Goal: Book appointment/travel/reservation

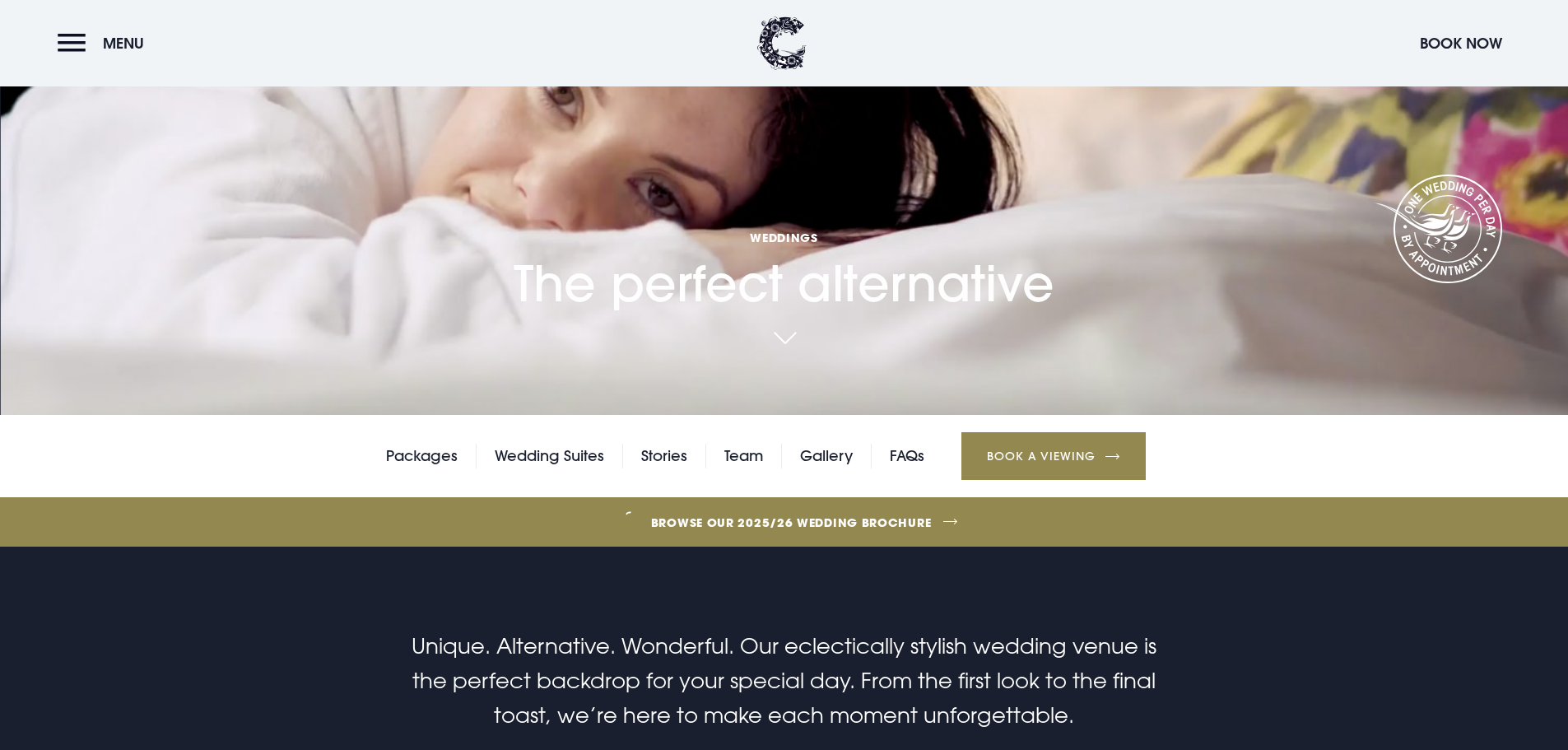
scroll to position [83, 0]
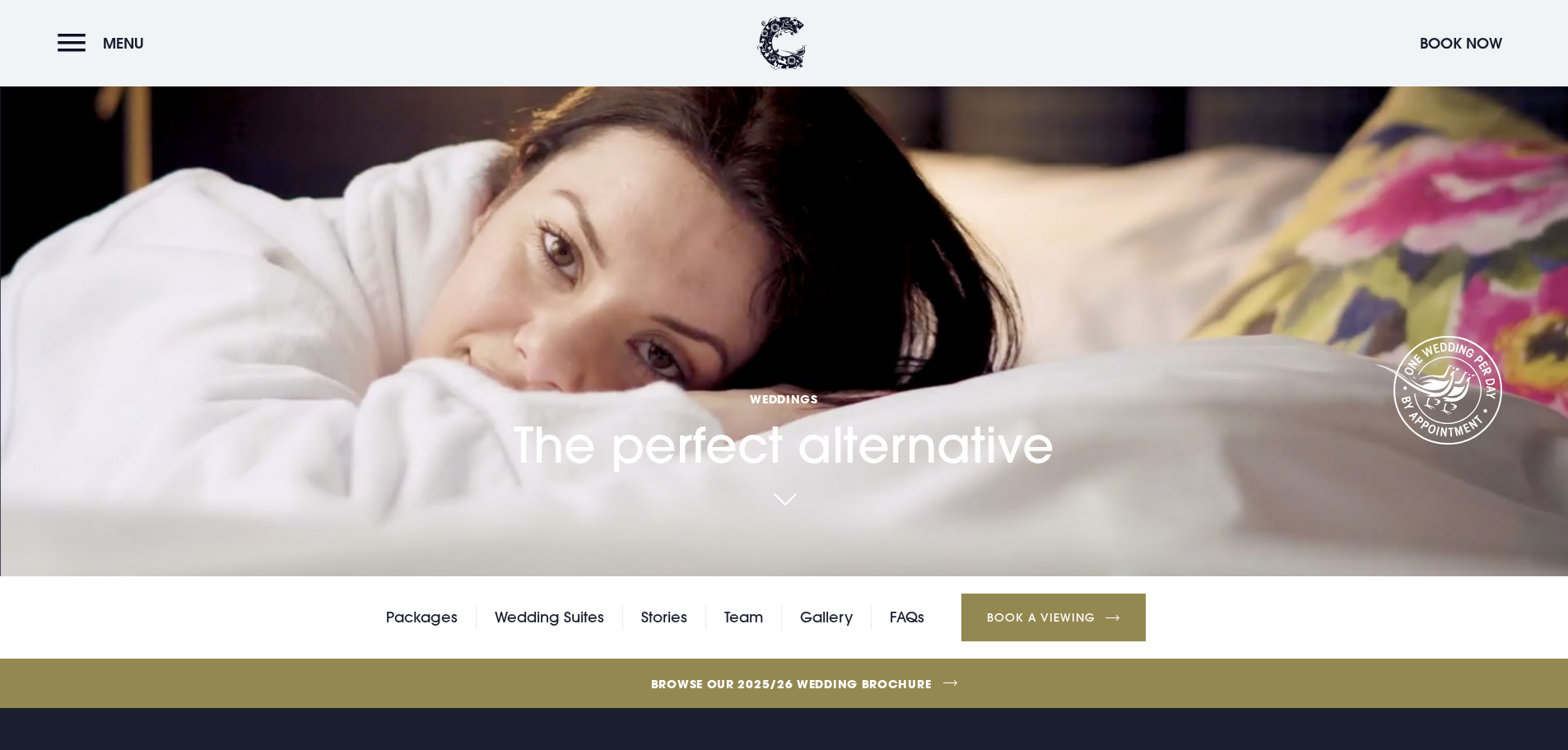
click at [1075, 615] on link "Book a Viewing" at bounding box center [1053, 618] width 184 height 48
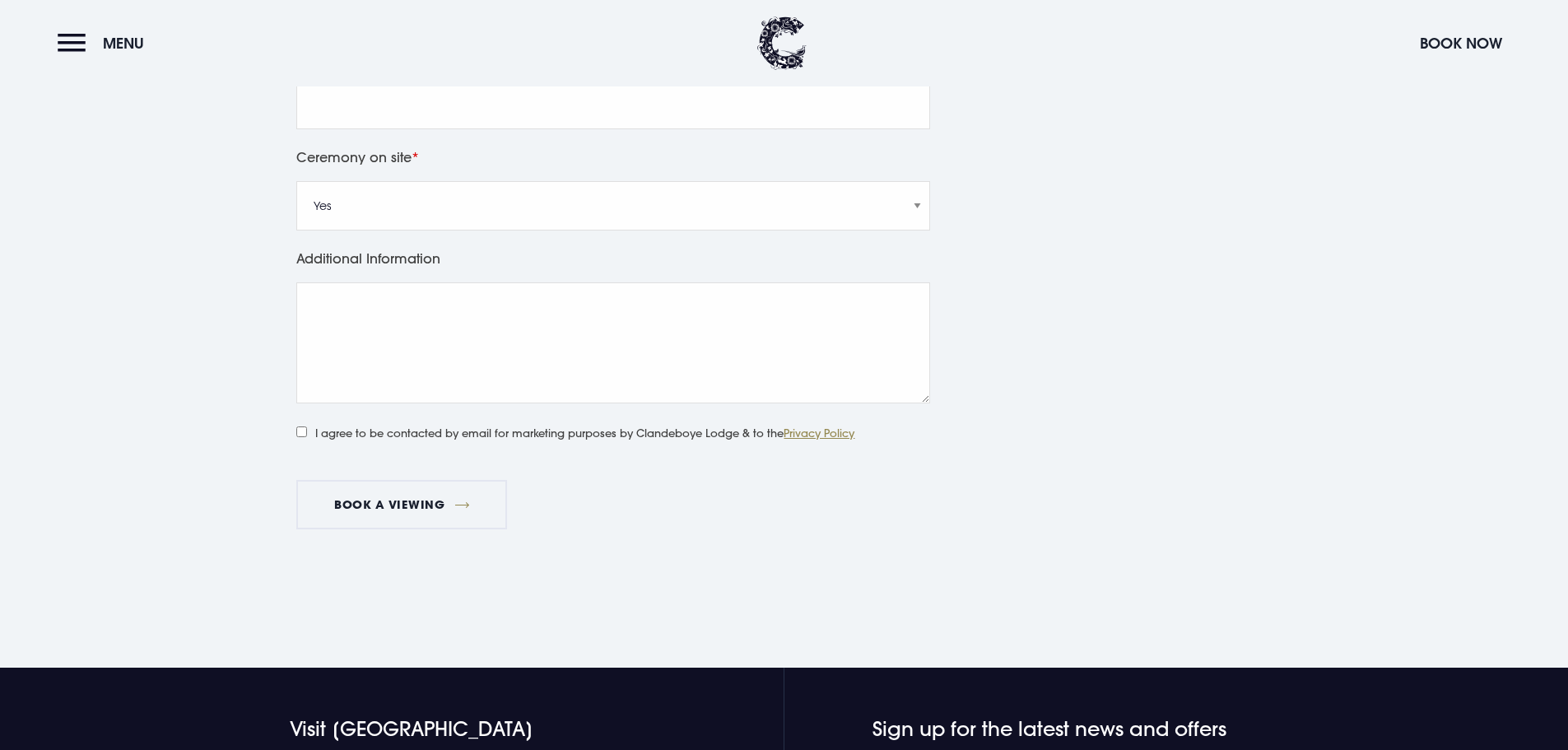
scroll to position [1070, 0]
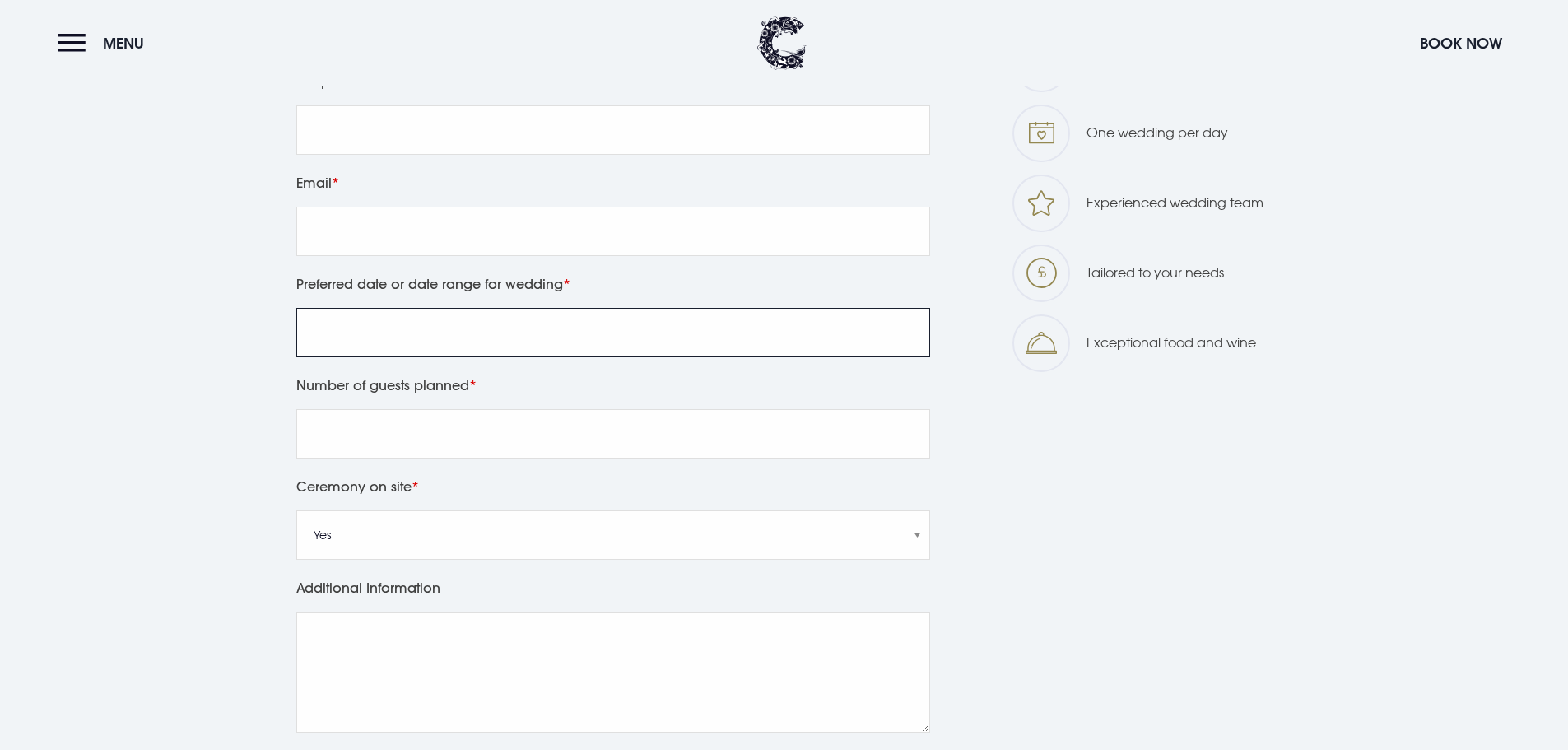
click at [434, 356] on input "Preferred date or date range for wedding" at bounding box center [612, 333] width 633 height 50
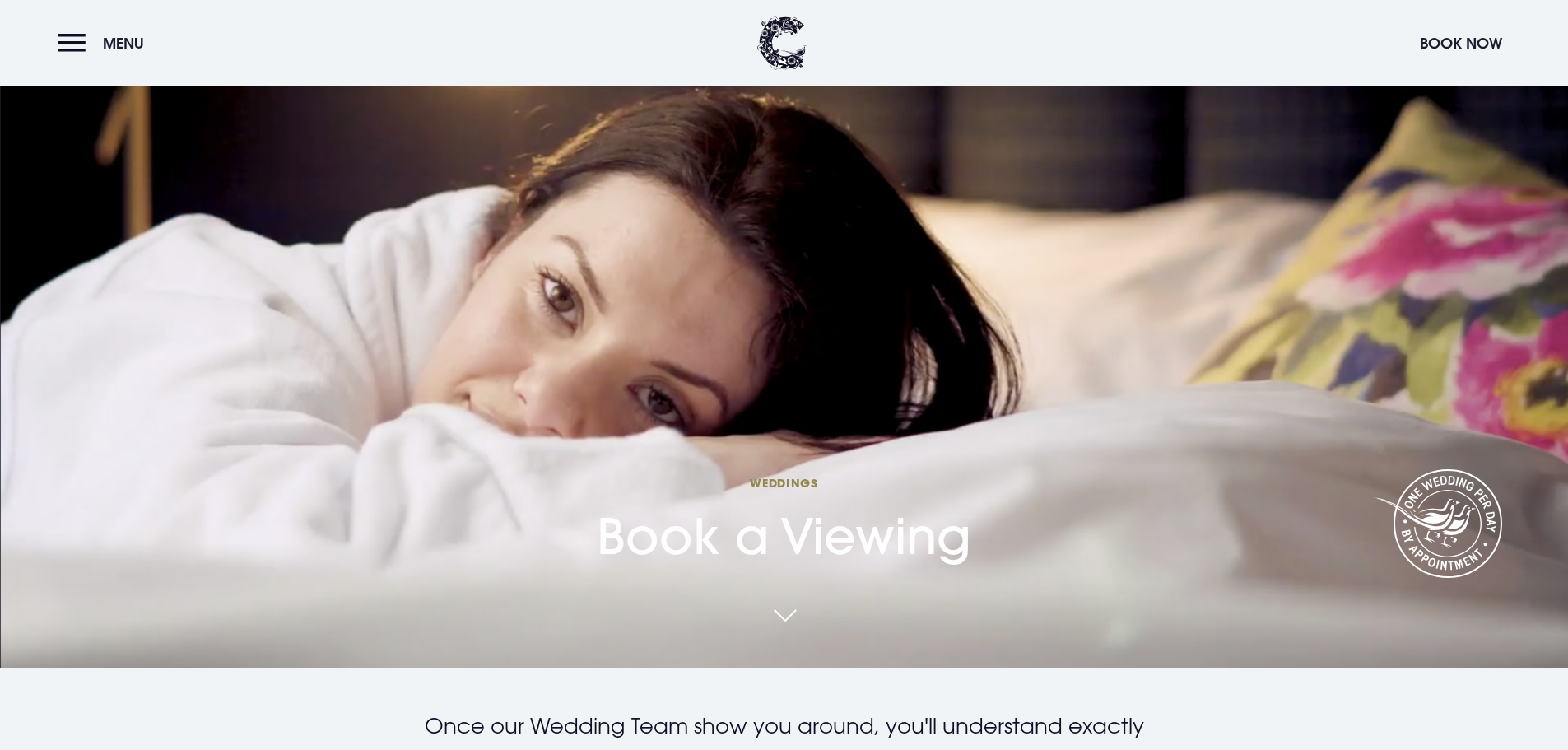
scroll to position [0, 0]
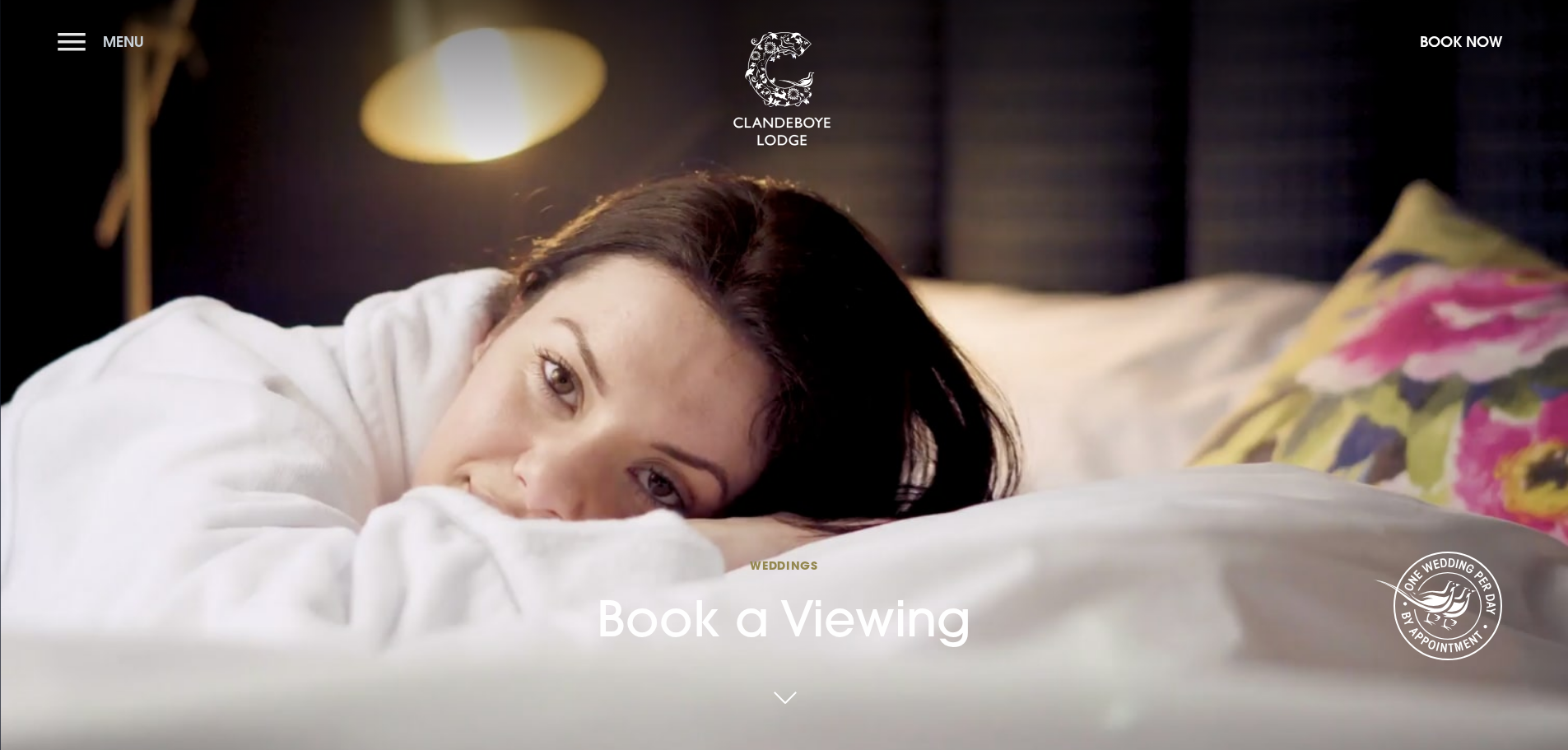
click at [70, 54] on button "Menu" at bounding box center [104, 42] width 94 height 36
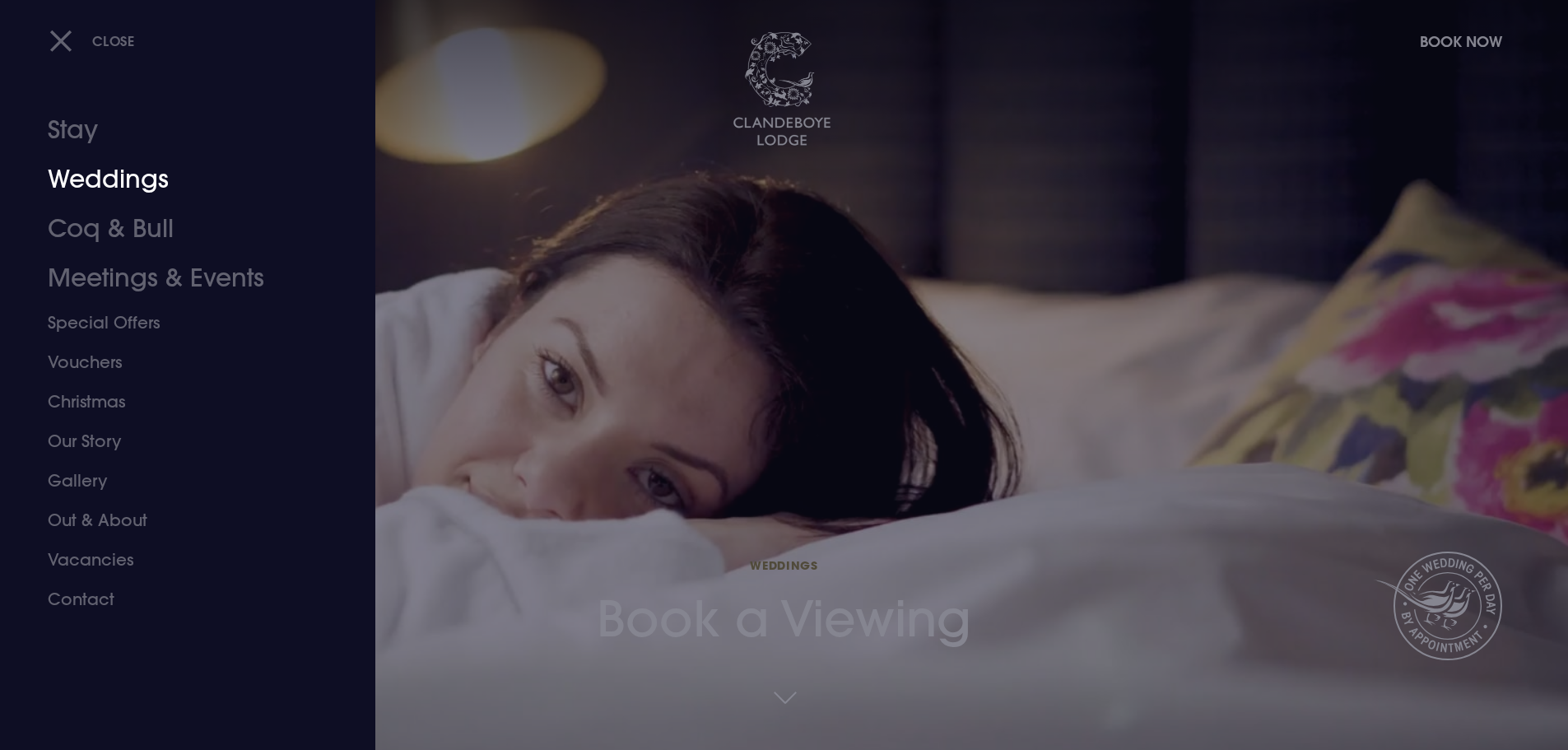
click at [121, 189] on link "Weddings" at bounding box center [178, 180] width 261 height 50
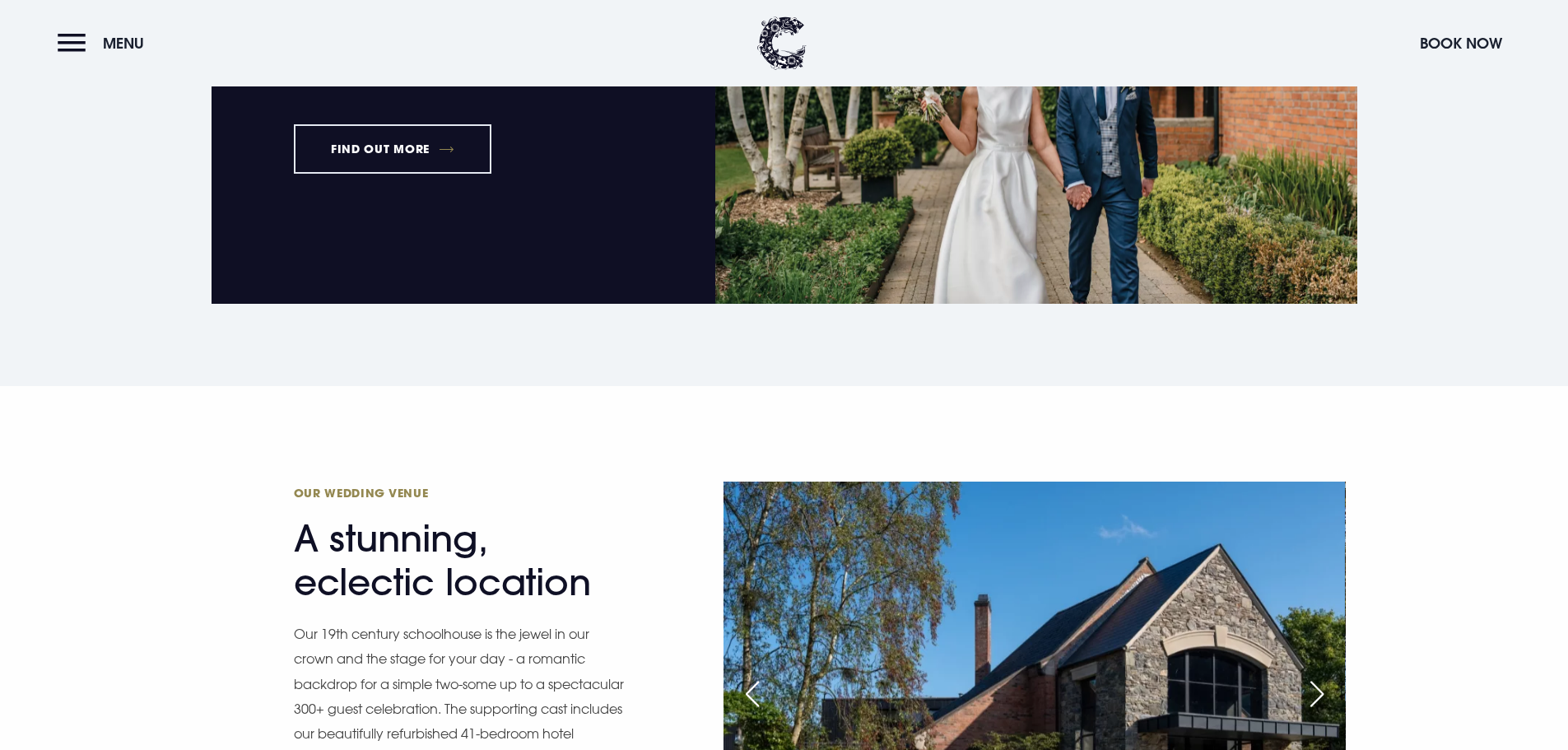
scroll to position [1070, 0]
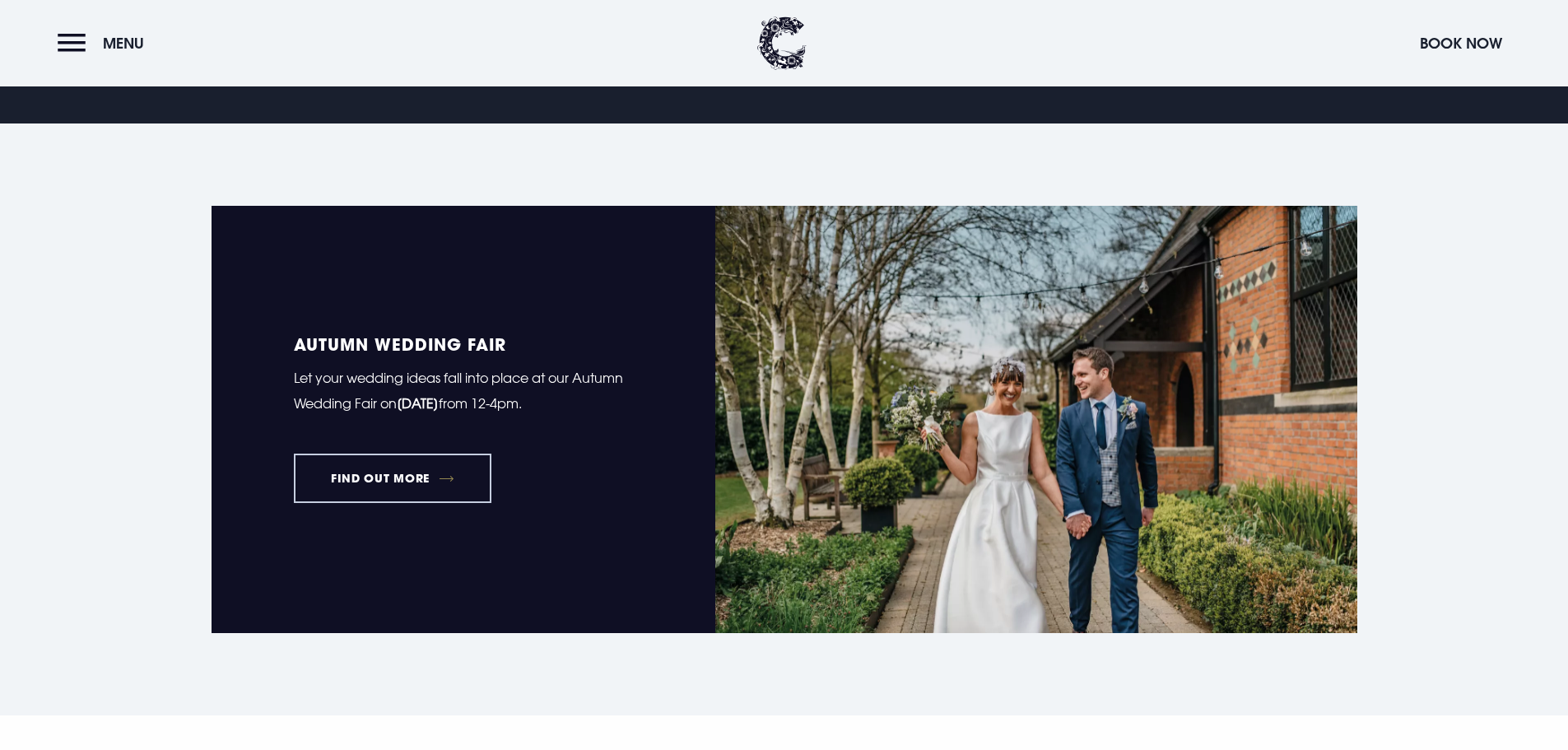
click at [420, 489] on link "FIND OUT MORE" at bounding box center [392, 478] width 198 height 50
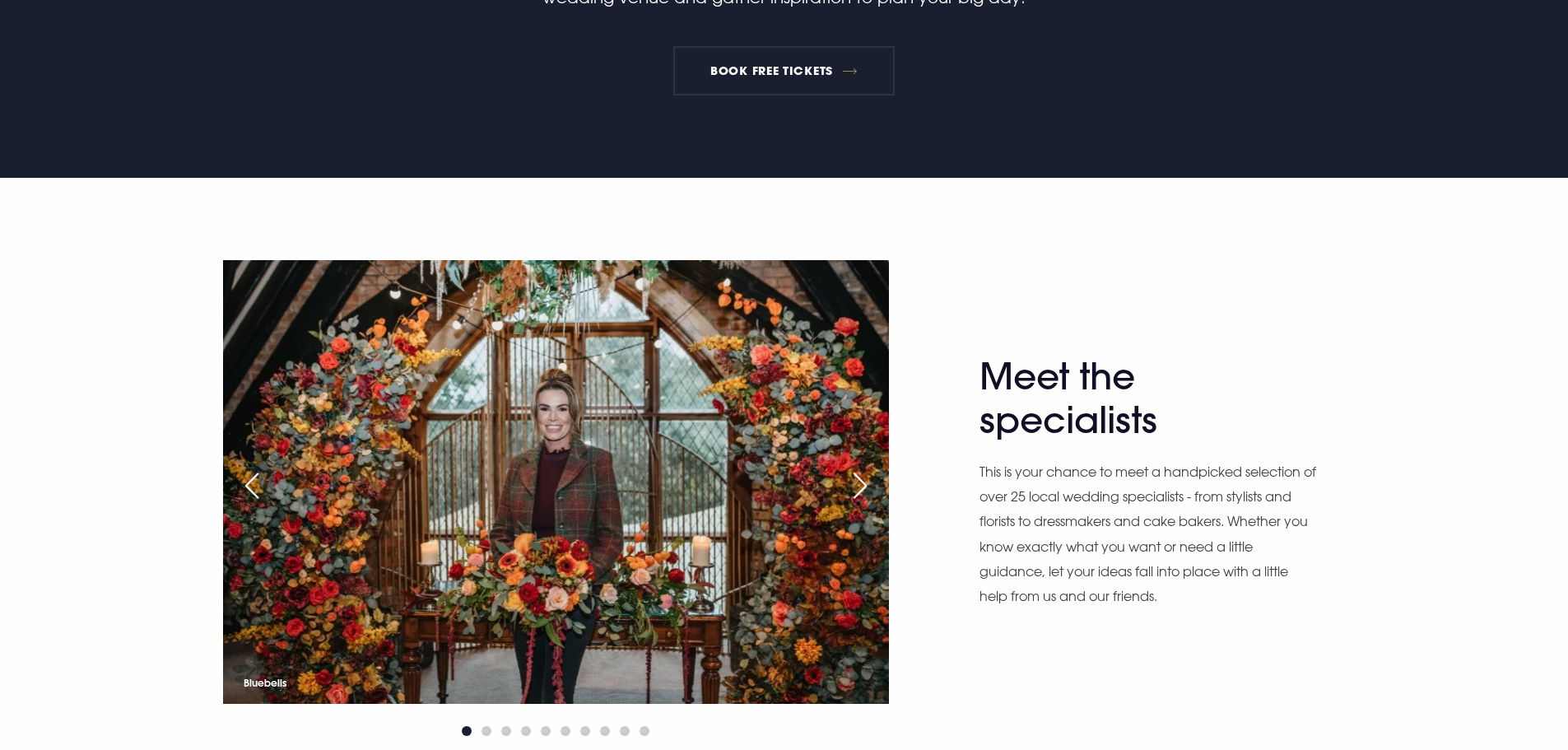
scroll to position [988, 0]
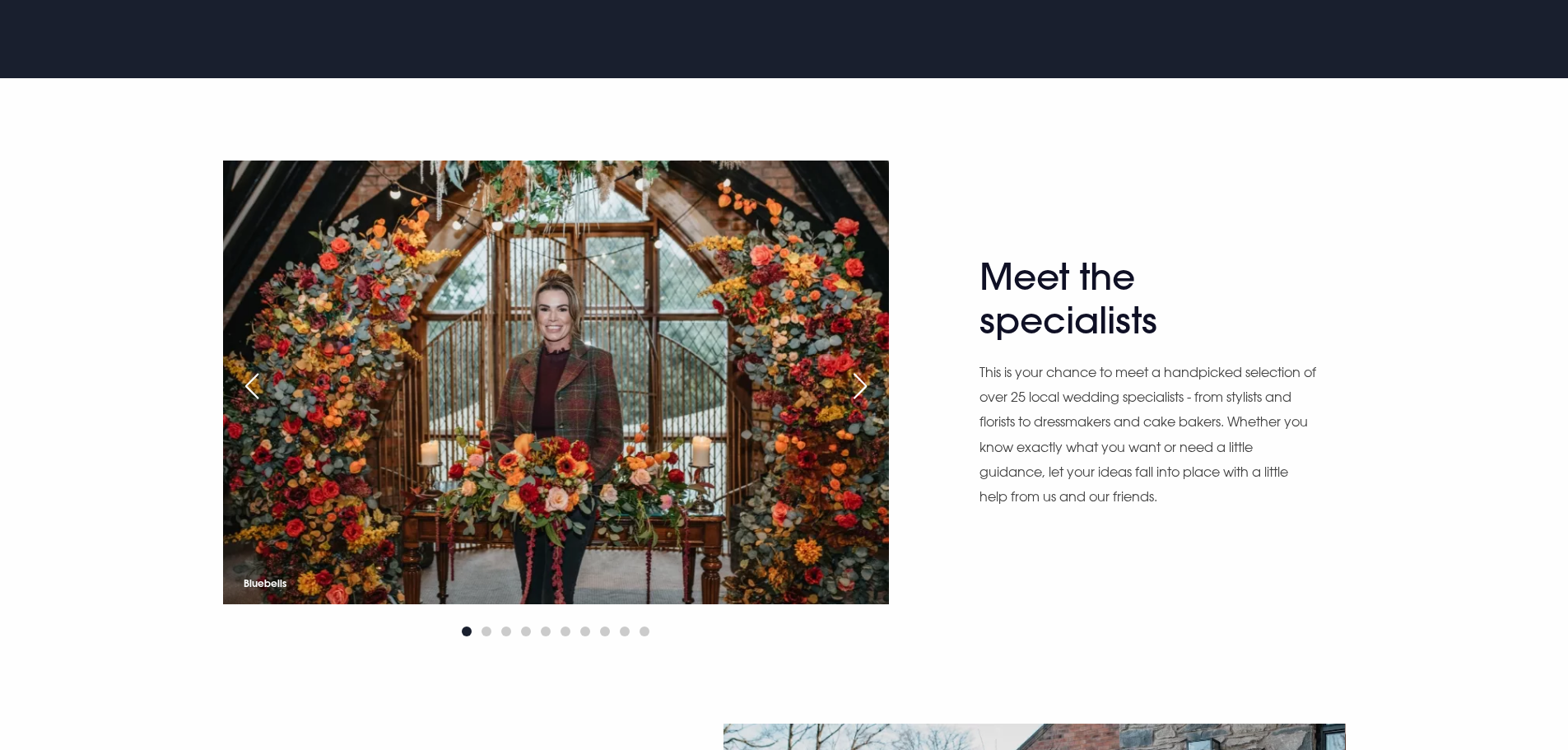
click at [863, 386] on div "Next slide" at bounding box center [859, 386] width 41 height 36
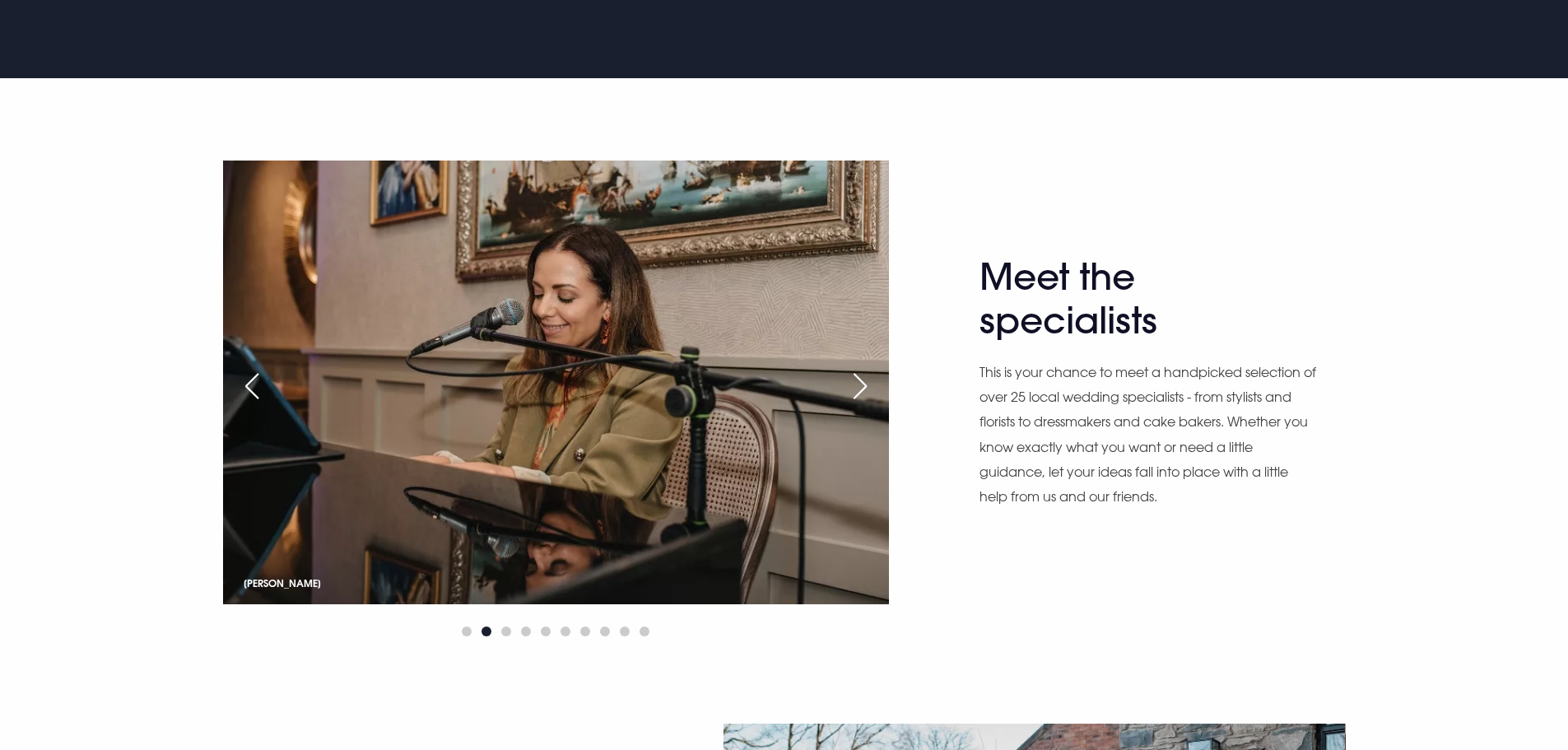
click at [265, 397] on div "Previous slide" at bounding box center [252, 386] width 41 height 36
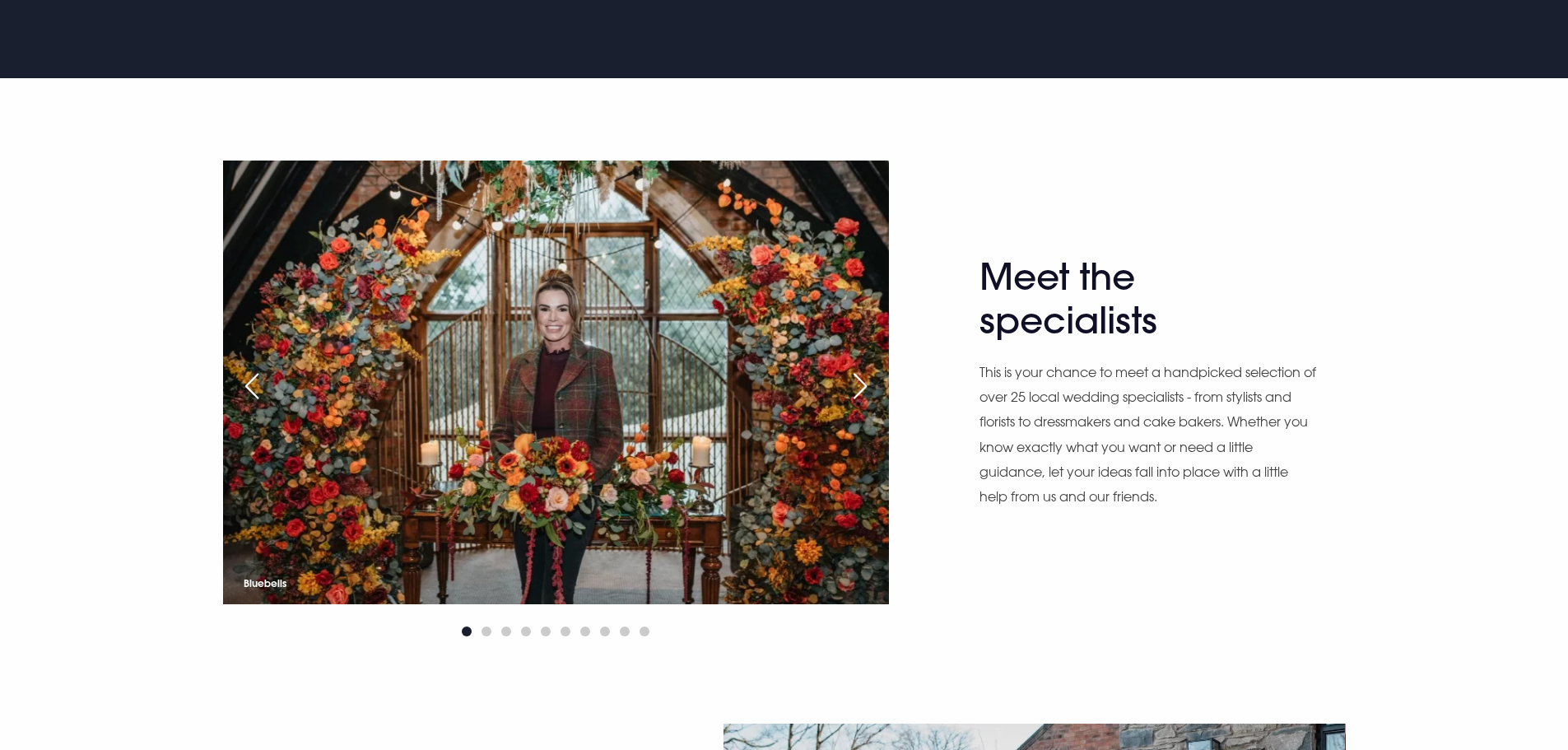
click at [851, 386] on div "Next slide" at bounding box center [859, 386] width 41 height 36
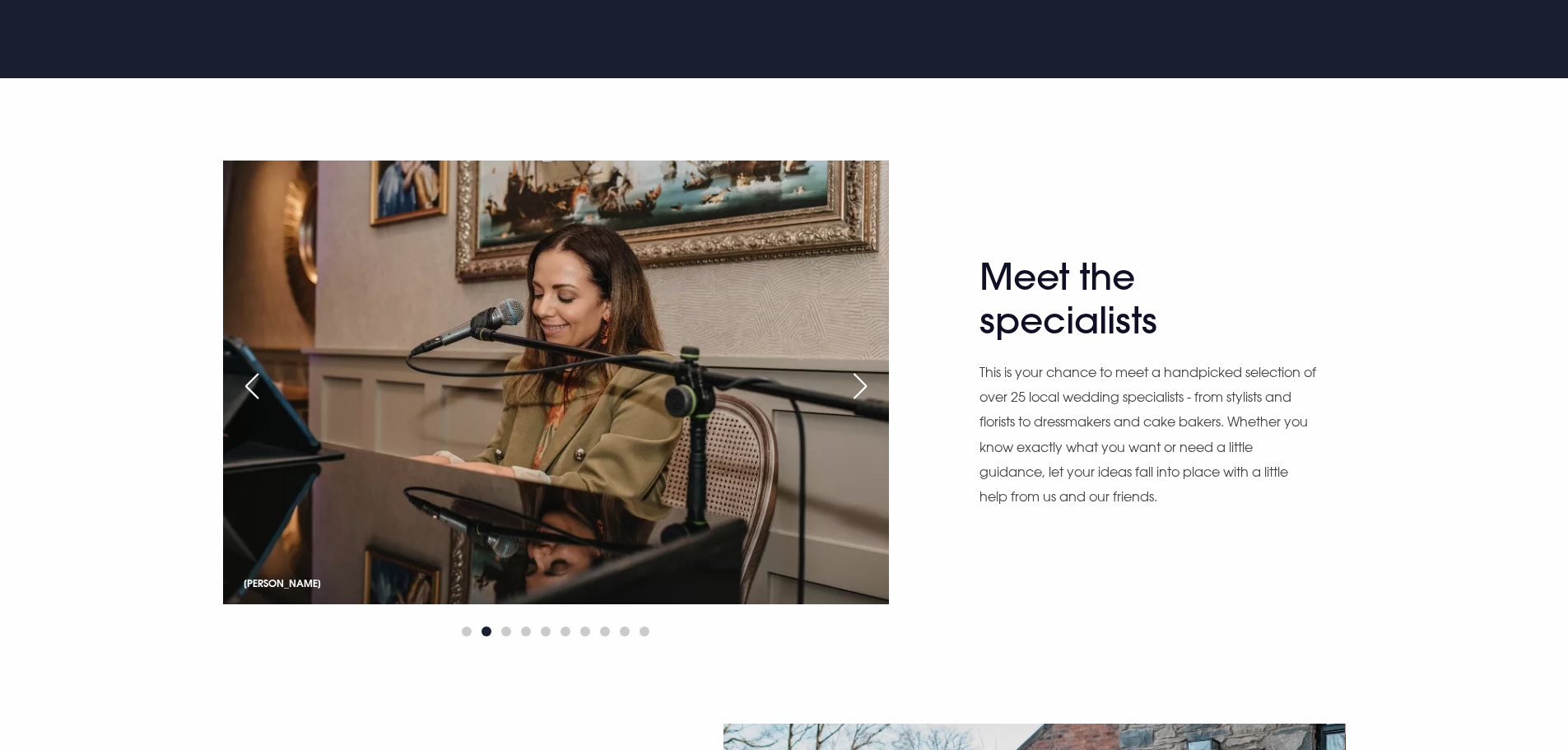
click at [851, 386] on div "Next slide" at bounding box center [859, 386] width 41 height 36
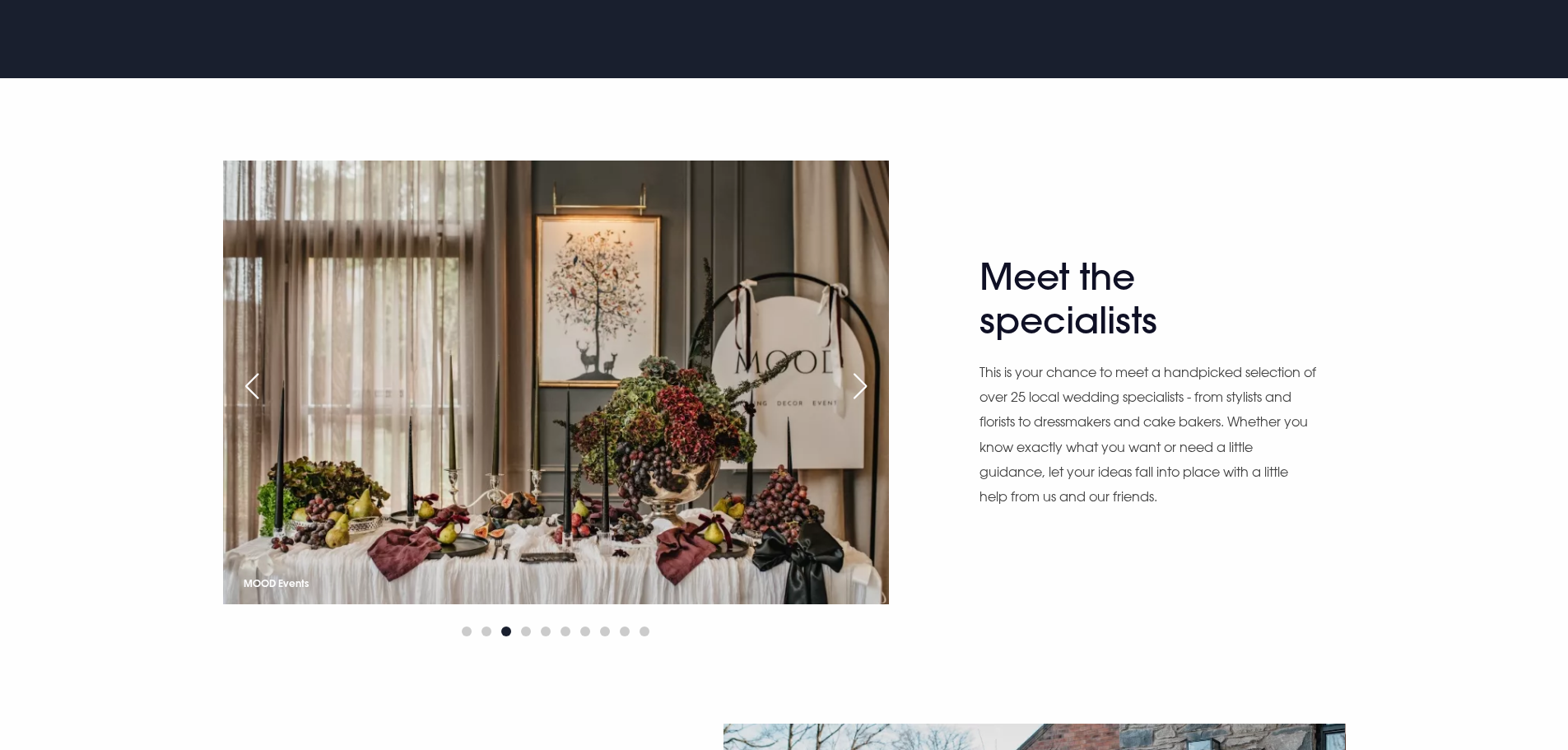
click at [851, 386] on div "Next slide" at bounding box center [859, 386] width 41 height 36
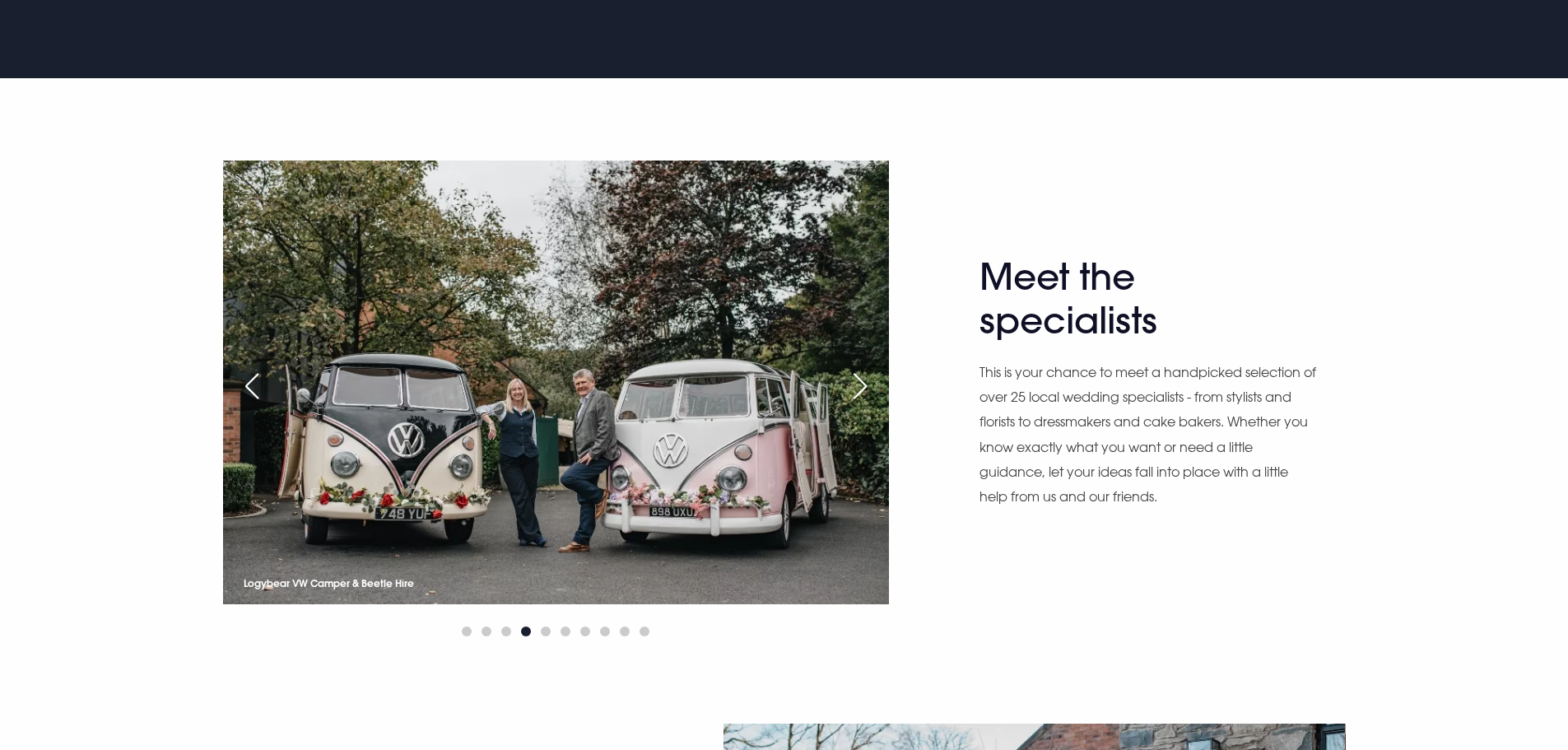
click at [851, 386] on div "Next slide" at bounding box center [859, 386] width 41 height 36
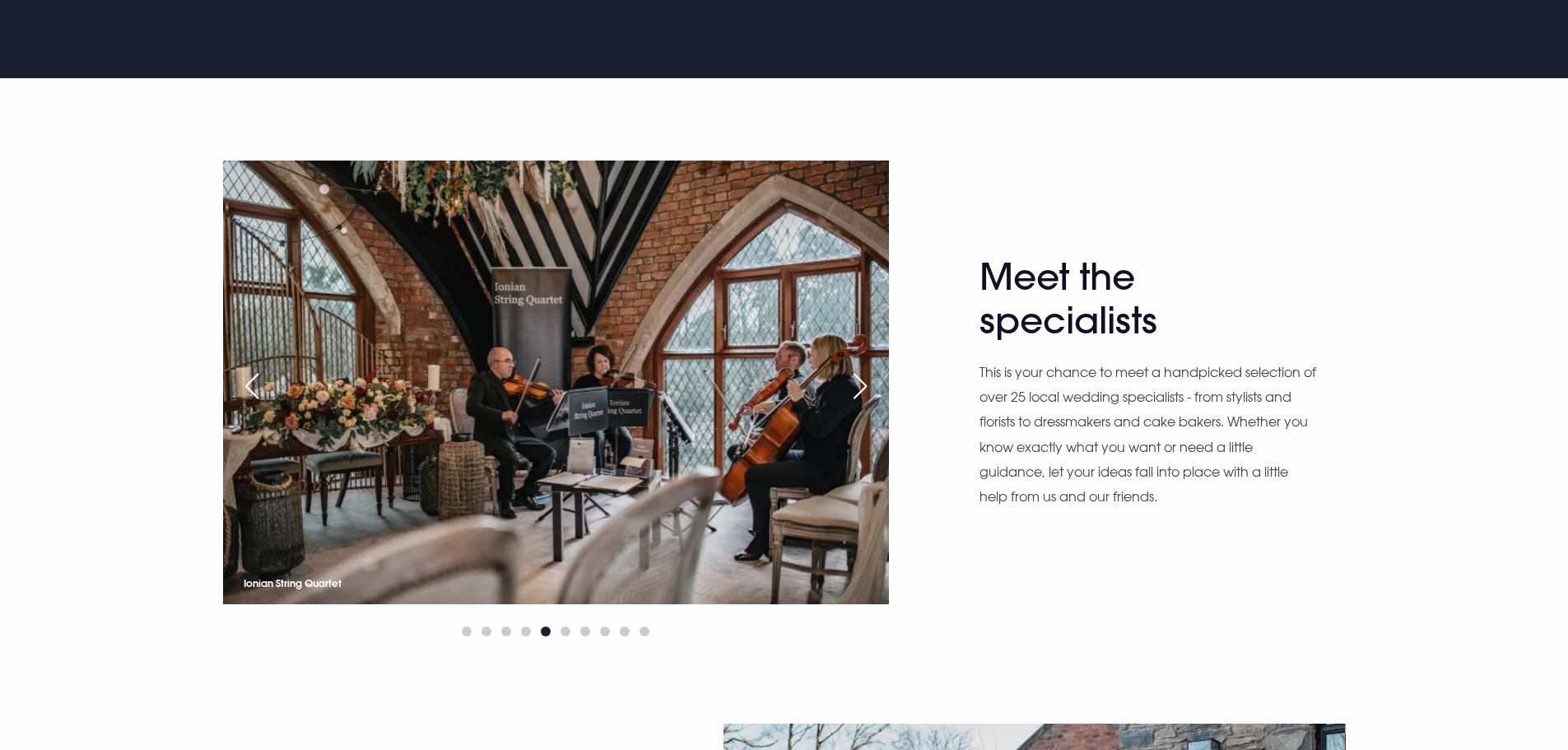
click at [851, 386] on div "Next slide" at bounding box center [859, 386] width 41 height 36
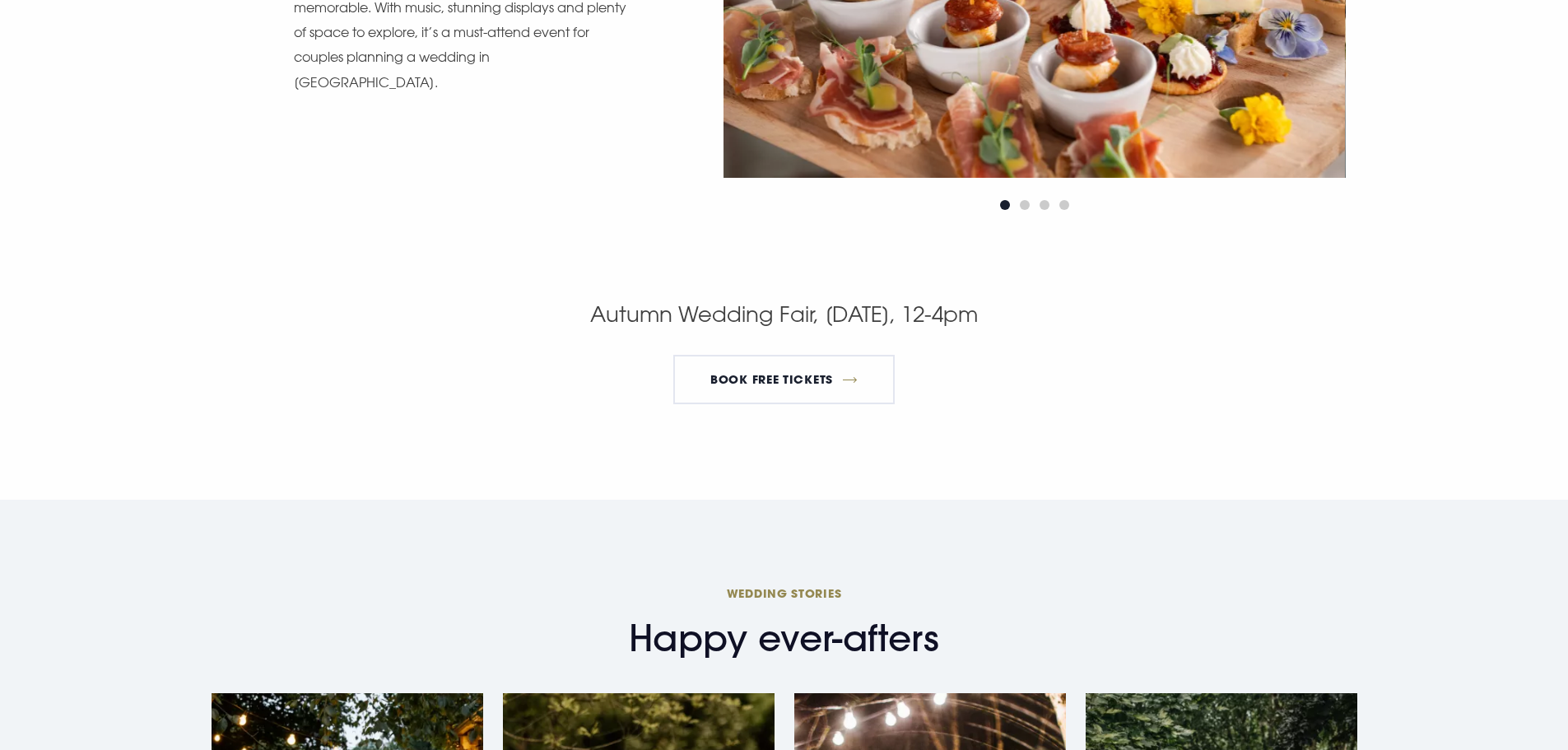
scroll to position [3046, 0]
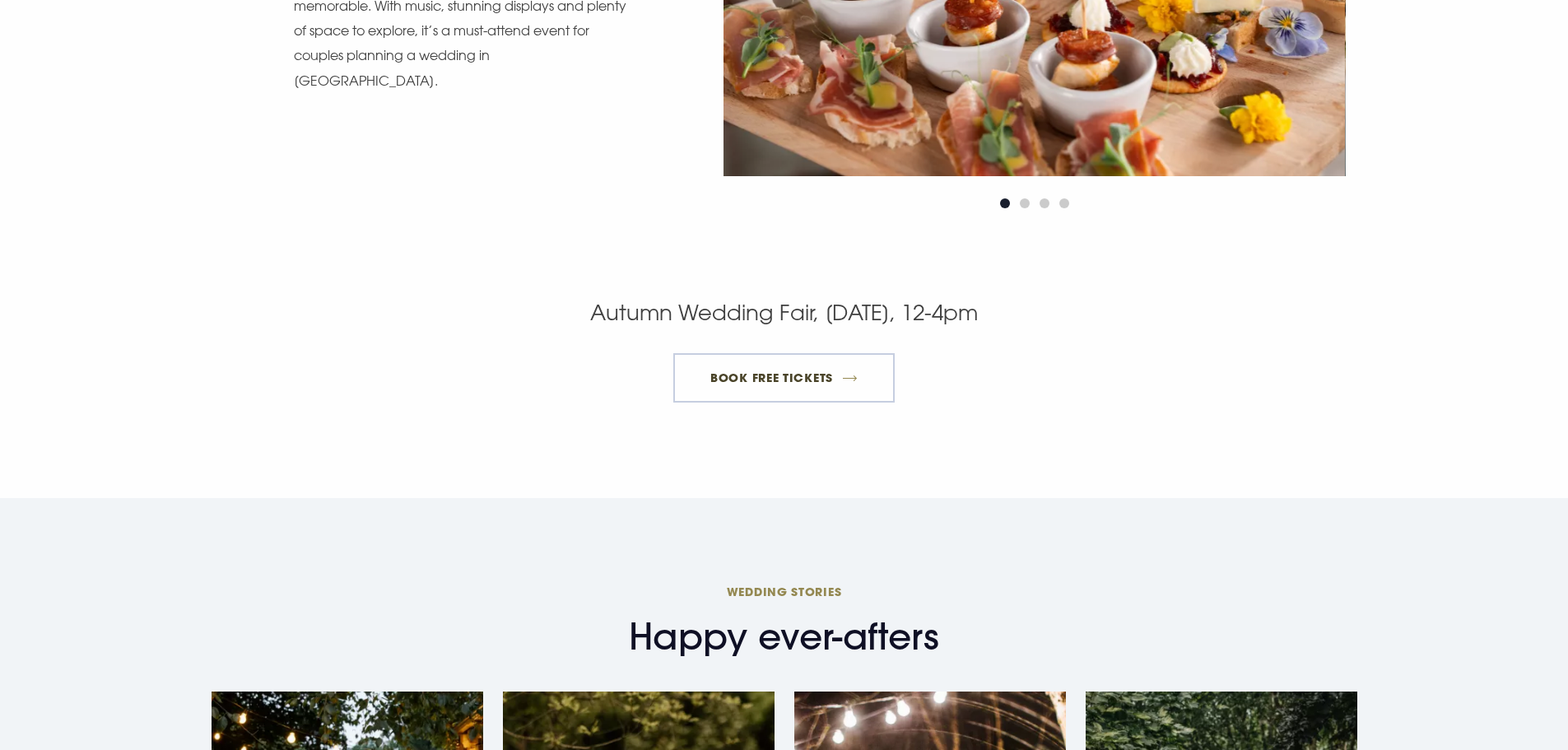
click at [814, 393] on link "BOOK FREE TICKETS" at bounding box center [784, 378] width 222 height 50
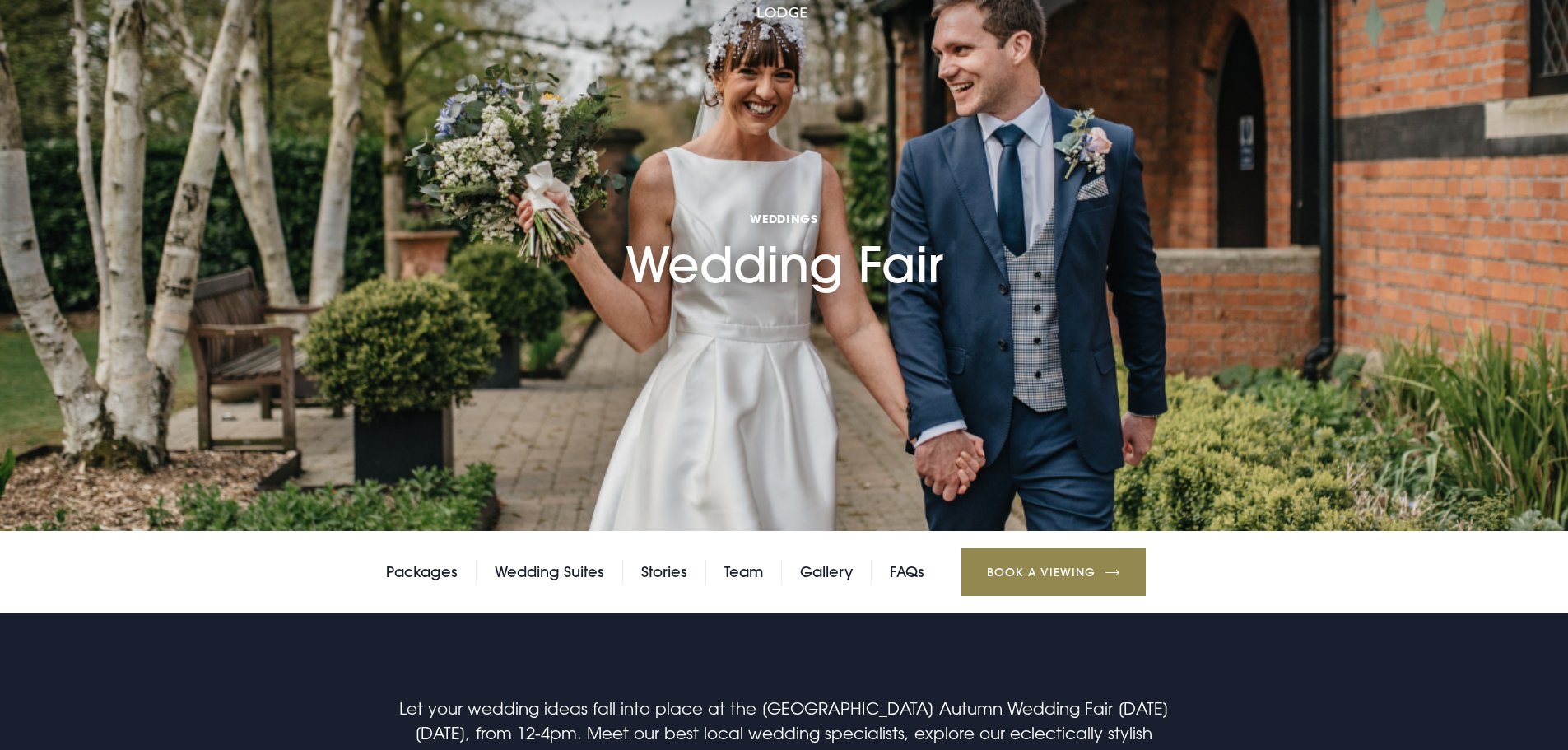
scroll to position [0, 0]
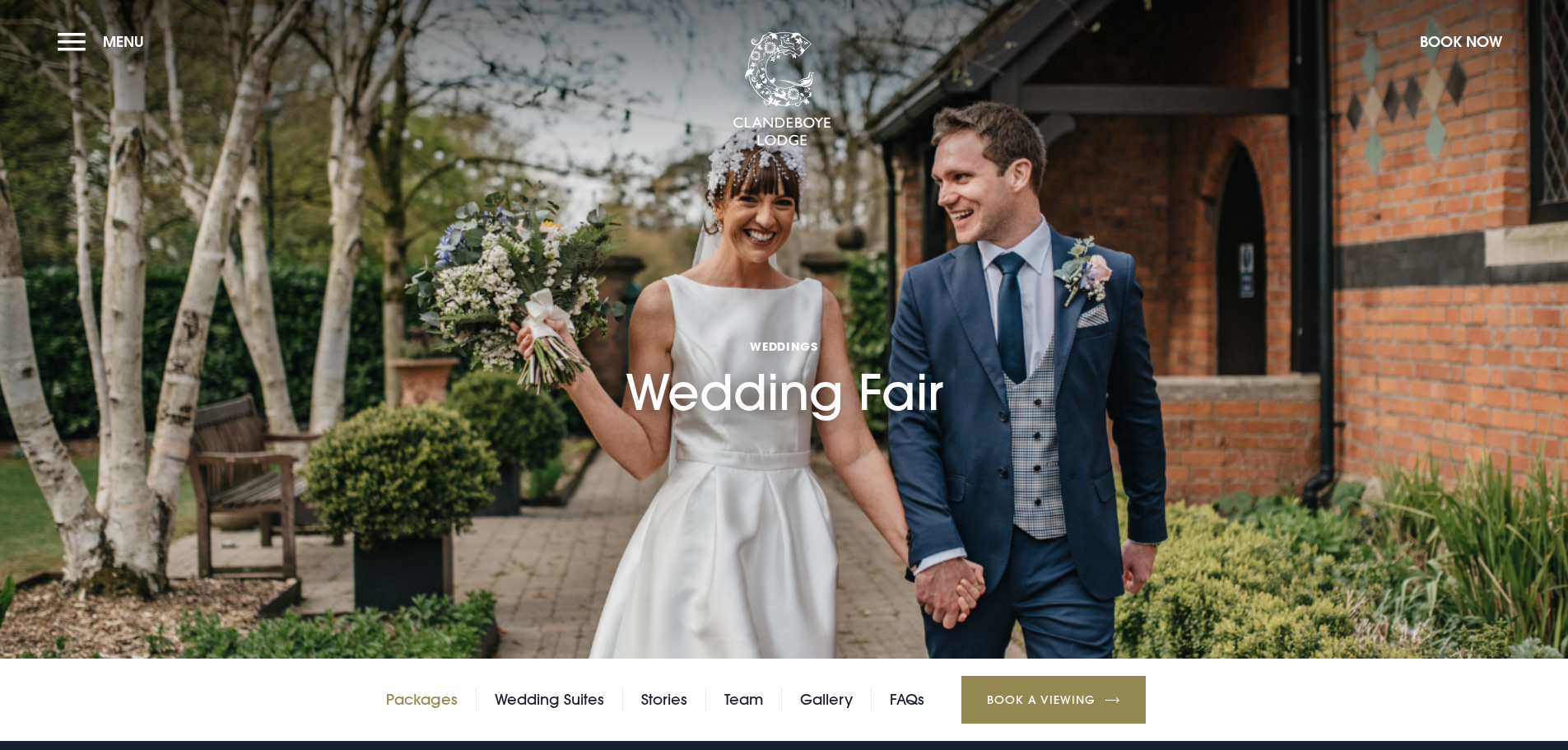
click at [440, 703] on link "Packages" at bounding box center [422, 699] width 72 height 25
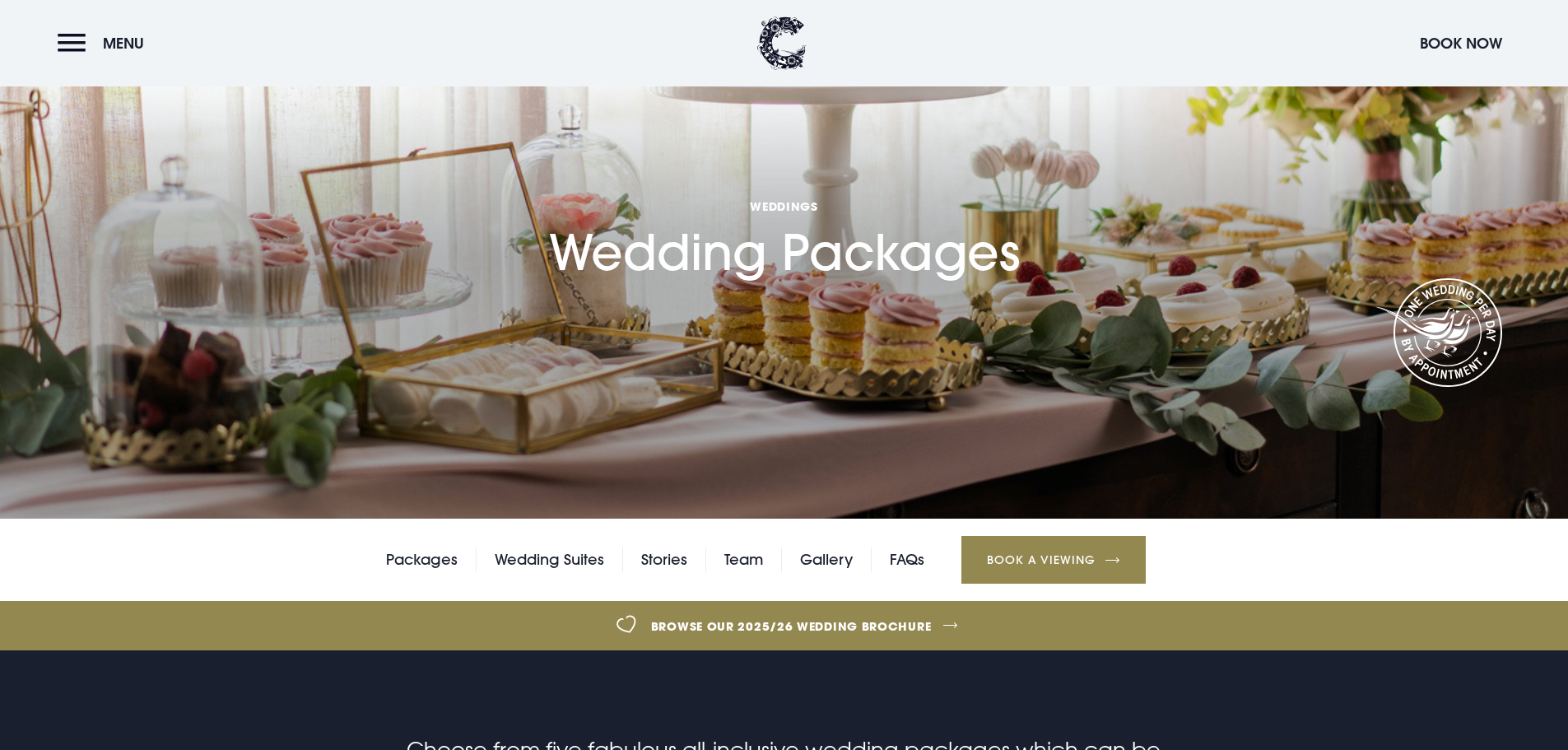
scroll to position [412, 0]
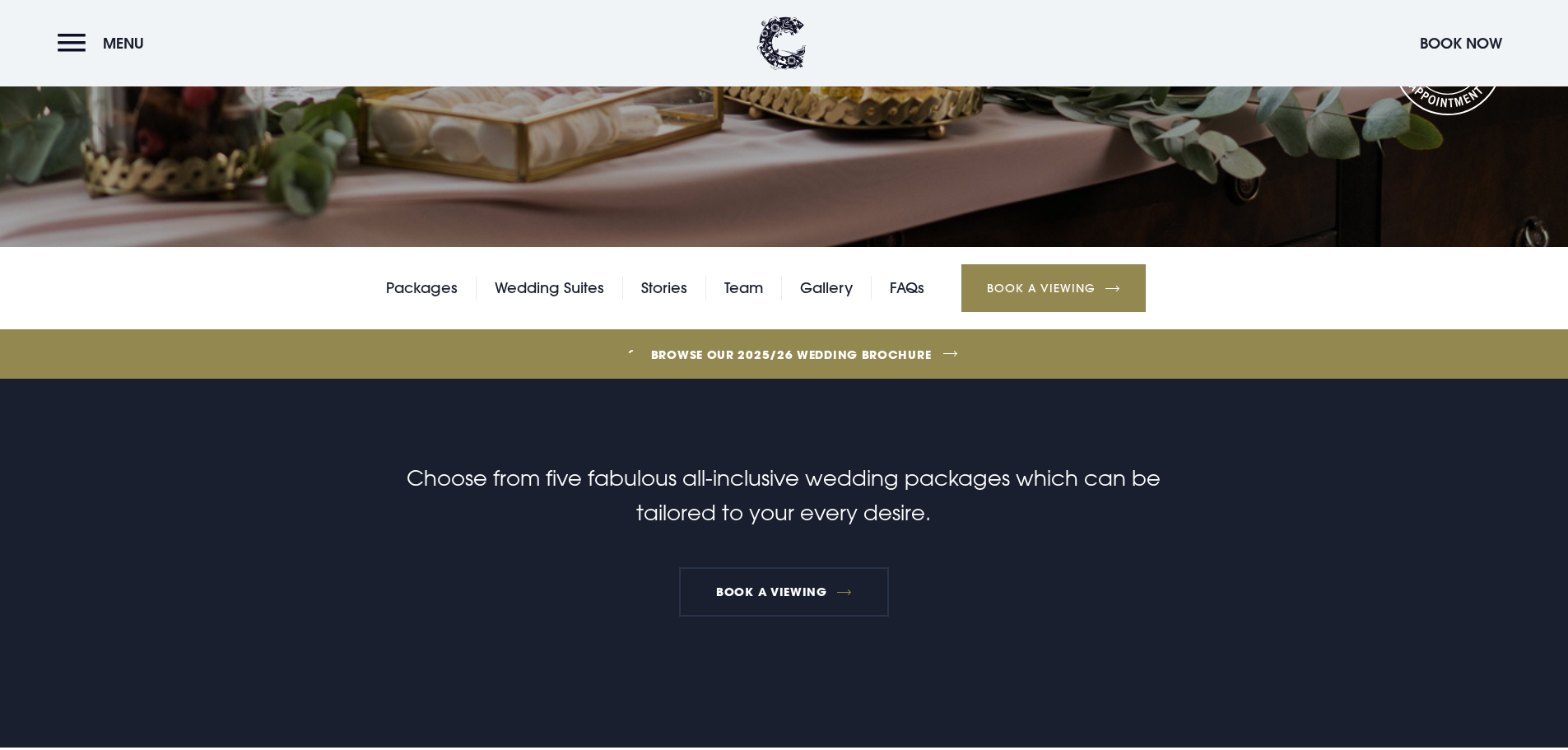
click at [725, 353] on link "Browse our 2025/26 wedding brochure" at bounding box center [791, 354] width 3416 height 62
click at [503, 288] on link "Wedding Suites" at bounding box center [549, 287] width 109 height 25
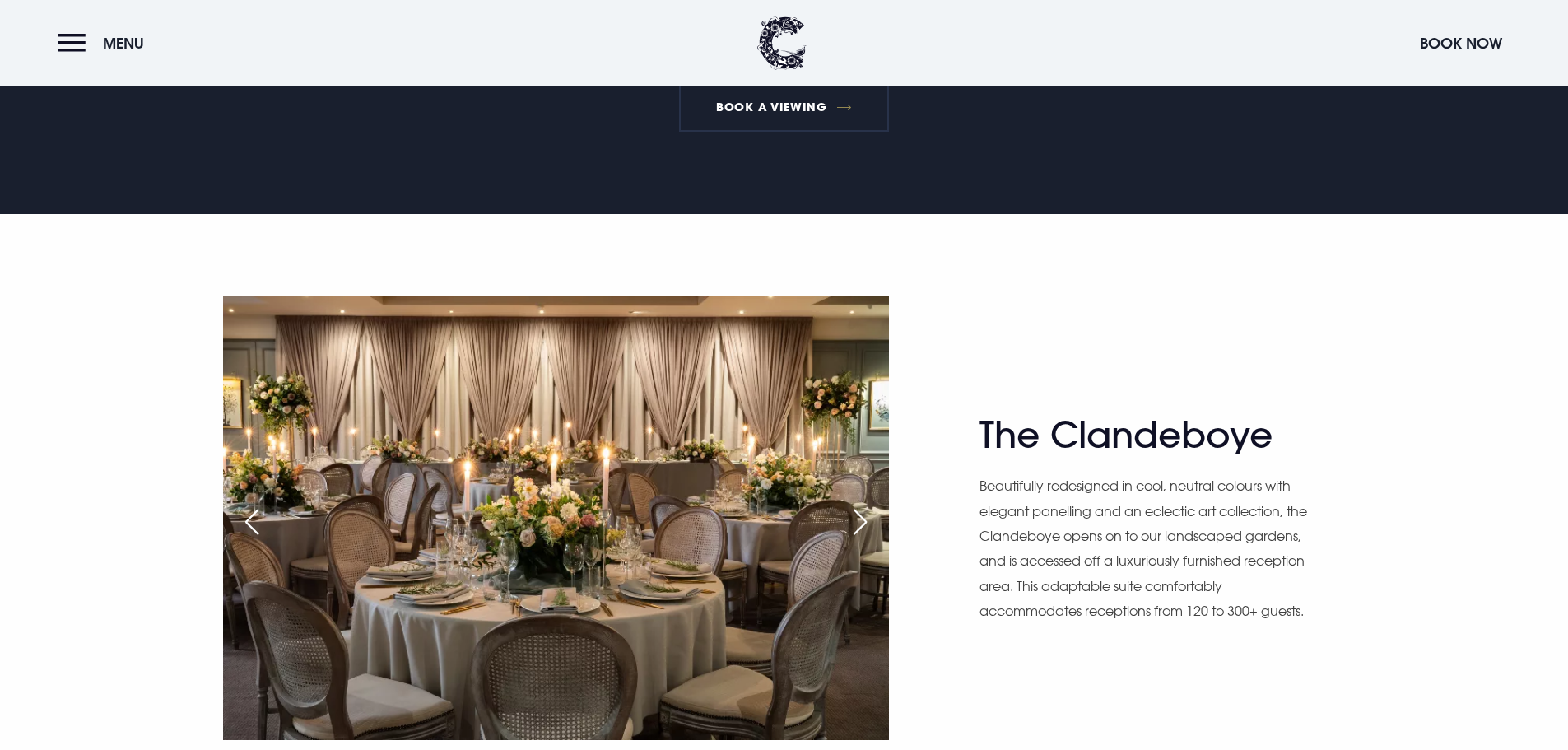
scroll to position [1070, 0]
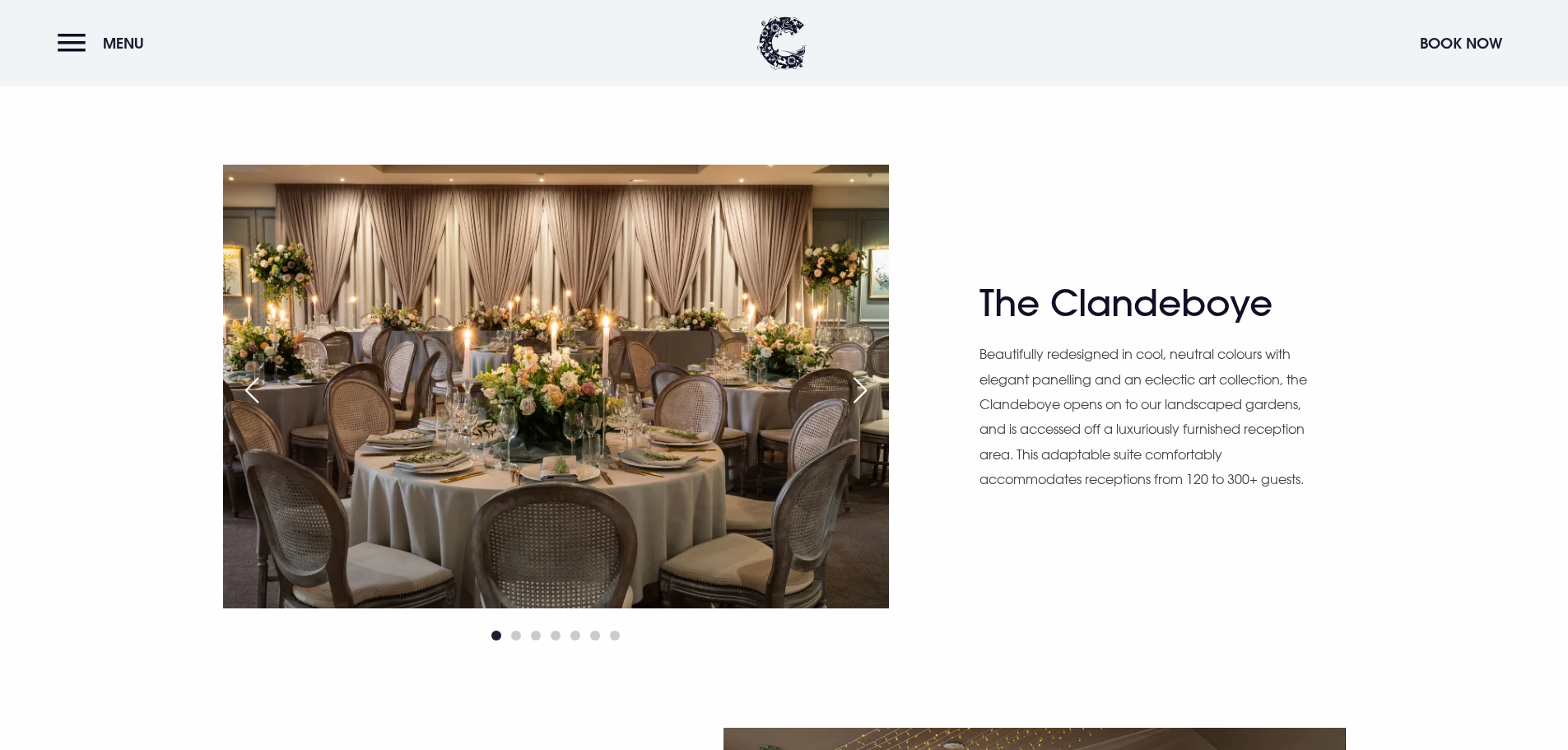
click at [858, 390] on div "Next slide" at bounding box center [859, 390] width 41 height 36
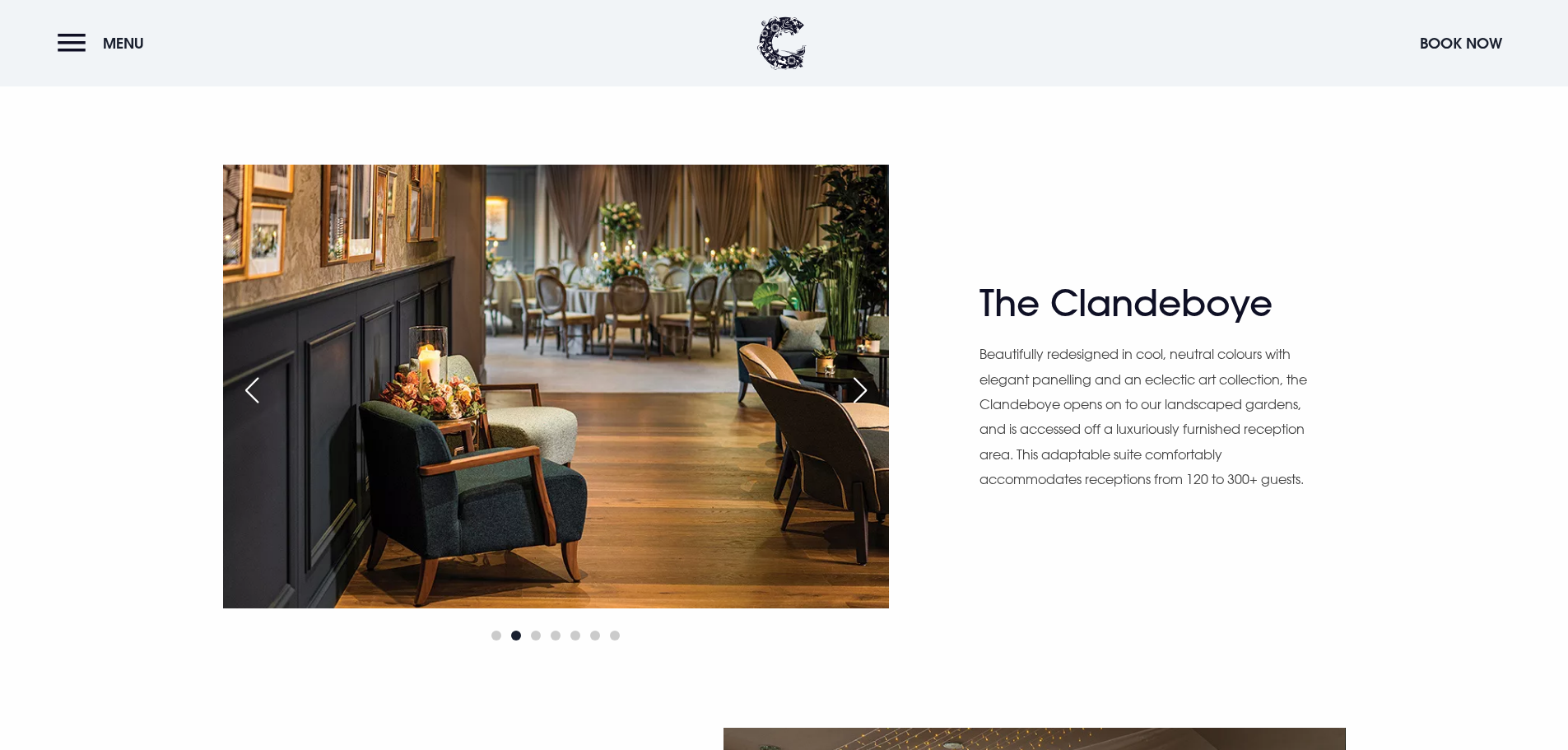
click at [858, 390] on div "Next slide" at bounding box center [859, 390] width 41 height 36
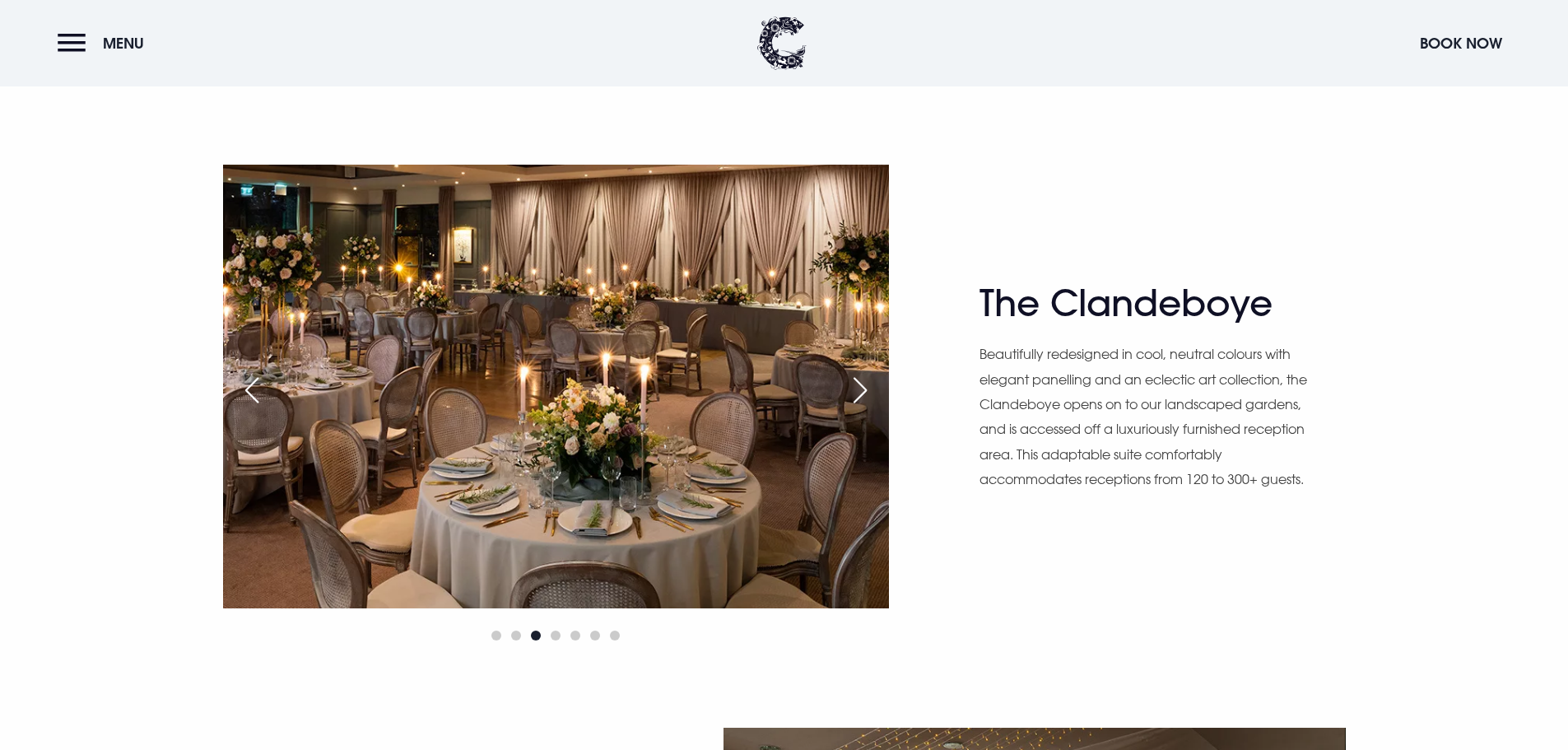
click at [858, 390] on div "Next slide" at bounding box center [859, 390] width 41 height 36
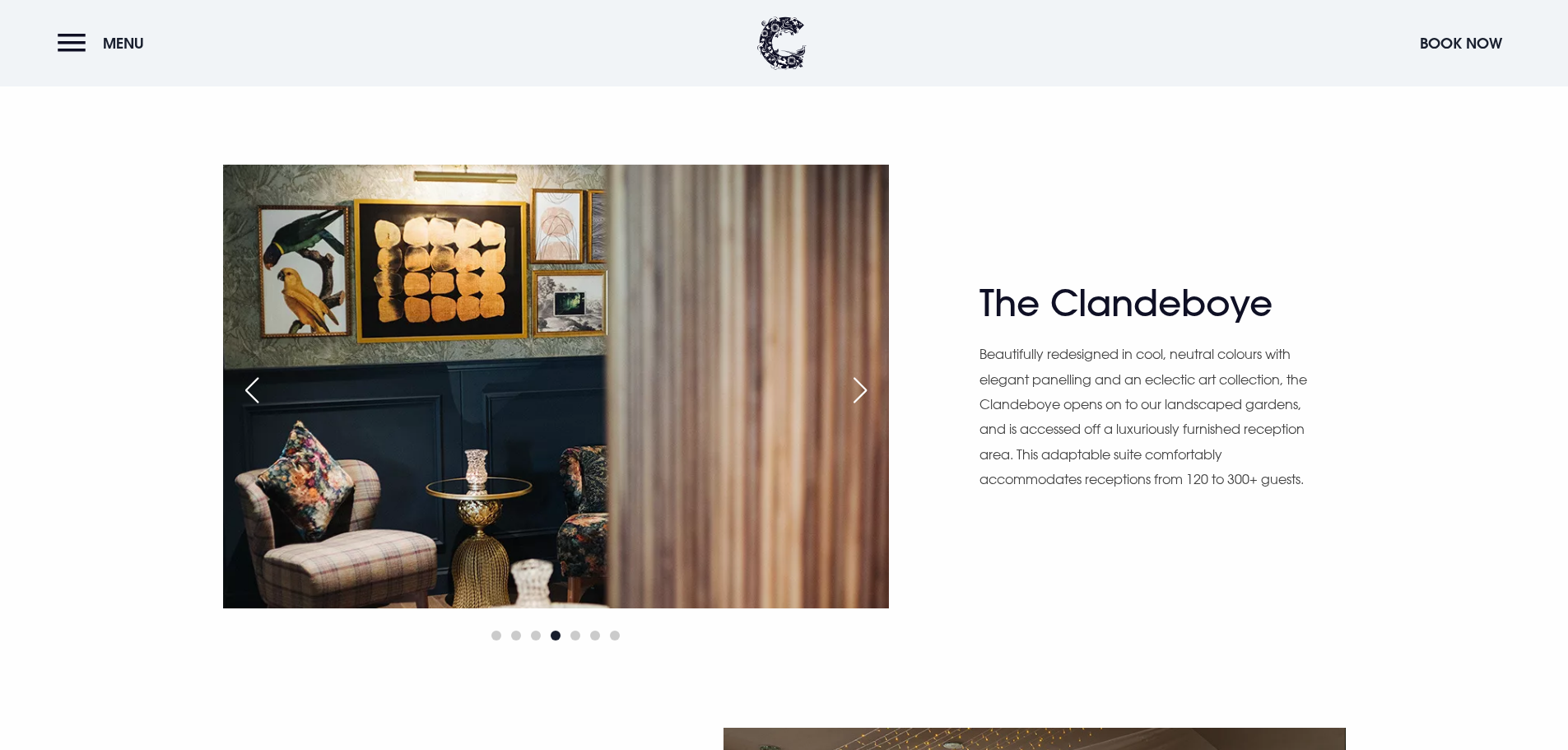
click at [858, 390] on div "Next slide" at bounding box center [859, 390] width 41 height 36
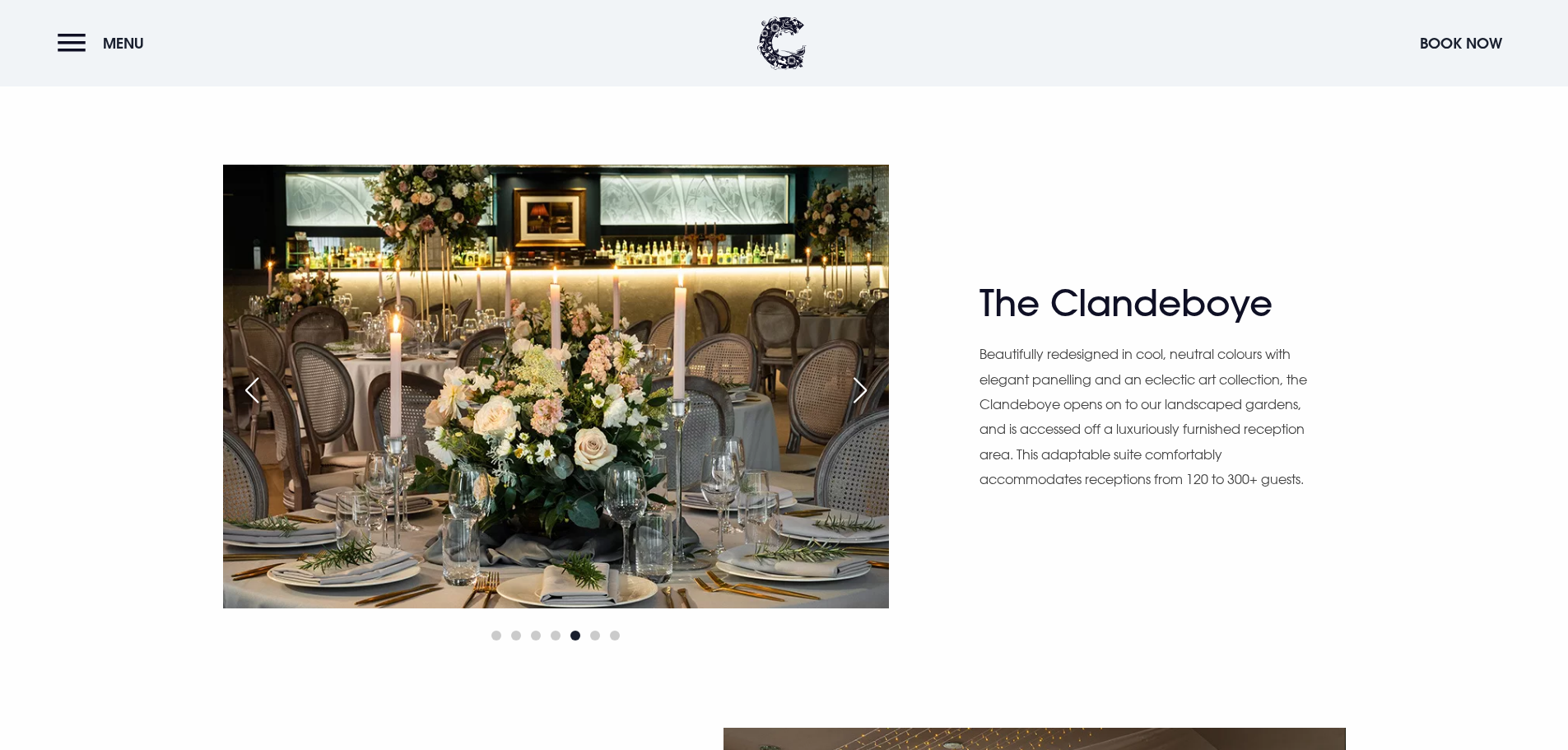
click at [858, 390] on div "Next slide" at bounding box center [859, 390] width 41 height 36
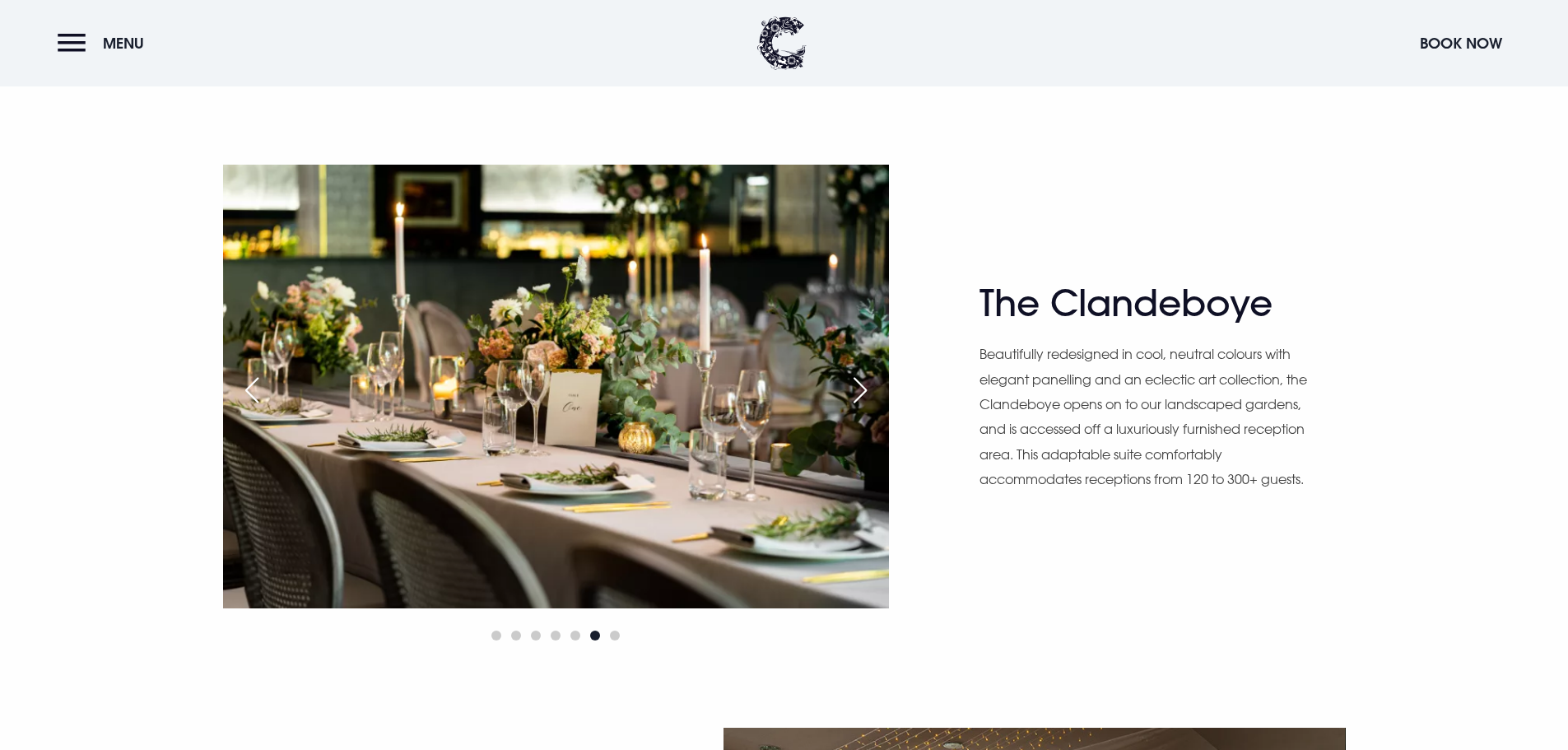
click at [858, 390] on div "Next slide" at bounding box center [859, 390] width 41 height 36
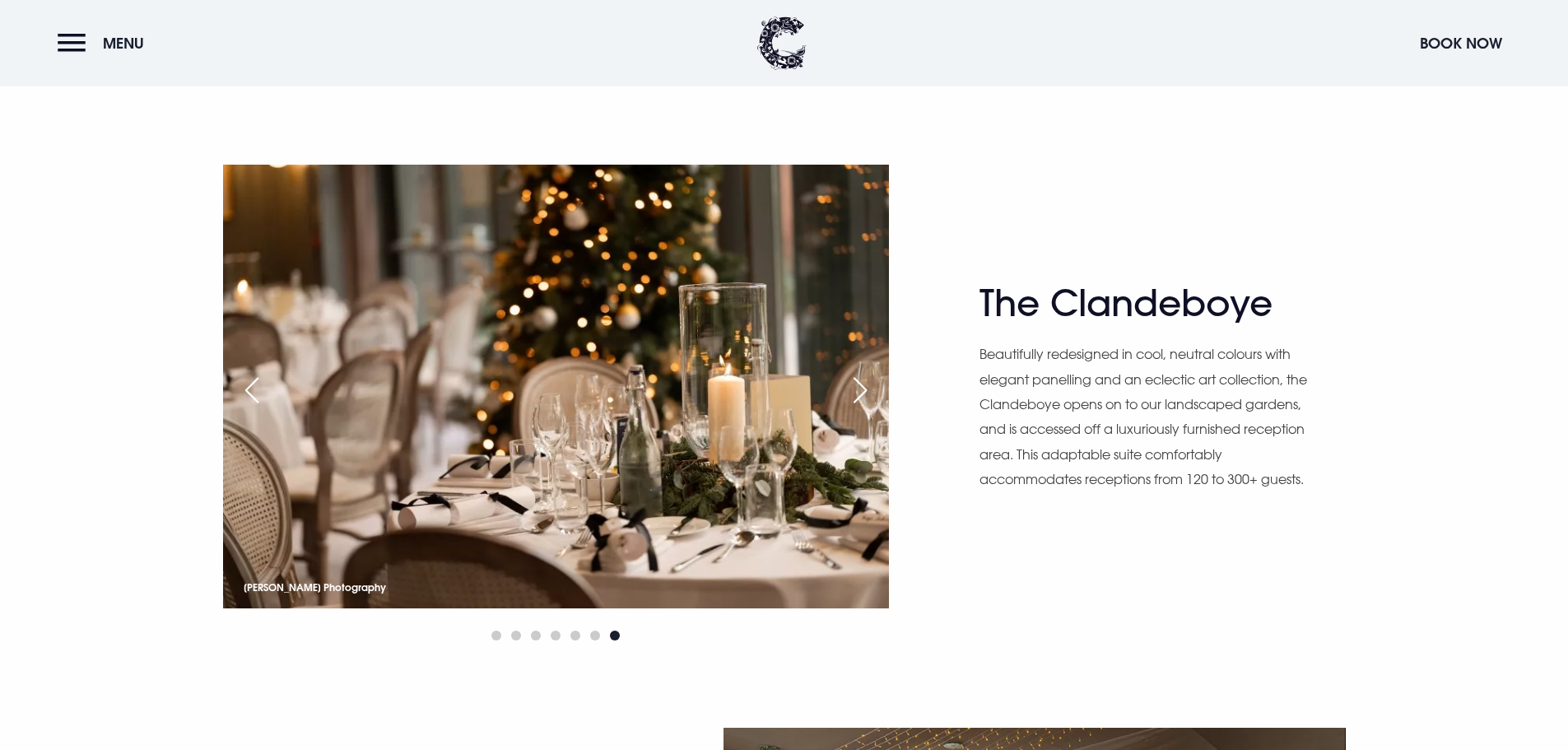
click at [858, 390] on div "Next slide" at bounding box center [859, 390] width 41 height 36
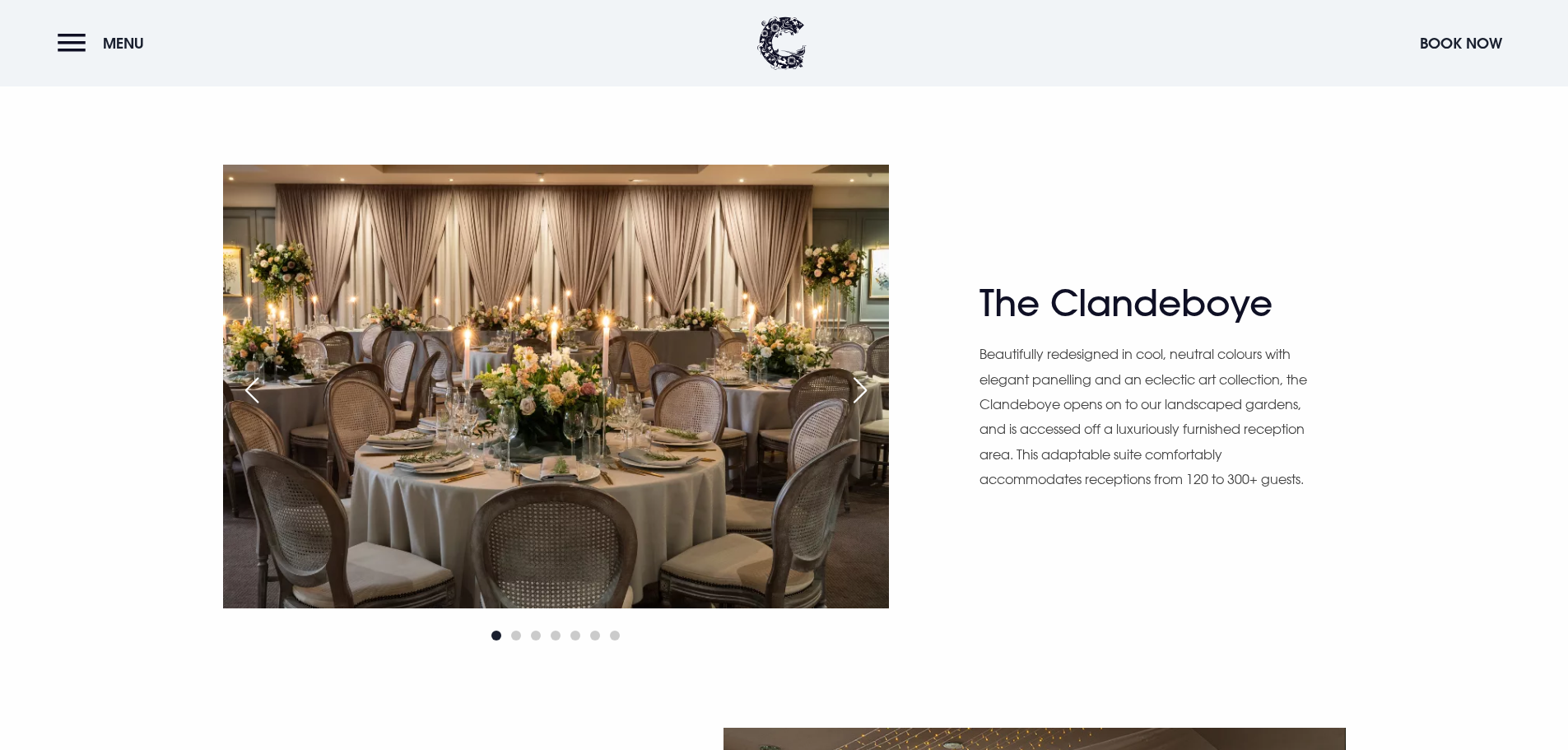
click at [858, 390] on div "Next slide" at bounding box center [859, 390] width 41 height 36
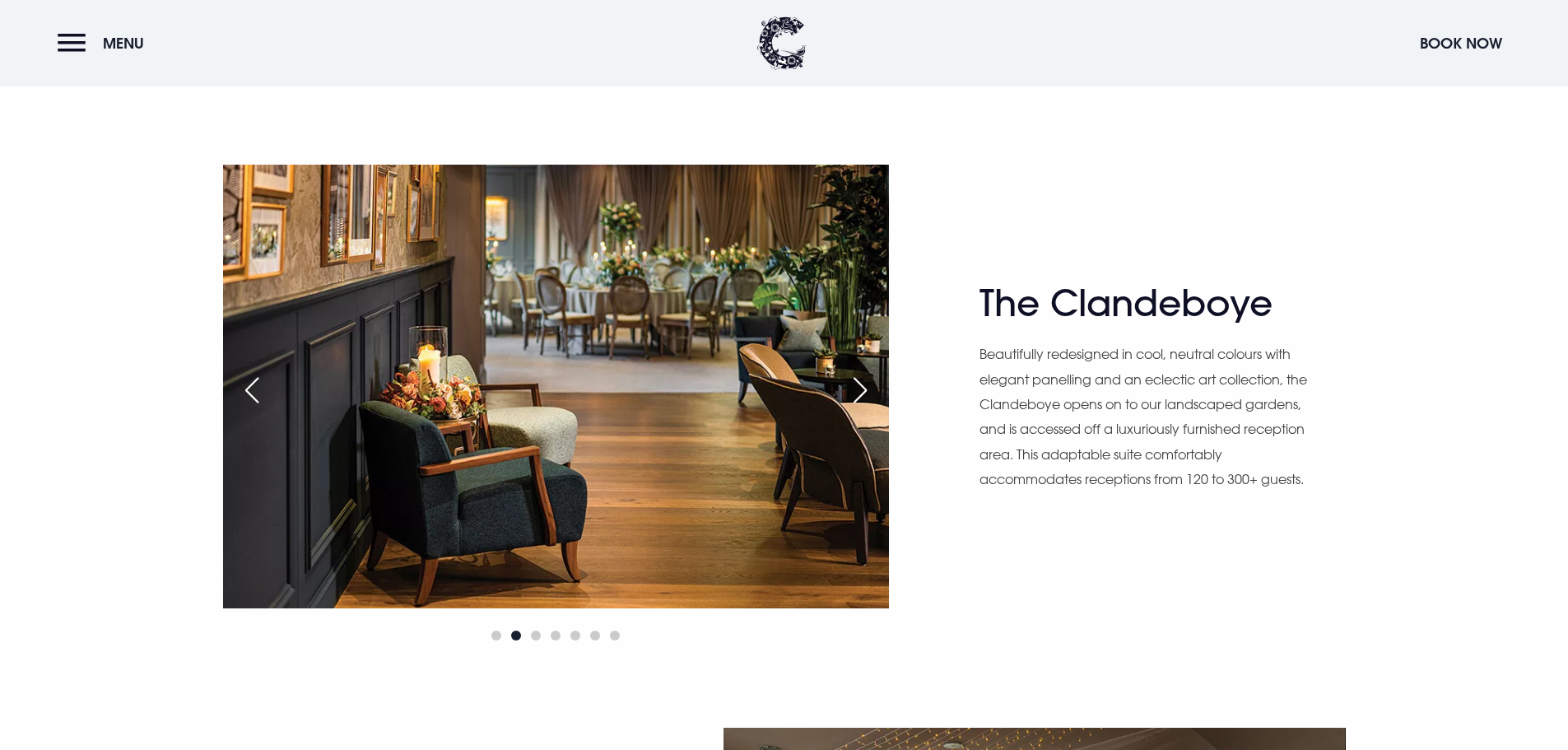
click at [858, 390] on div "Next slide" at bounding box center [859, 390] width 41 height 36
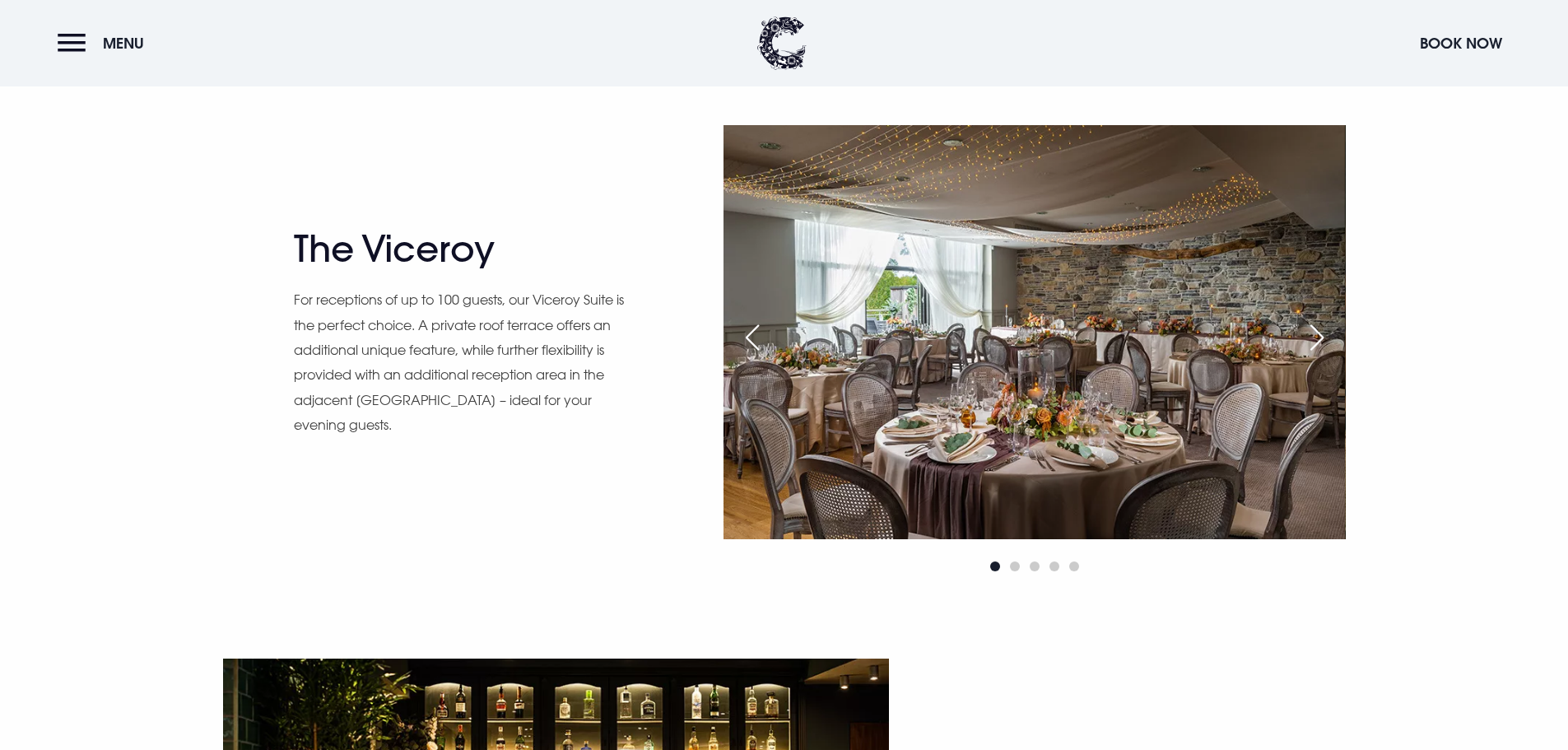
scroll to position [1565, 0]
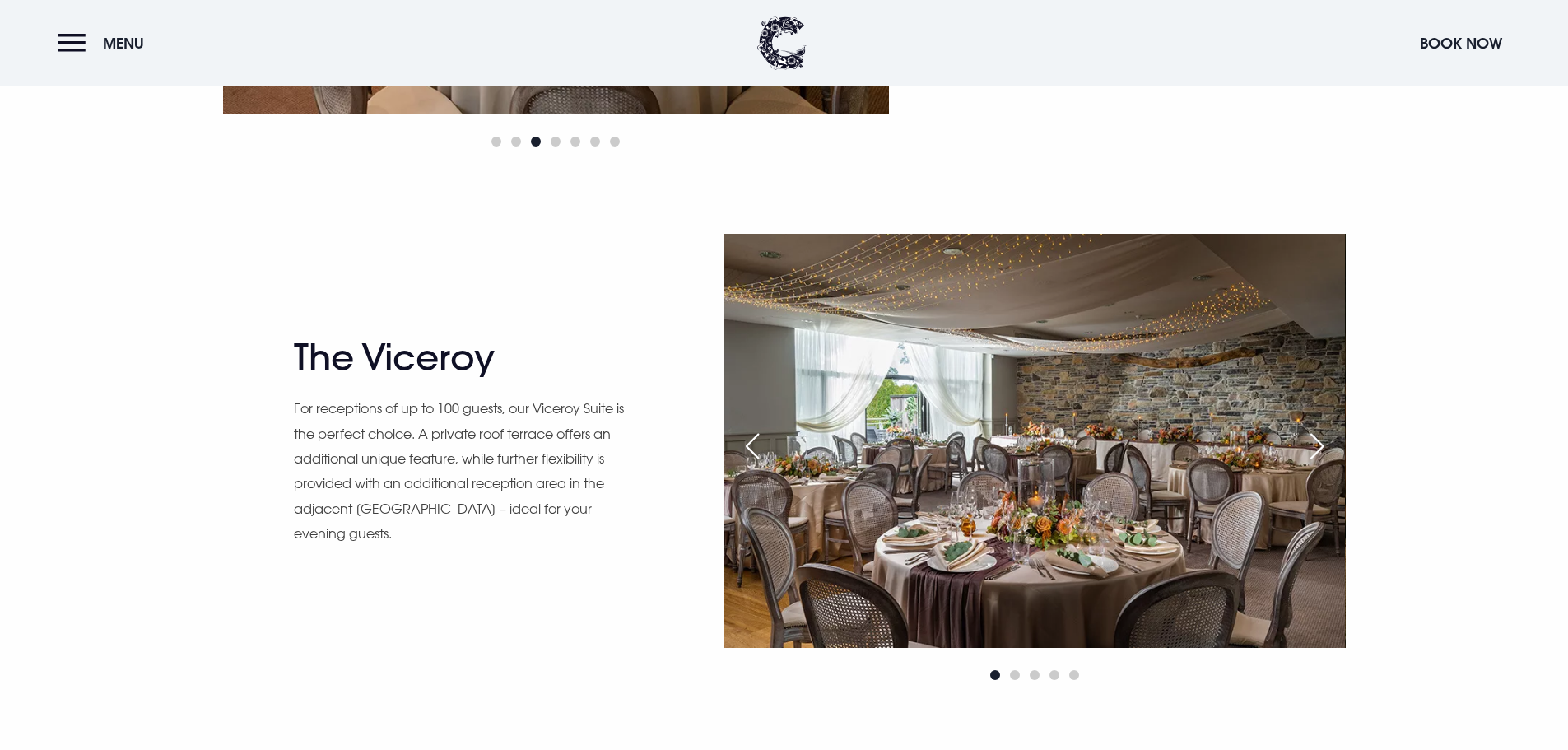
click at [1302, 462] on div "Next slide" at bounding box center [1316, 446] width 41 height 36
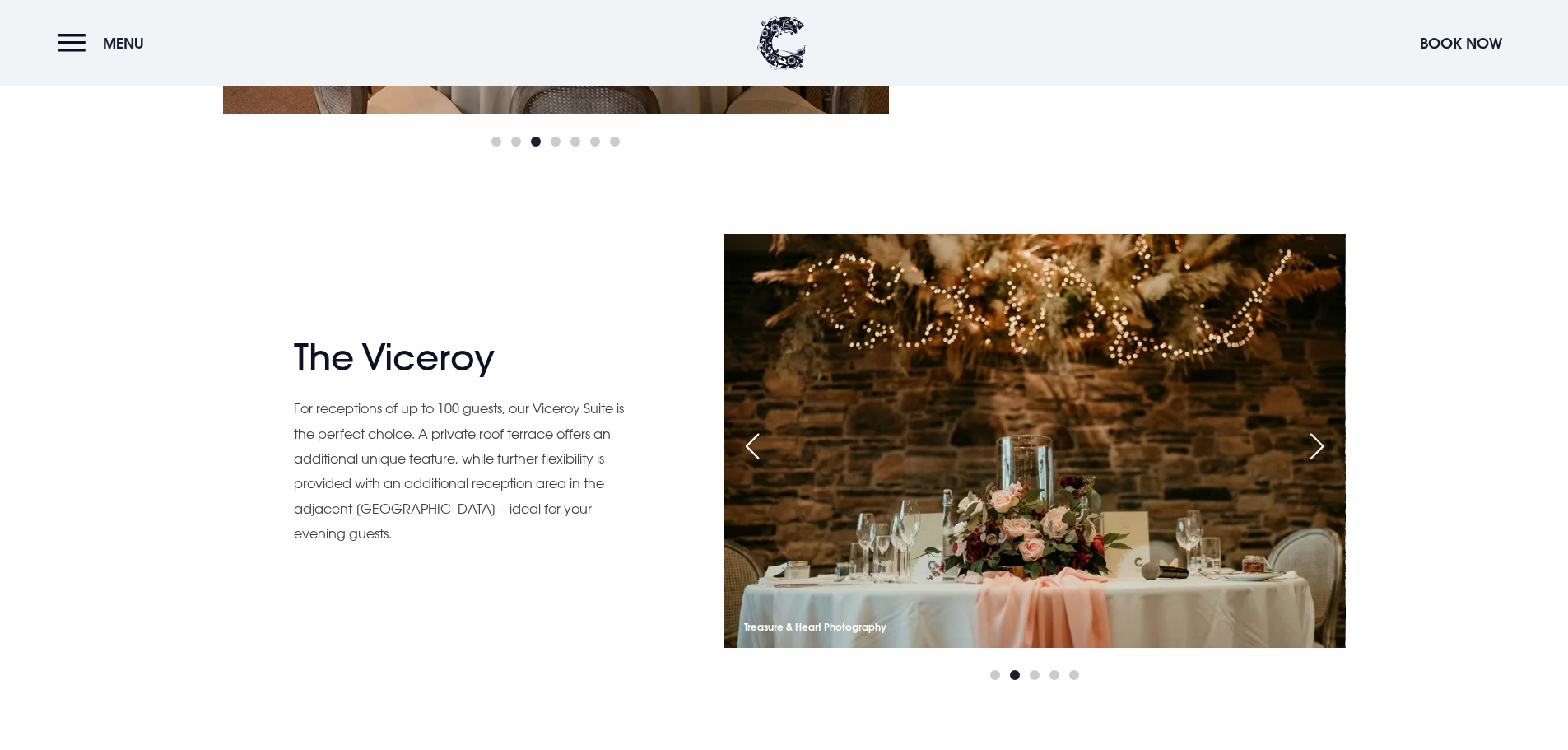
click at [1302, 462] on div "Next slide" at bounding box center [1316, 446] width 41 height 36
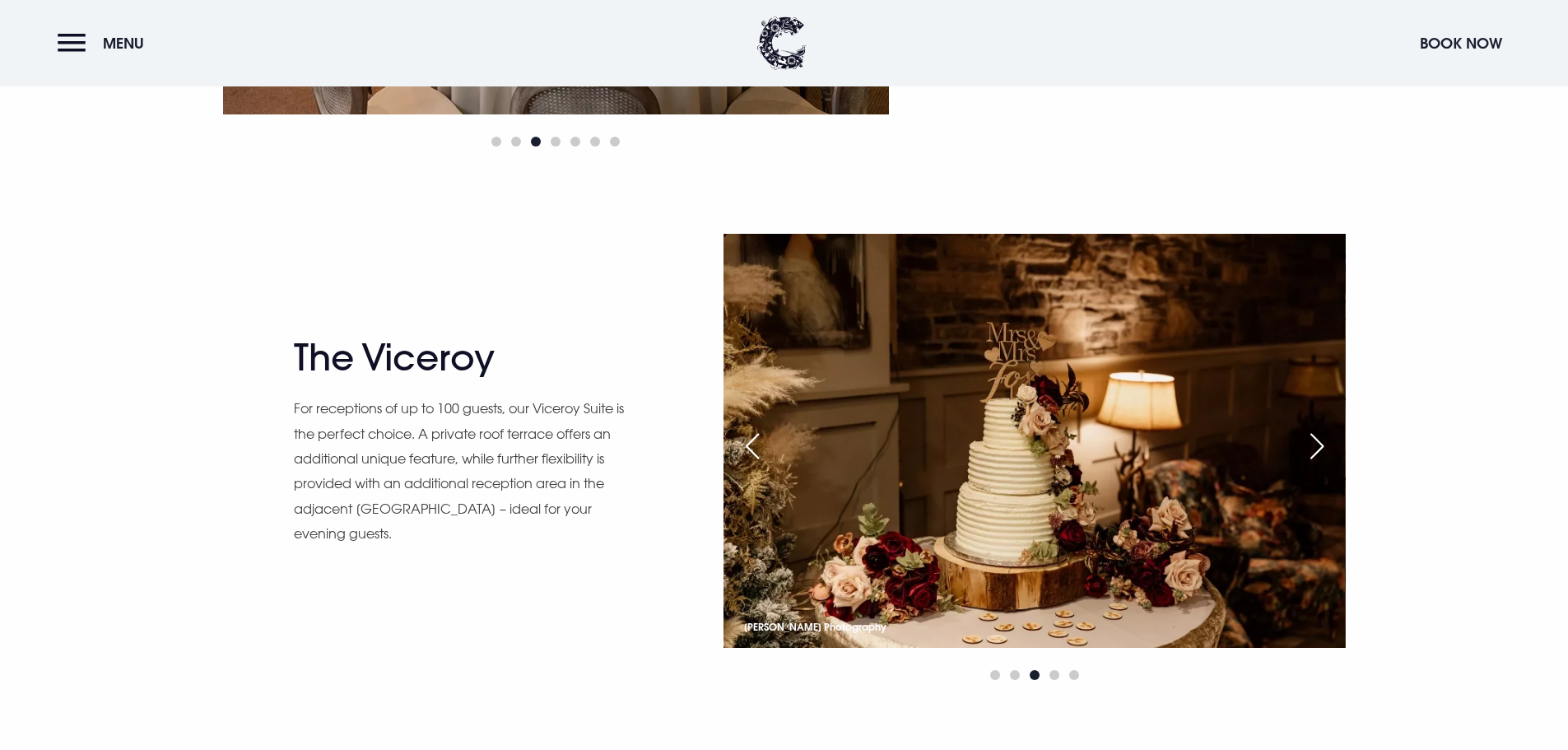
click at [1302, 462] on div "Next slide" at bounding box center [1316, 446] width 41 height 36
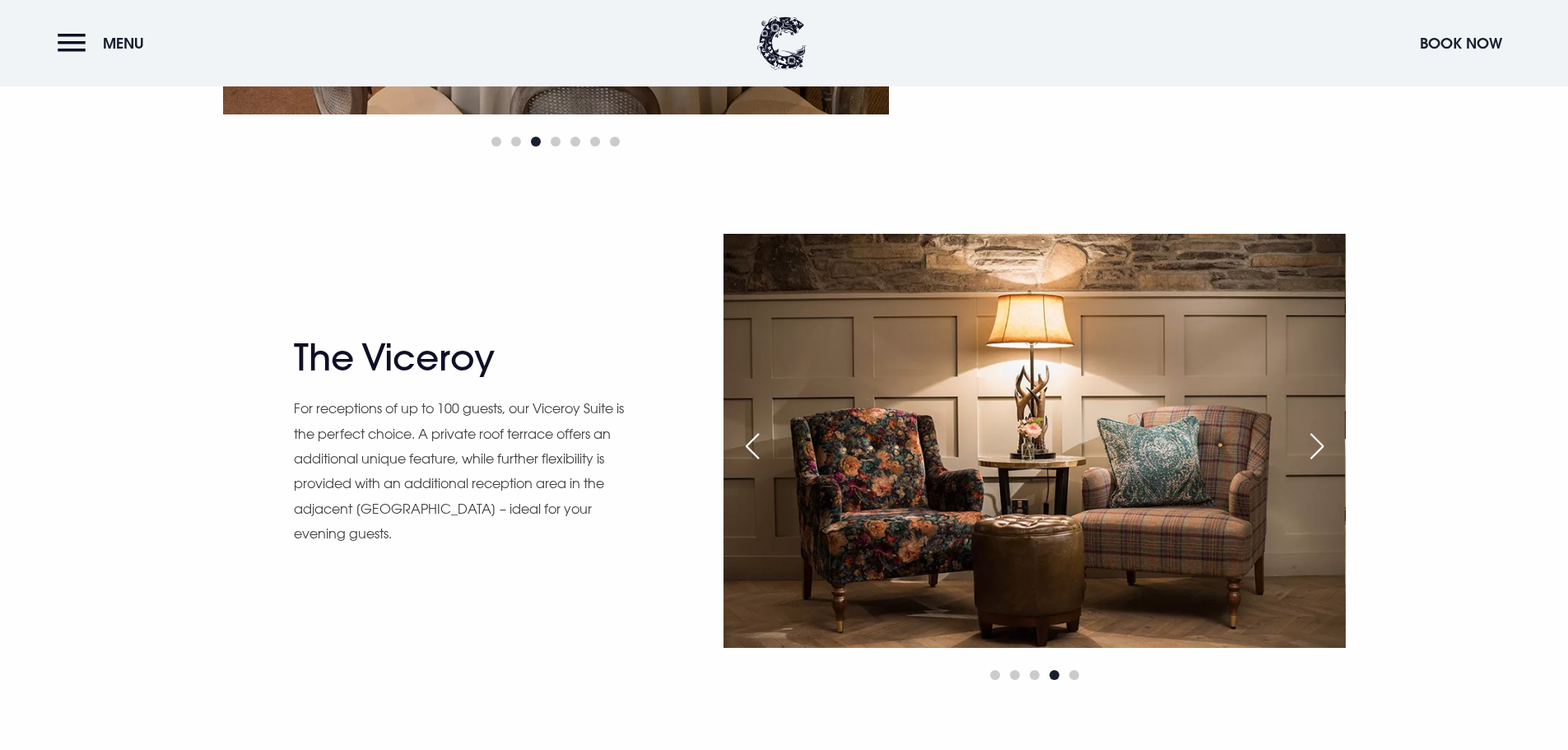
click at [1302, 462] on div "Next slide" at bounding box center [1316, 446] width 41 height 36
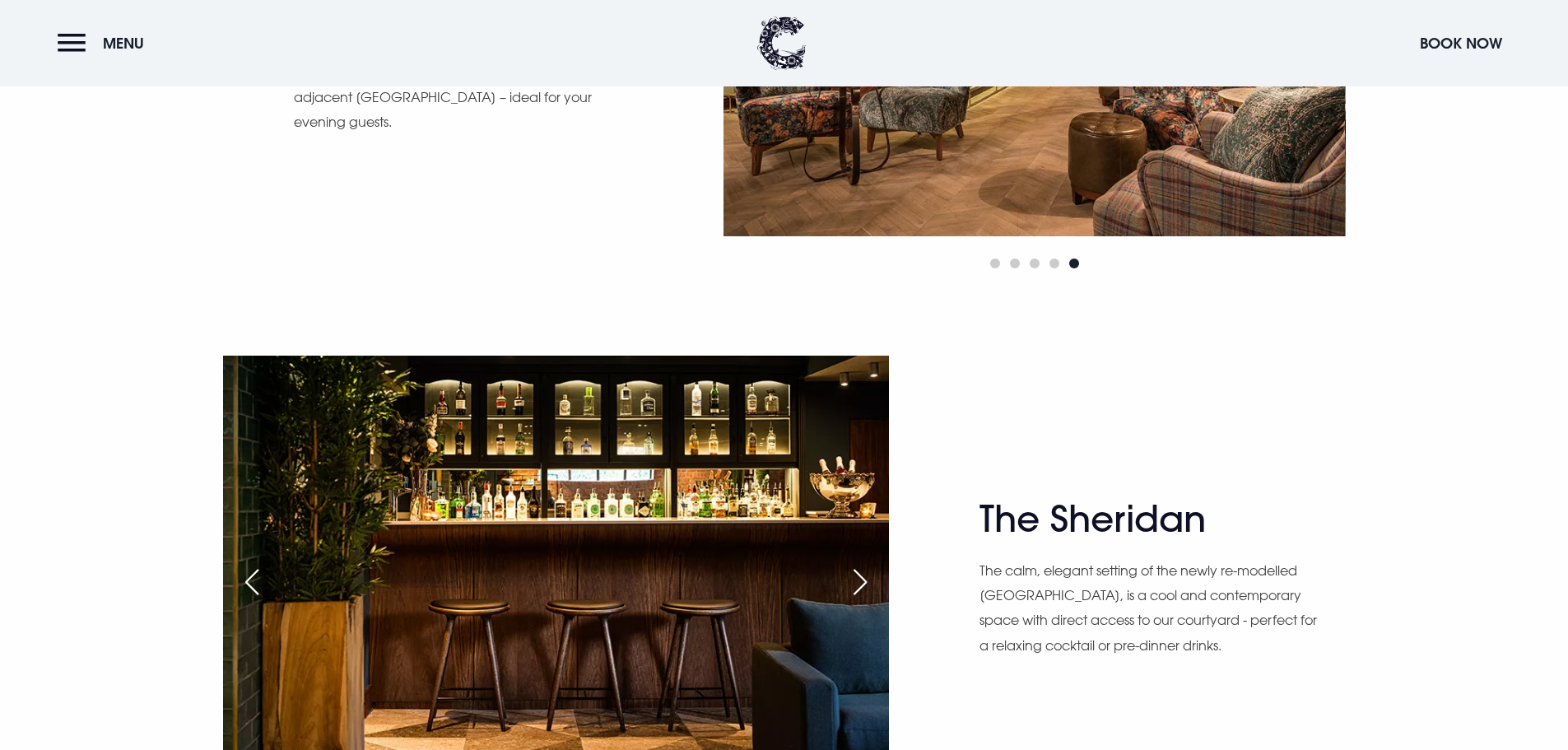
scroll to position [2306, 0]
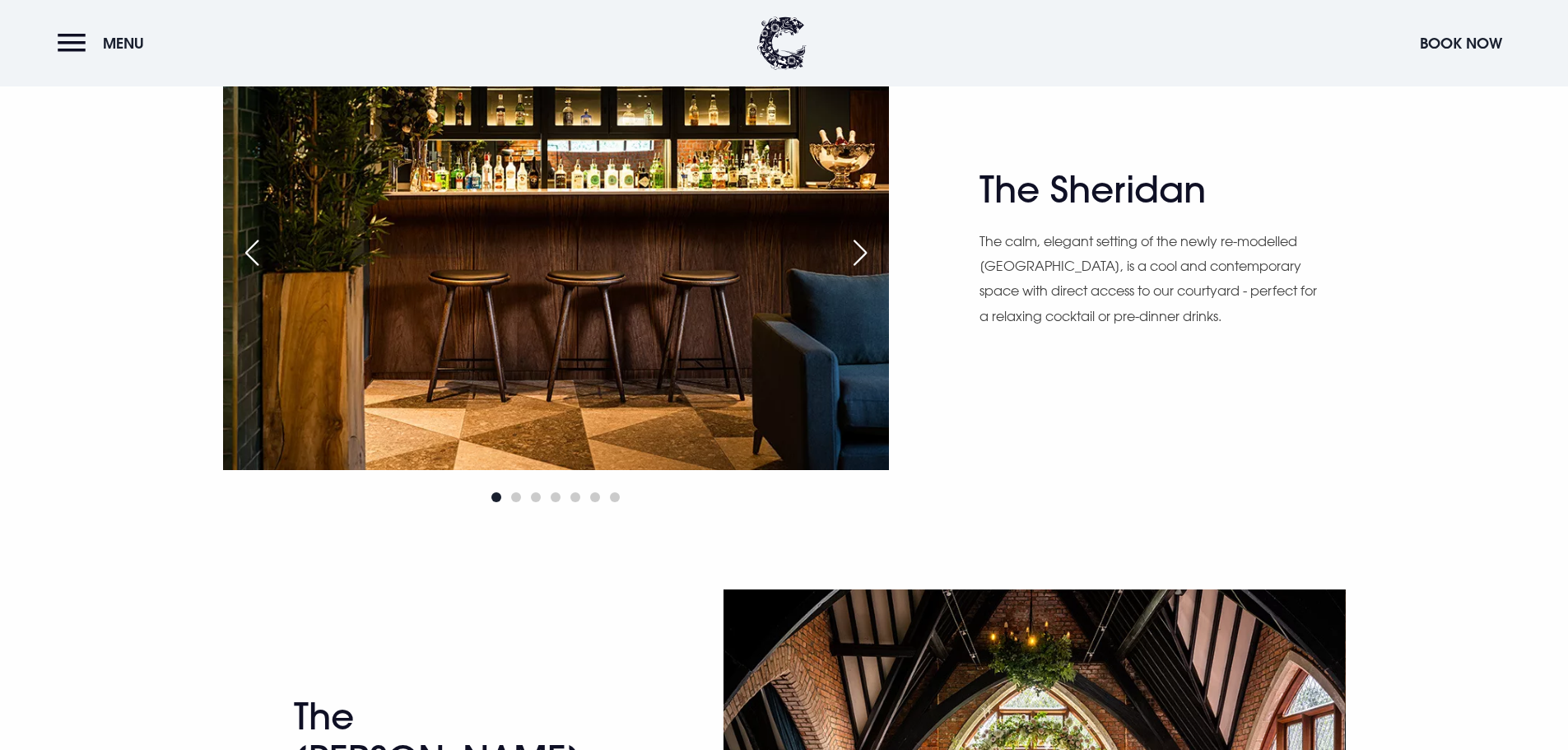
click at [865, 247] on div "Next slide" at bounding box center [859, 253] width 41 height 36
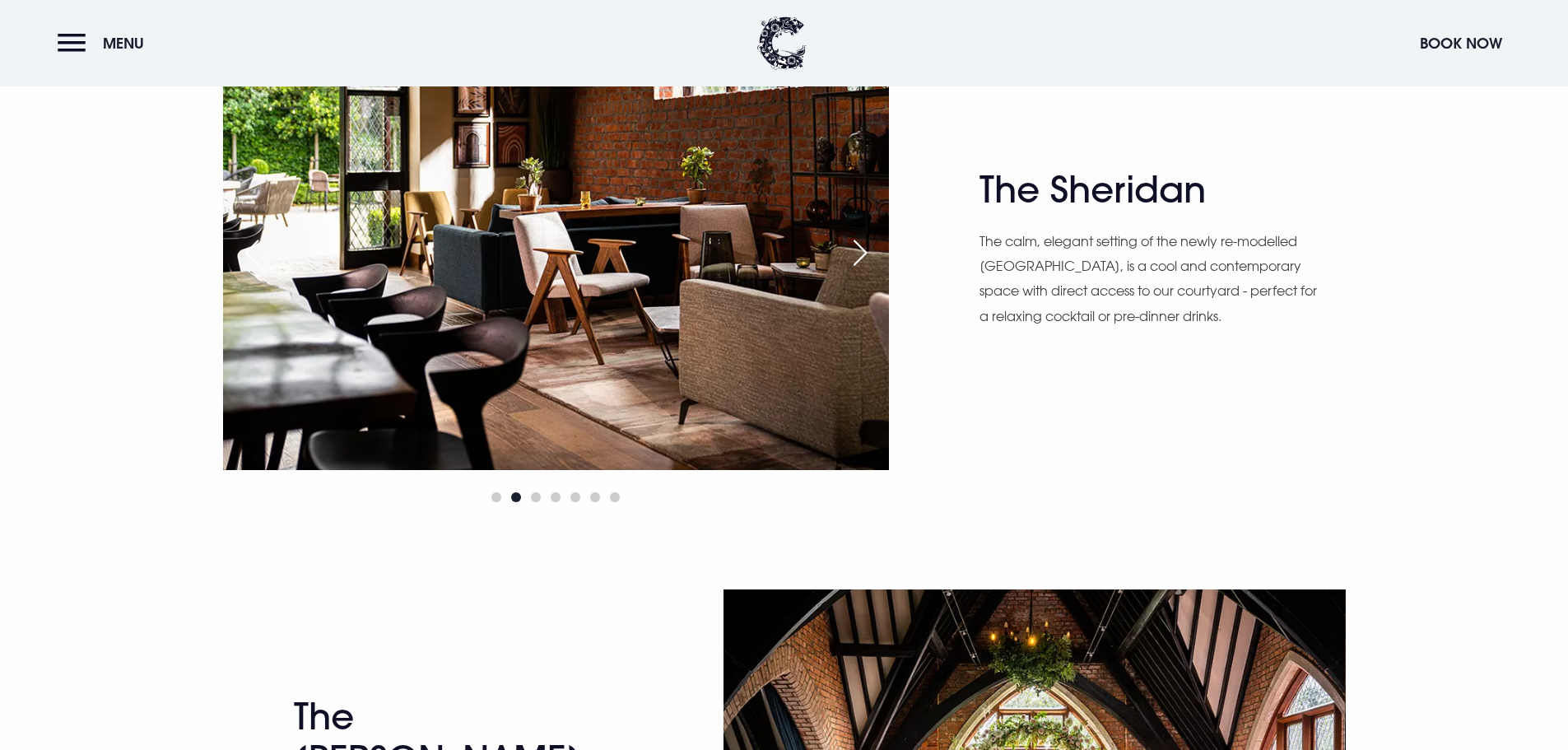
click at [865, 246] on div "Next slide" at bounding box center [859, 253] width 41 height 36
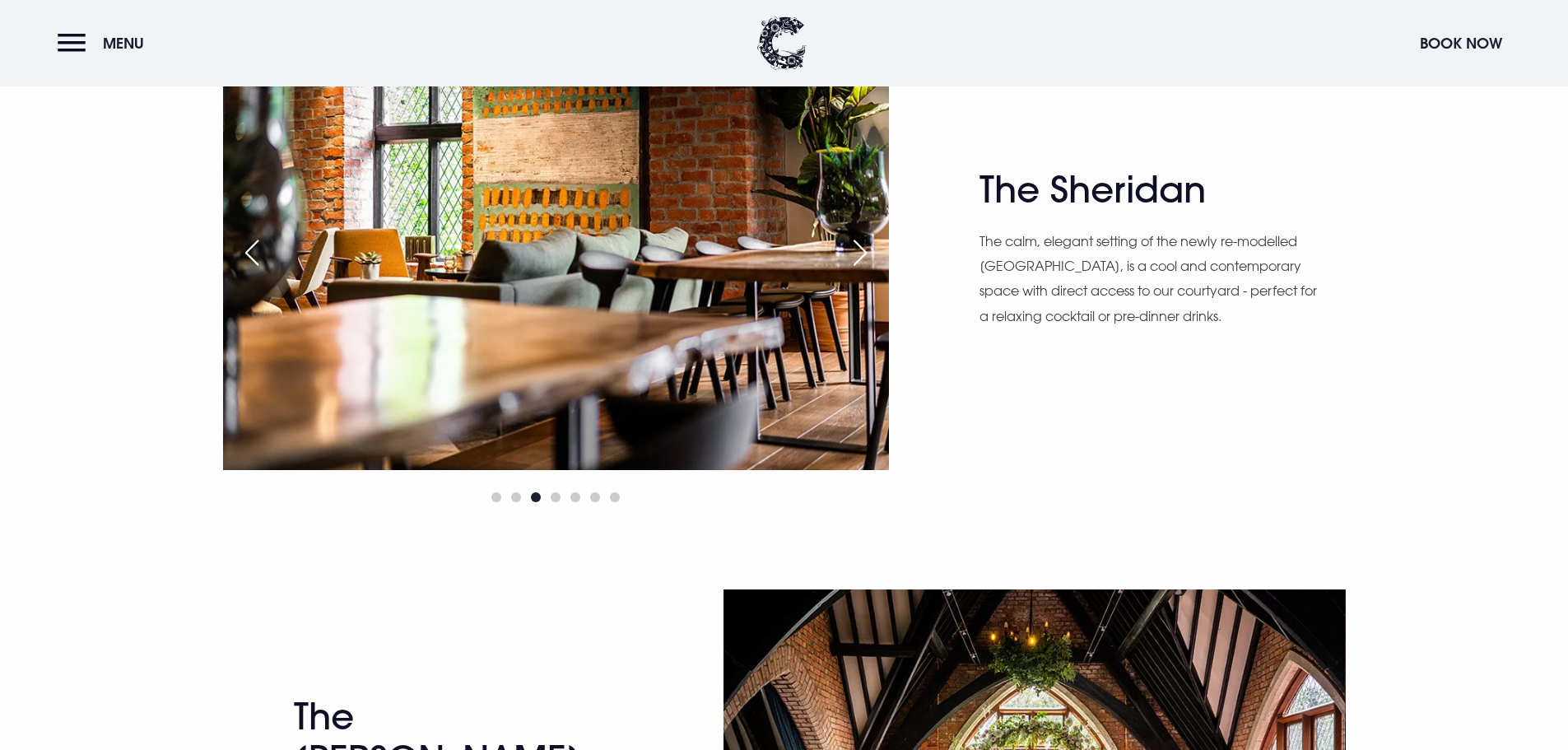
scroll to position [2141, 0]
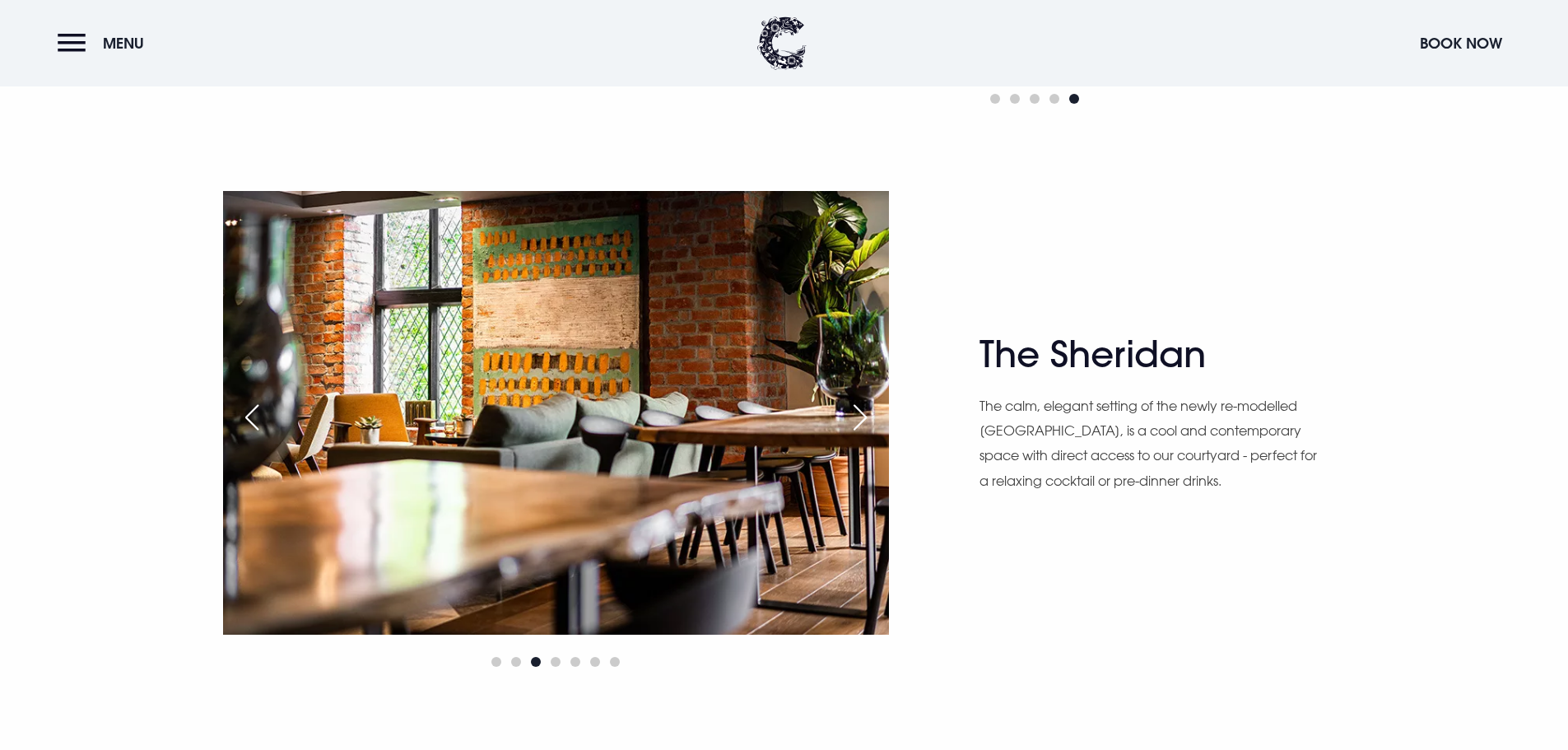
click at [873, 404] on div "Next slide" at bounding box center [859, 417] width 41 height 36
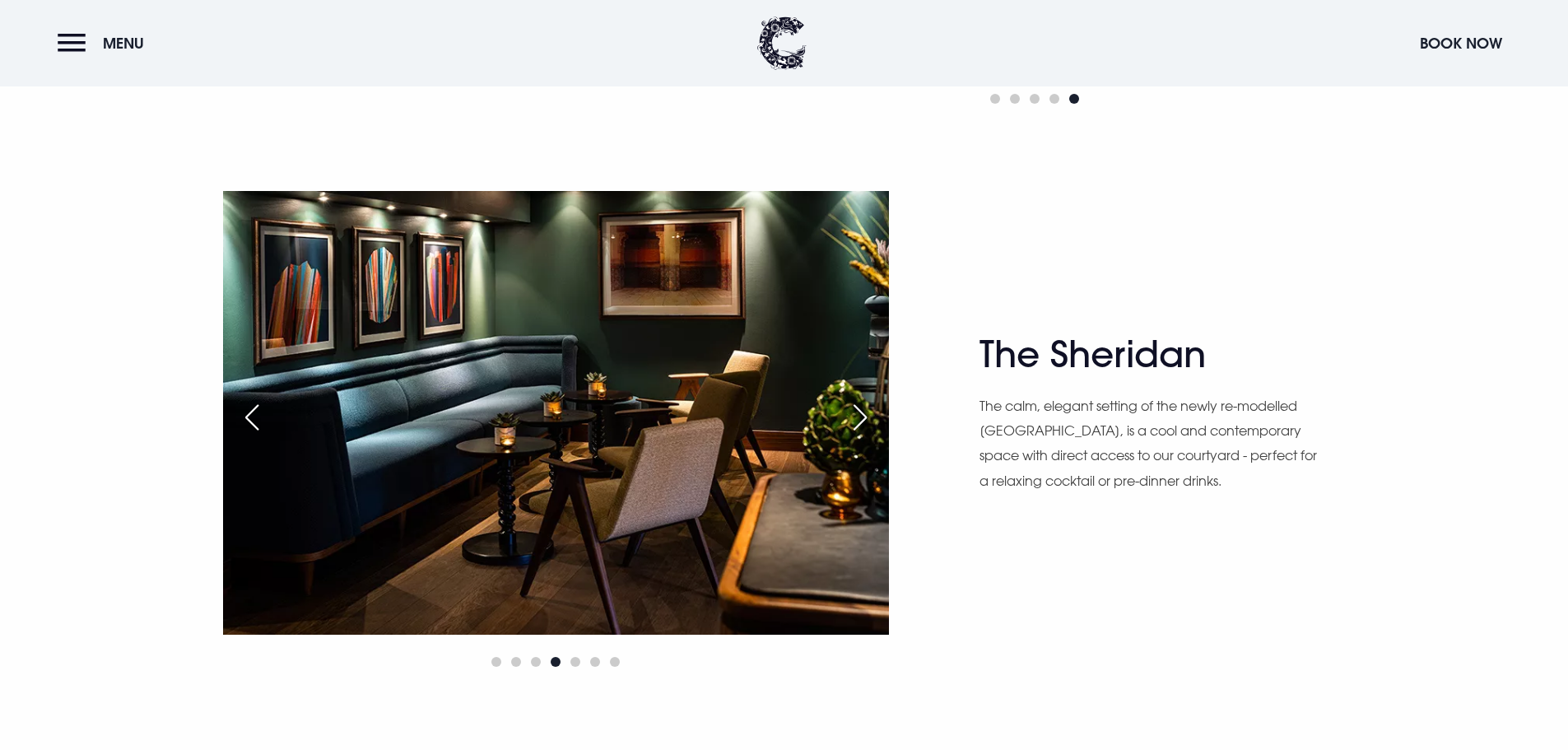
click at [873, 404] on div "Next slide" at bounding box center [859, 417] width 41 height 36
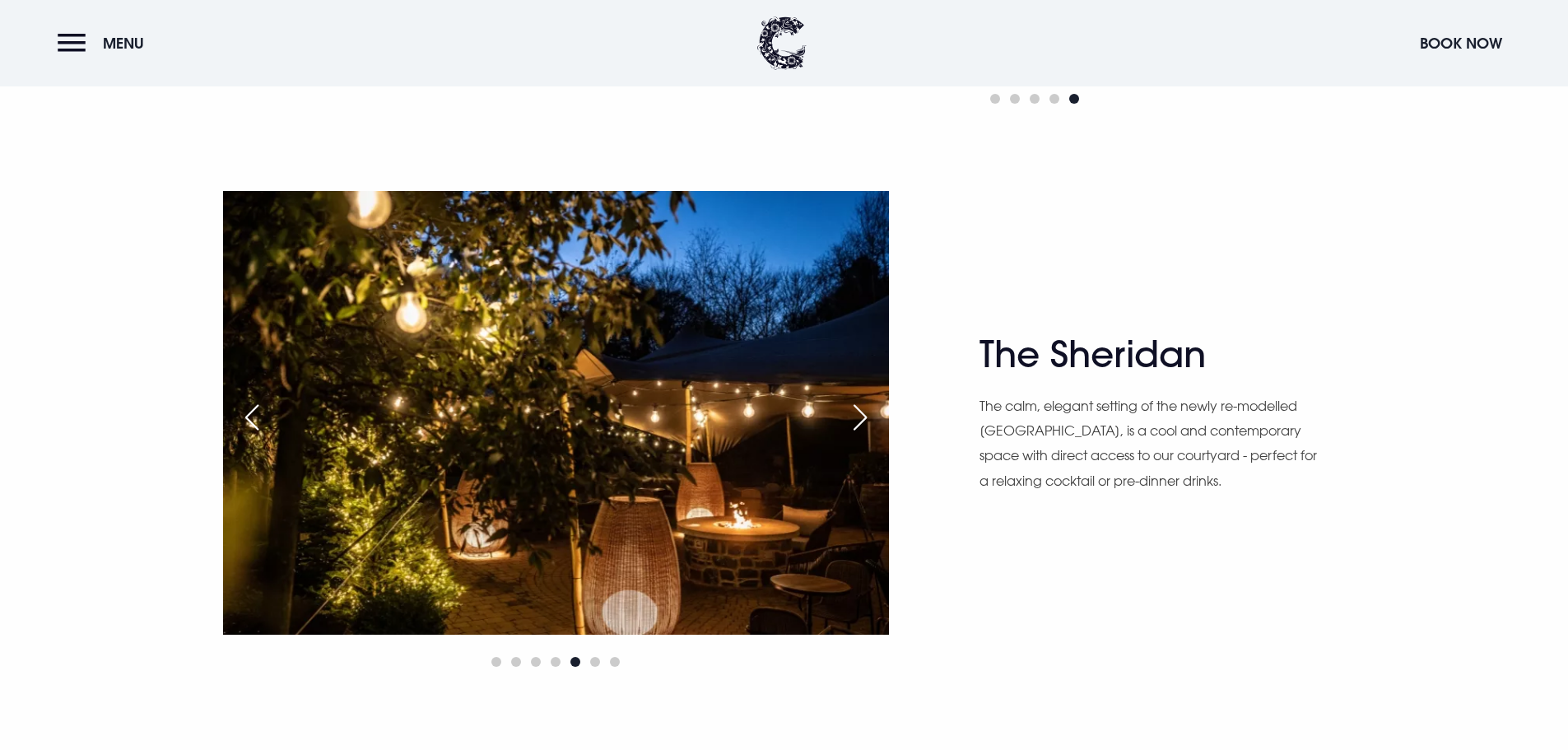
click at [873, 404] on div "Next slide" at bounding box center [859, 417] width 41 height 36
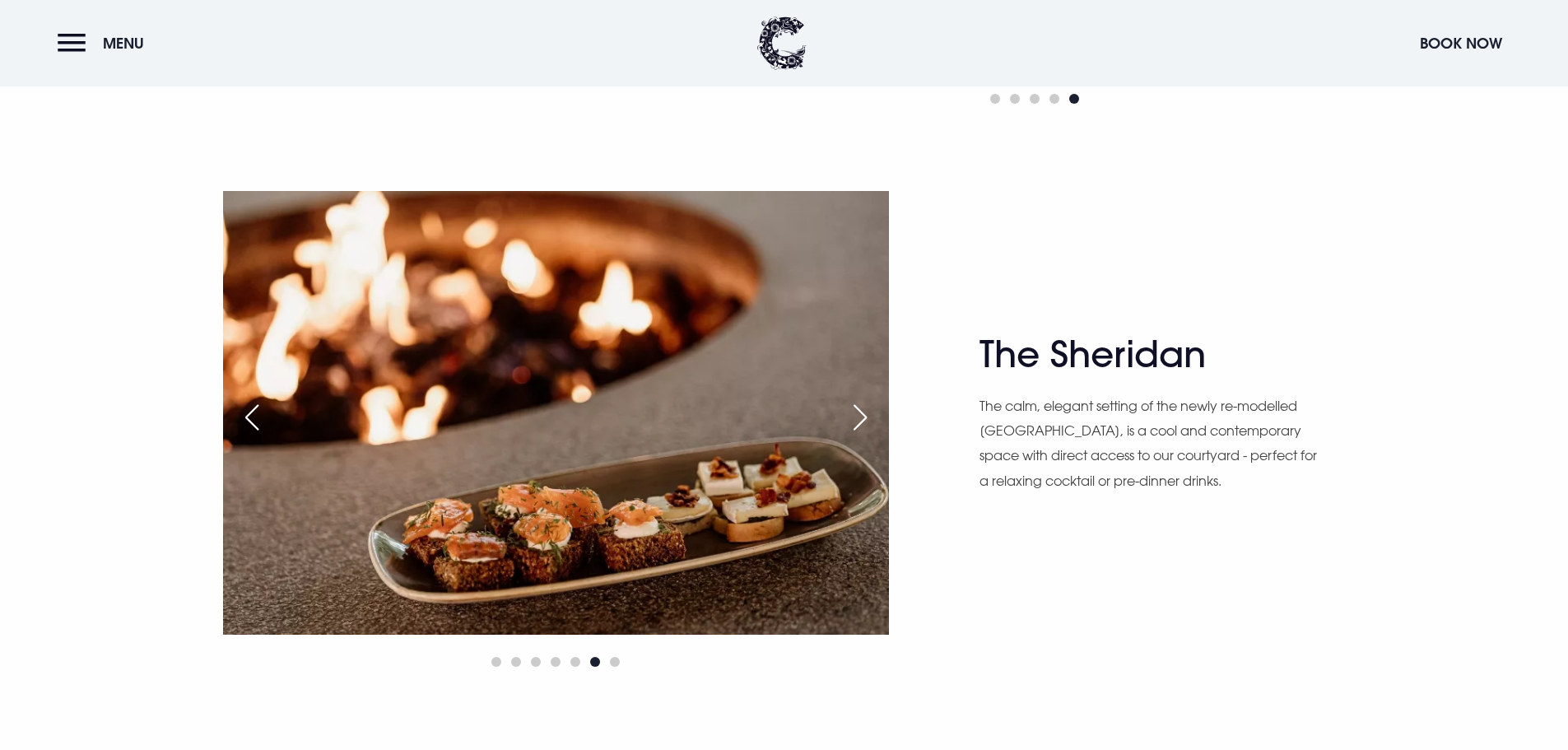
click at [873, 404] on div "Next slide" at bounding box center [859, 417] width 41 height 36
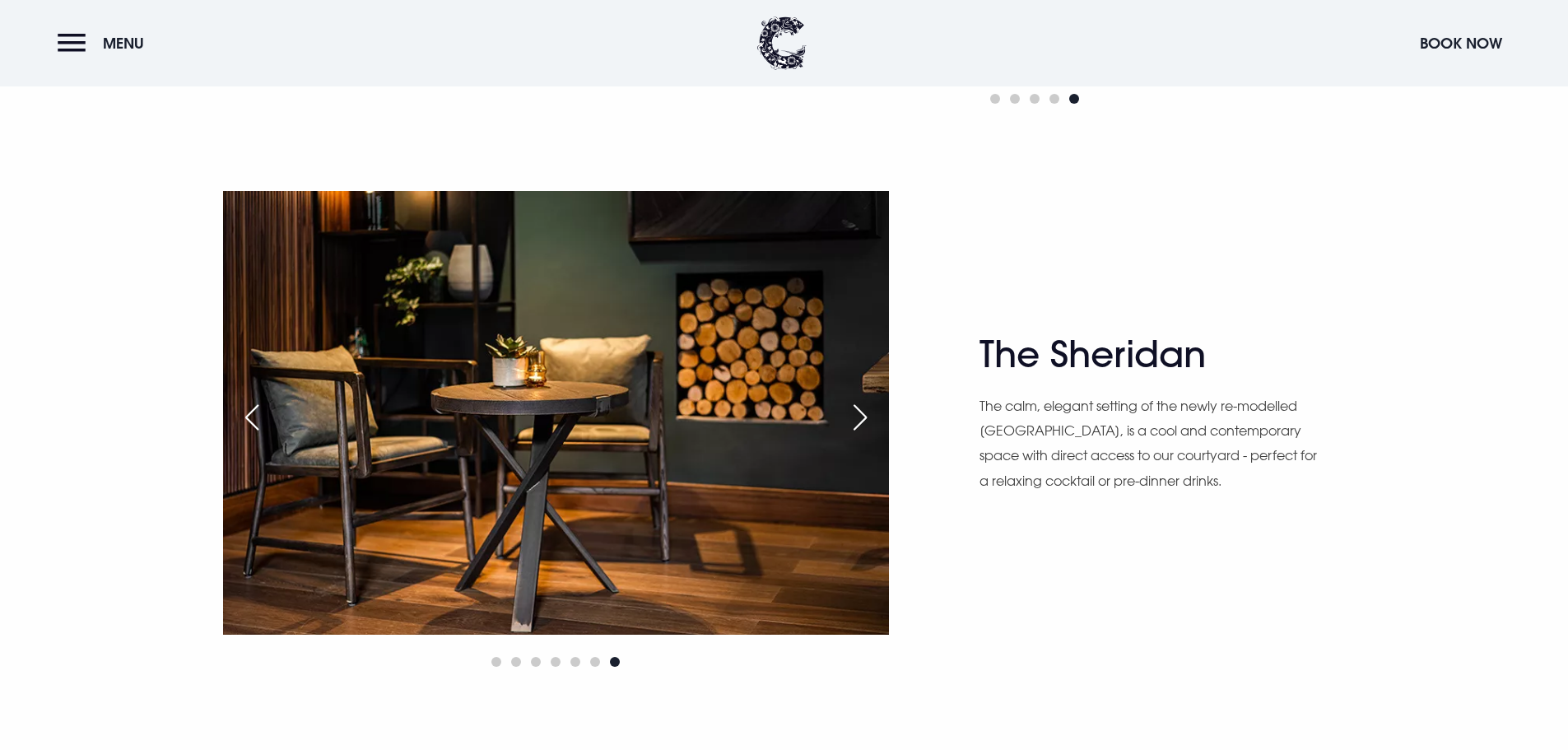
click at [873, 404] on div "Next slide" at bounding box center [859, 417] width 41 height 36
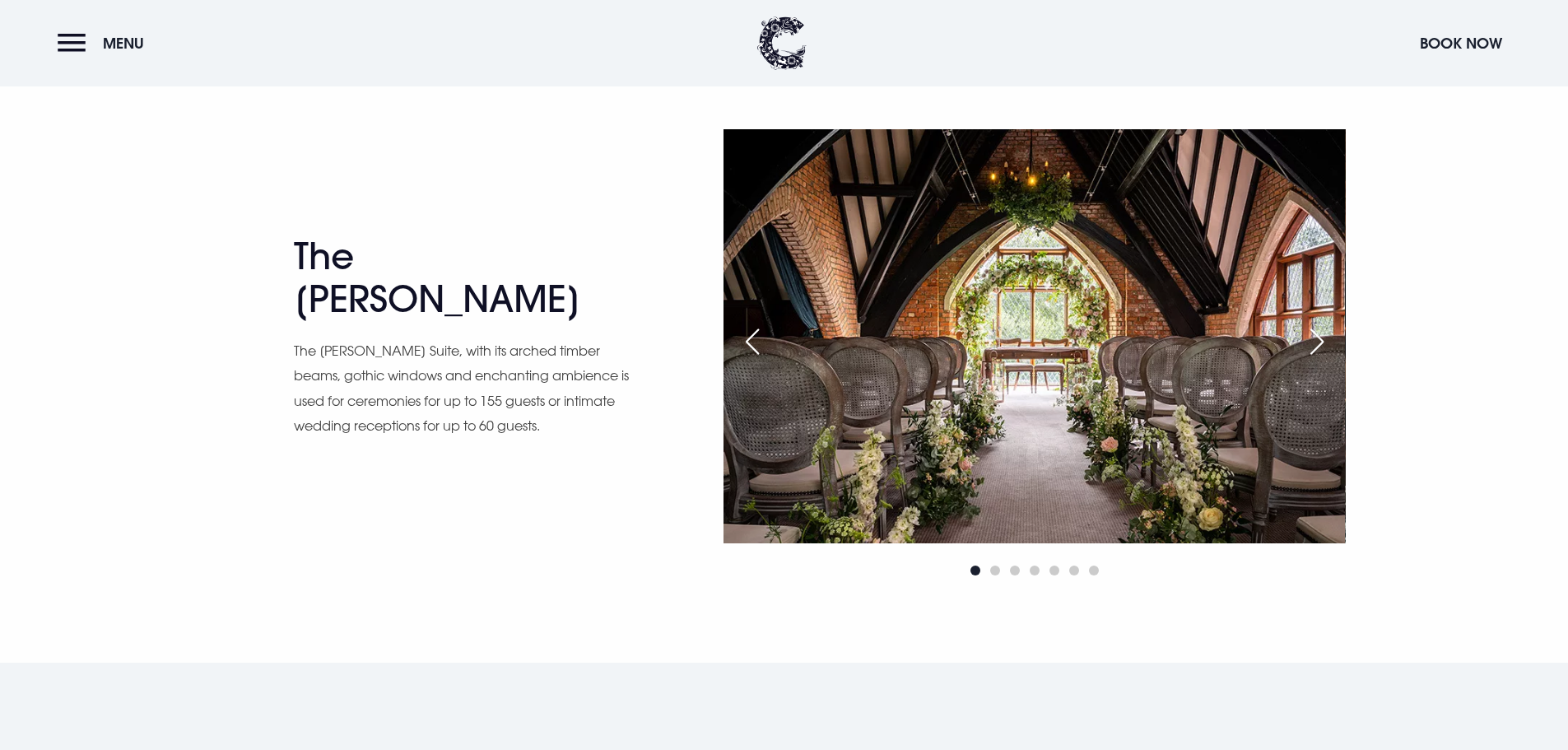
scroll to position [2635, 0]
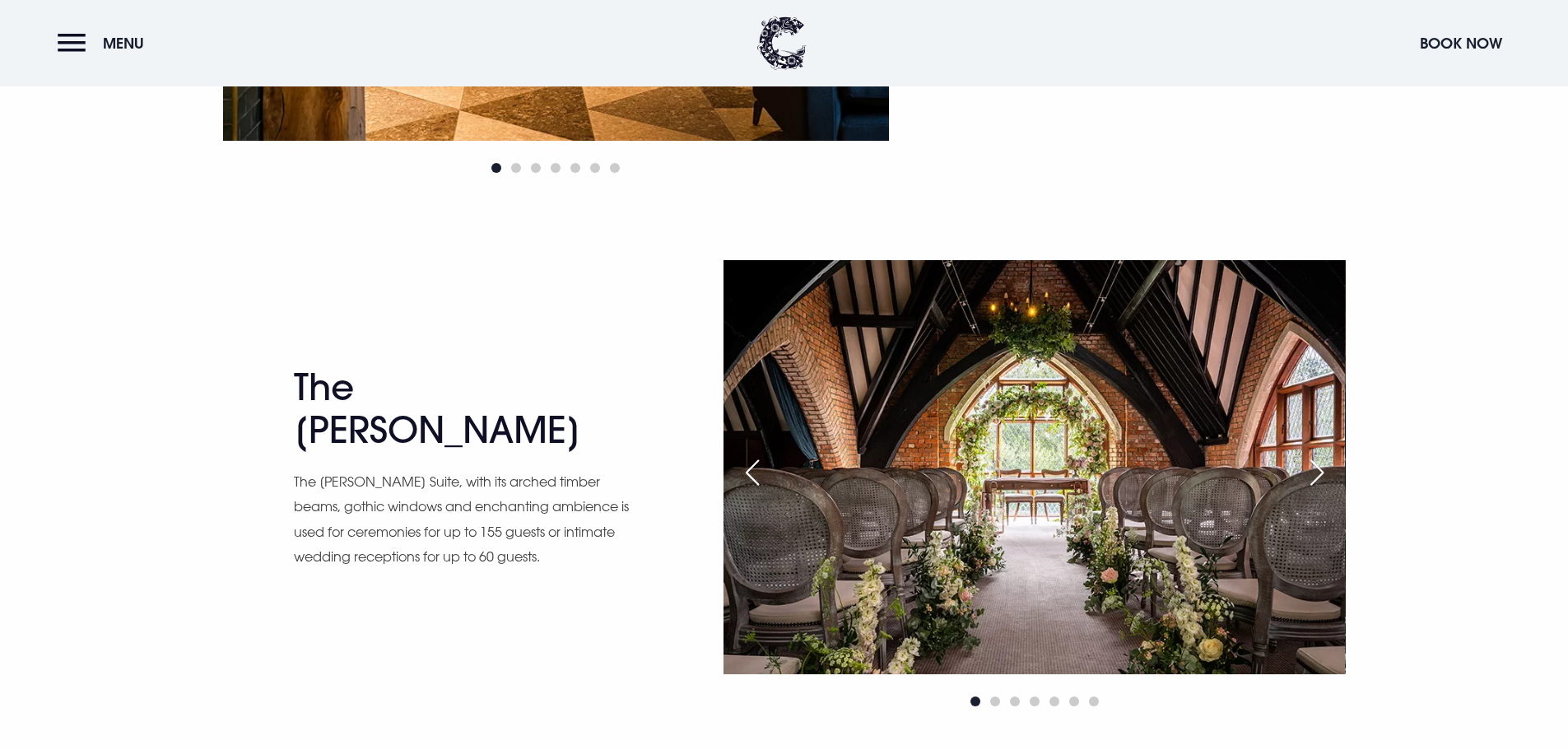
click at [1293, 462] on img at bounding box center [1034, 468] width 621 height 414
click at [1302, 468] on div "Next slide" at bounding box center [1316, 472] width 41 height 36
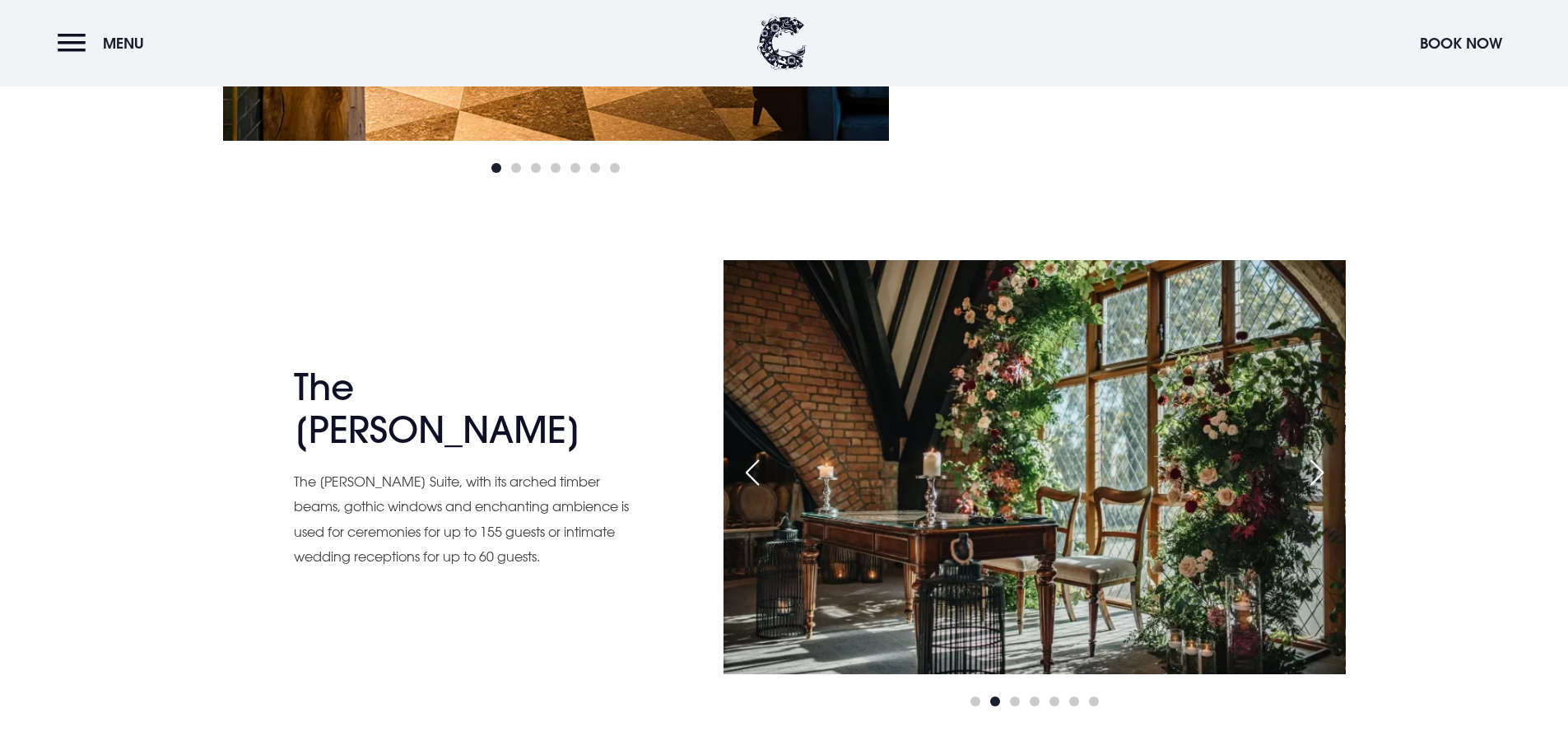
click at [1302, 468] on div "Next slide" at bounding box center [1316, 472] width 41 height 36
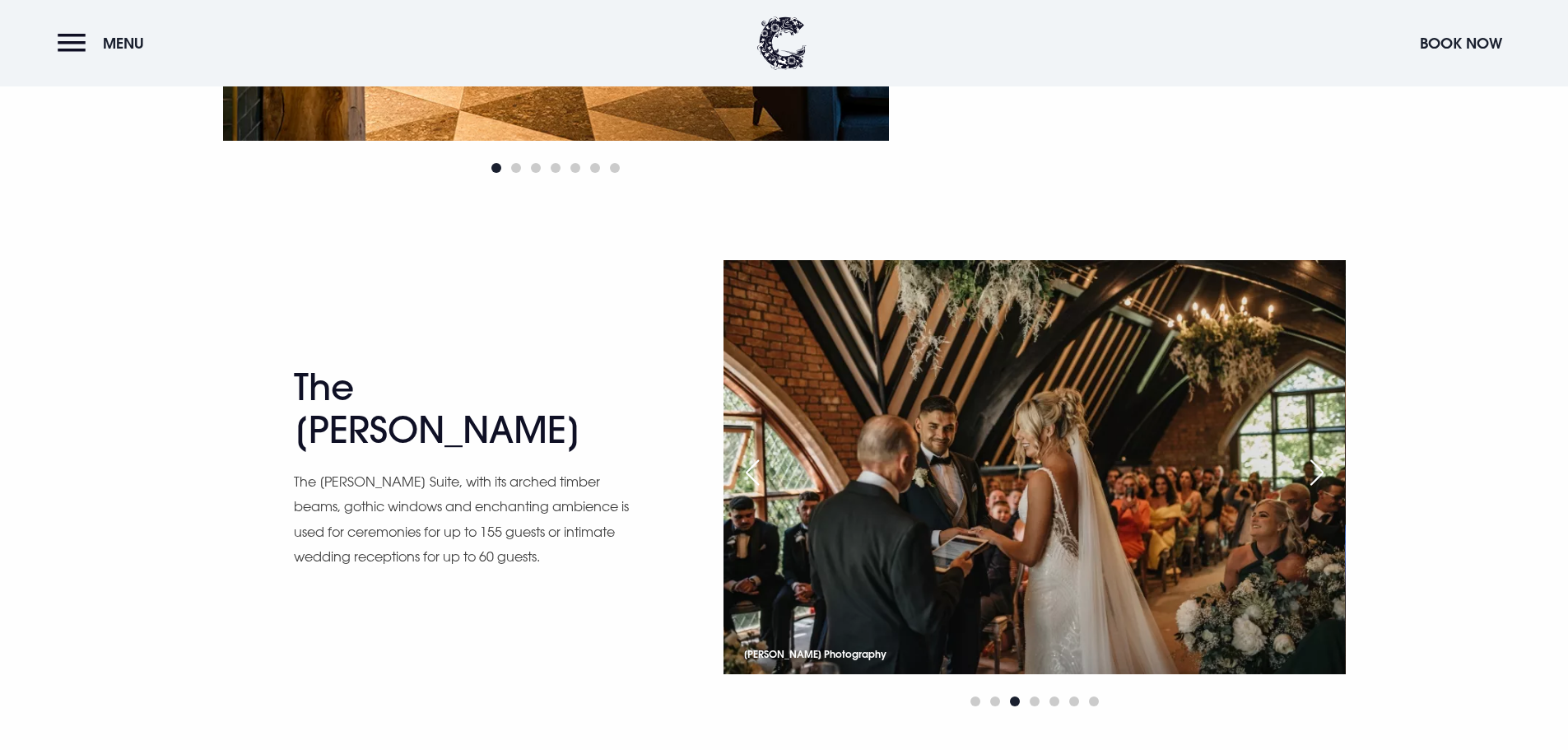
click at [1302, 468] on div "Next slide" at bounding box center [1316, 472] width 41 height 36
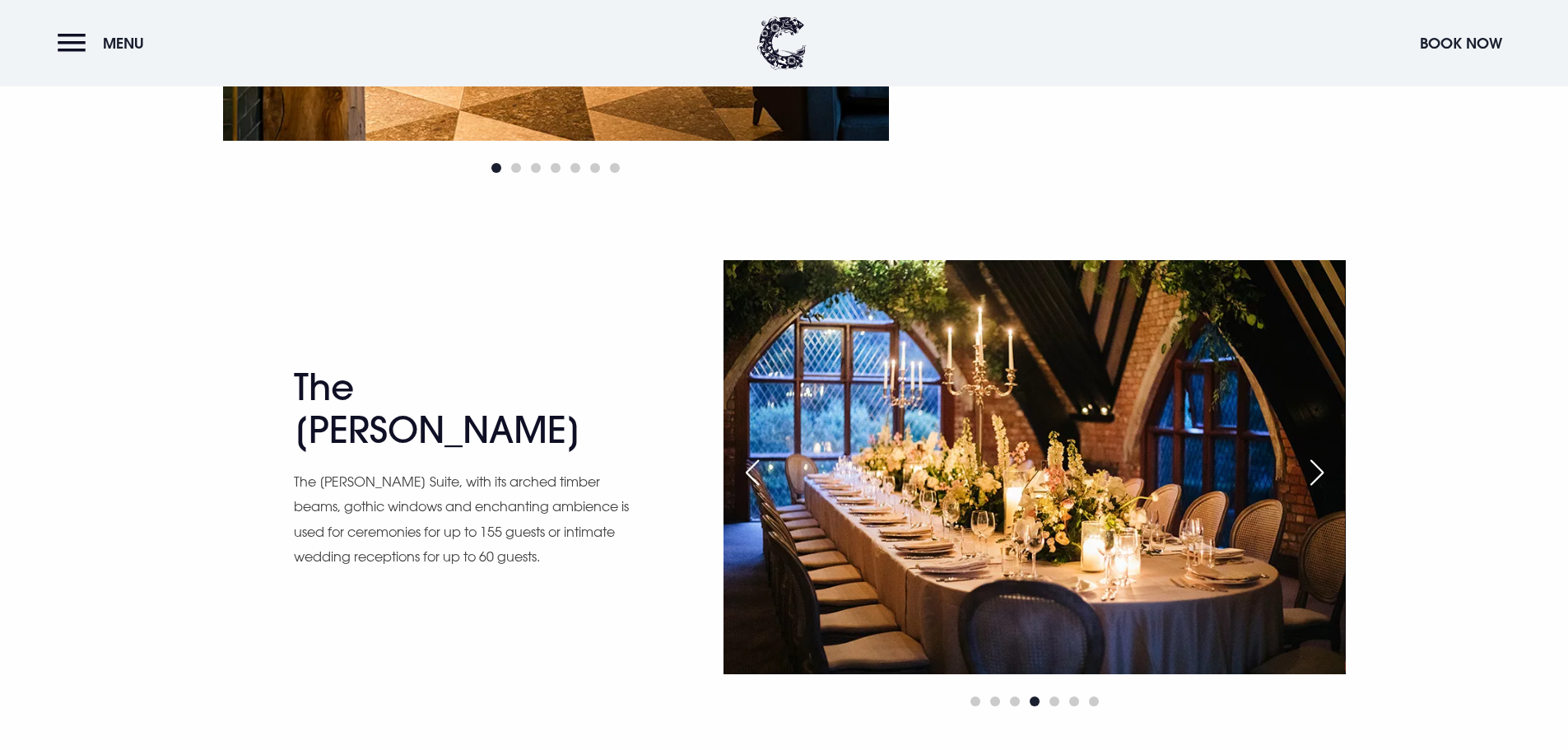
click at [1302, 468] on div "Next slide" at bounding box center [1316, 472] width 41 height 36
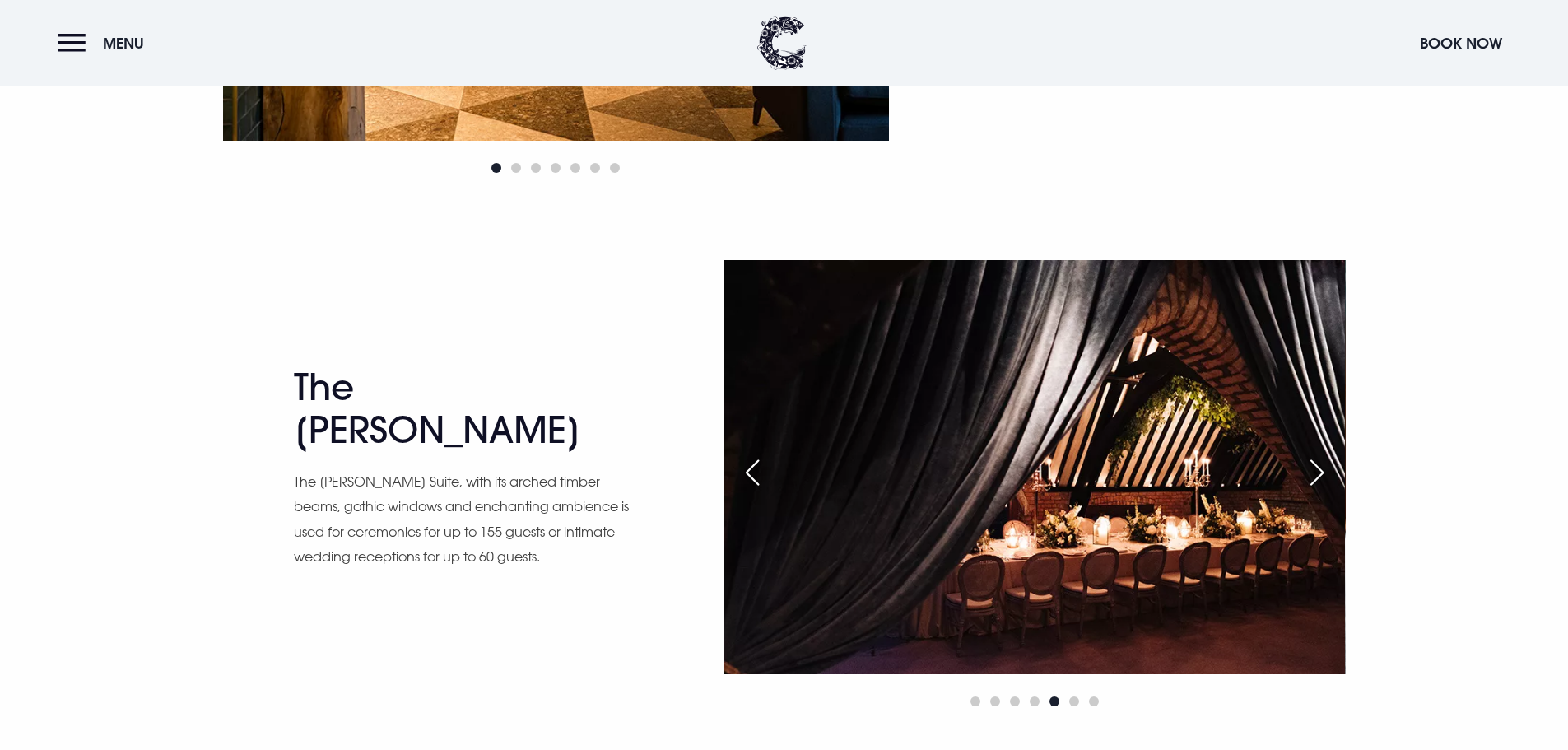
click at [1302, 468] on div "Next slide" at bounding box center [1316, 472] width 41 height 36
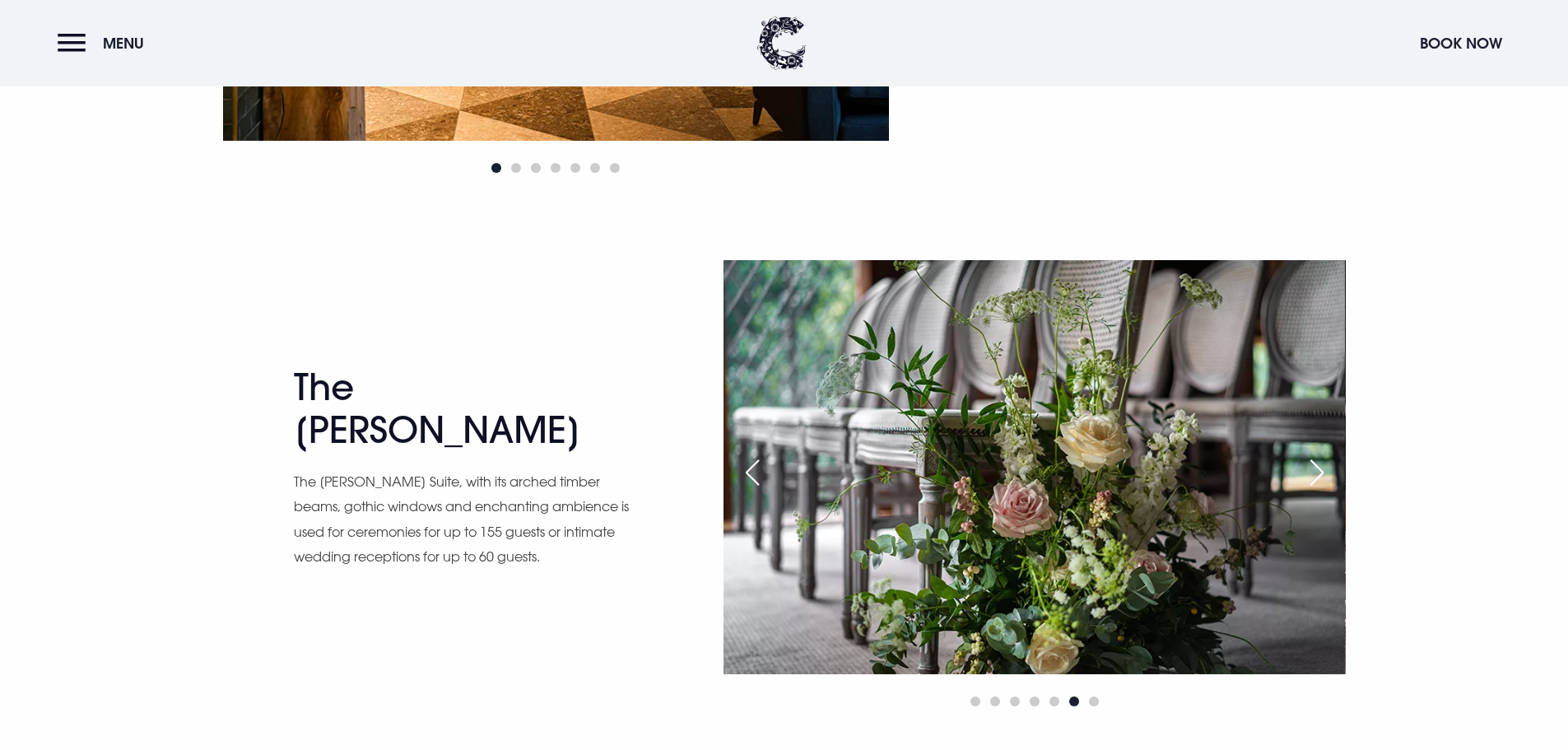
click at [1302, 468] on div "Next slide" at bounding box center [1316, 472] width 41 height 36
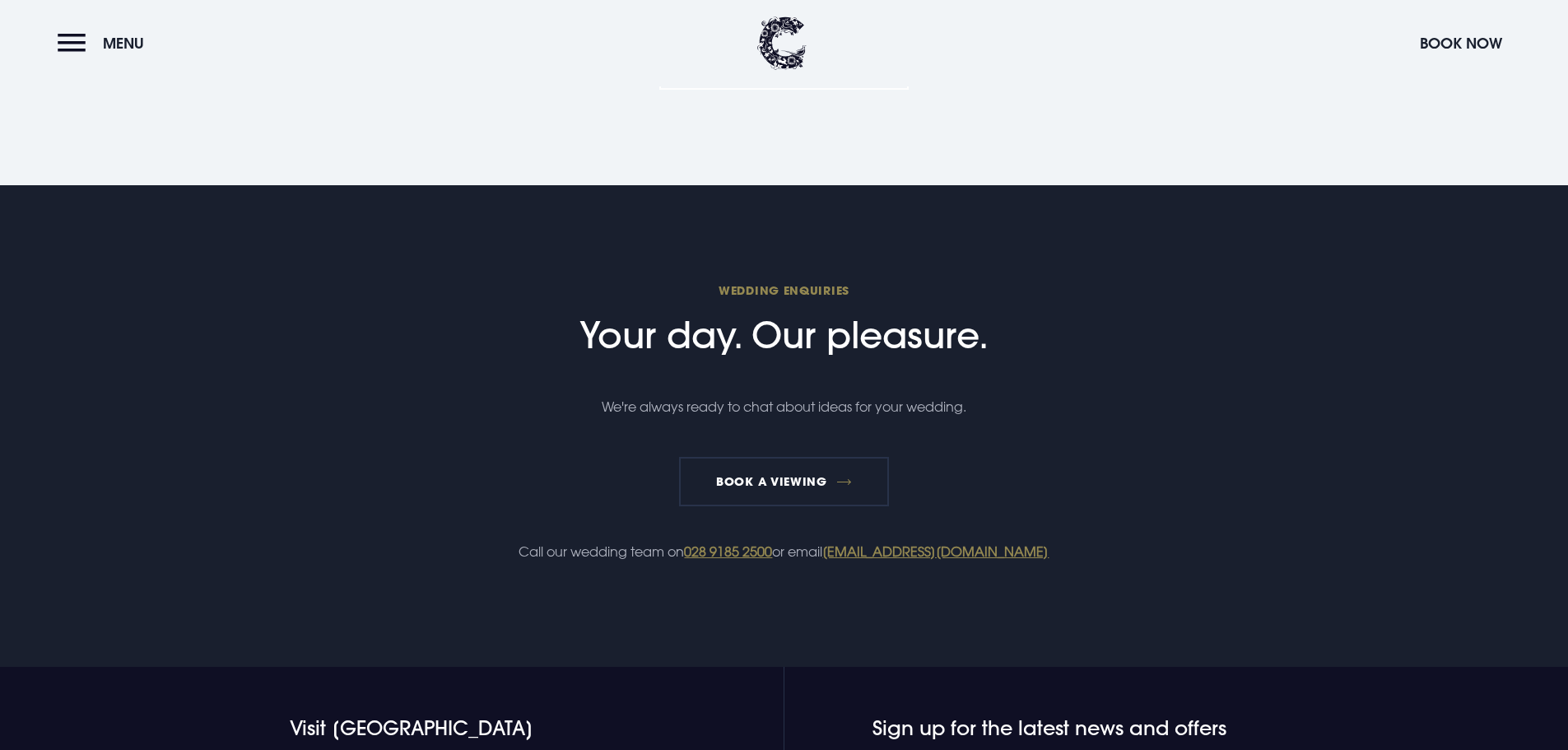
scroll to position [3705, 0]
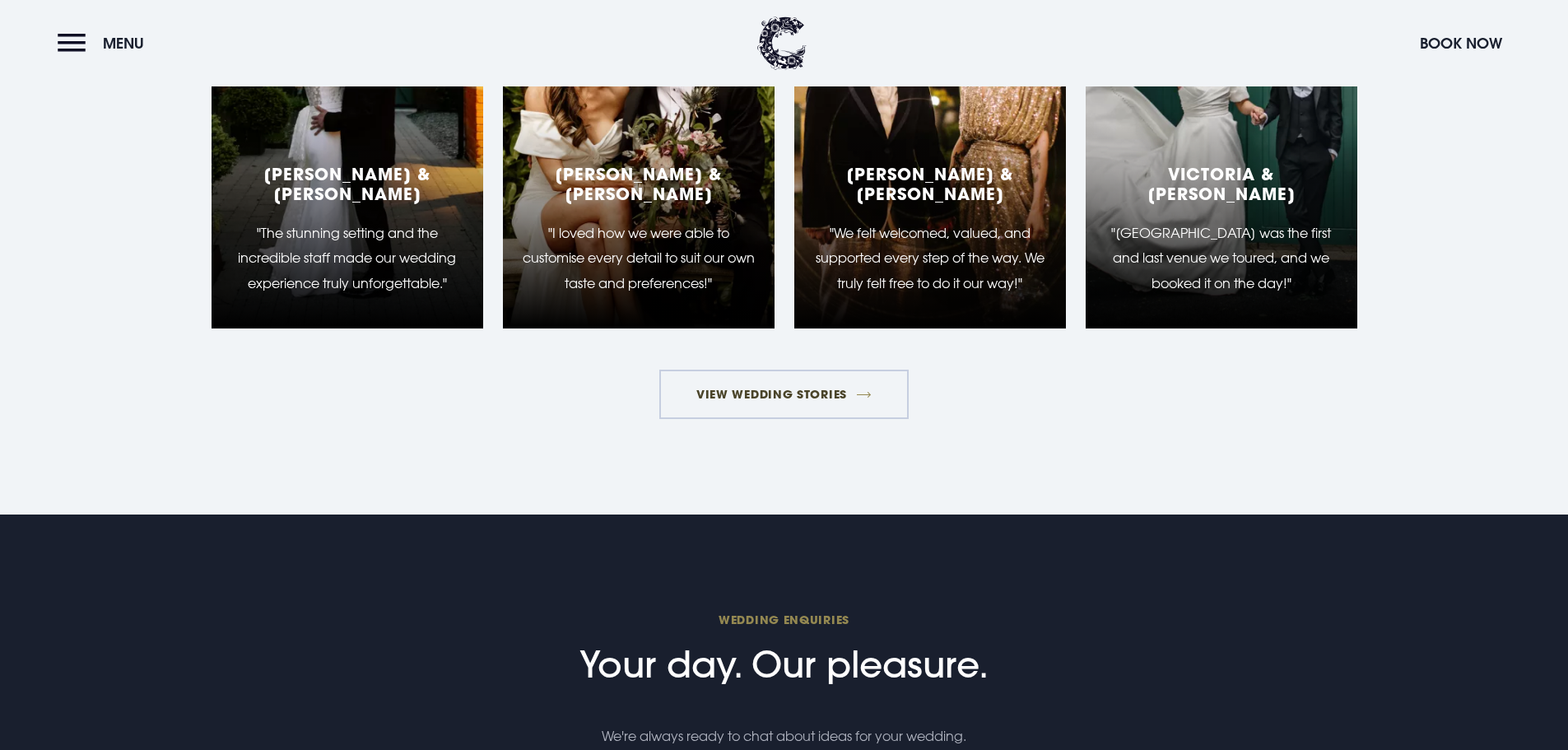
click at [784, 394] on link "View Wedding Stories" at bounding box center [784, 395] width 251 height 50
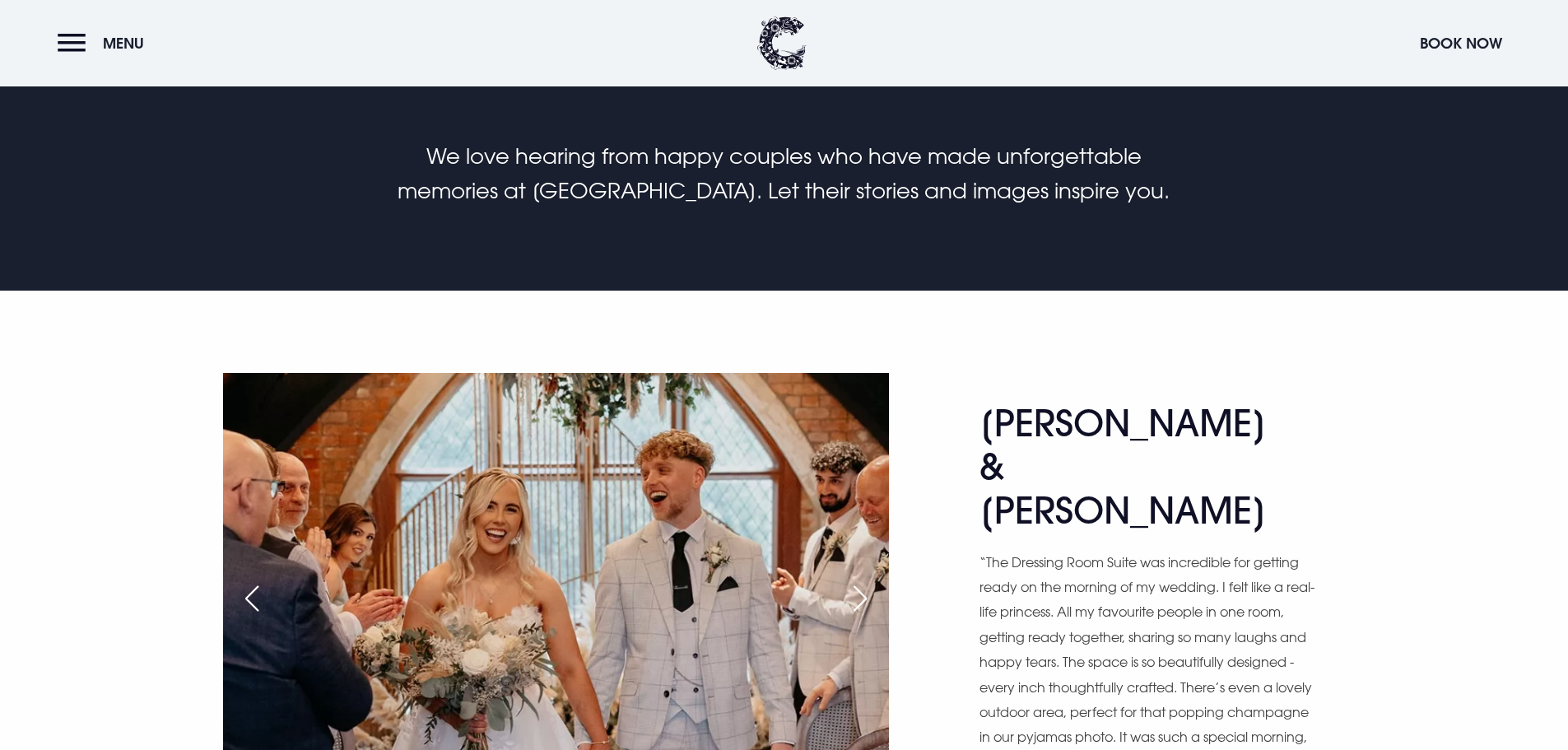
scroll to position [905, 0]
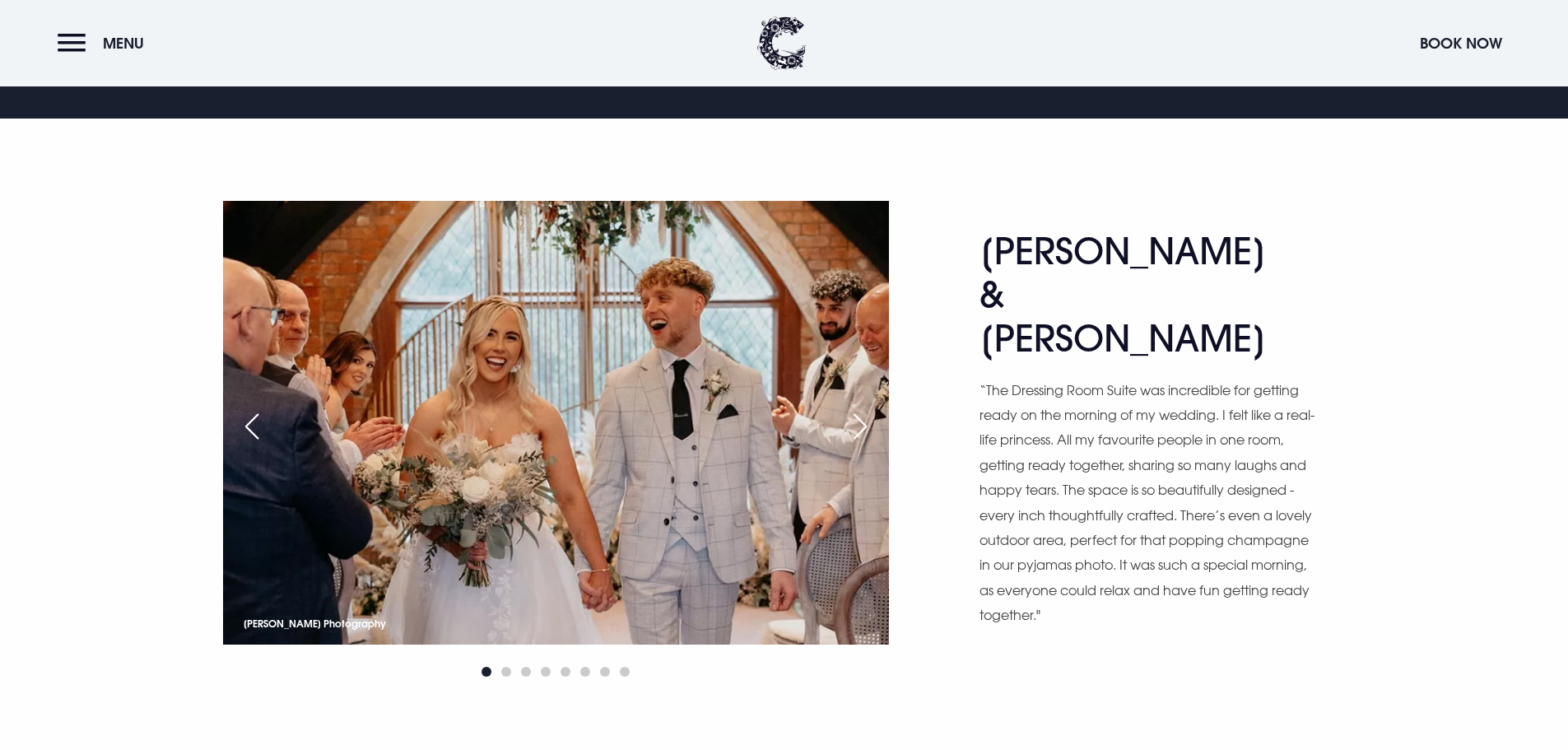
click at [857, 430] on div "Next slide" at bounding box center [859, 427] width 41 height 36
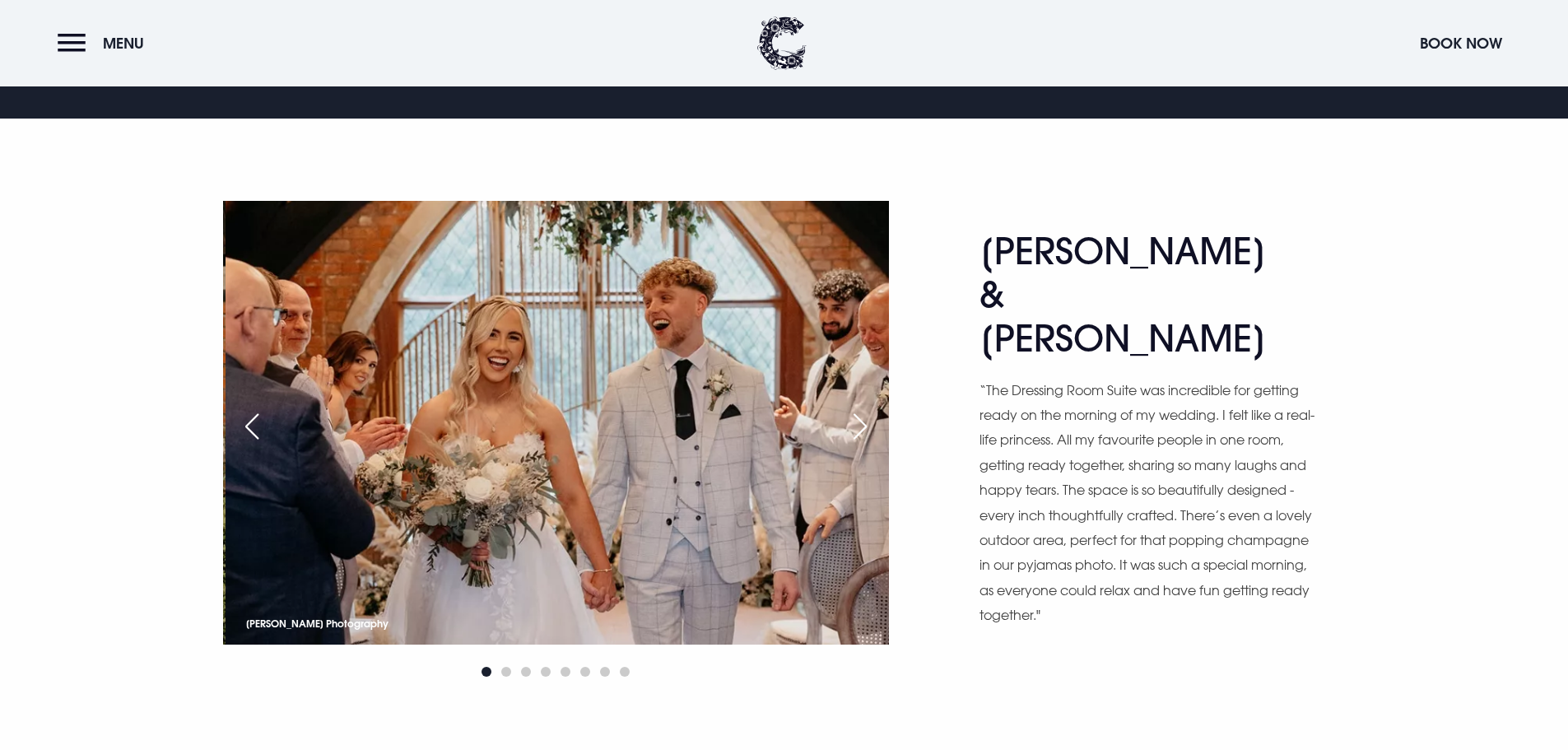
click at [859, 428] on div "Next slide" at bounding box center [859, 427] width 41 height 36
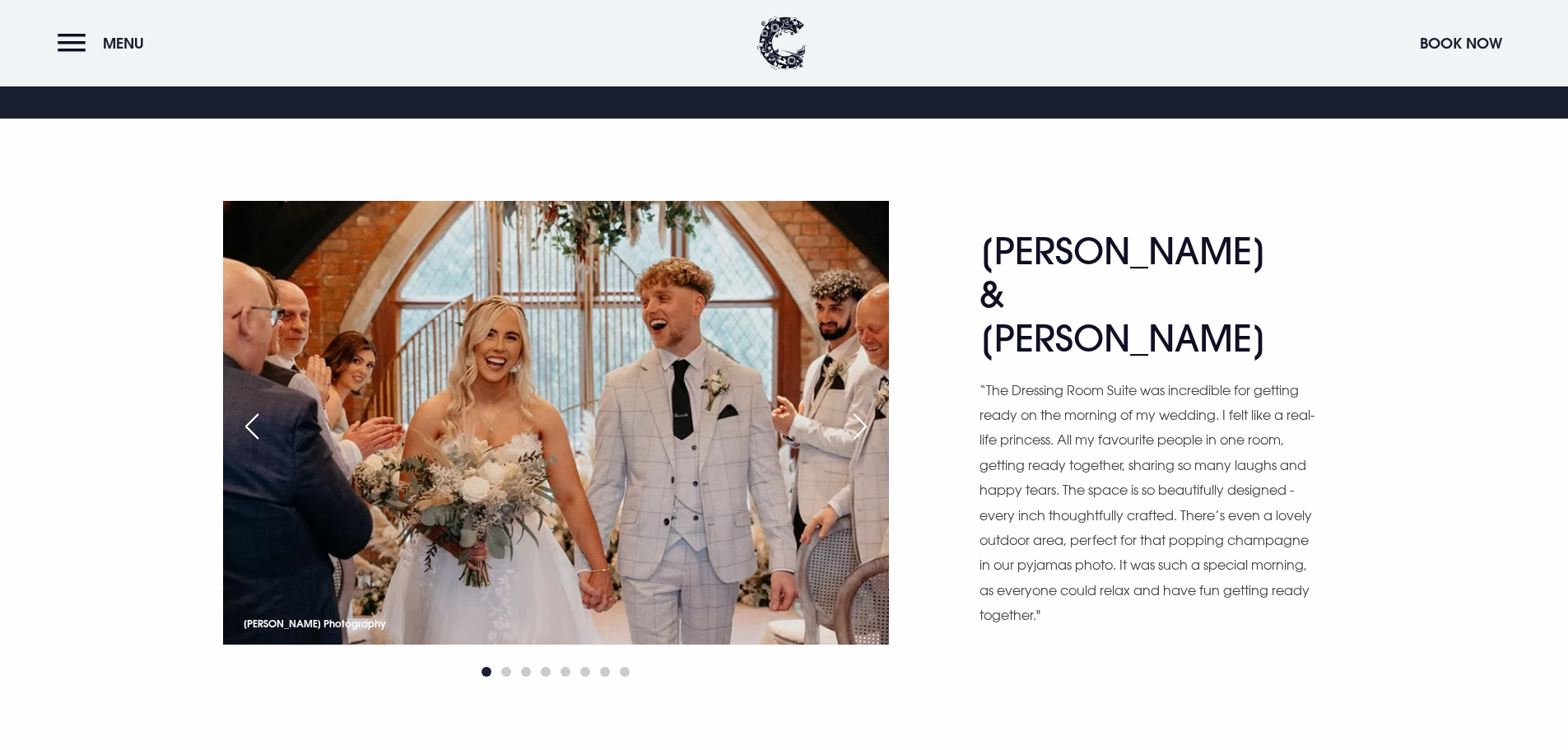
click at [859, 428] on div "Next slide" at bounding box center [859, 427] width 41 height 36
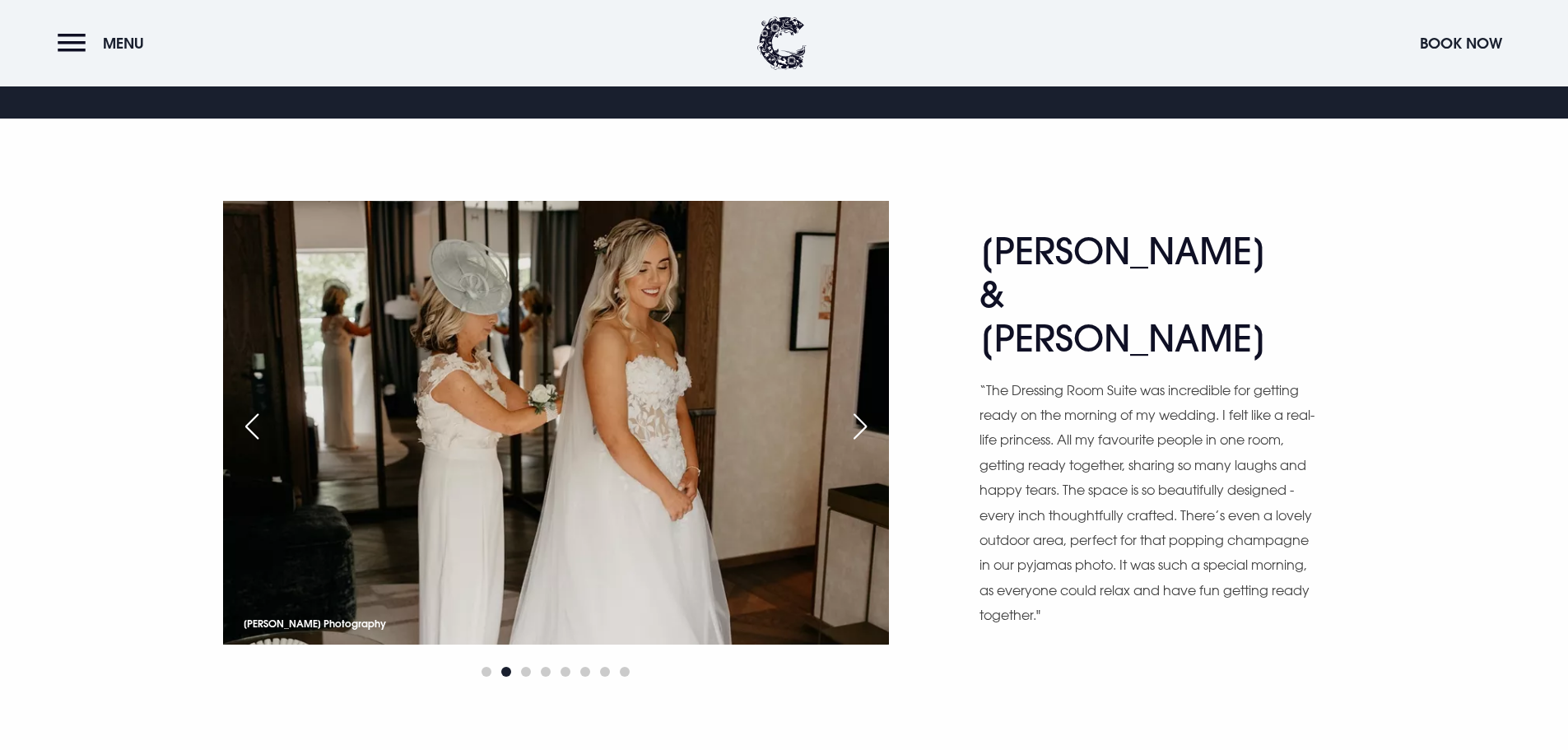
click at [861, 429] on div "Next slide" at bounding box center [859, 427] width 41 height 36
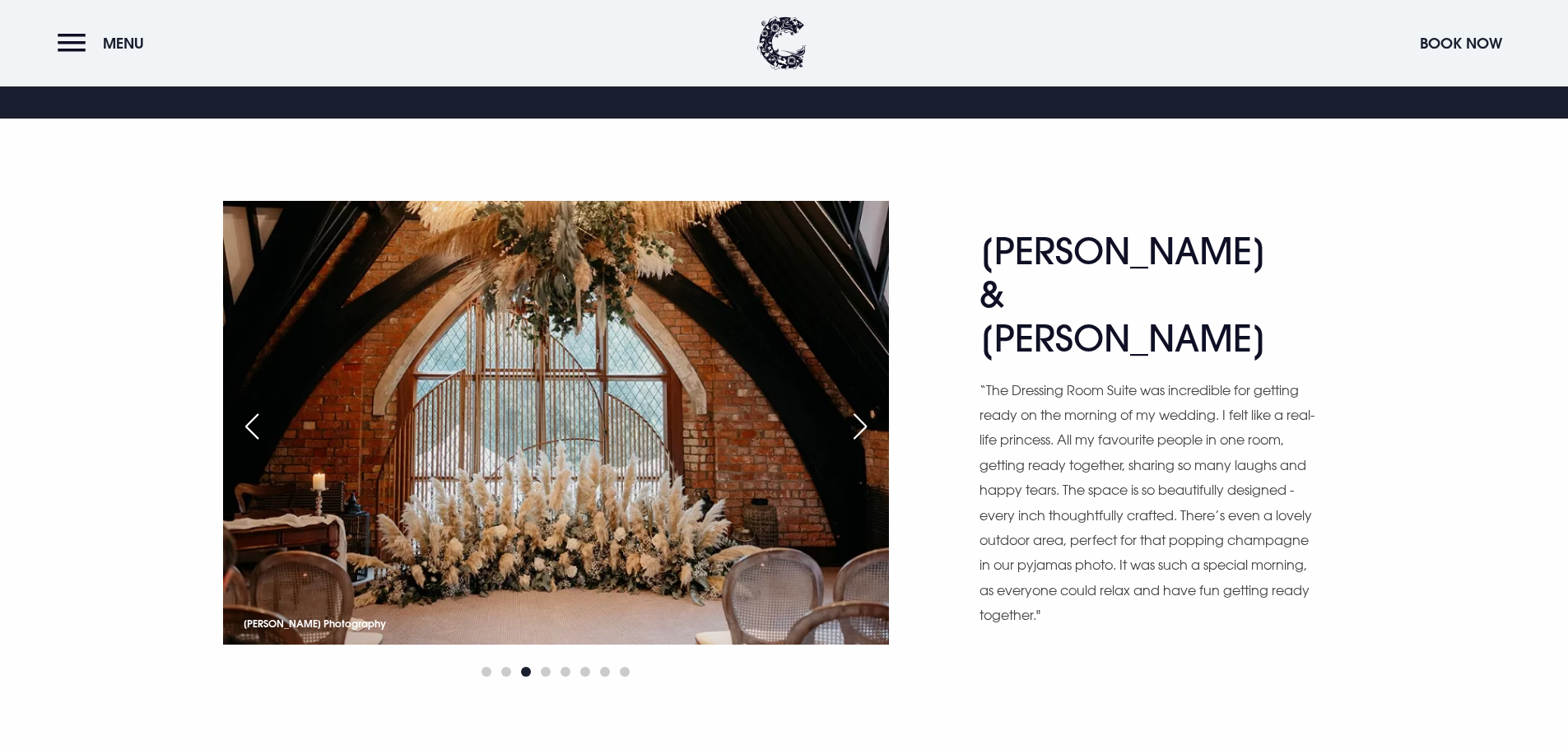
click at [861, 429] on div "Next slide" at bounding box center [859, 427] width 41 height 36
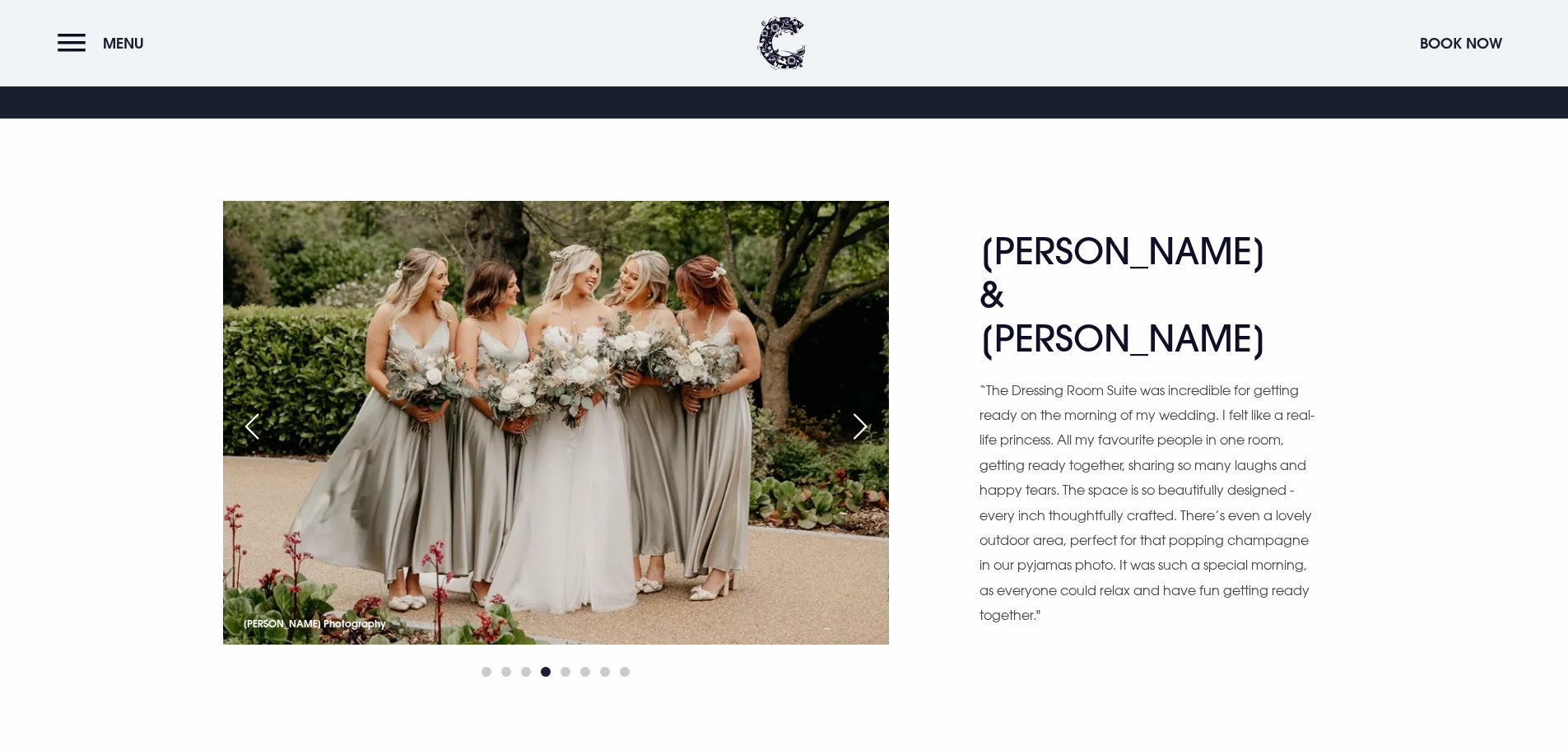
click at [861, 429] on div "Next slide" at bounding box center [859, 427] width 41 height 36
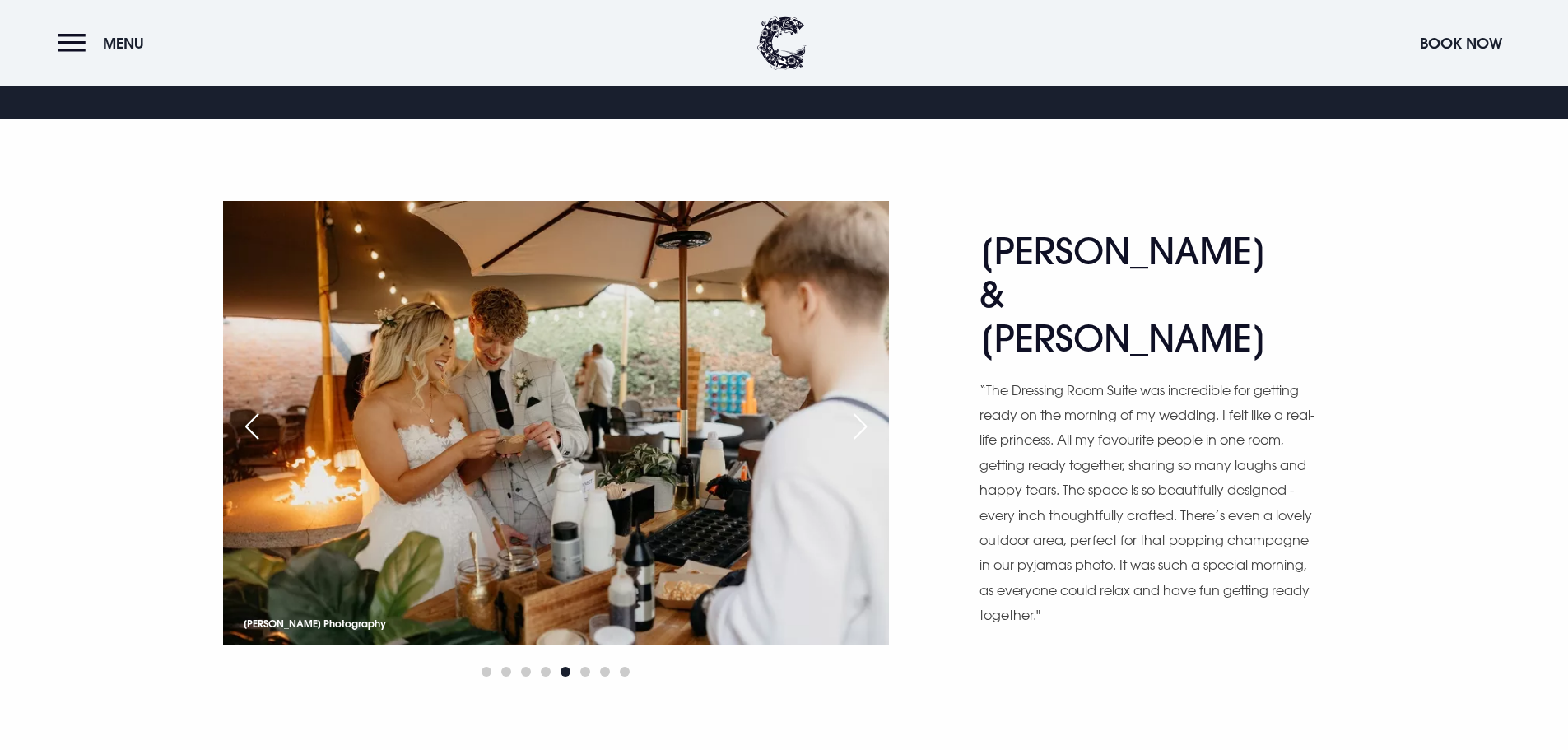
click at [861, 429] on div "Next slide" at bounding box center [859, 427] width 41 height 36
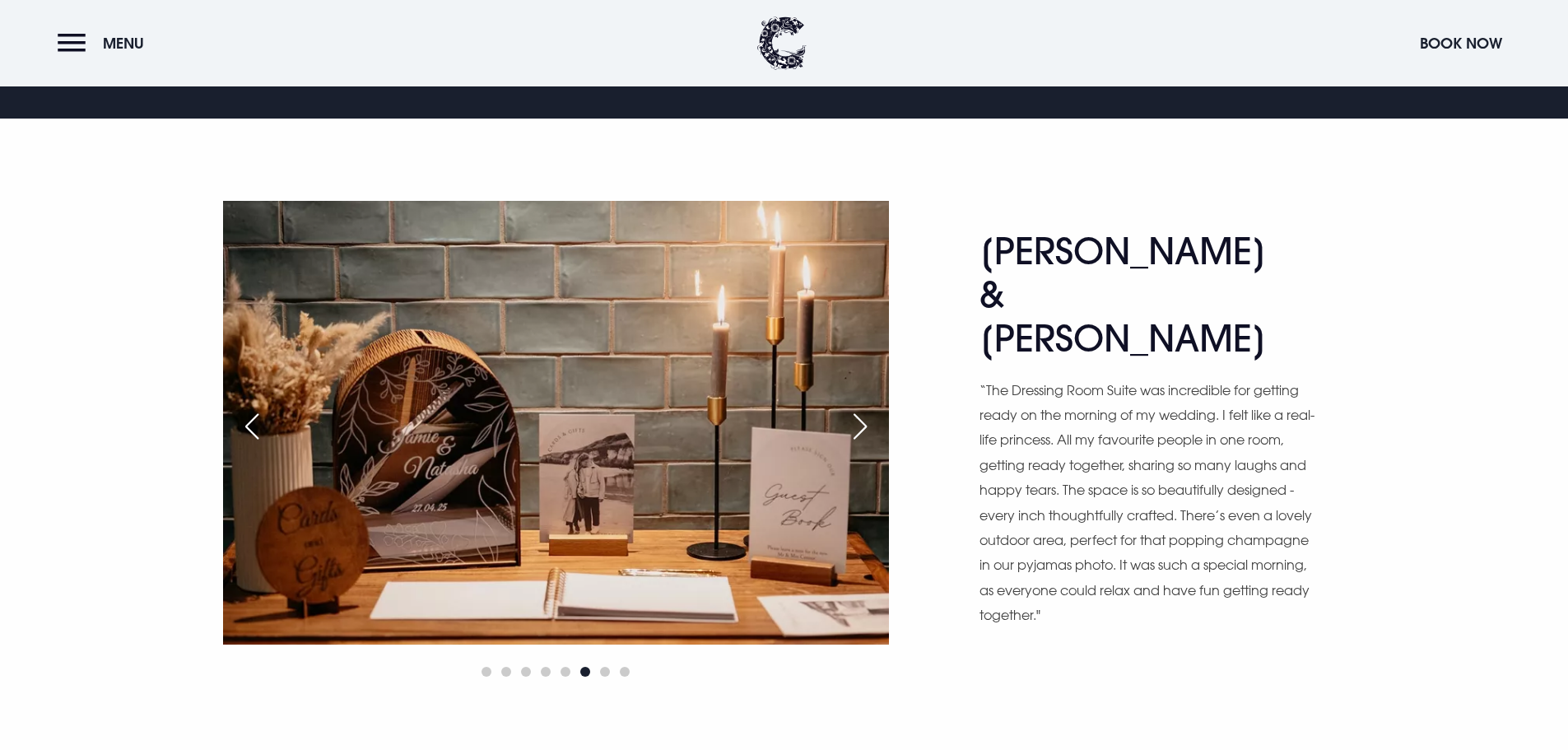
click at [861, 429] on div "Next slide" at bounding box center [859, 427] width 41 height 36
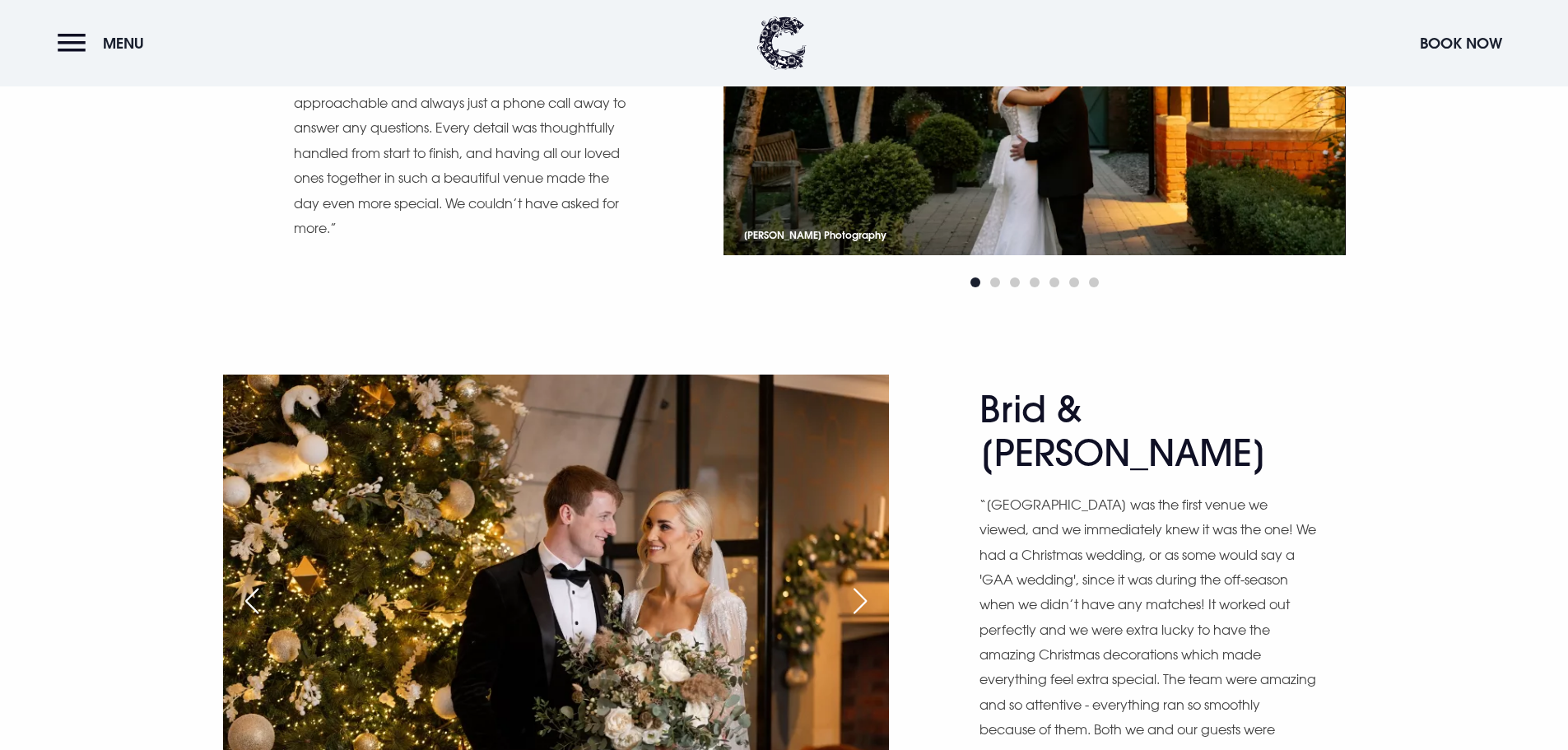
scroll to position [3128, 0]
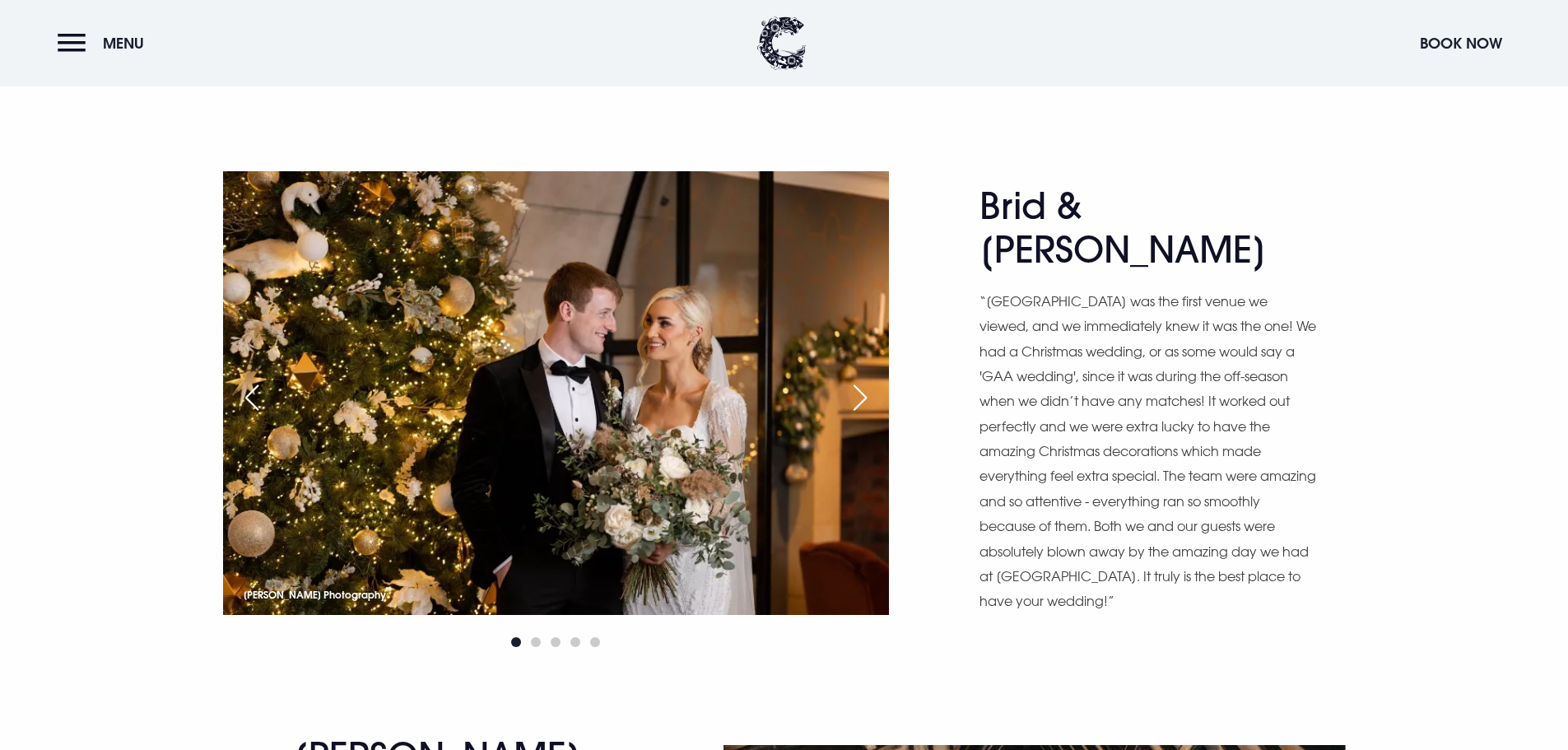
click at [860, 390] on div "Next slide" at bounding box center [859, 398] width 41 height 36
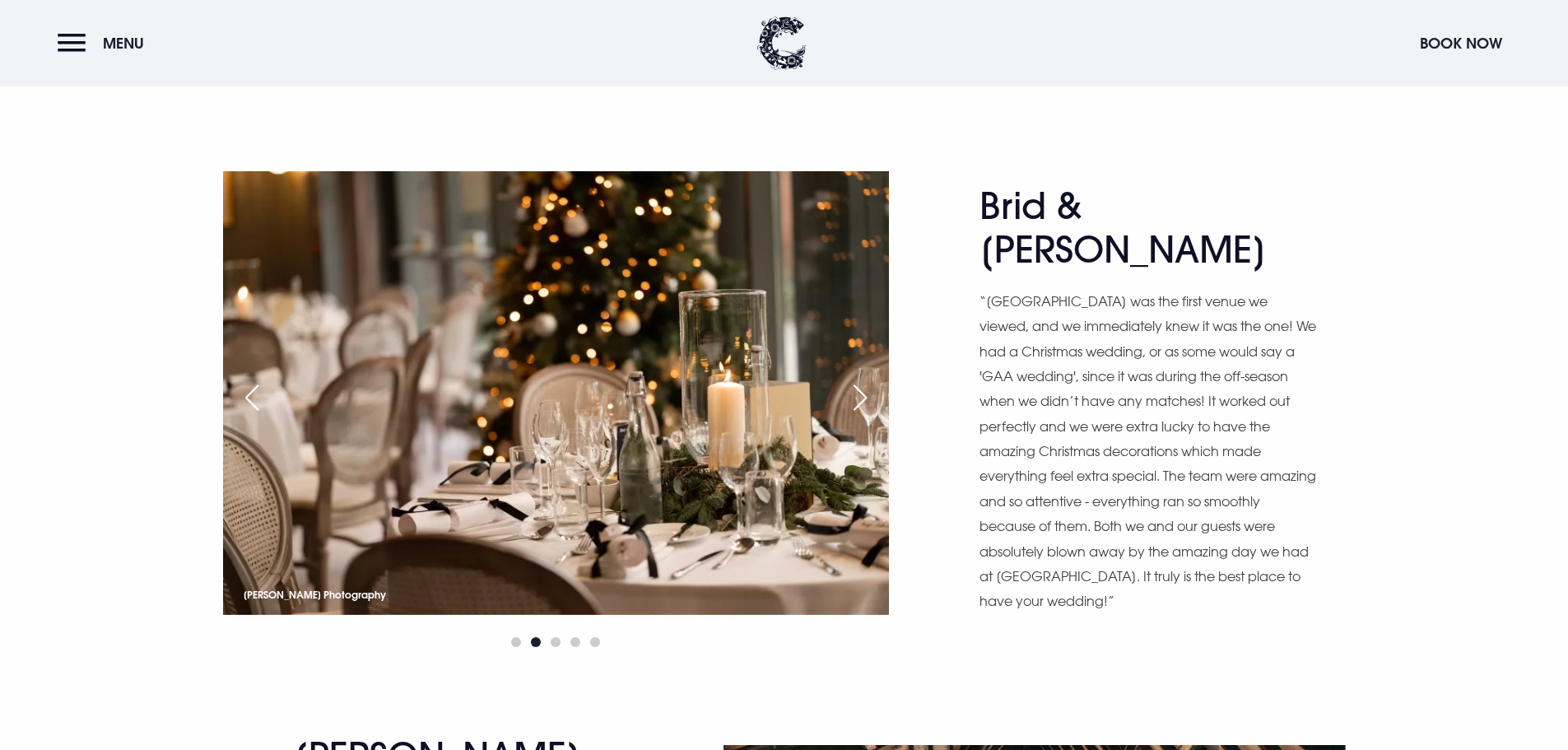
click at [852, 395] on div "Next slide" at bounding box center [859, 398] width 41 height 36
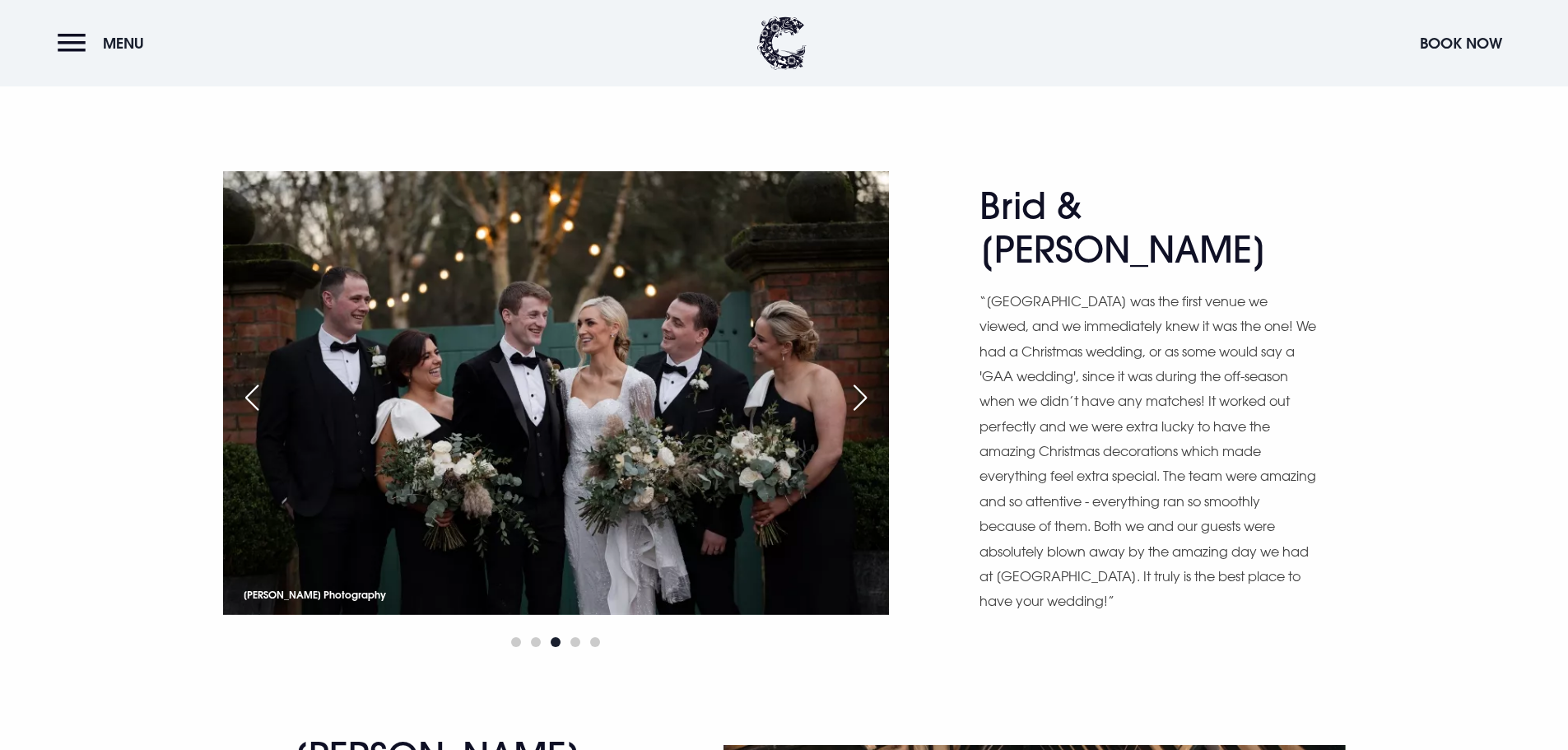
click at [852, 395] on div "Next slide" at bounding box center [859, 398] width 41 height 36
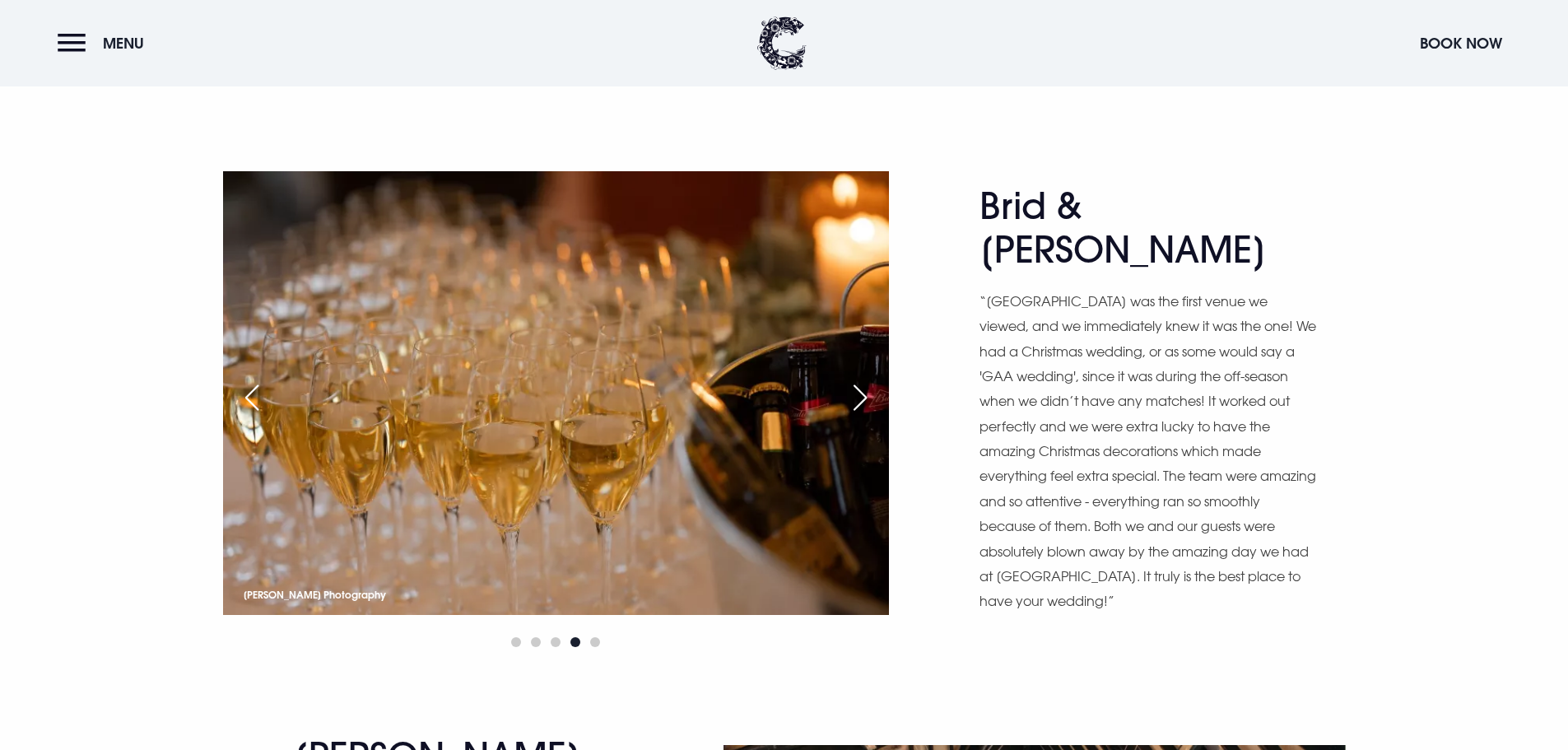
click at [265, 404] on div "Previous slide" at bounding box center [252, 398] width 41 height 36
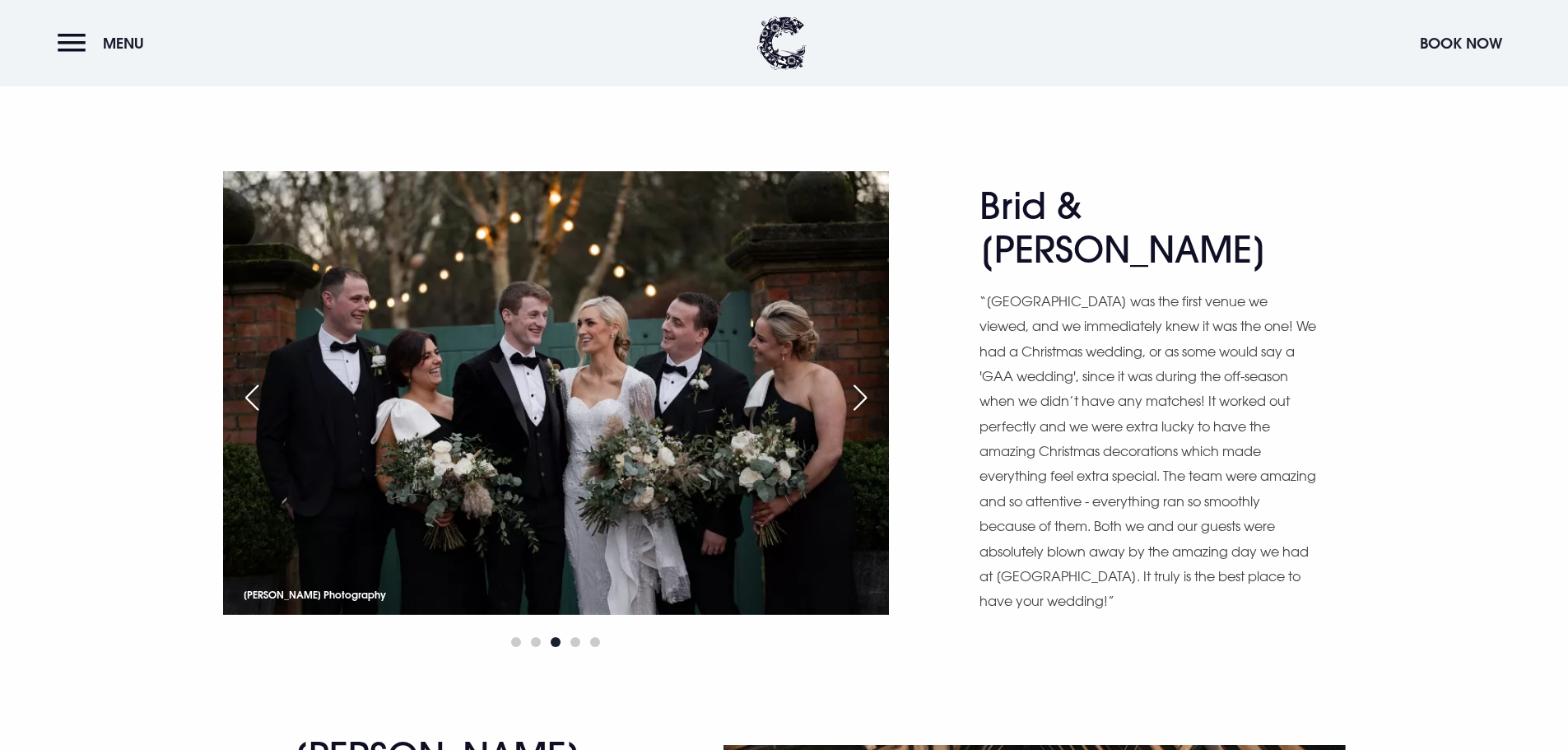
click at [867, 389] on div "Next slide" at bounding box center [859, 398] width 41 height 36
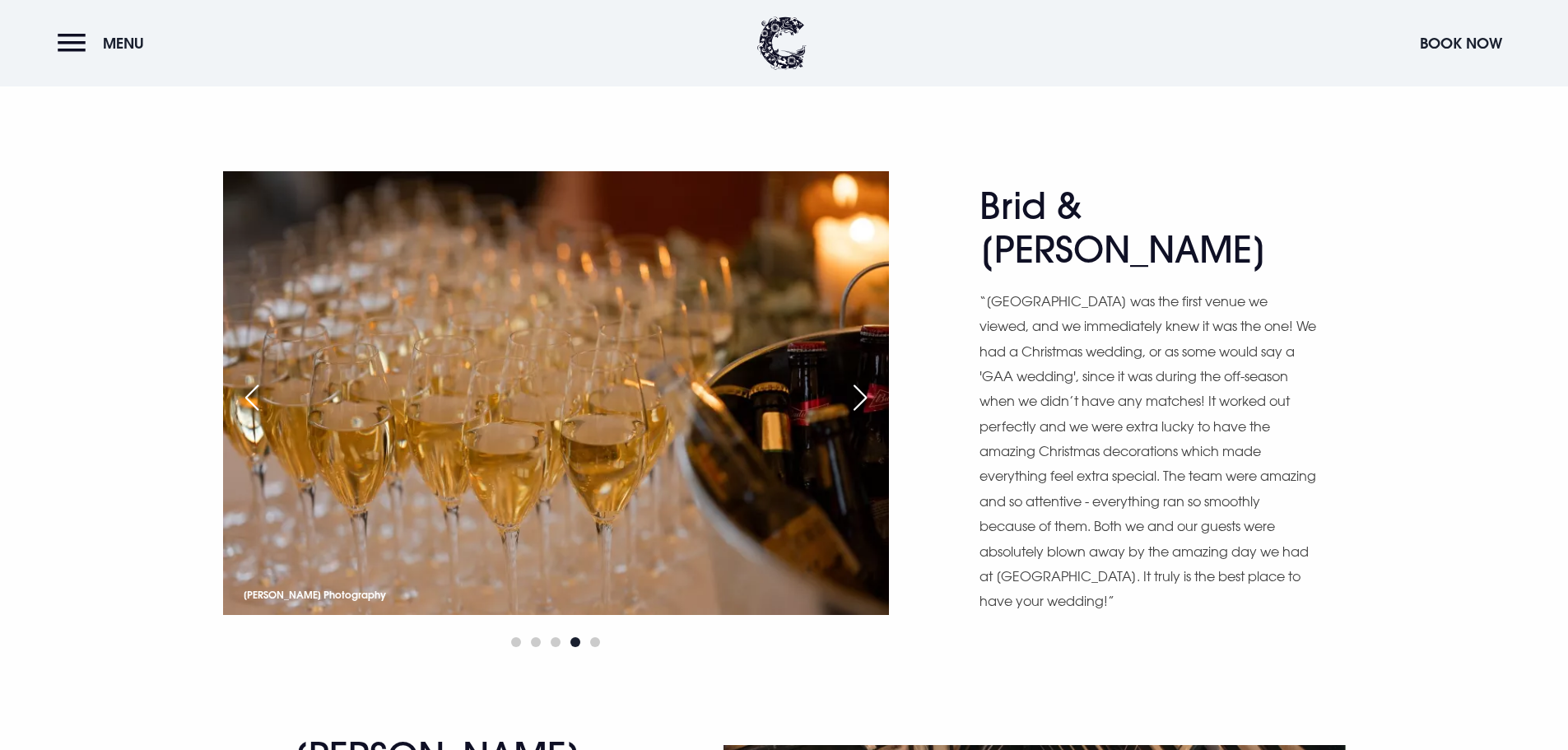
click at [867, 389] on div "Next slide" at bounding box center [859, 398] width 41 height 36
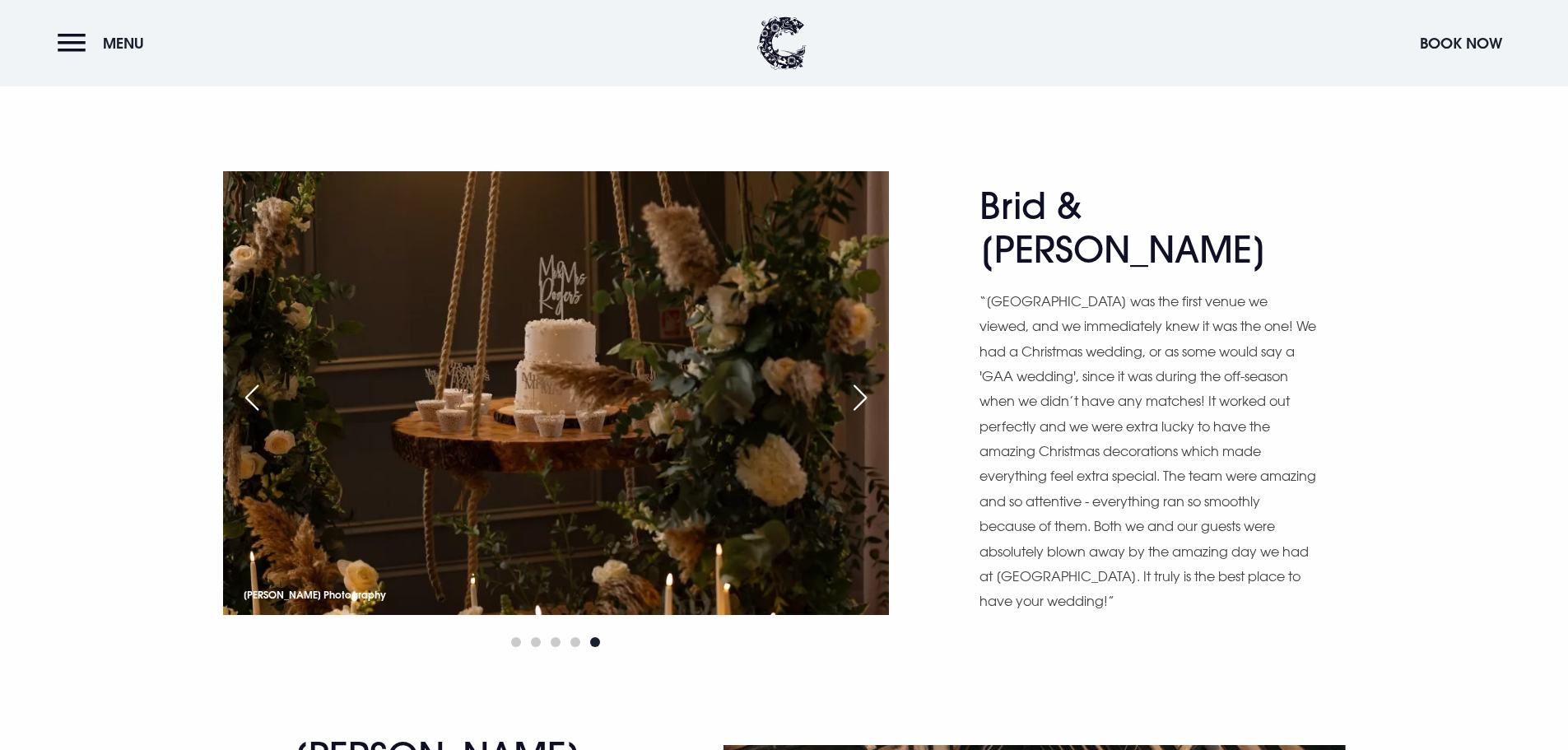
click at [867, 389] on div "Next slide" at bounding box center [859, 398] width 41 height 36
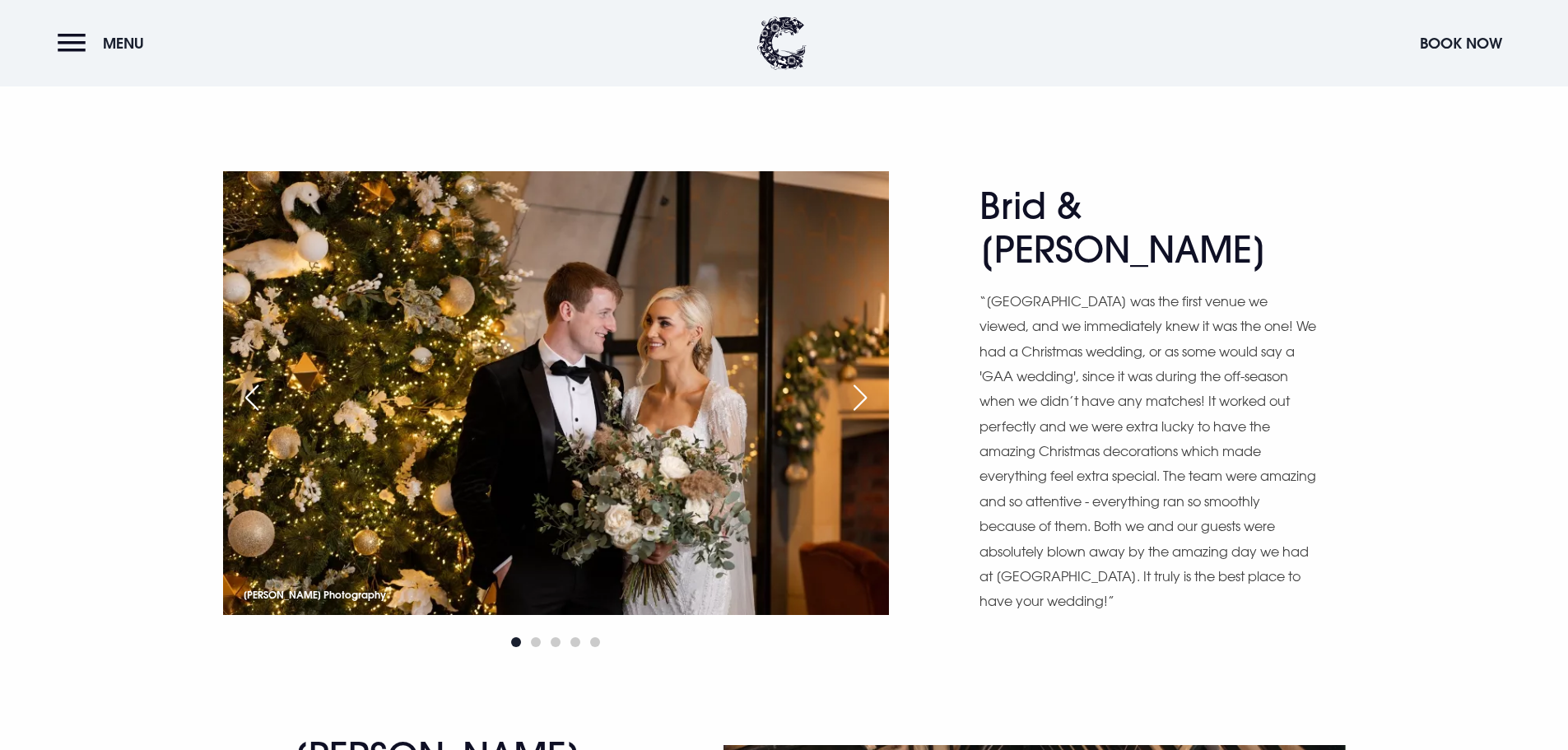
click at [867, 389] on div "Next slide" at bounding box center [859, 398] width 41 height 36
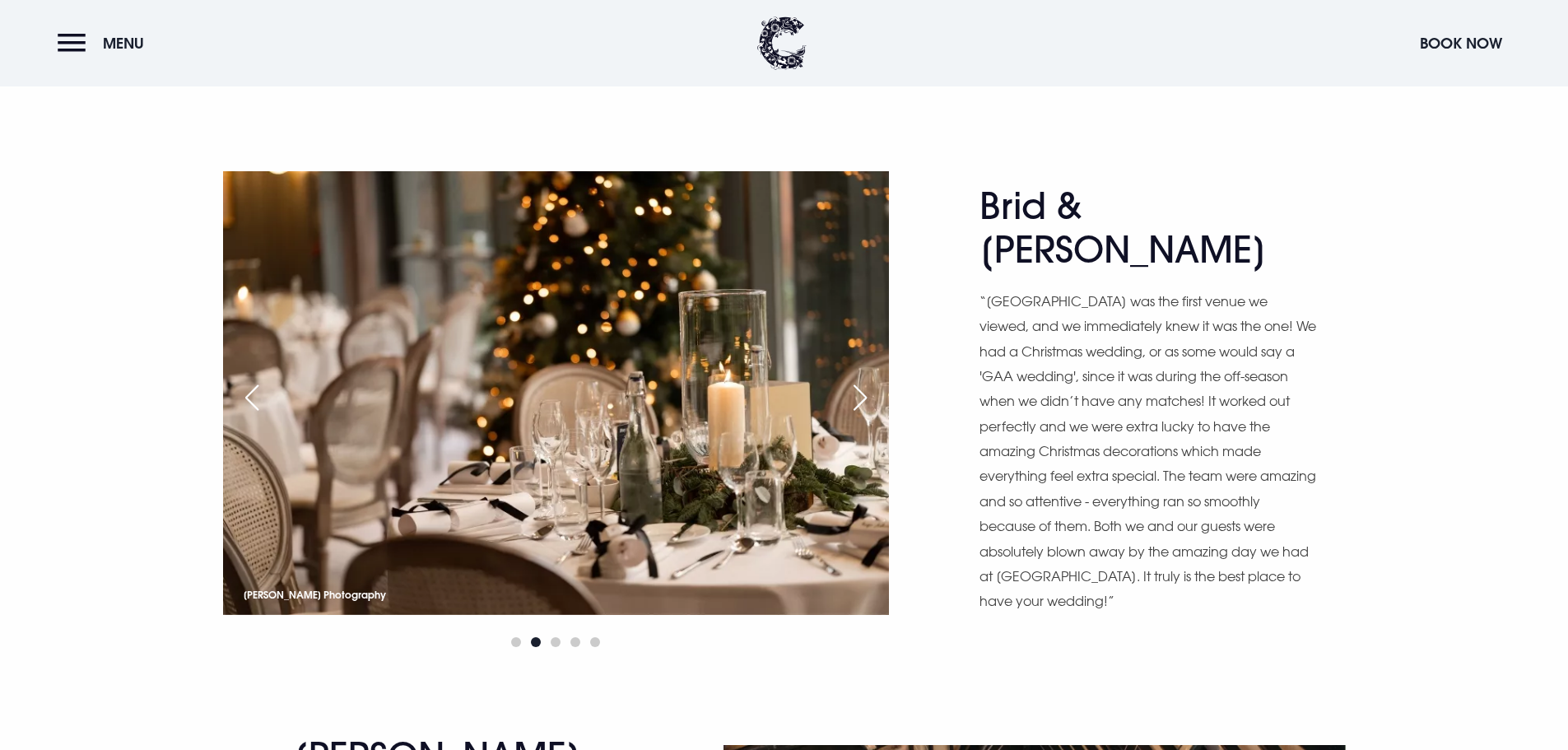
click at [867, 389] on div "Next slide" at bounding box center [859, 398] width 41 height 36
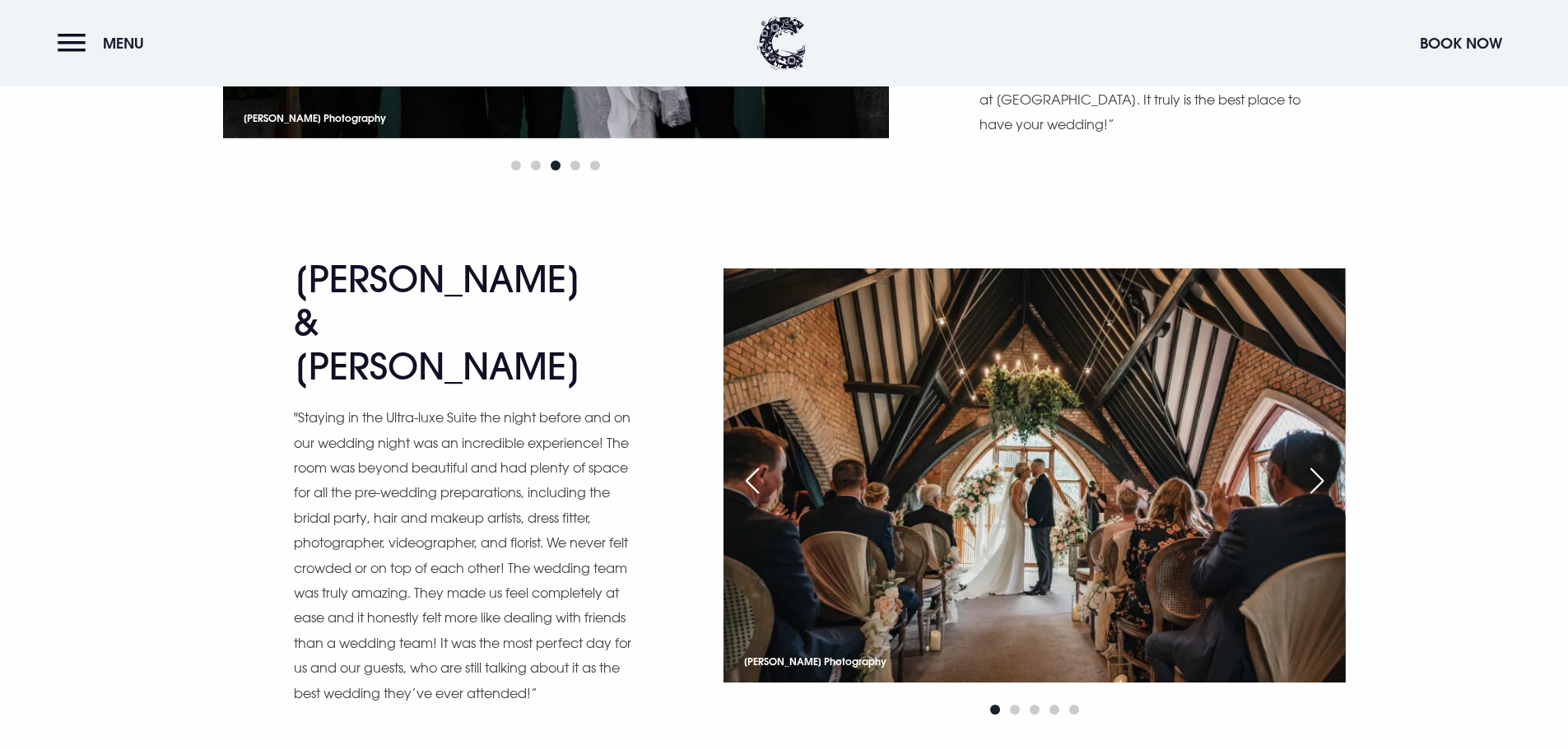
scroll to position [3705, 0]
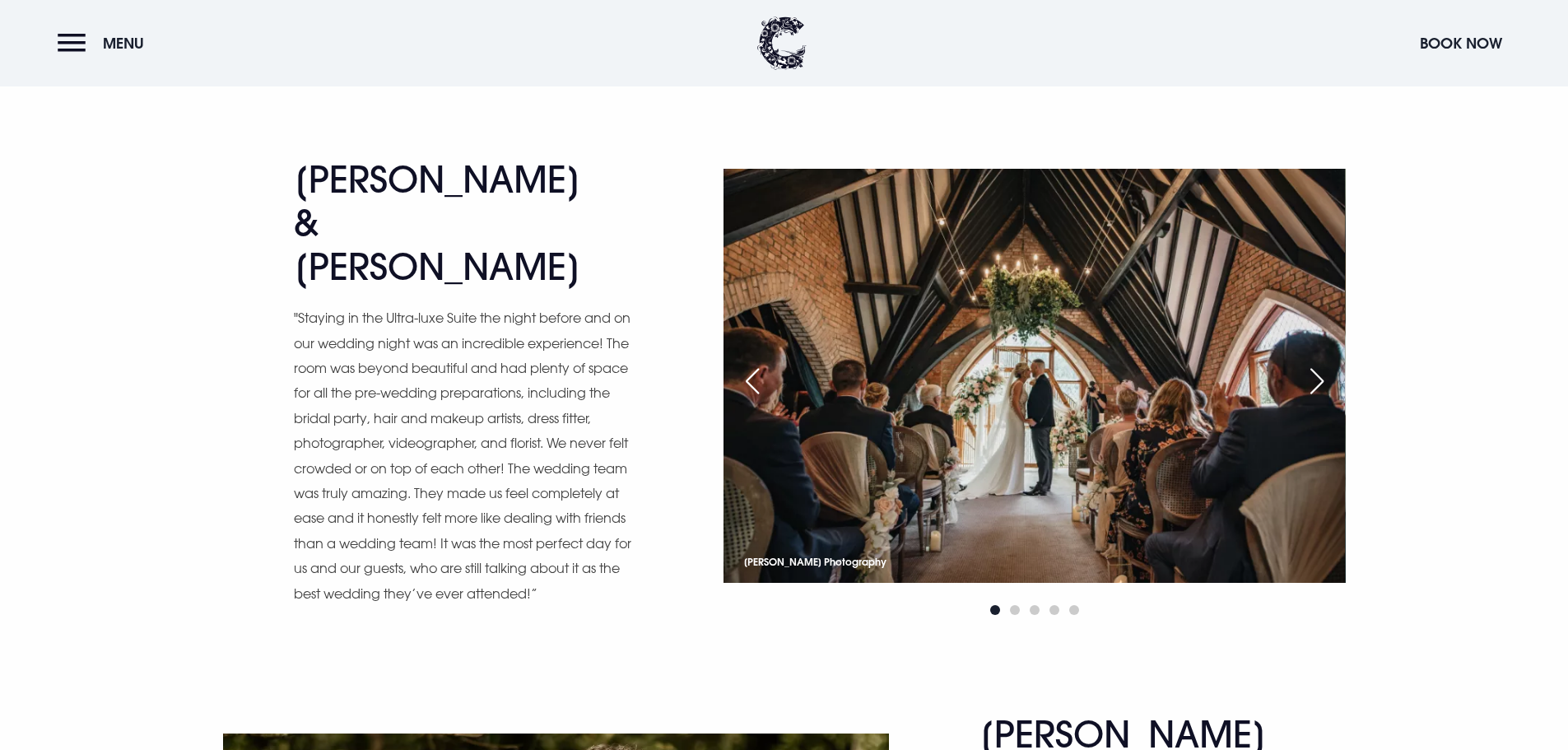
click at [1314, 370] on div "Next slide" at bounding box center [1316, 381] width 41 height 36
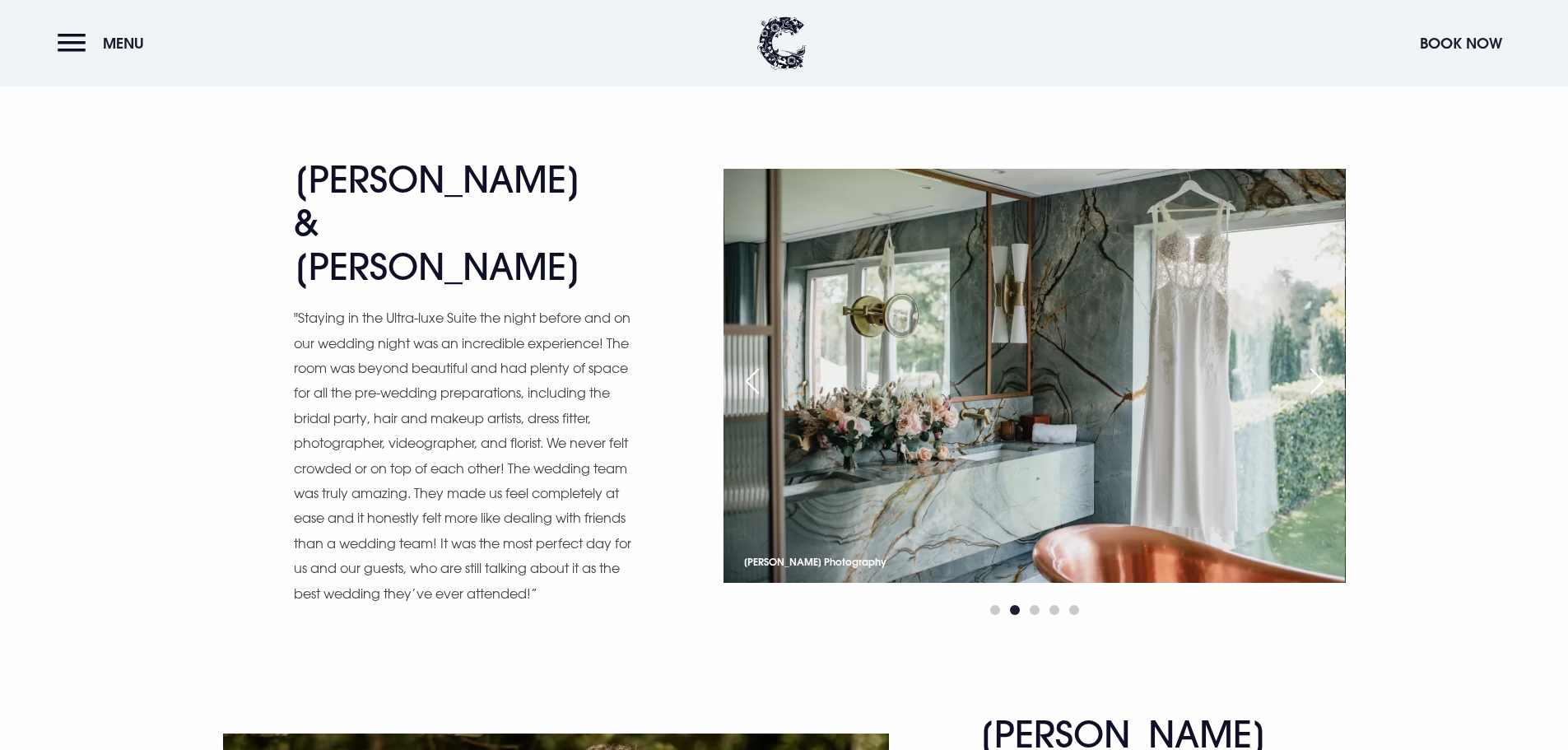
click at [1314, 370] on div "Next slide" at bounding box center [1316, 381] width 41 height 36
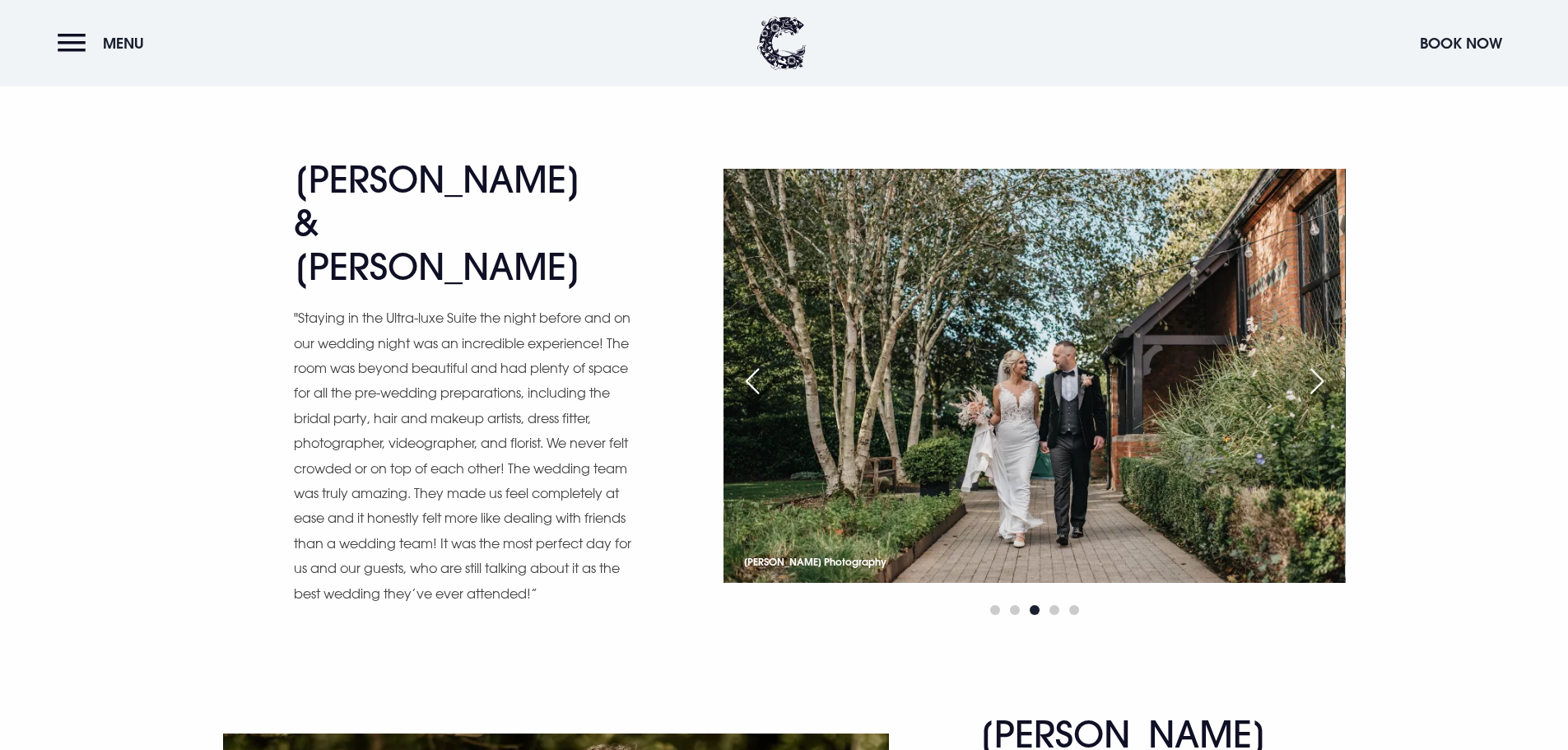
click at [1314, 370] on div "Next slide" at bounding box center [1316, 381] width 41 height 36
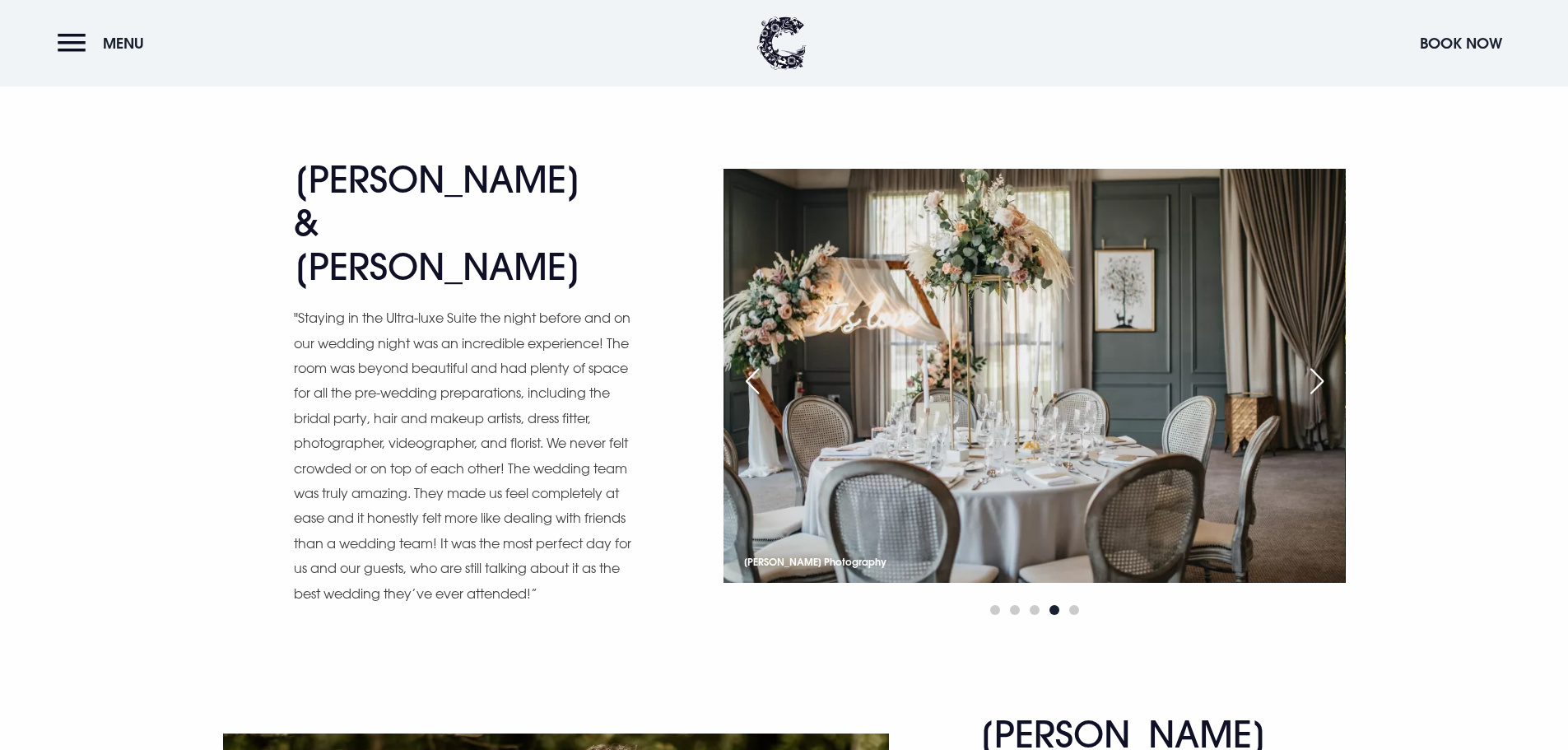
click at [1314, 370] on div "Next slide" at bounding box center [1316, 381] width 41 height 36
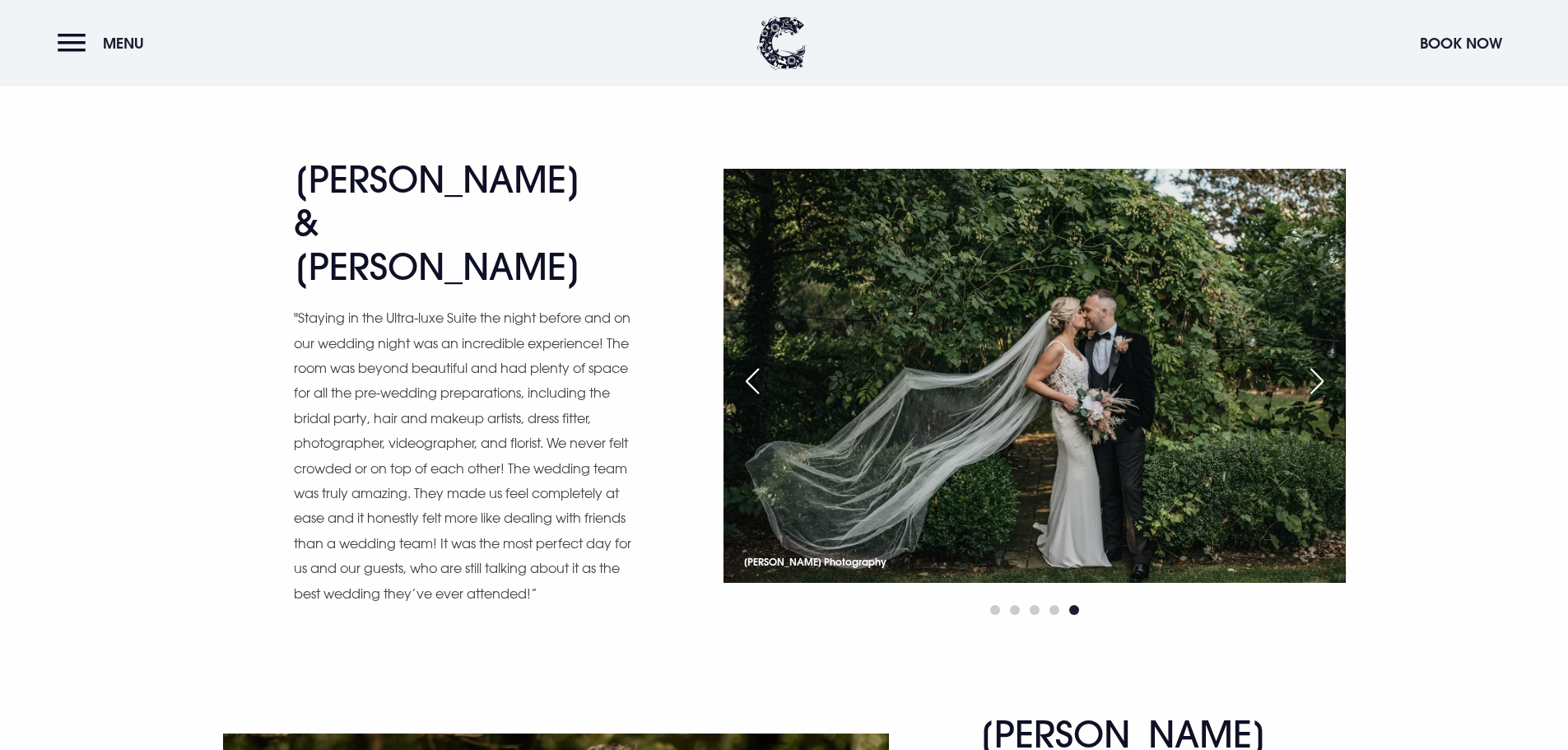
click at [1314, 370] on div "Next slide" at bounding box center [1316, 381] width 41 height 36
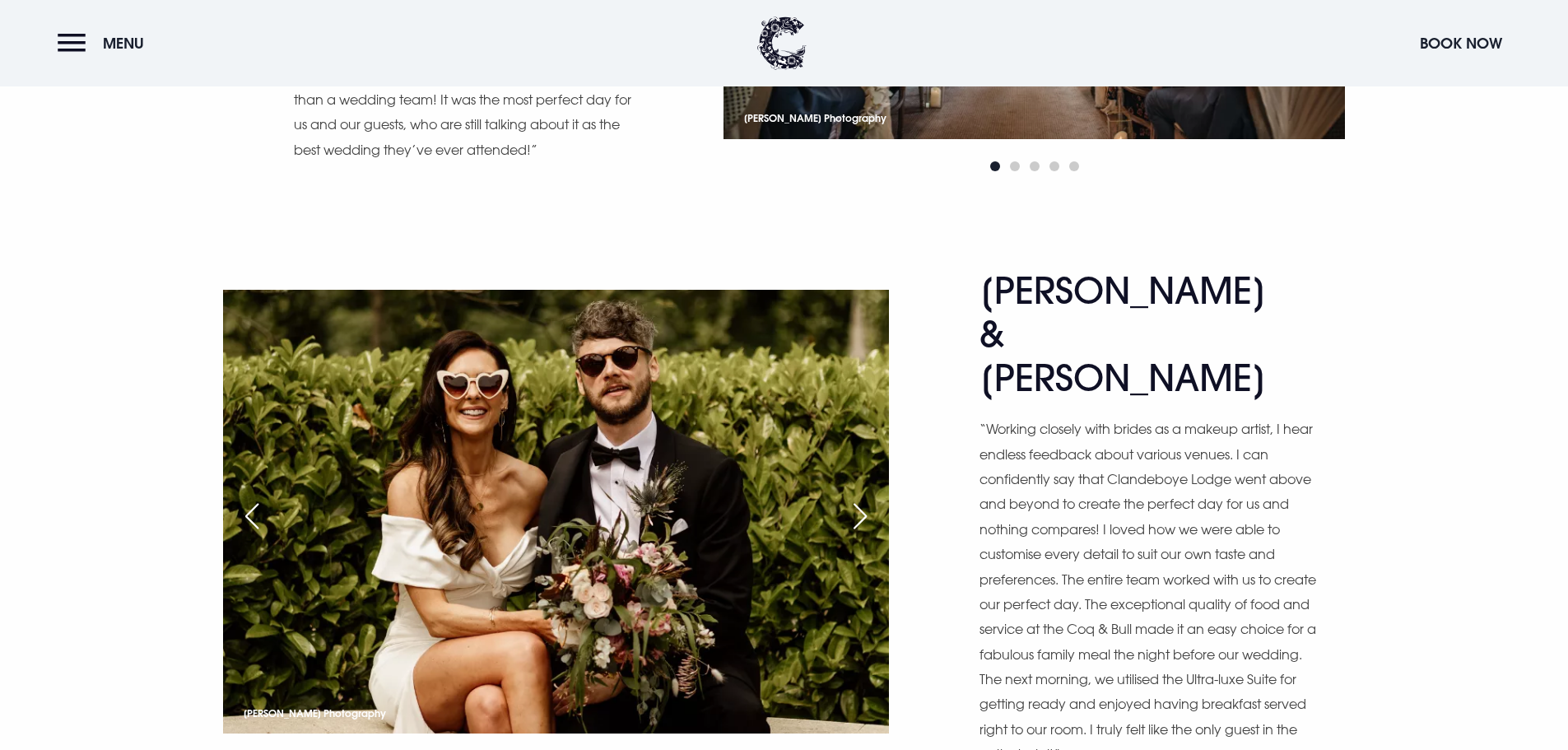
scroll to position [4281, 0]
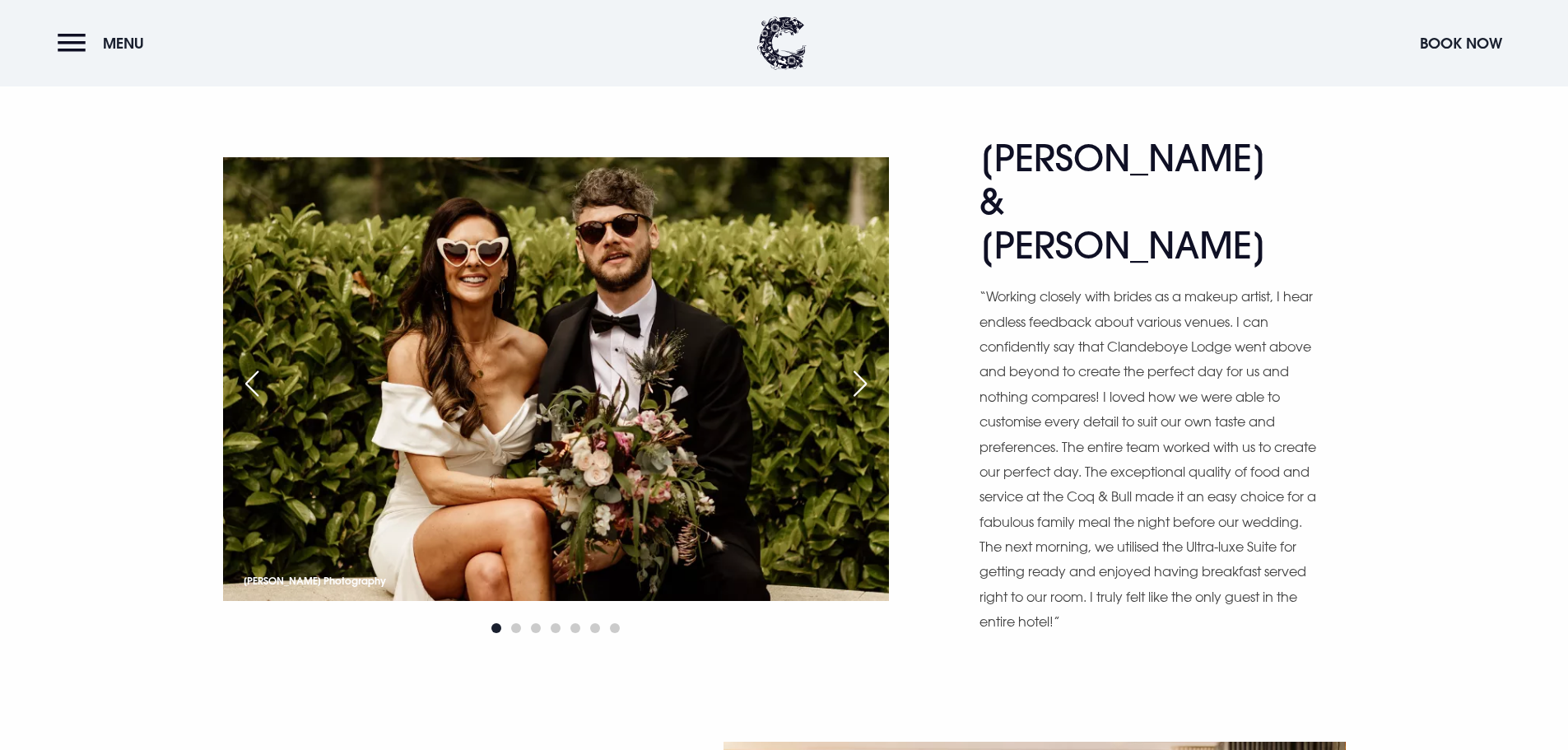
click at [854, 365] on div "Next slide" at bounding box center [859, 383] width 41 height 36
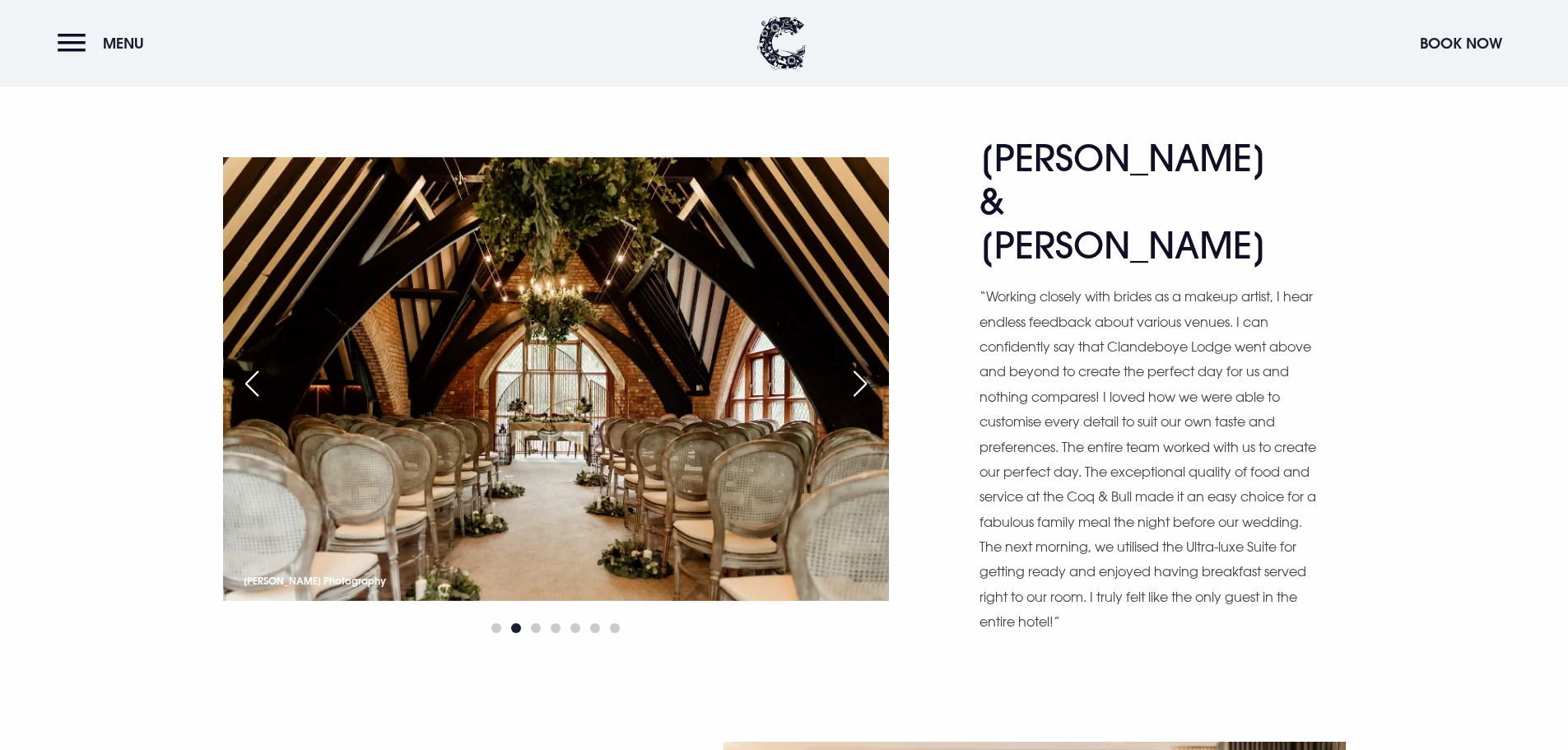
click at [855, 364] on img at bounding box center [556, 379] width 666 height 444
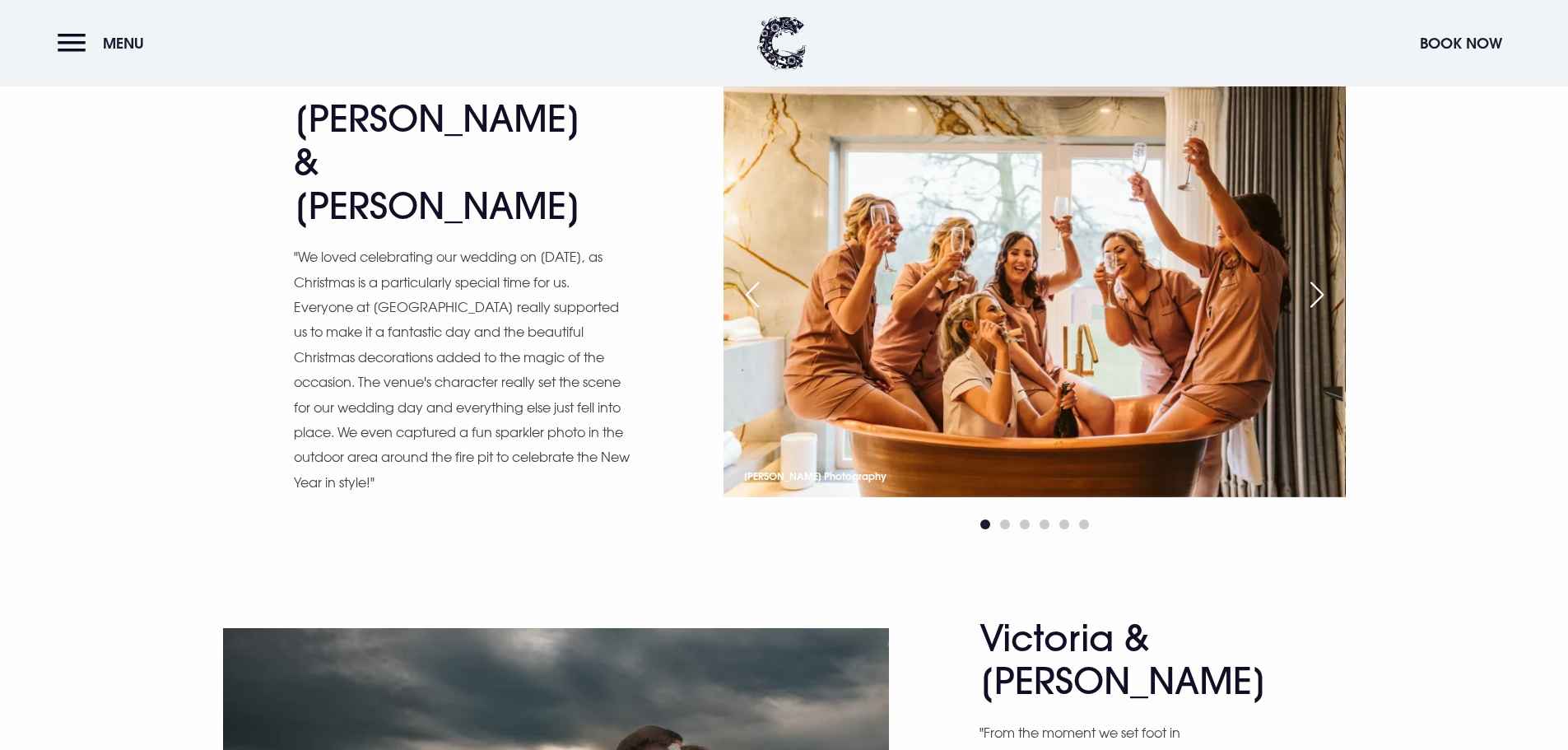
scroll to position [4776, 0]
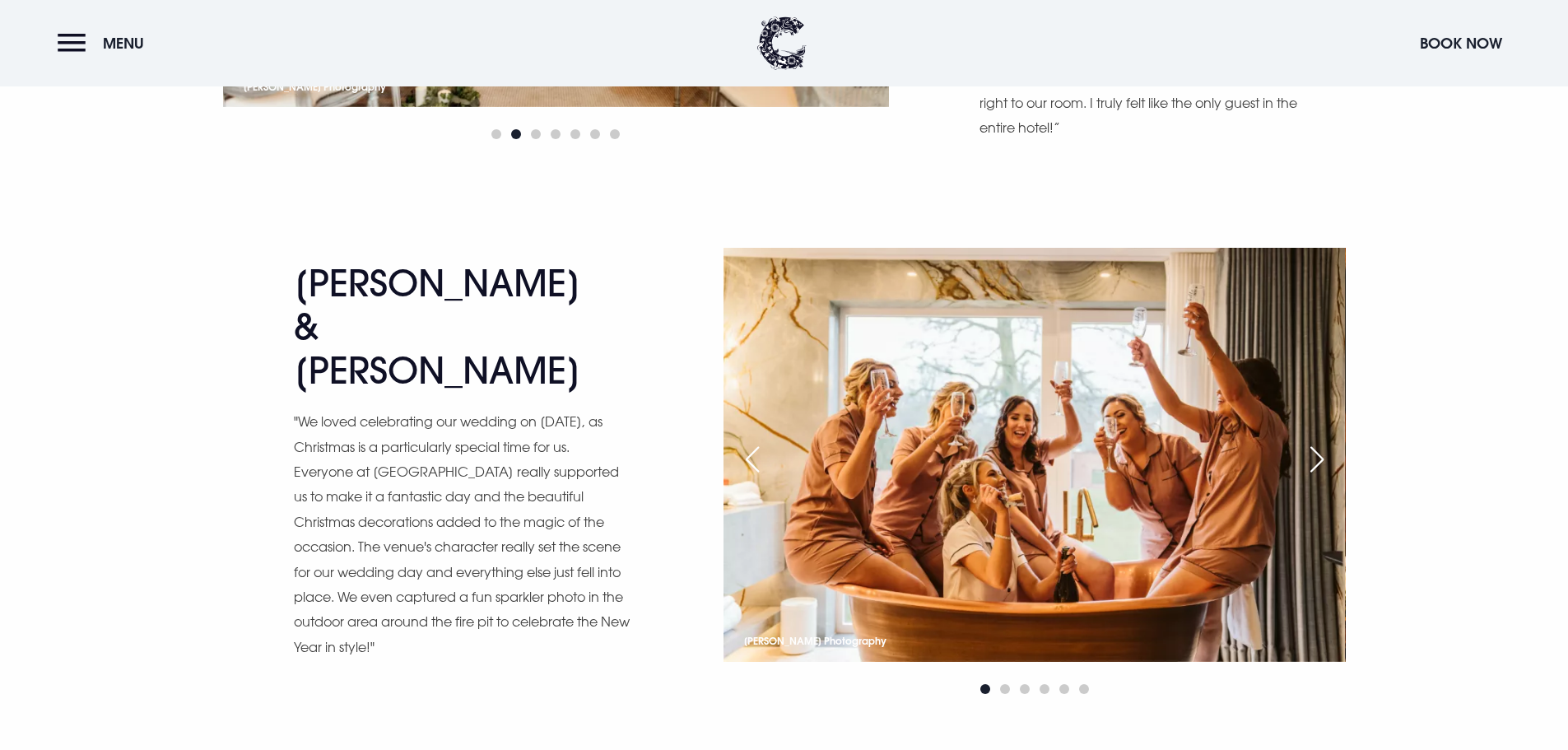
click at [1325, 442] on div "Next slide" at bounding box center [1316, 460] width 41 height 36
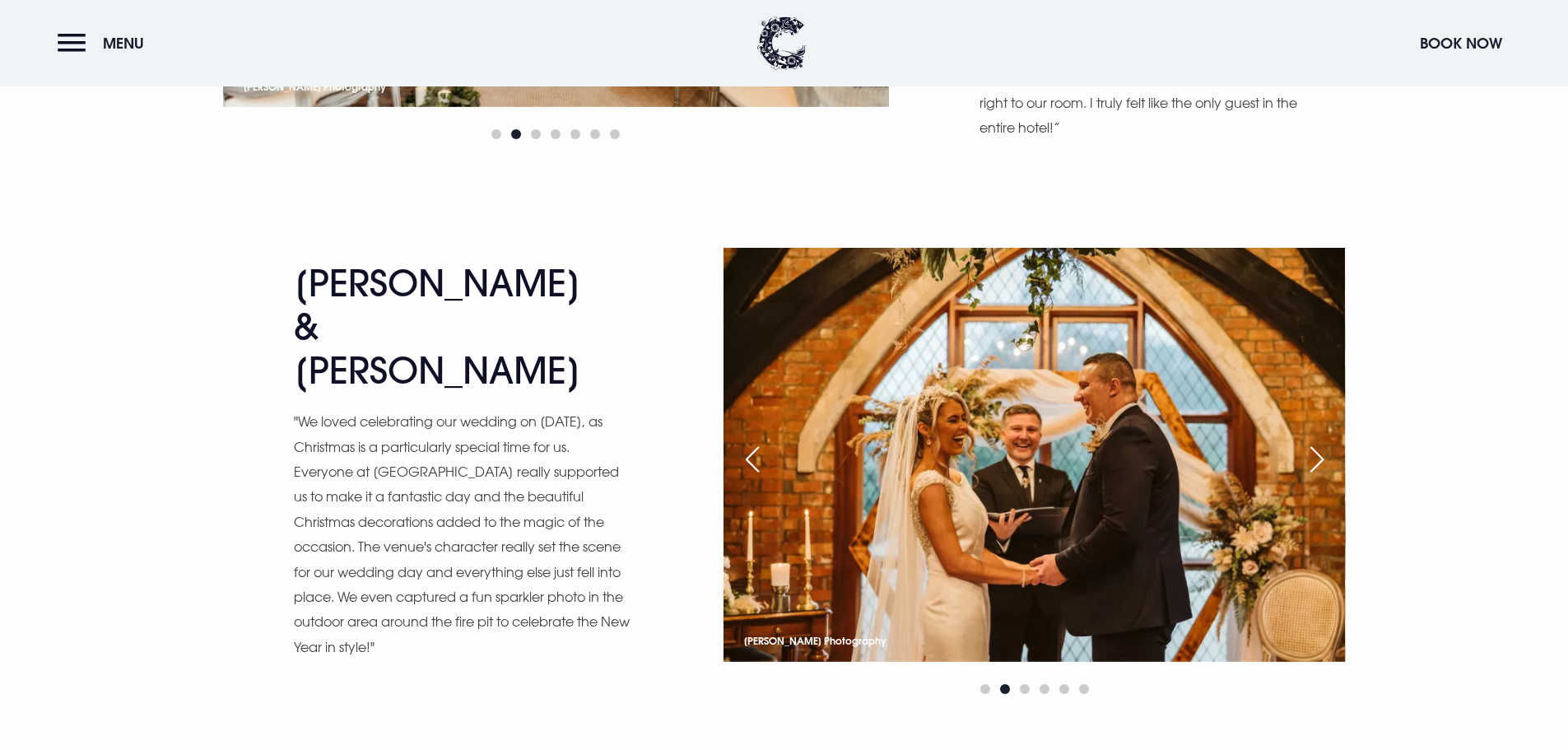
click at [1325, 442] on div "Next slide" at bounding box center [1316, 460] width 41 height 36
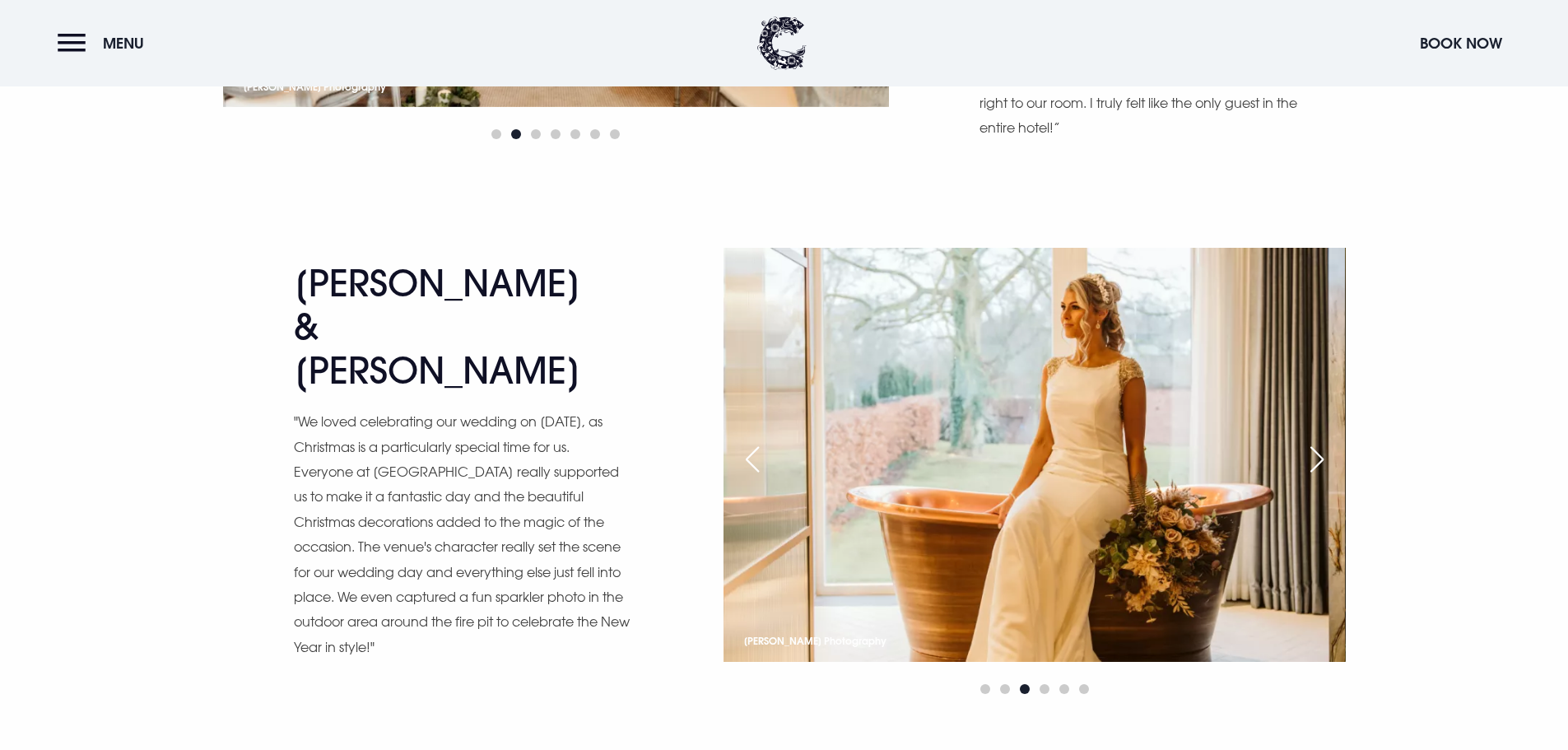
click at [1325, 442] on div "Next slide" at bounding box center [1316, 460] width 41 height 36
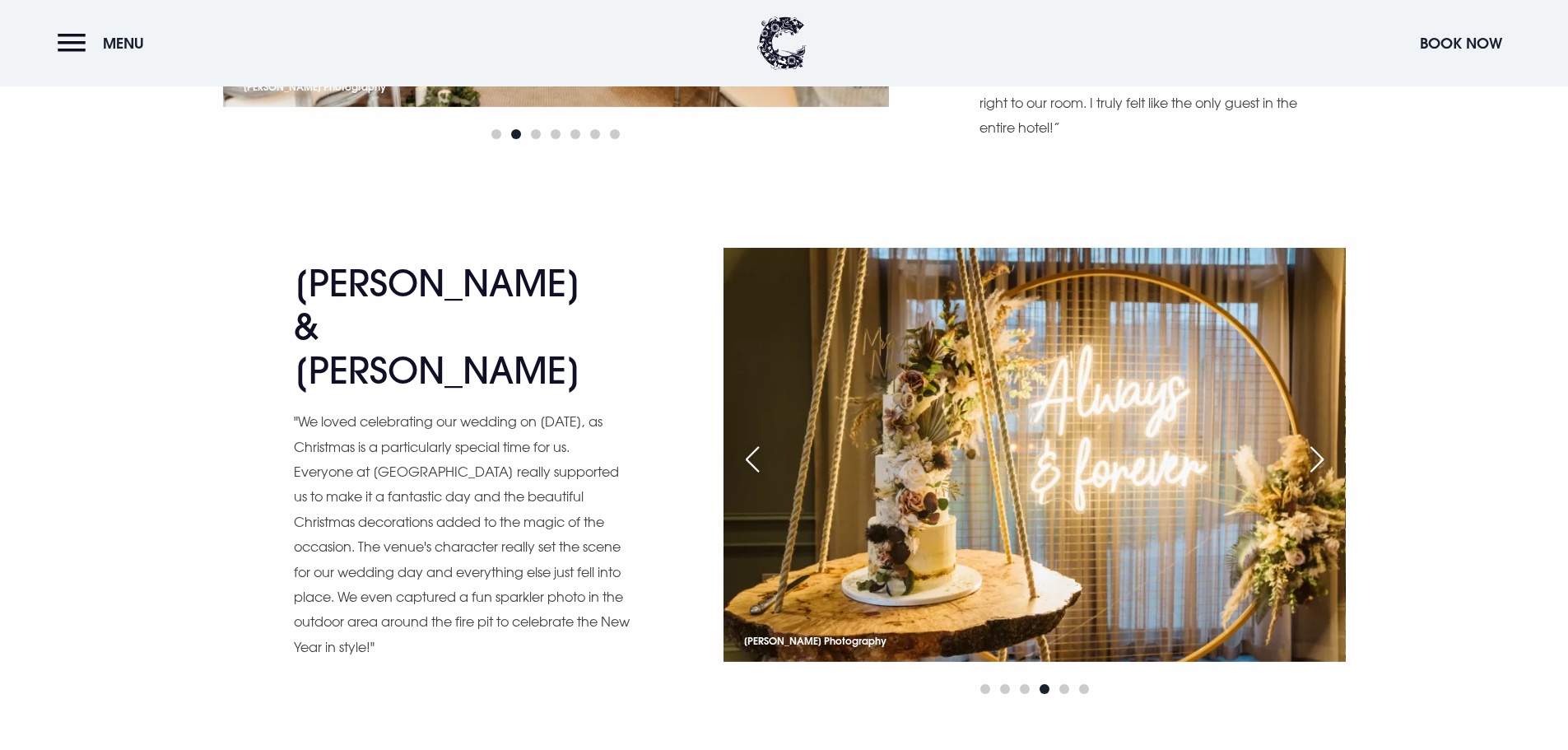
click at [1325, 442] on div "Next slide" at bounding box center [1316, 460] width 41 height 36
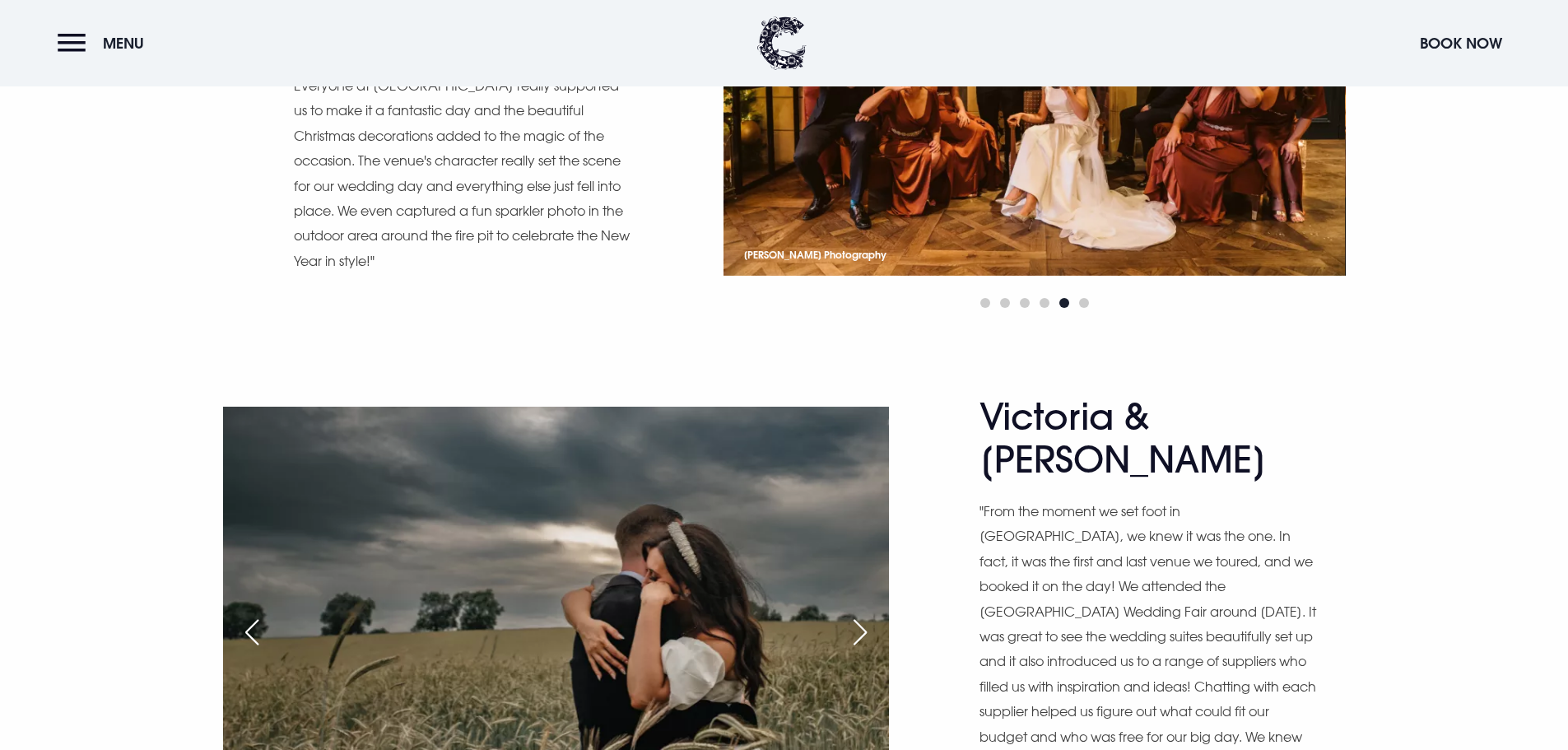
scroll to position [5269, 0]
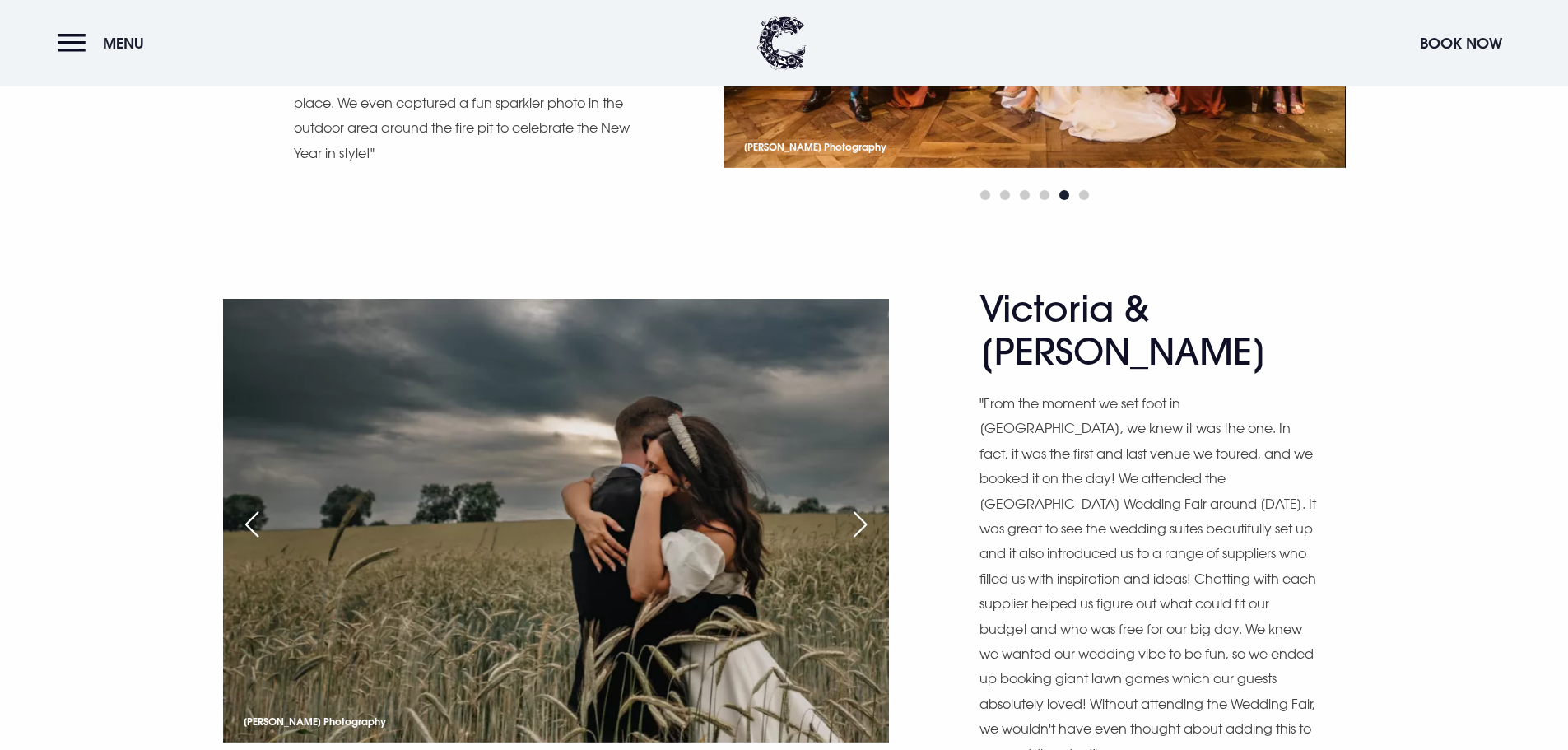
click at [869, 506] on div "Next slide" at bounding box center [859, 524] width 41 height 36
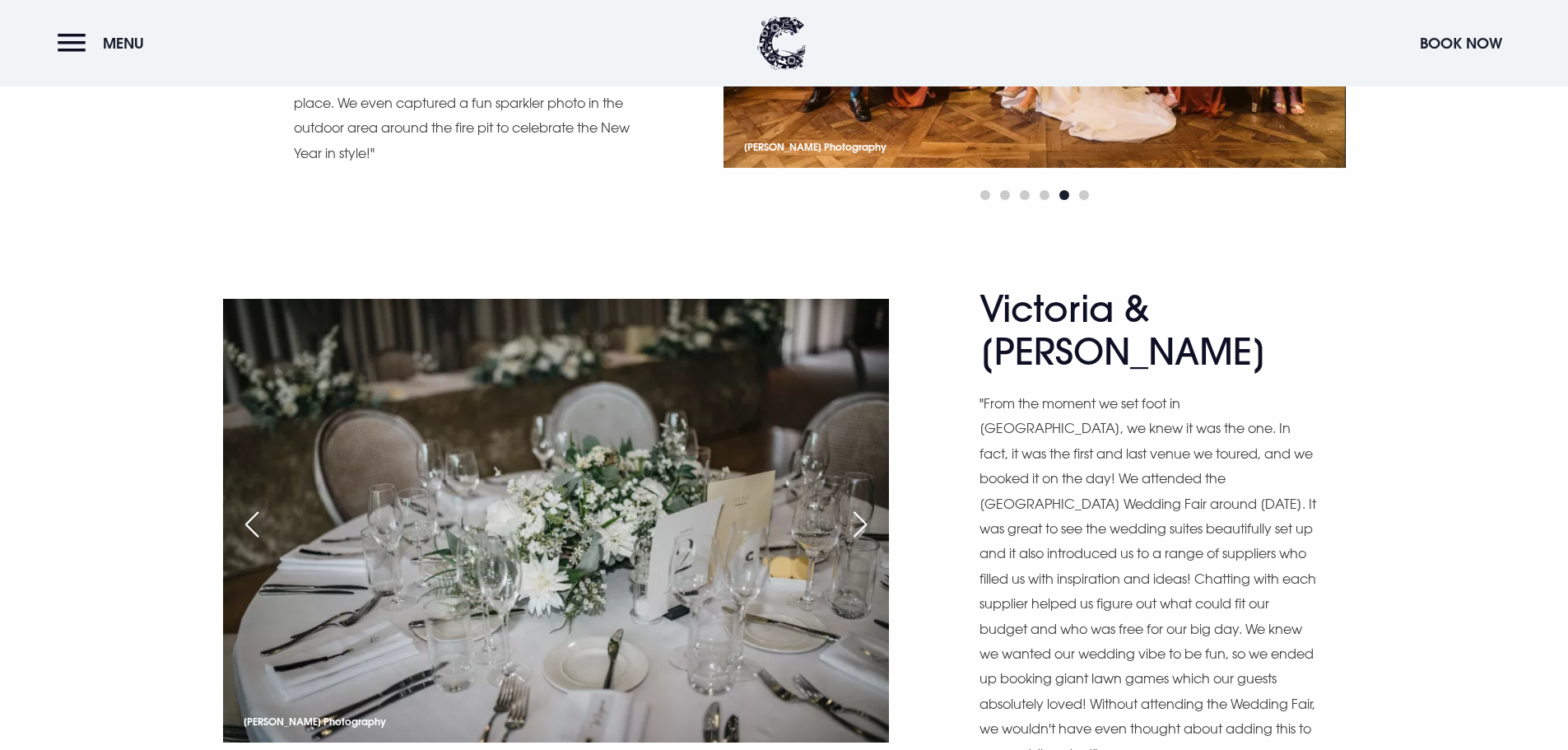
click at [869, 506] on div "Next slide" at bounding box center [859, 524] width 41 height 36
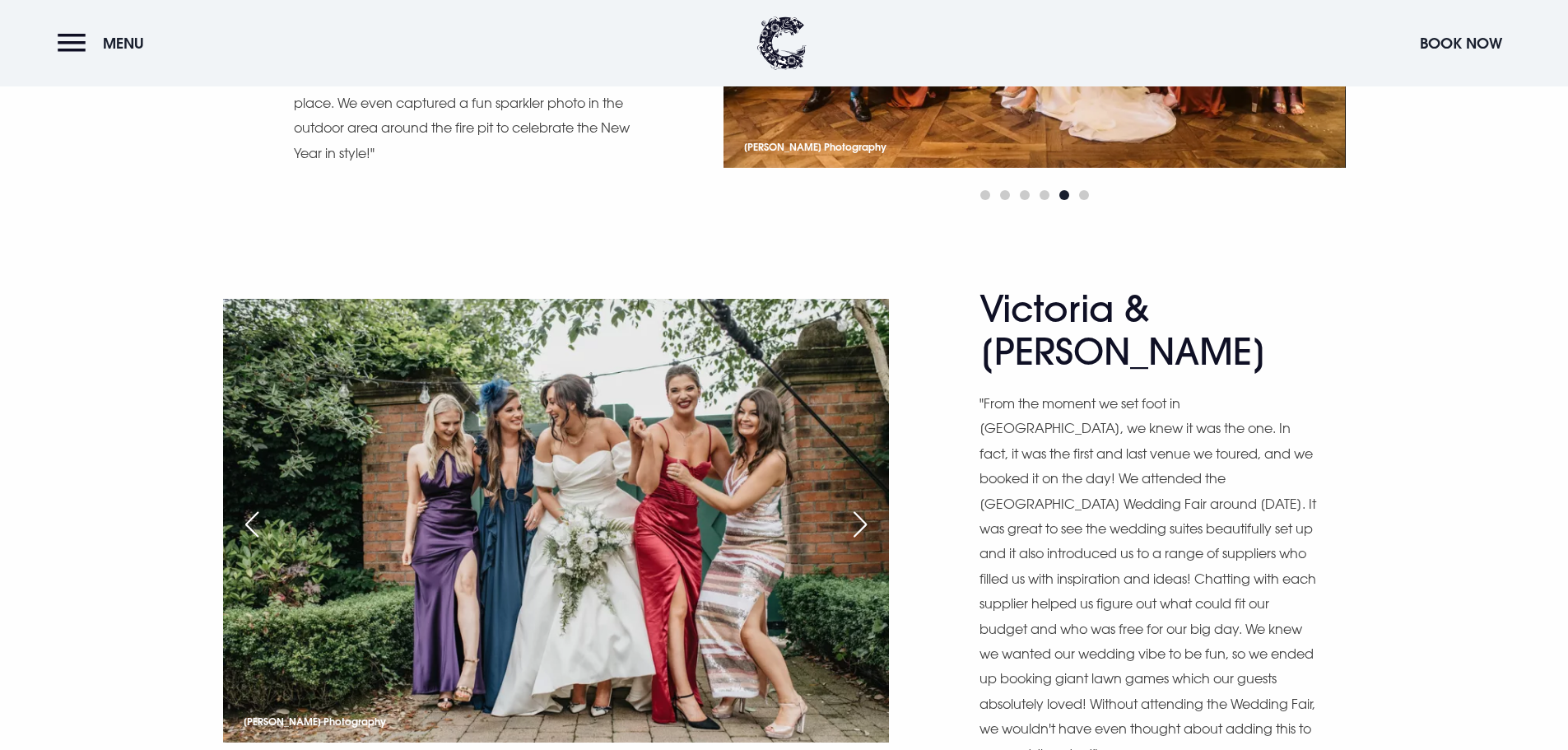
click at [869, 506] on div "Next slide" at bounding box center [859, 524] width 41 height 36
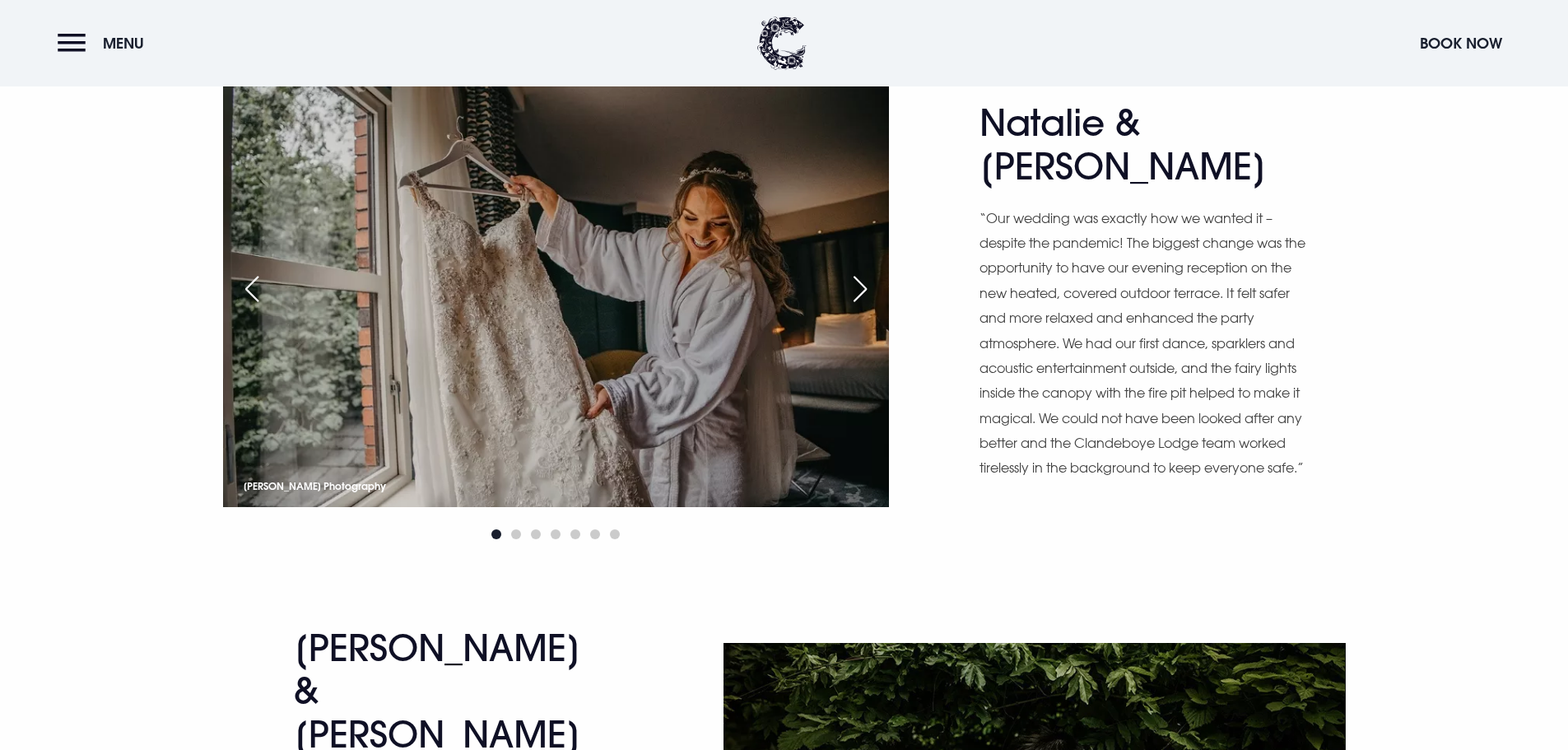
scroll to position [10209, 0]
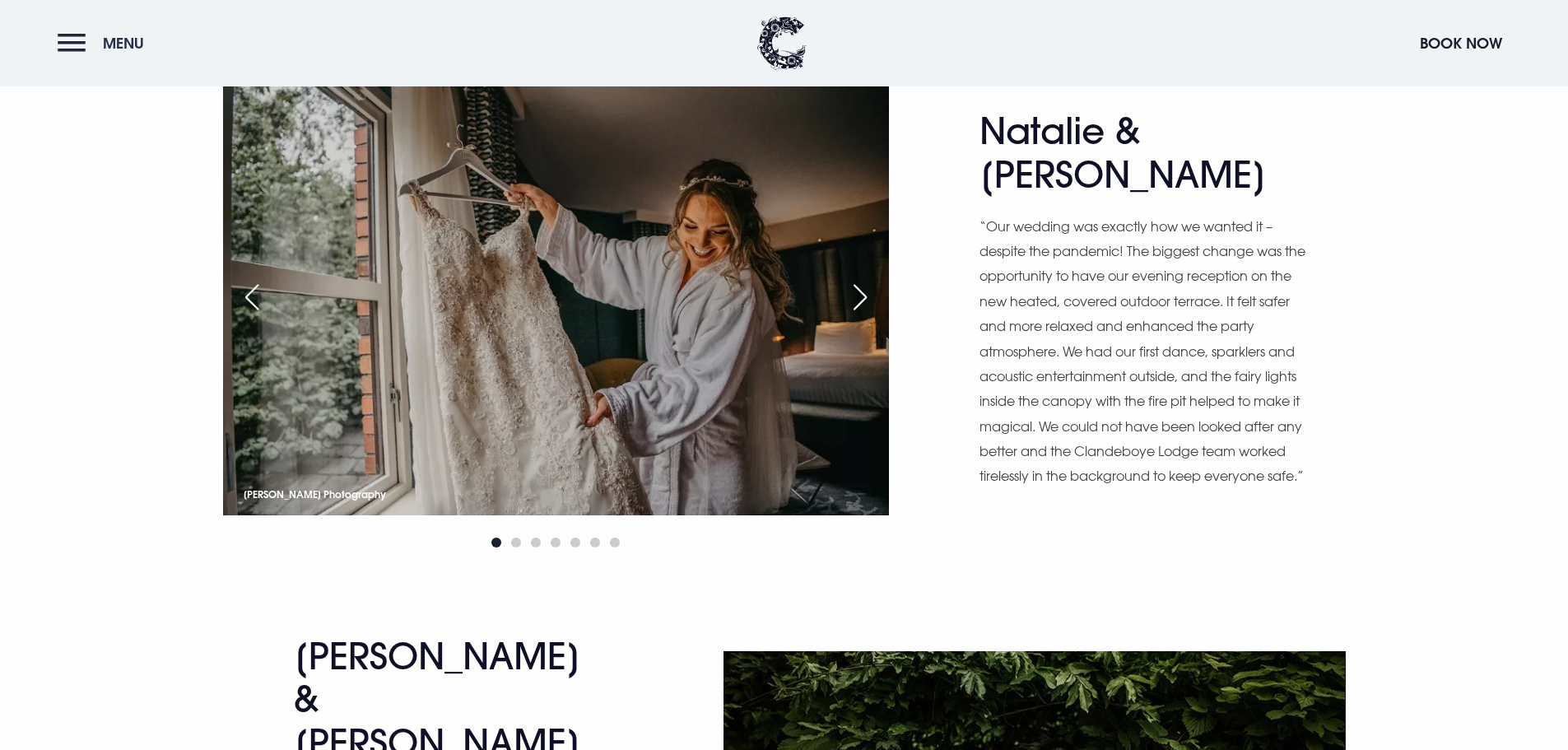
click at [121, 54] on button "Menu" at bounding box center [104, 44] width 94 height 36
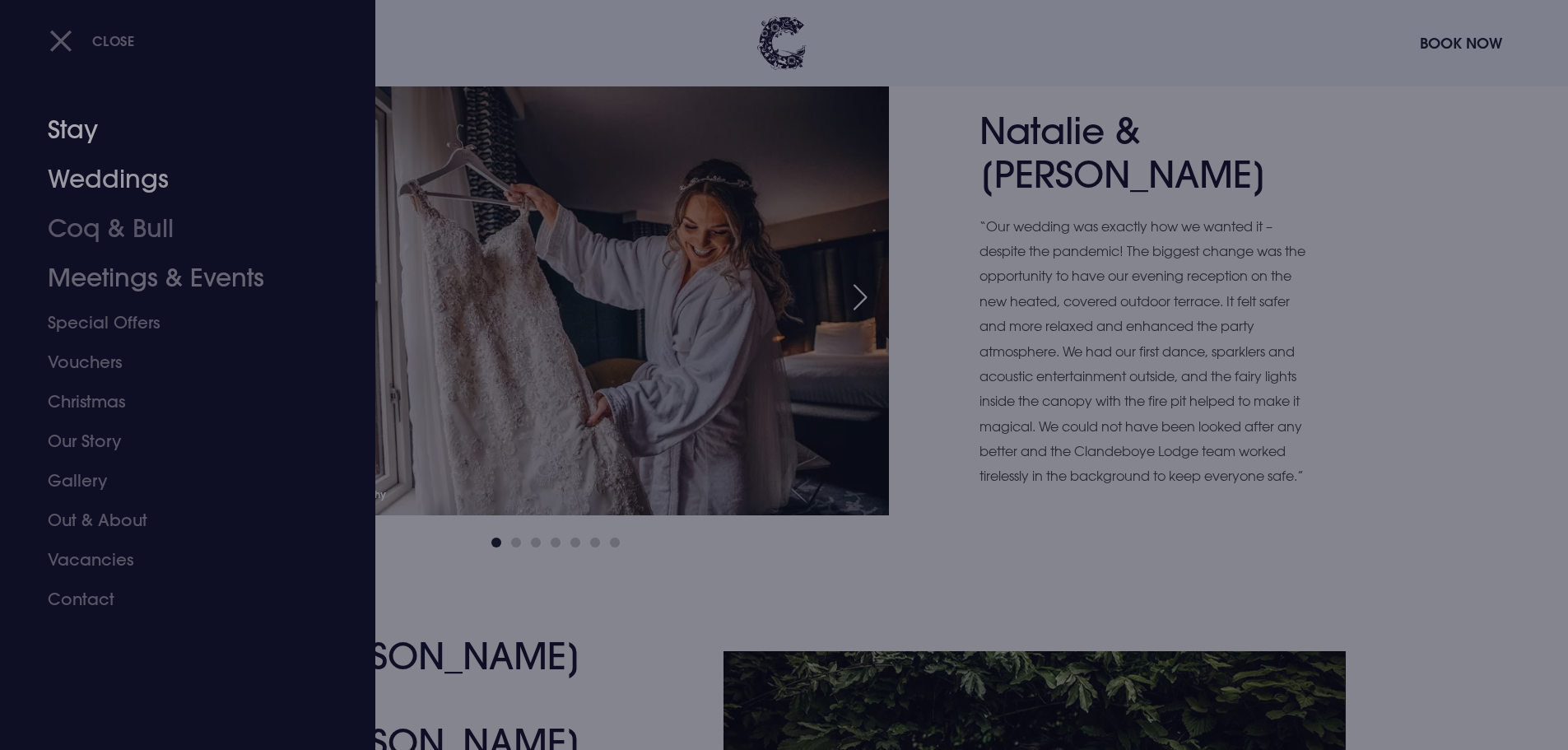
click at [84, 139] on link "Stay" at bounding box center [178, 130] width 261 height 50
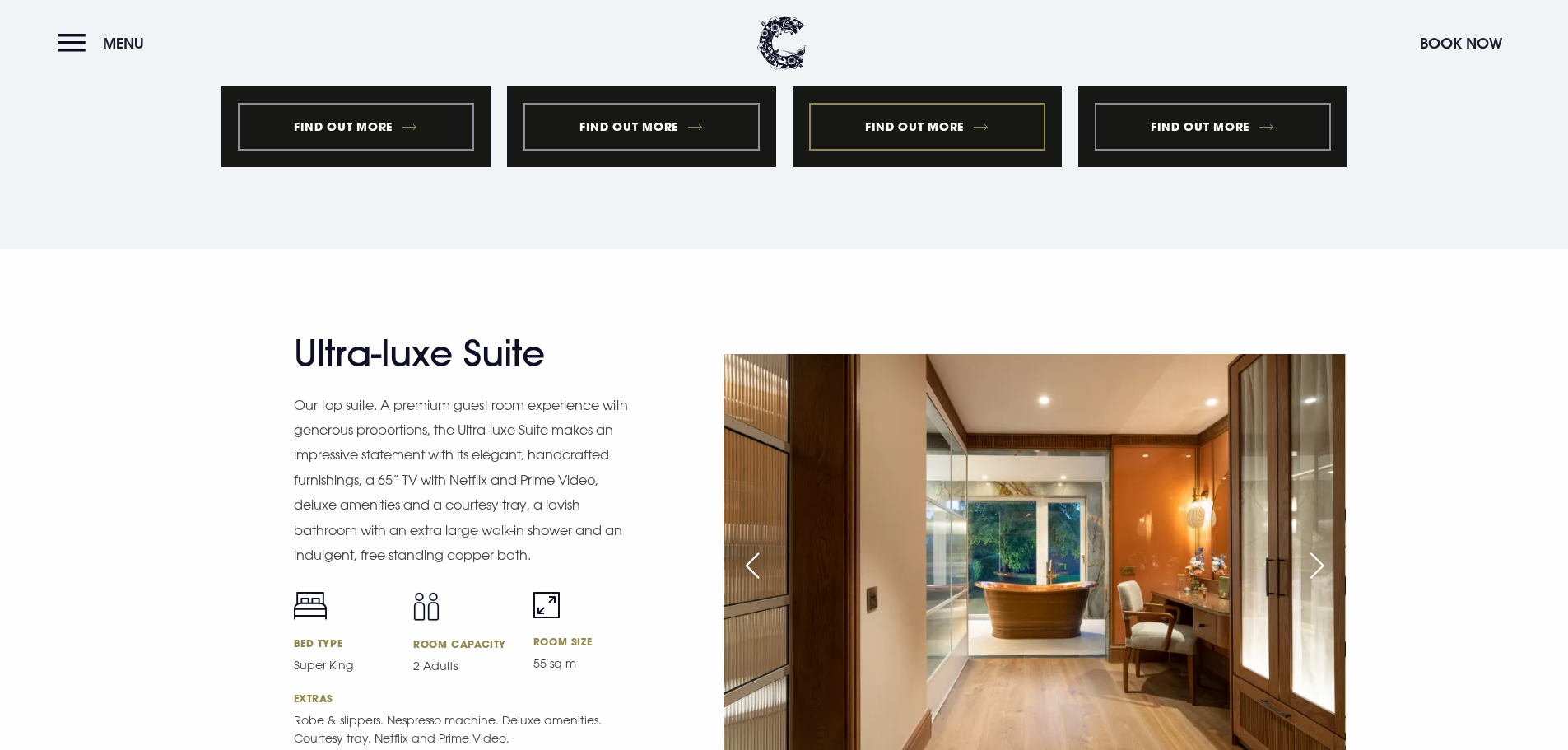
scroll to position [1894, 0]
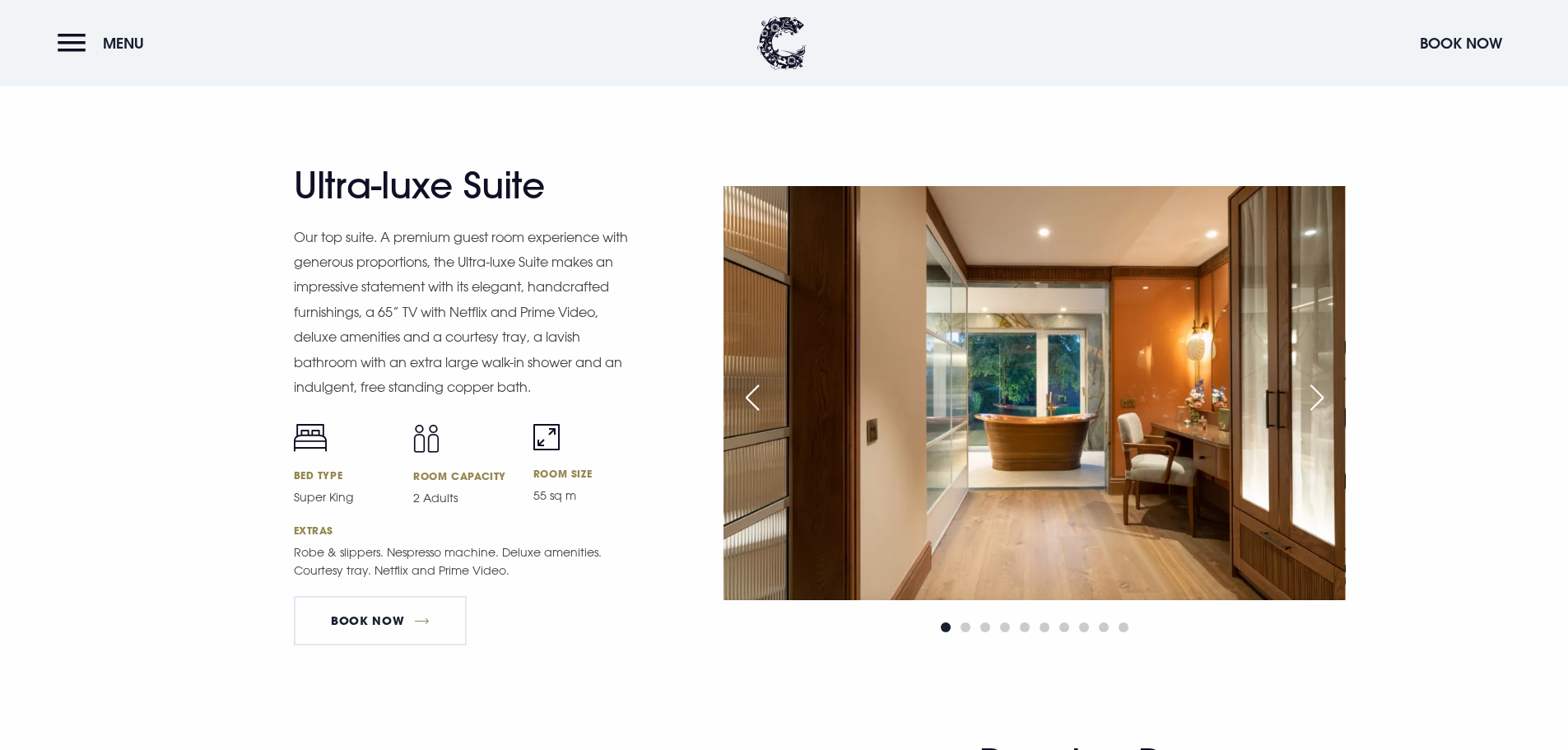
click at [1319, 400] on div "Next slide" at bounding box center [1316, 398] width 41 height 36
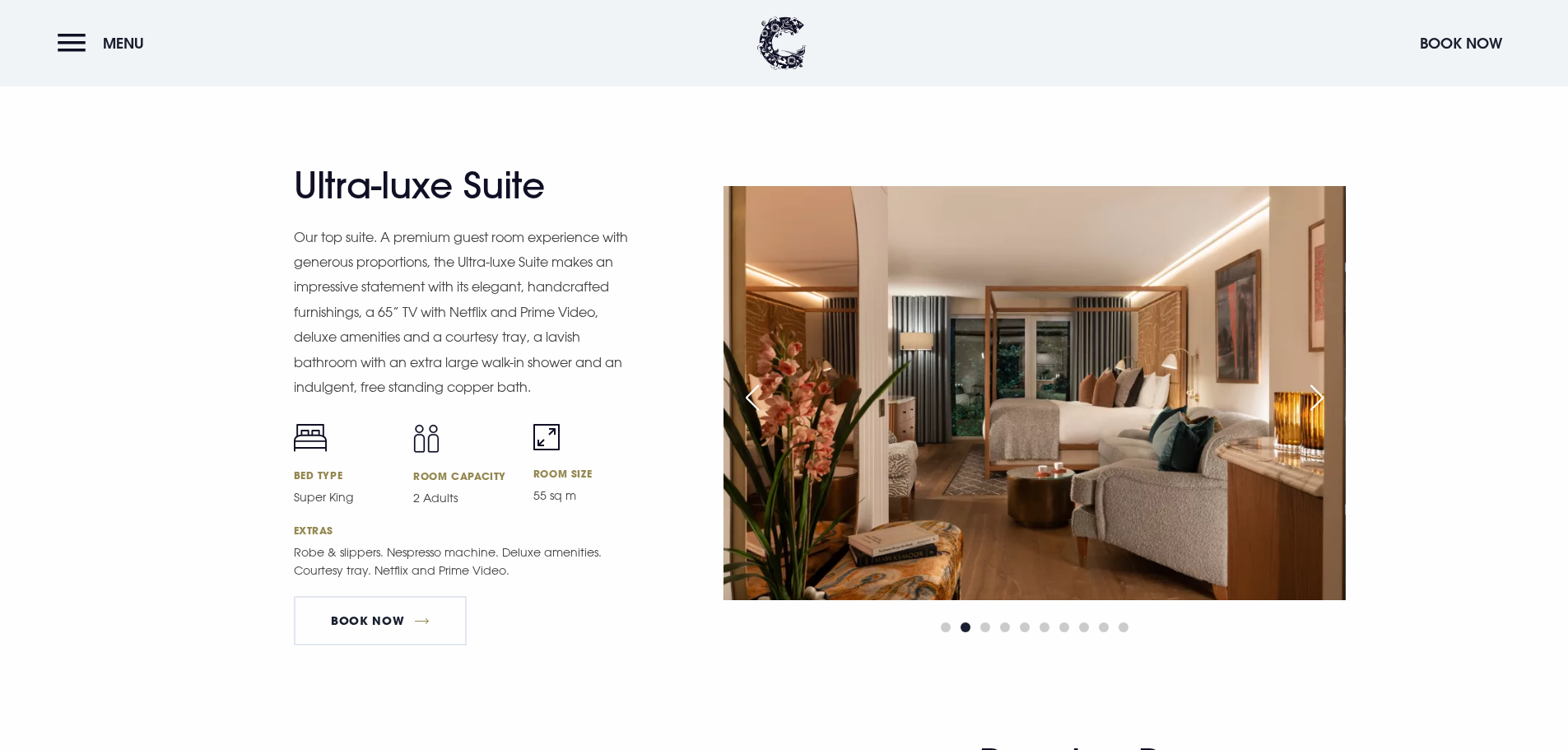
click at [1319, 400] on div "Next slide" at bounding box center [1316, 398] width 41 height 36
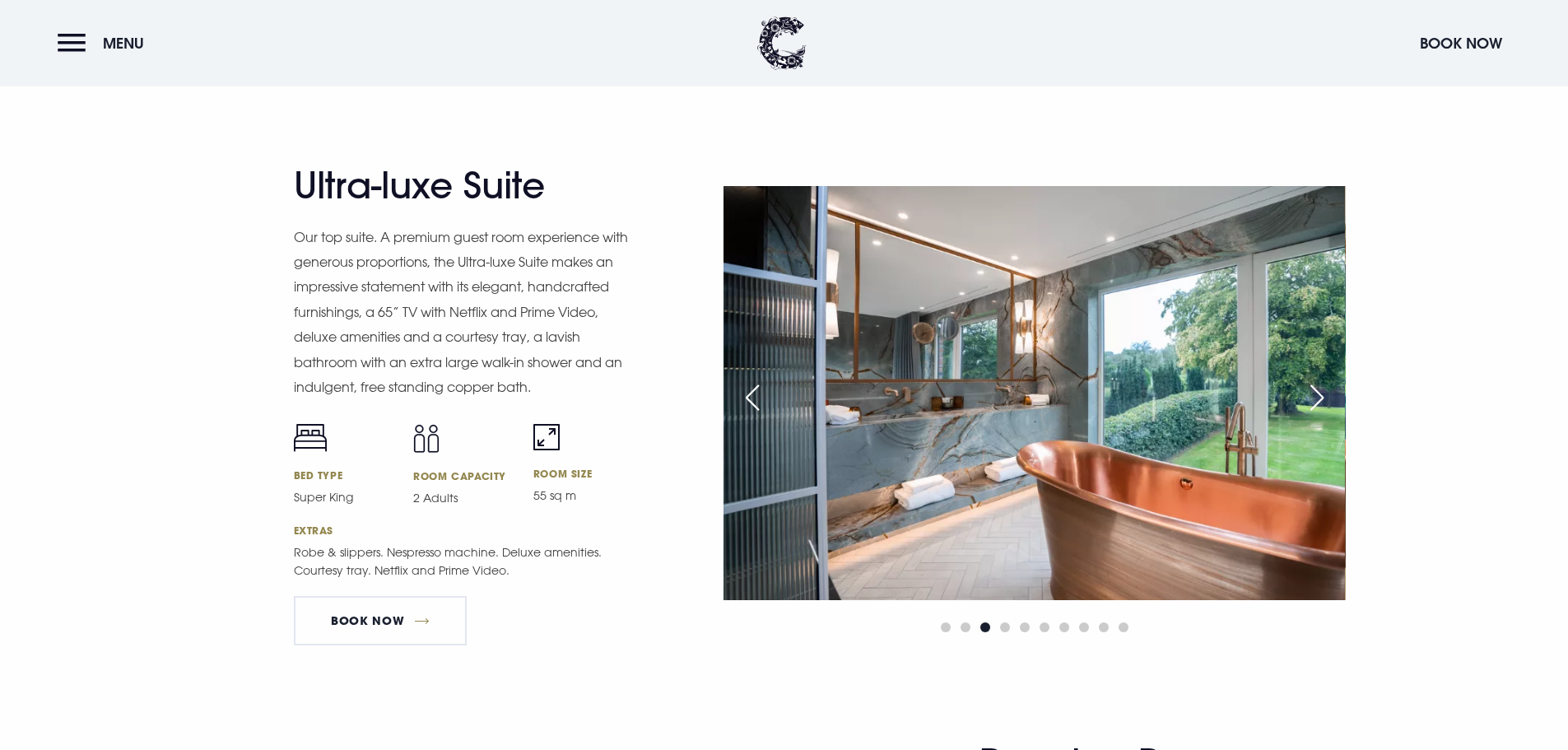
click at [1319, 400] on div "Next slide" at bounding box center [1316, 398] width 41 height 36
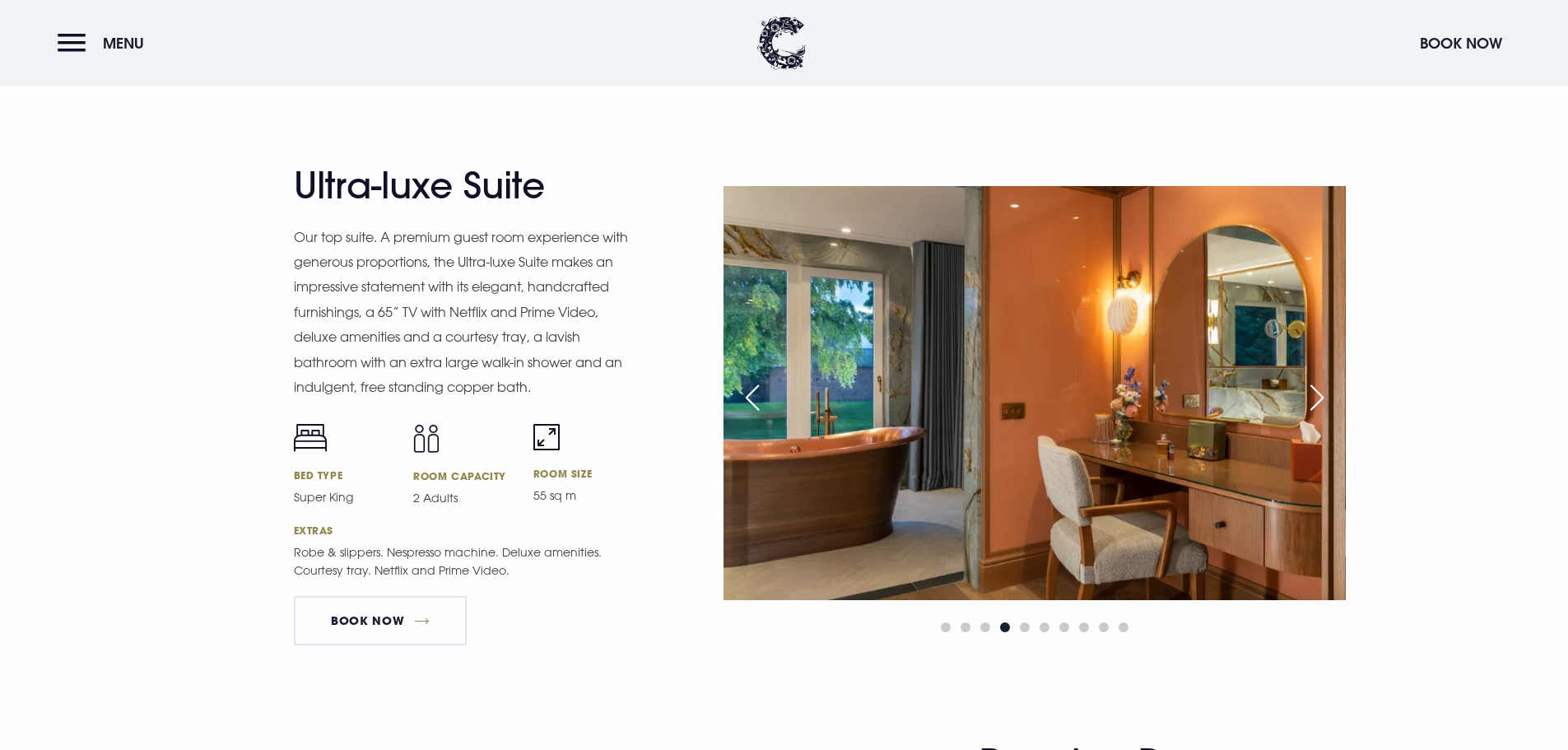
click at [1319, 400] on div "Next slide" at bounding box center [1316, 398] width 41 height 36
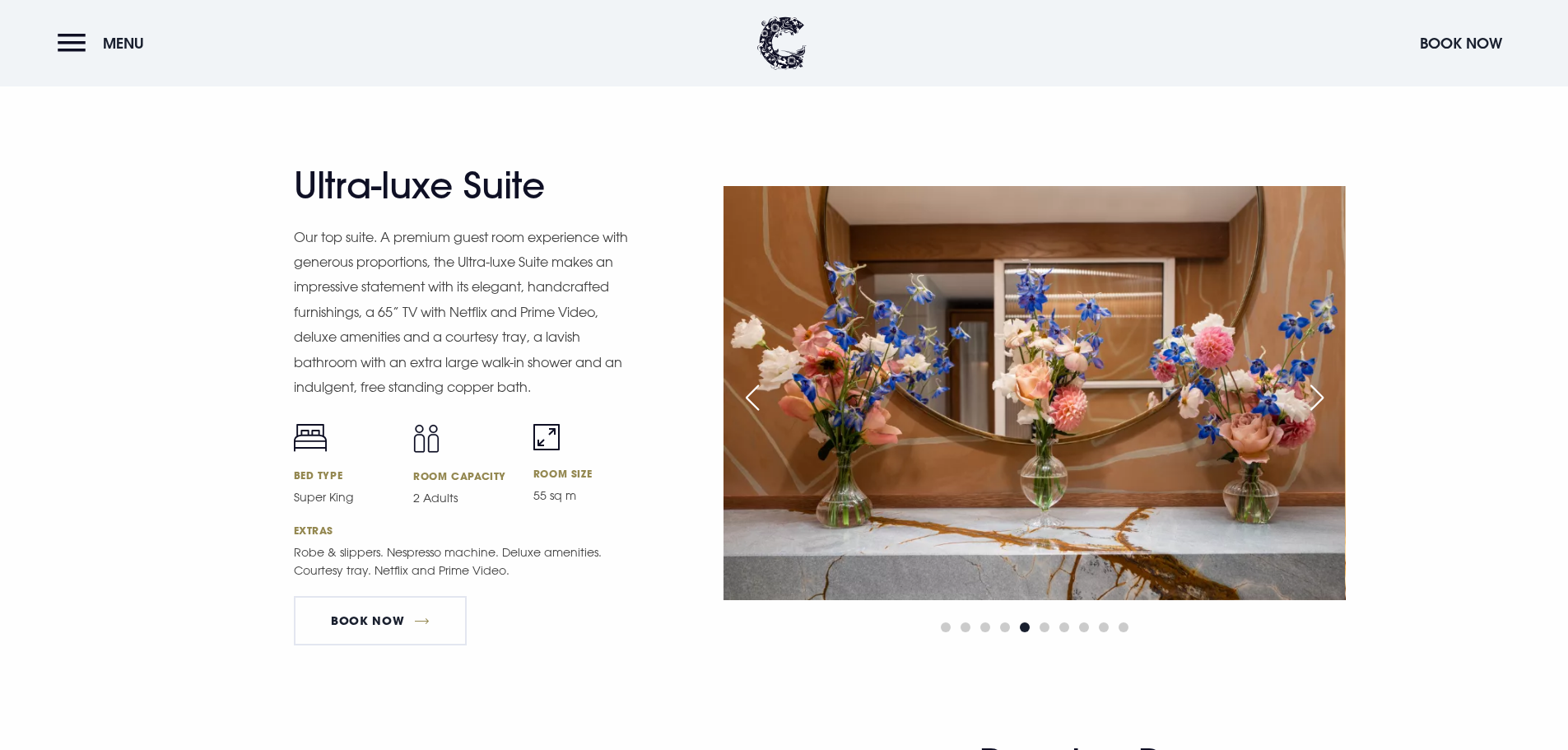
click at [1319, 400] on div "Next slide" at bounding box center [1316, 398] width 41 height 36
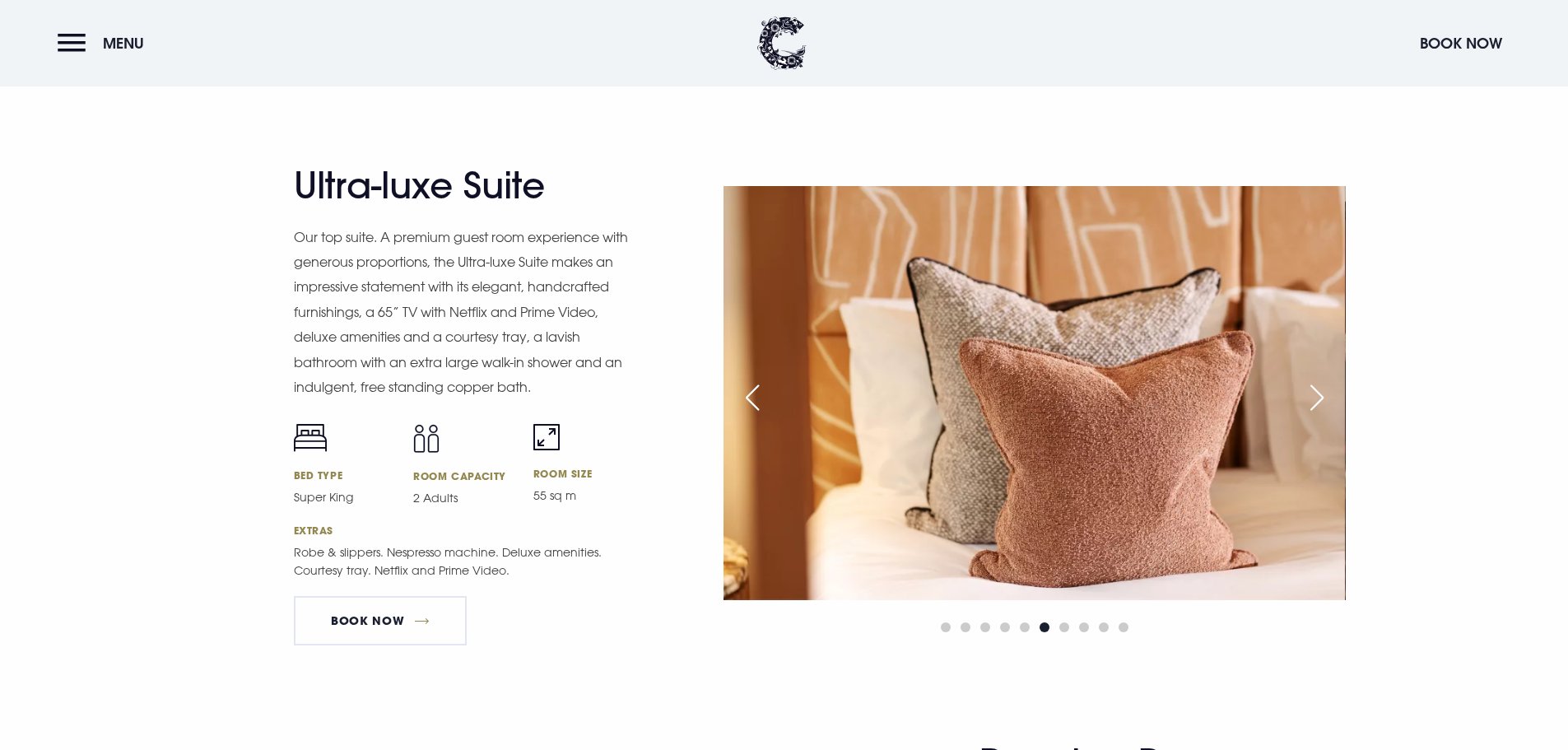
click at [1319, 400] on div "Next slide" at bounding box center [1316, 398] width 41 height 36
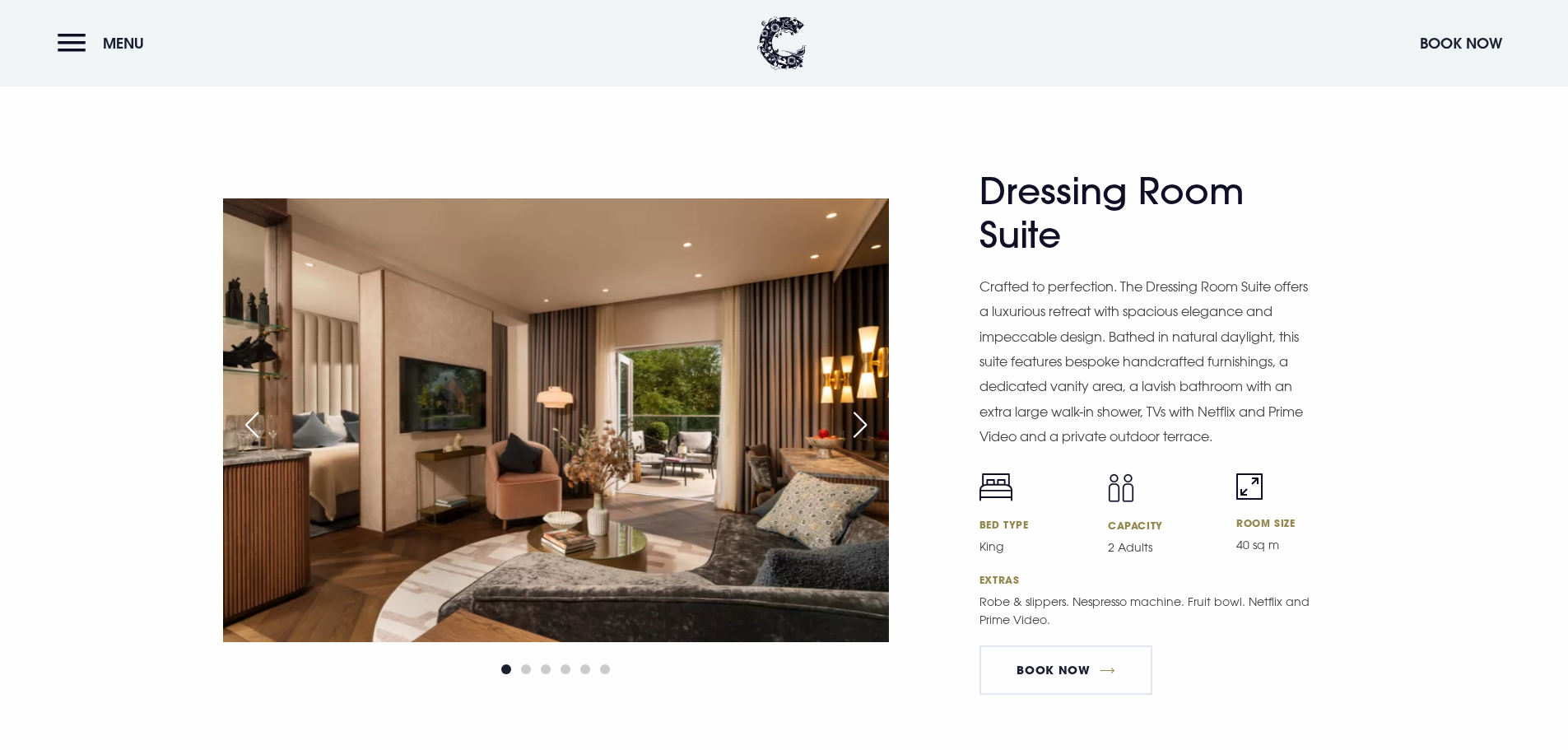
scroll to position [2470, 0]
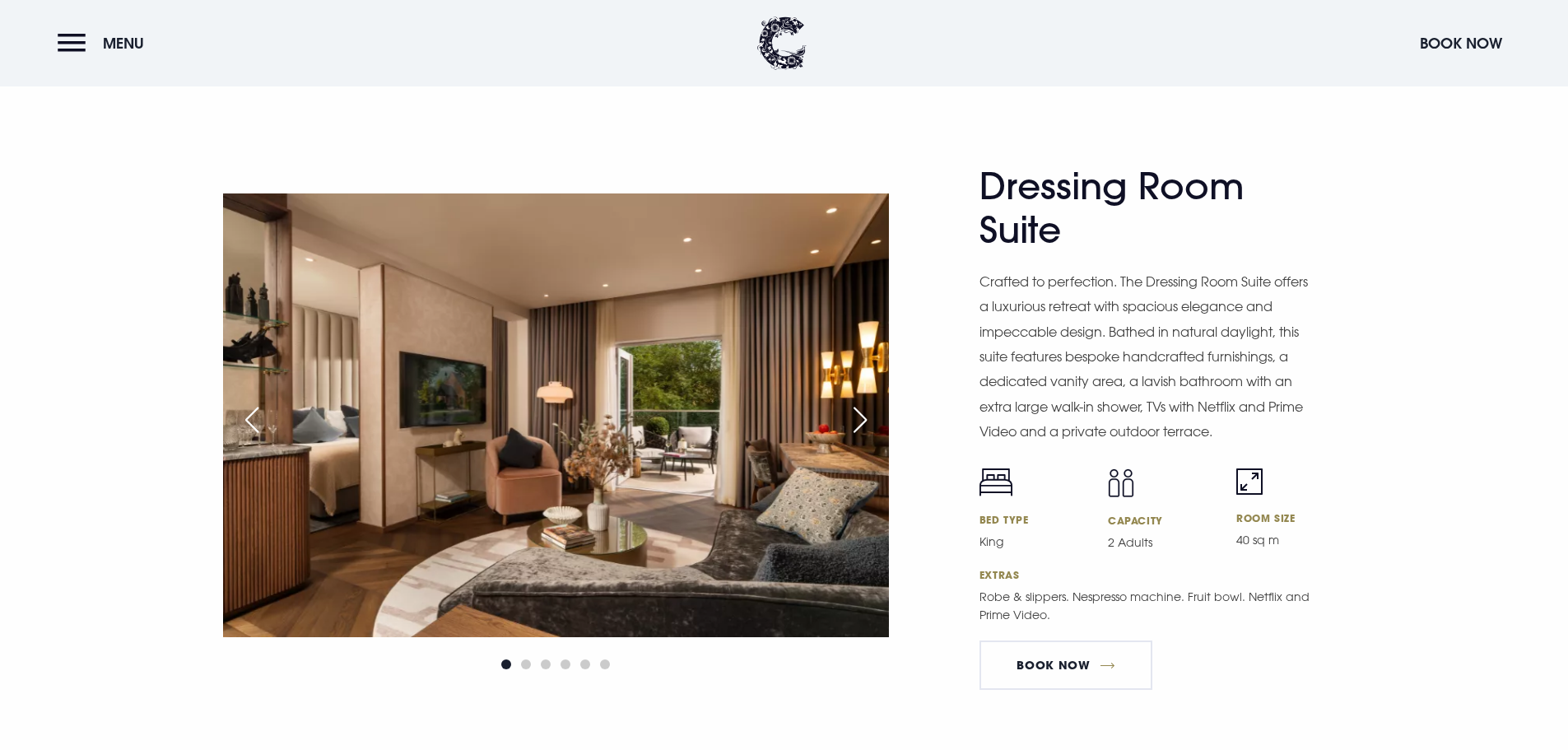
click at [865, 408] on div "Next slide" at bounding box center [859, 420] width 41 height 36
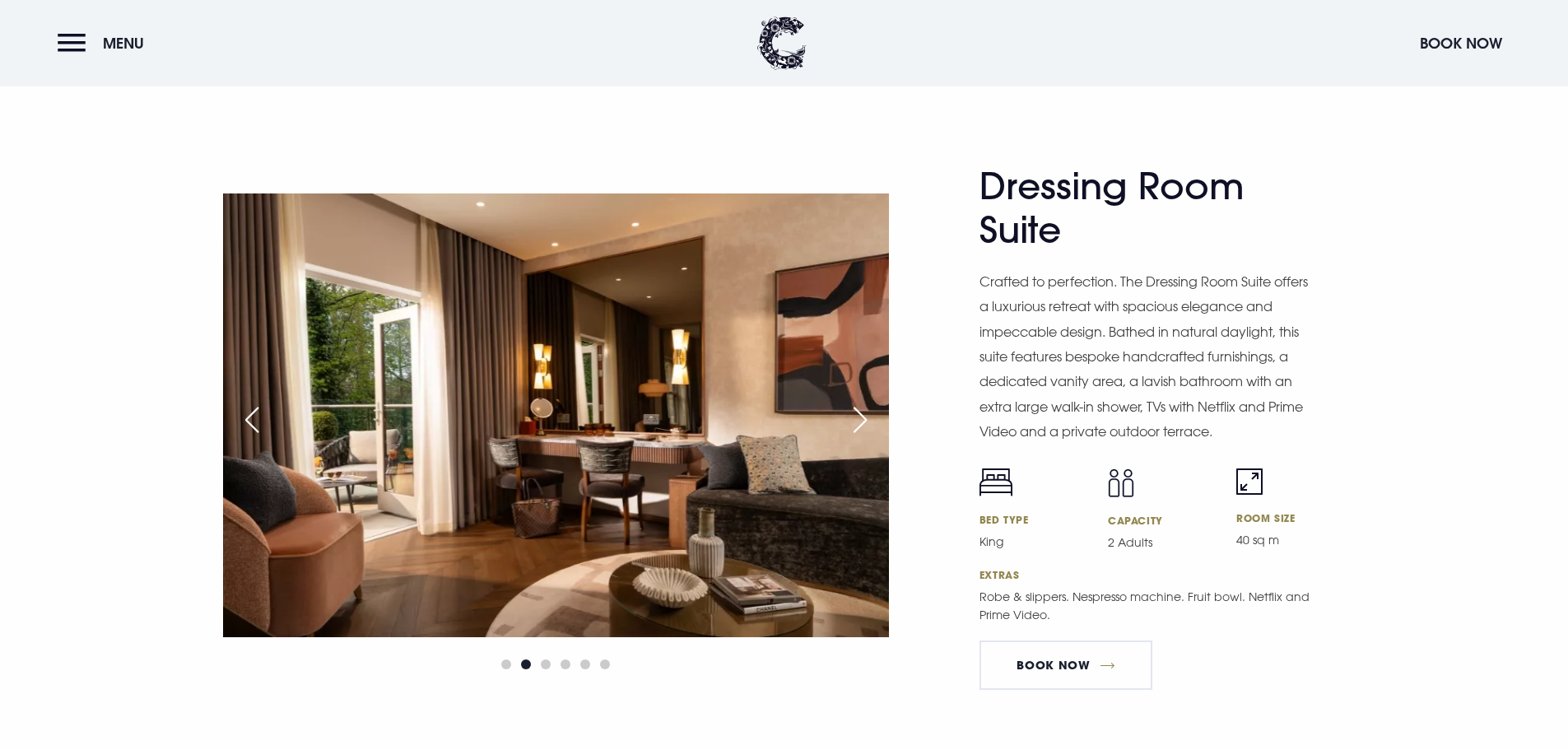
click at [865, 408] on div "Next slide" at bounding box center [859, 420] width 41 height 36
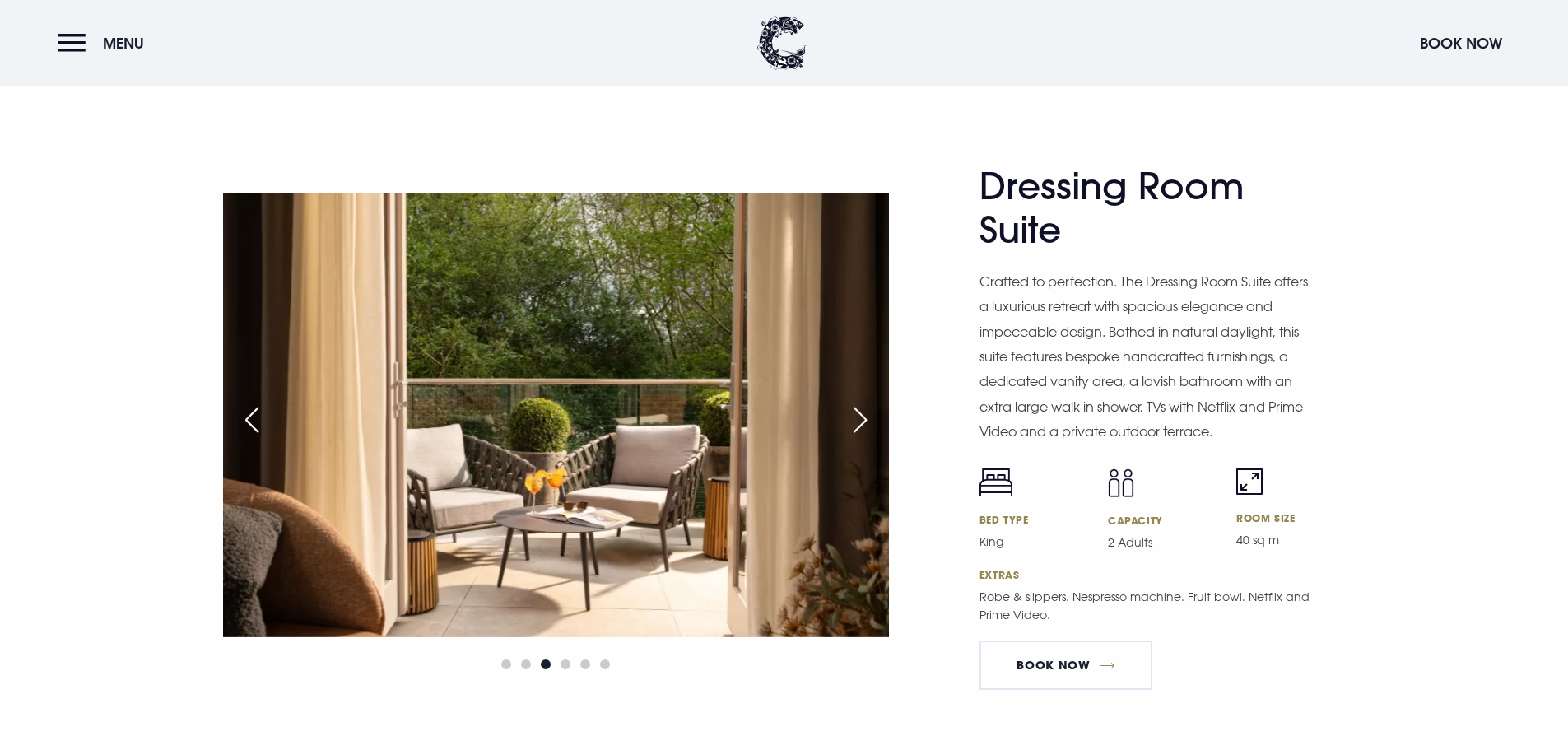
click at [865, 408] on div "Next slide" at bounding box center [859, 420] width 41 height 36
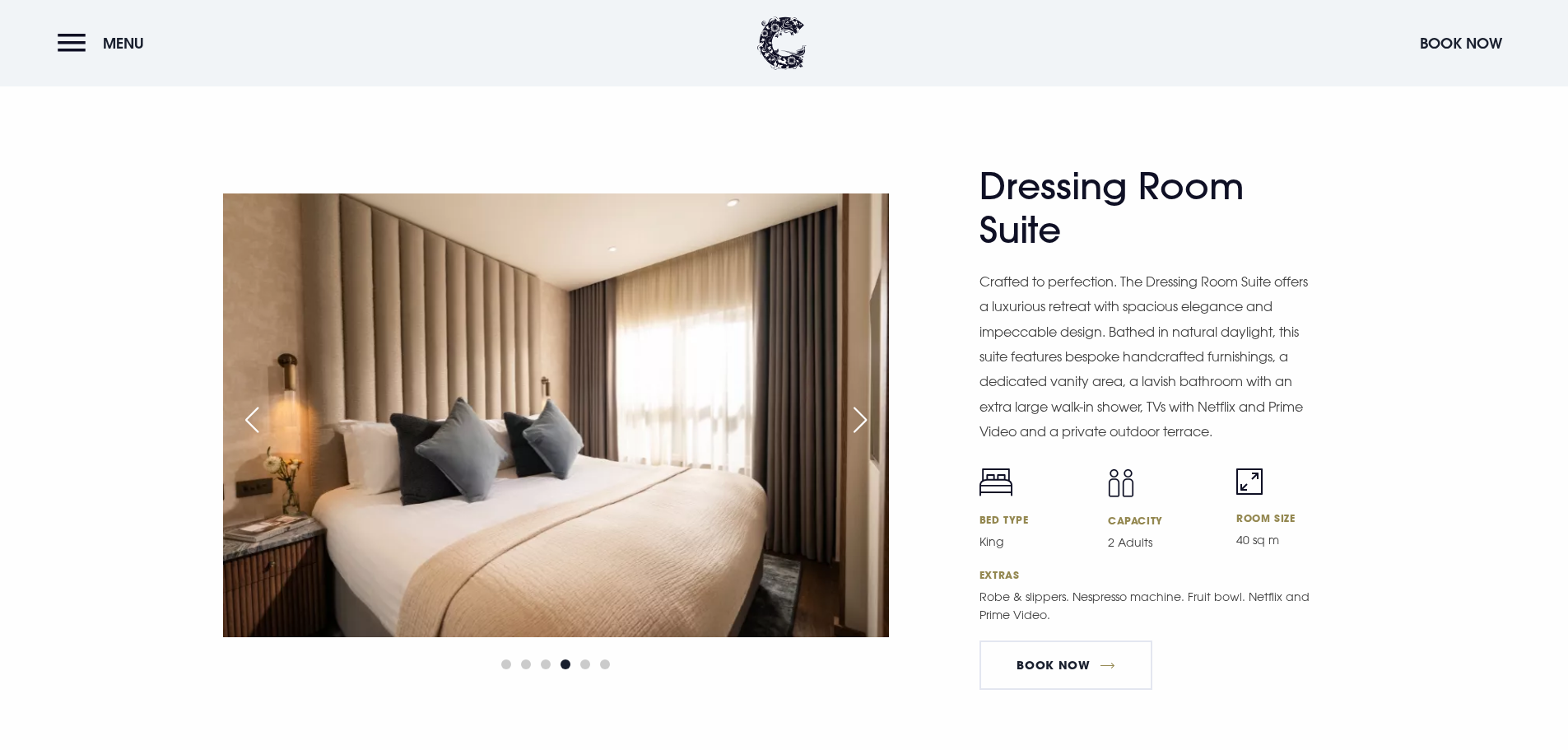
click at [865, 408] on div "Next slide" at bounding box center [859, 420] width 41 height 36
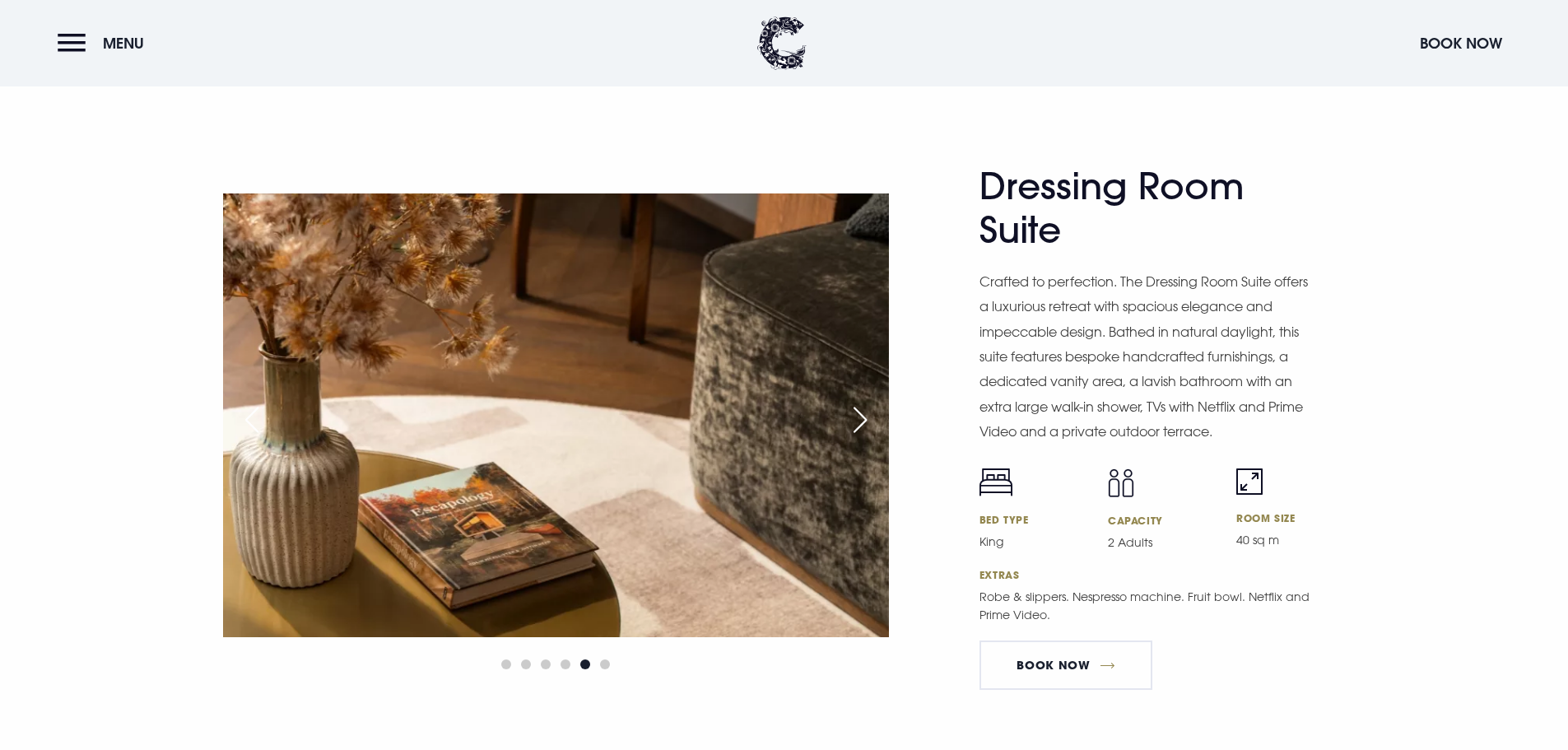
click at [865, 408] on div "Next slide" at bounding box center [859, 420] width 41 height 36
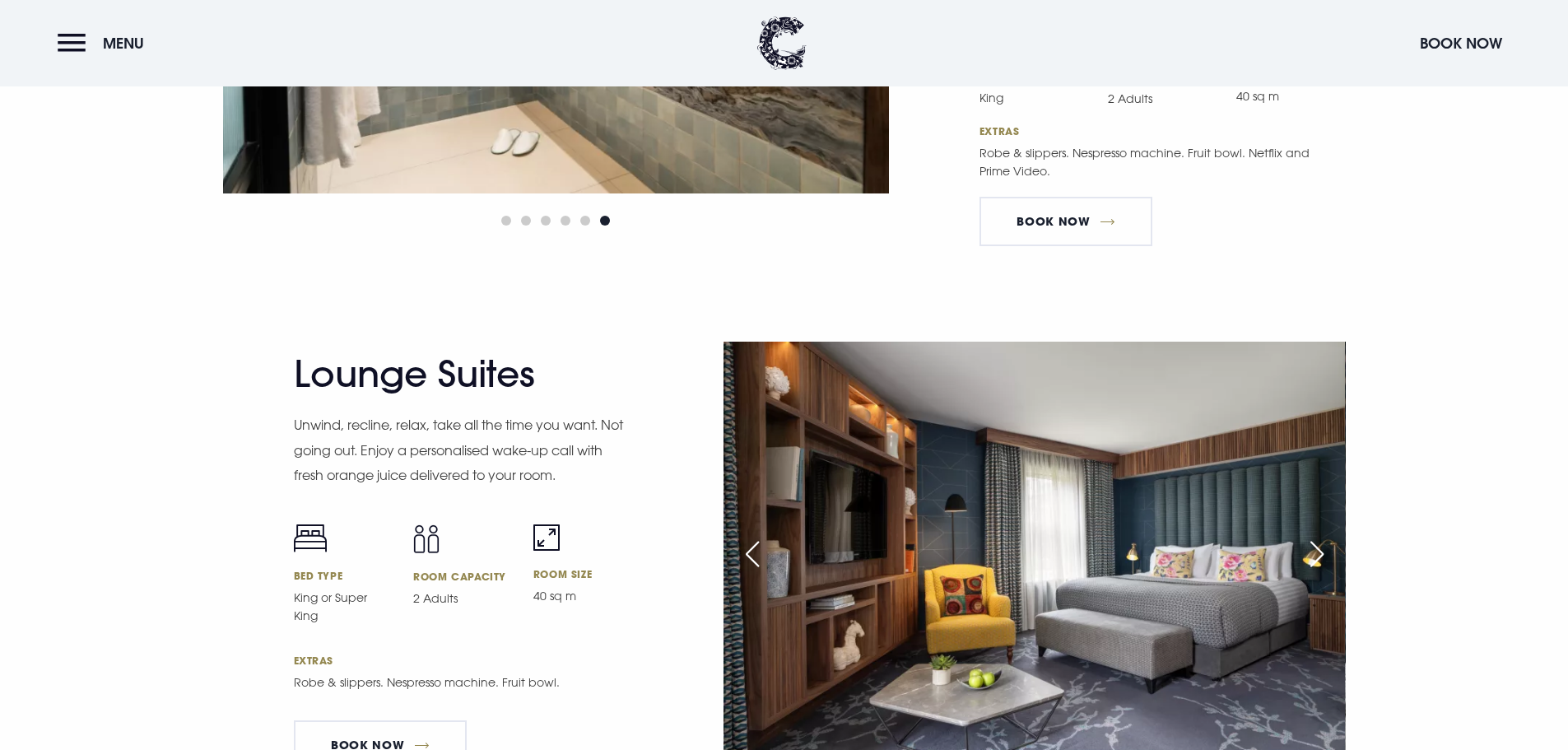
scroll to position [3046, 0]
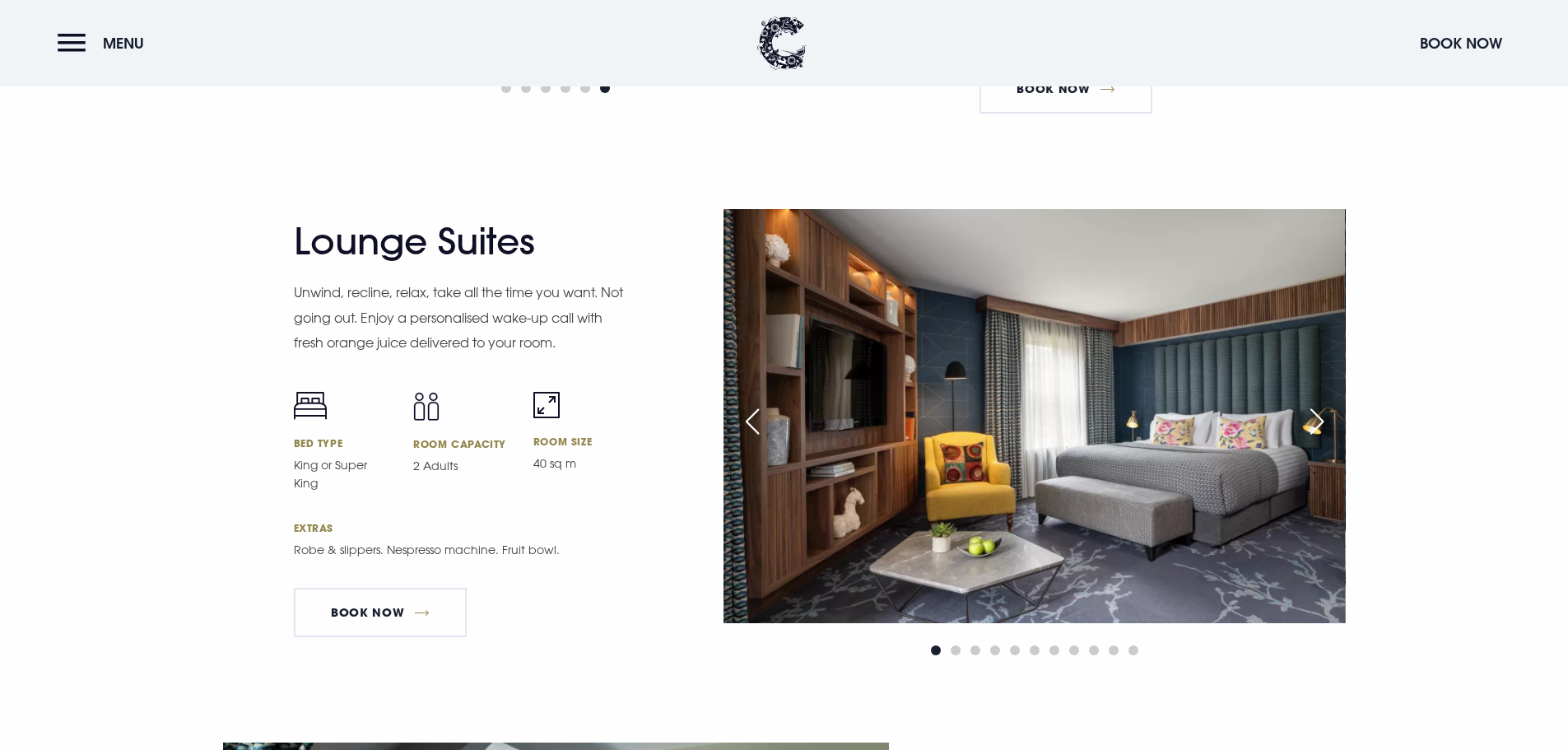
click at [1292, 425] on img at bounding box center [1034, 416] width 621 height 414
click at [1304, 422] on div "Next slide" at bounding box center [1316, 422] width 41 height 36
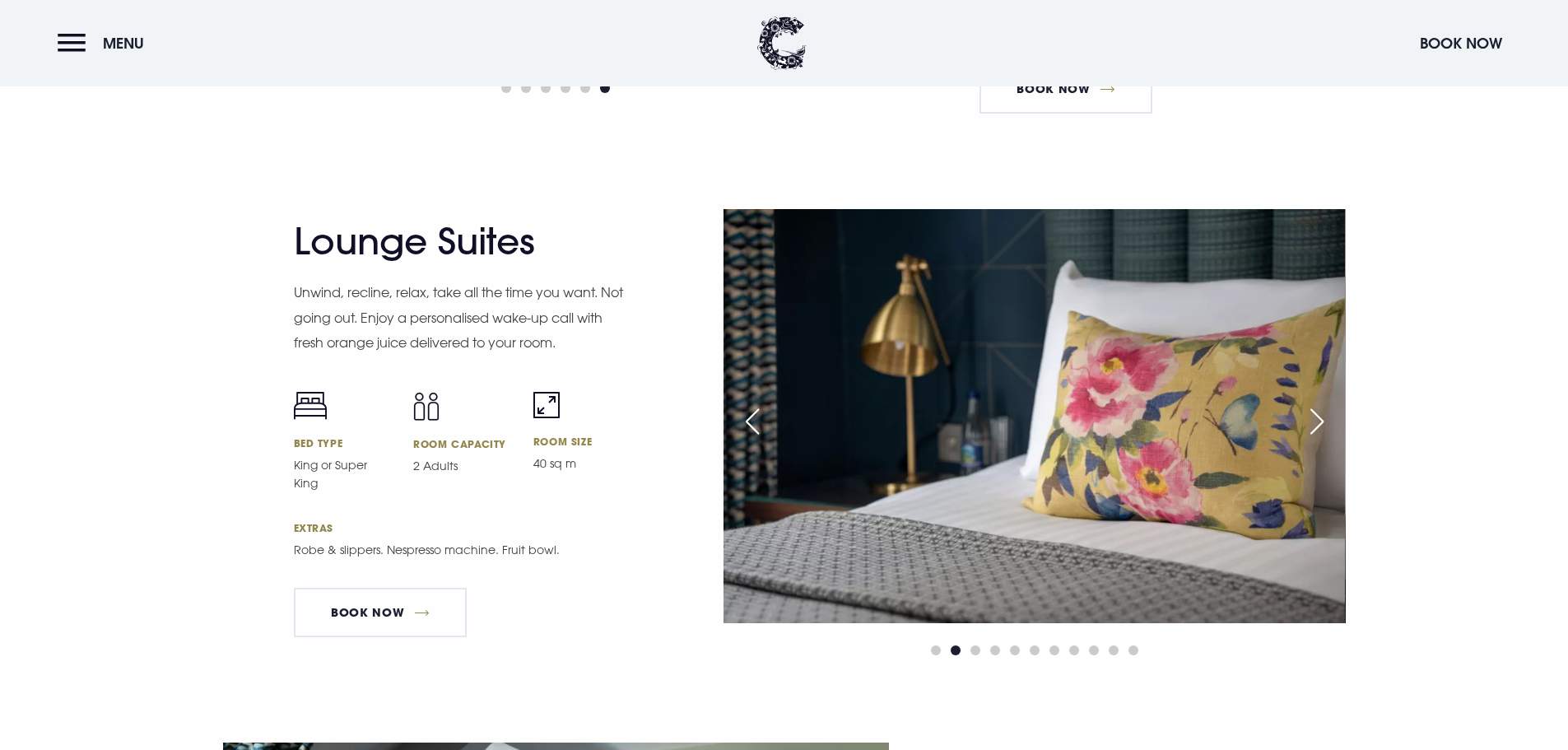
click at [1304, 422] on div "Next slide" at bounding box center [1316, 422] width 41 height 36
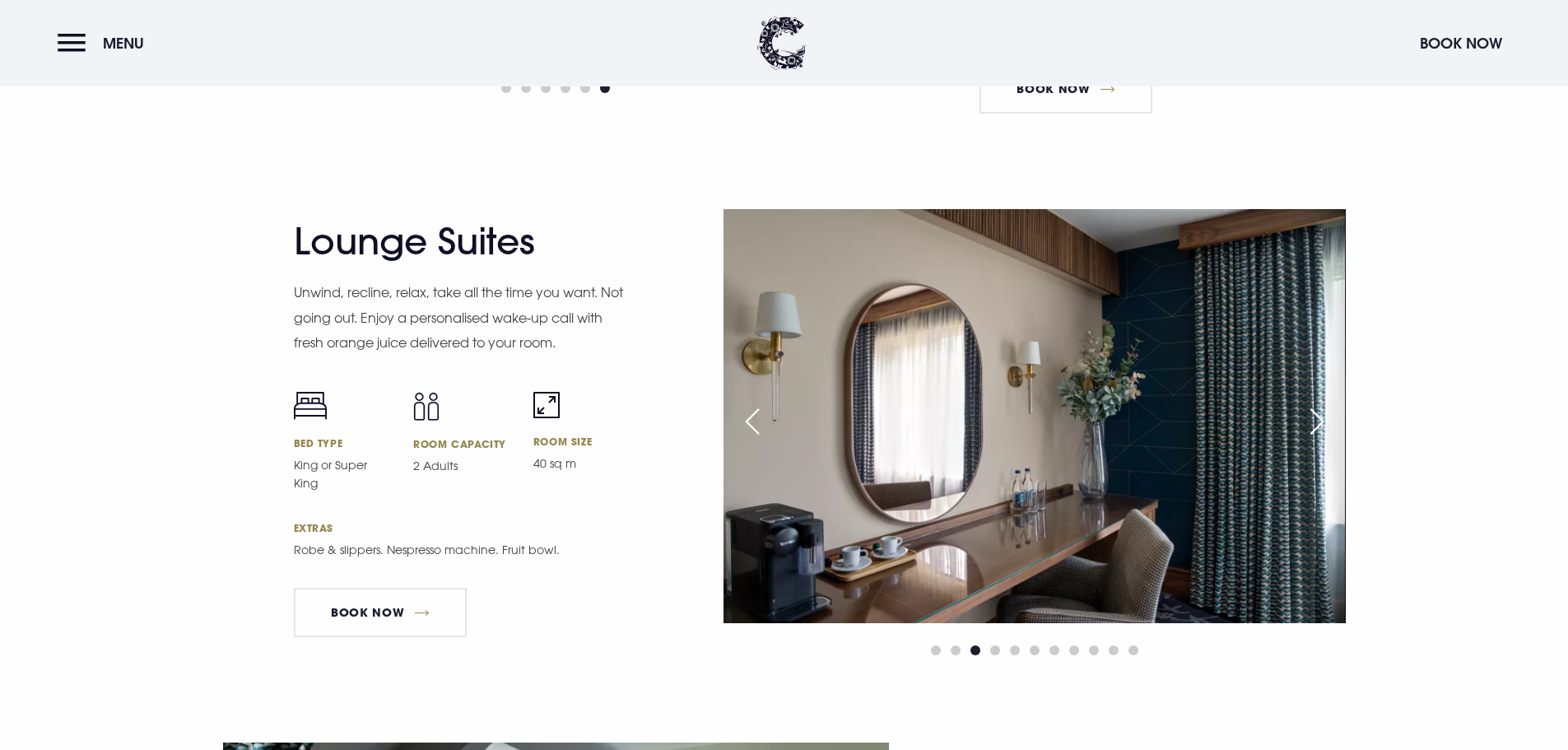
click at [1304, 422] on div "Next slide" at bounding box center [1316, 422] width 41 height 36
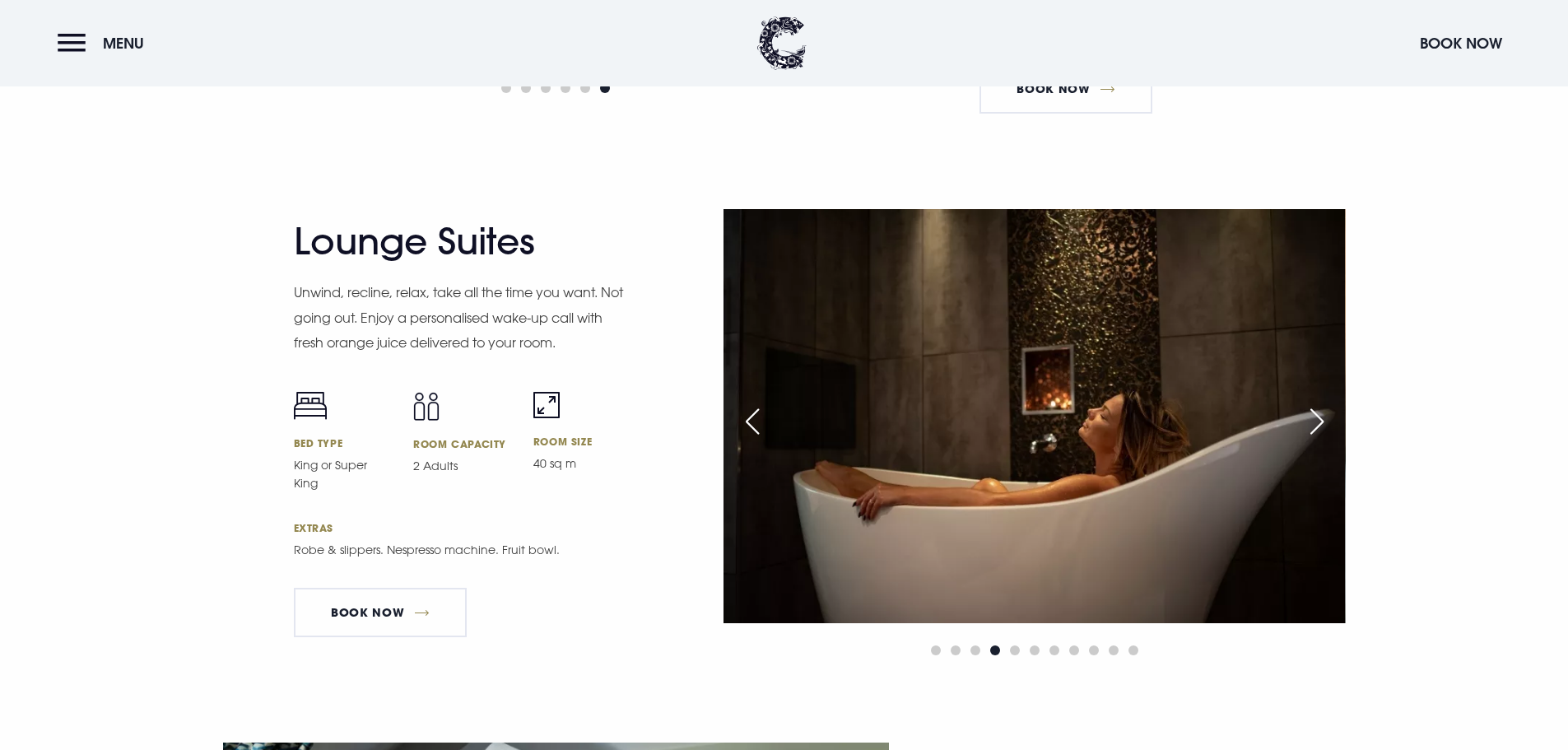
click at [1304, 422] on div "Next slide" at bounding box center [1316, 422] width 41 height 36
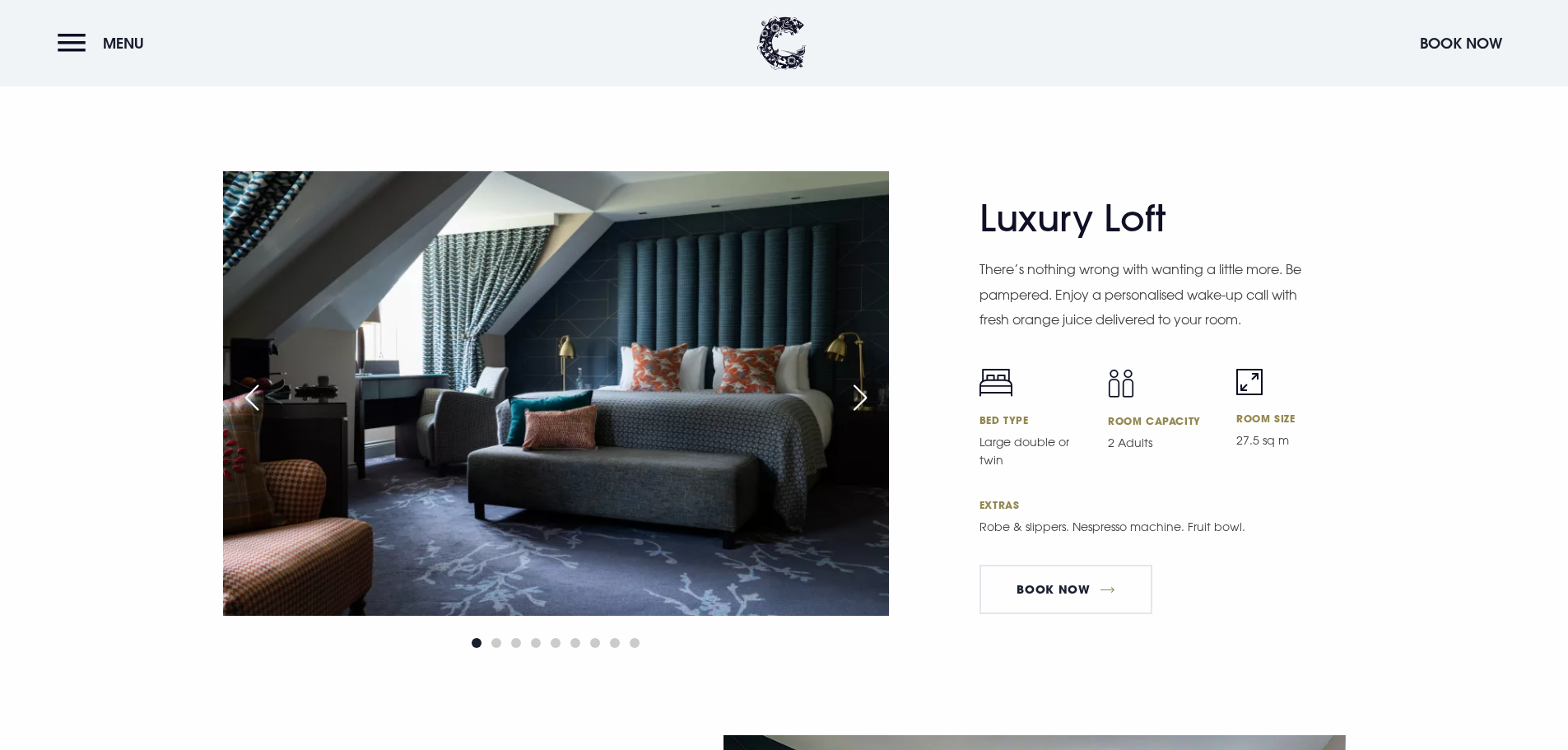
scroll to position [3623, 0]
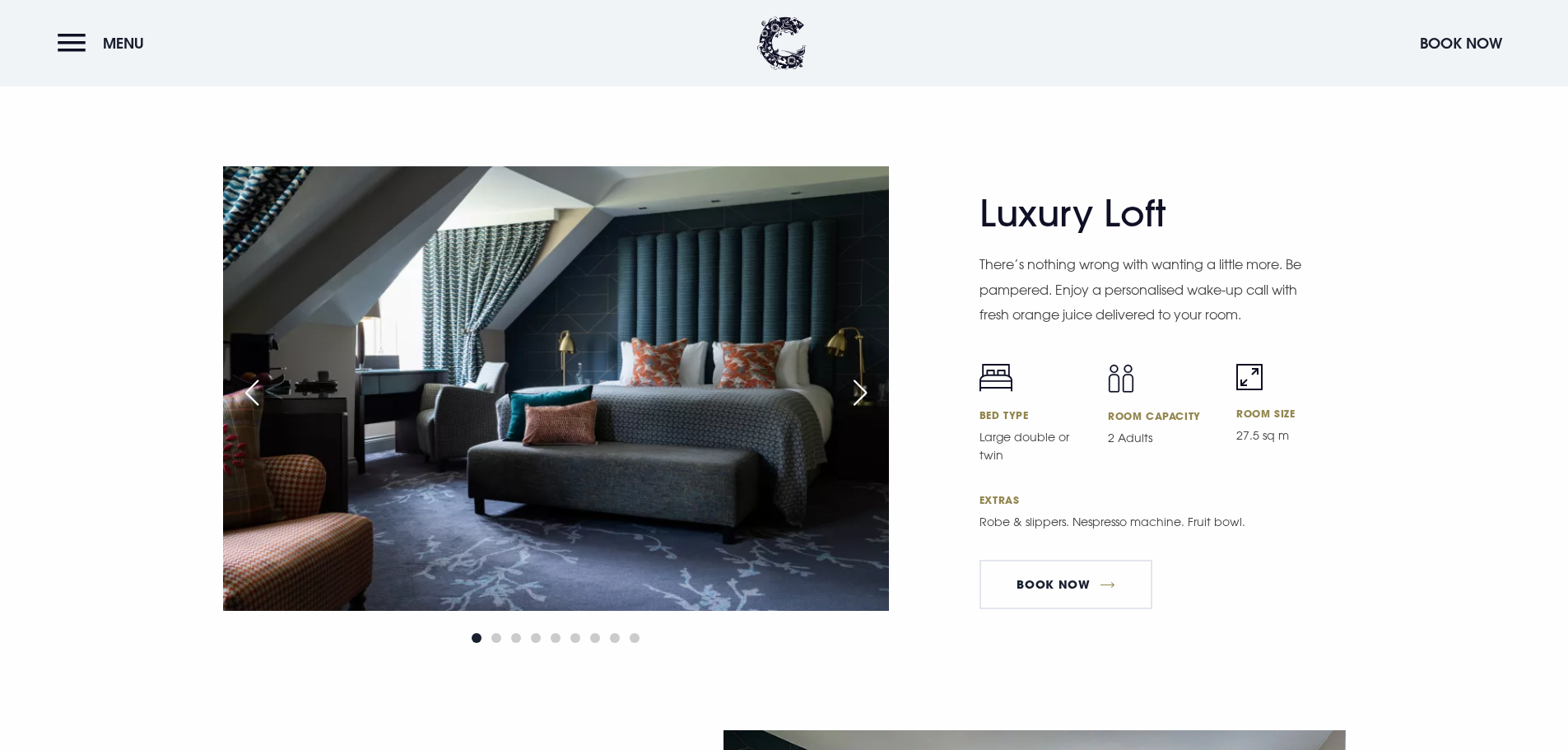
click at [852, 393] on div "Next slide" at bounding box center [859, 393] width 41 height 36
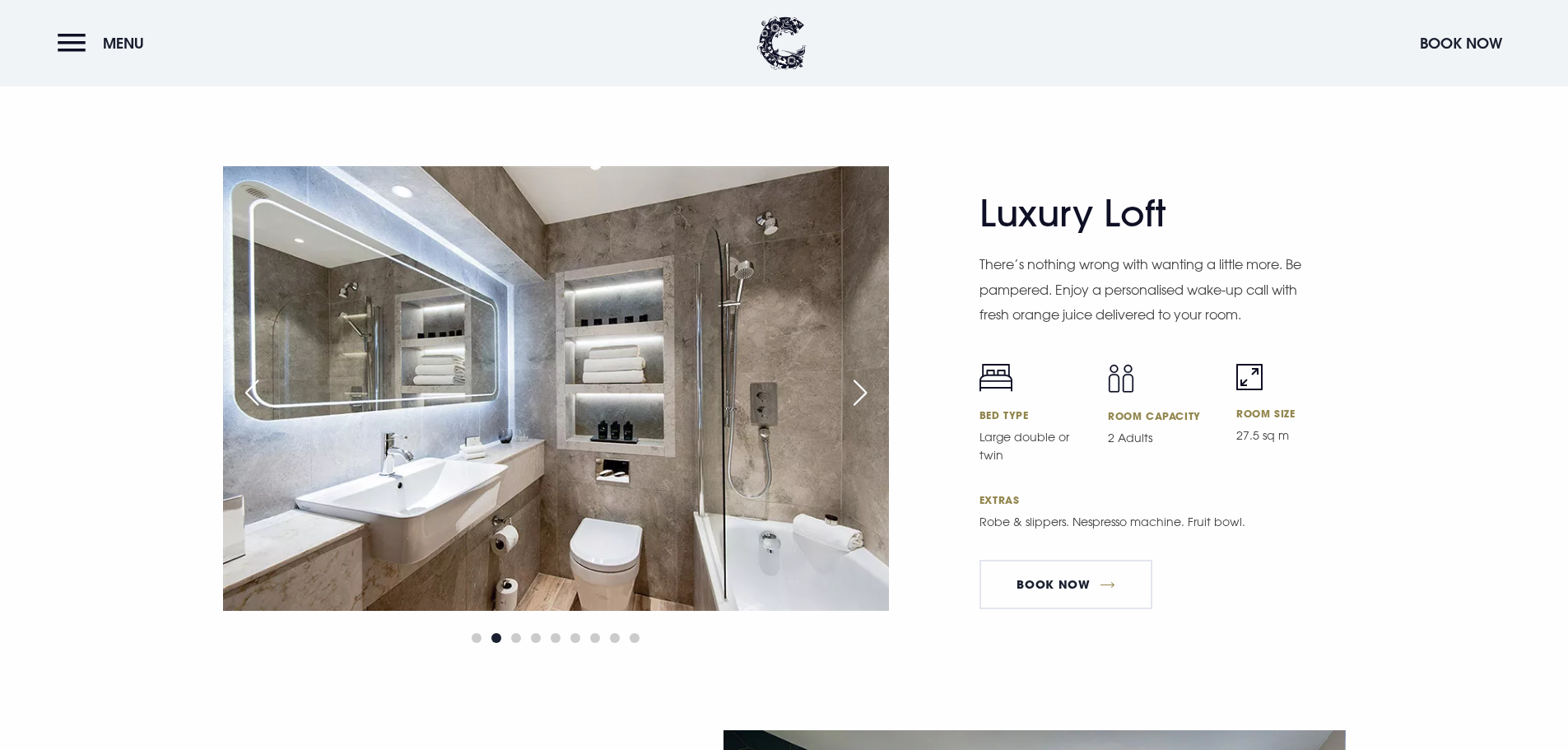
click at [852, 393] on div "Next slide" at bounding box center [859, 393] width 41 height 36
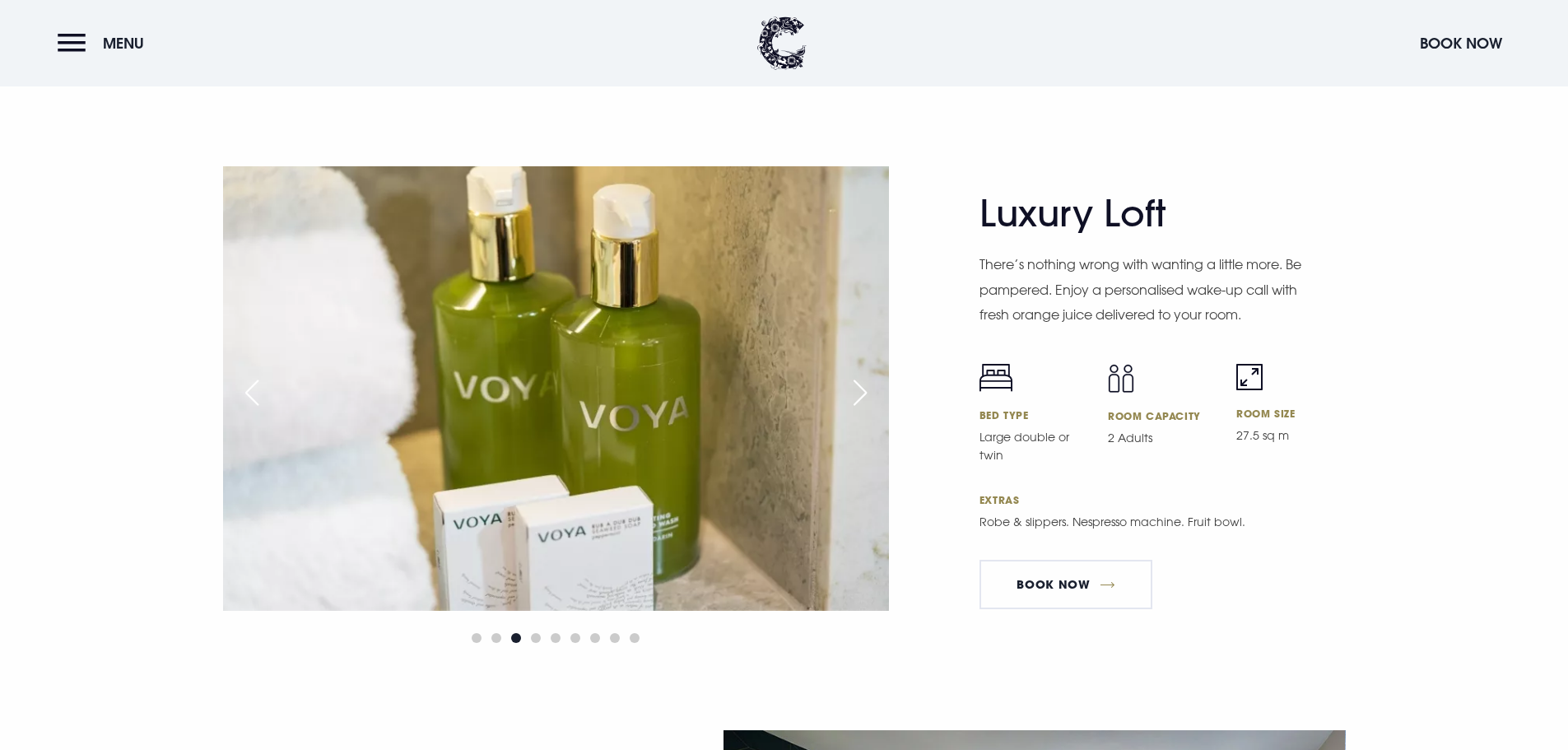
click at [852, 393] on div "Next slide" at bounding box center [859, 393] width 41 height 36
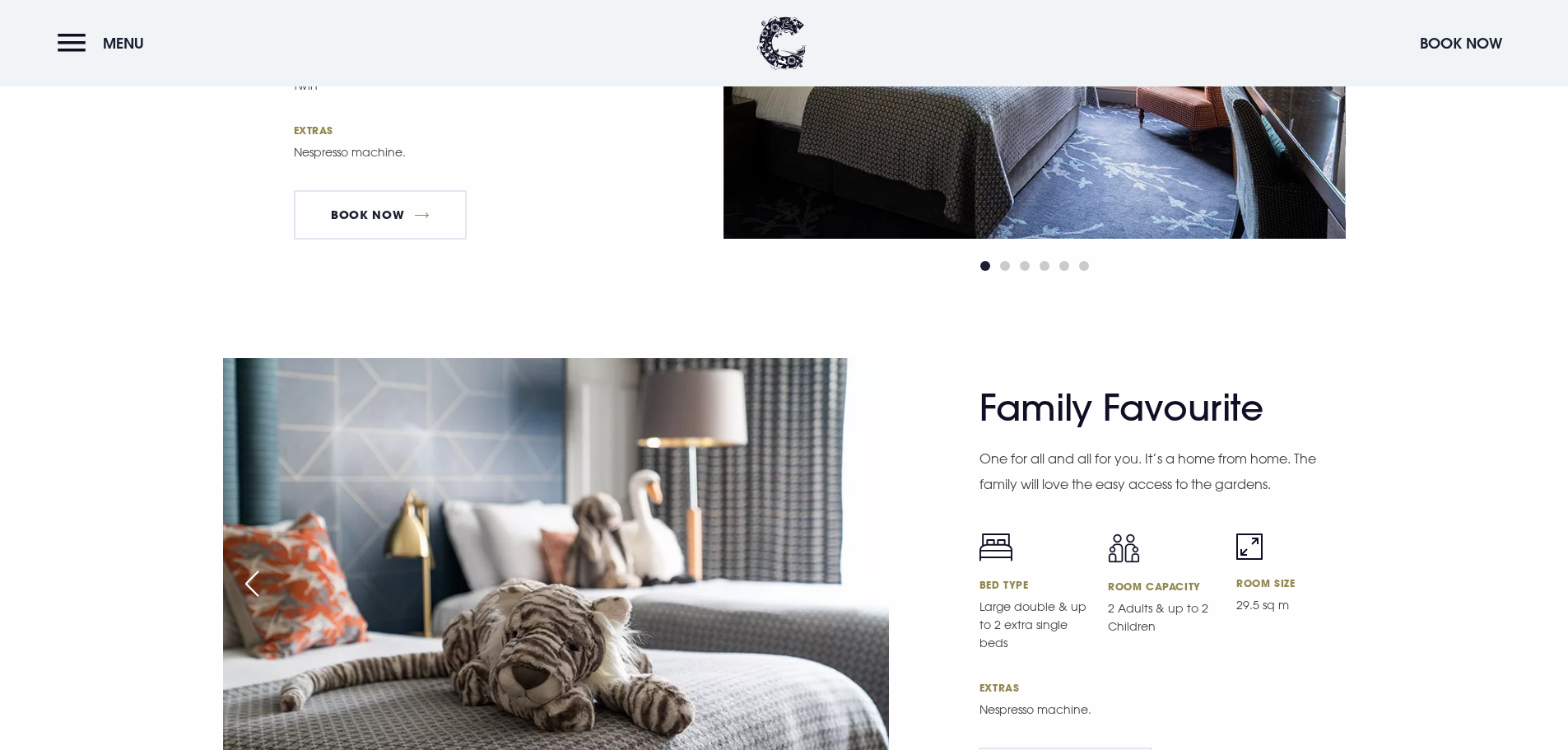
scroll to position [4199, 0]
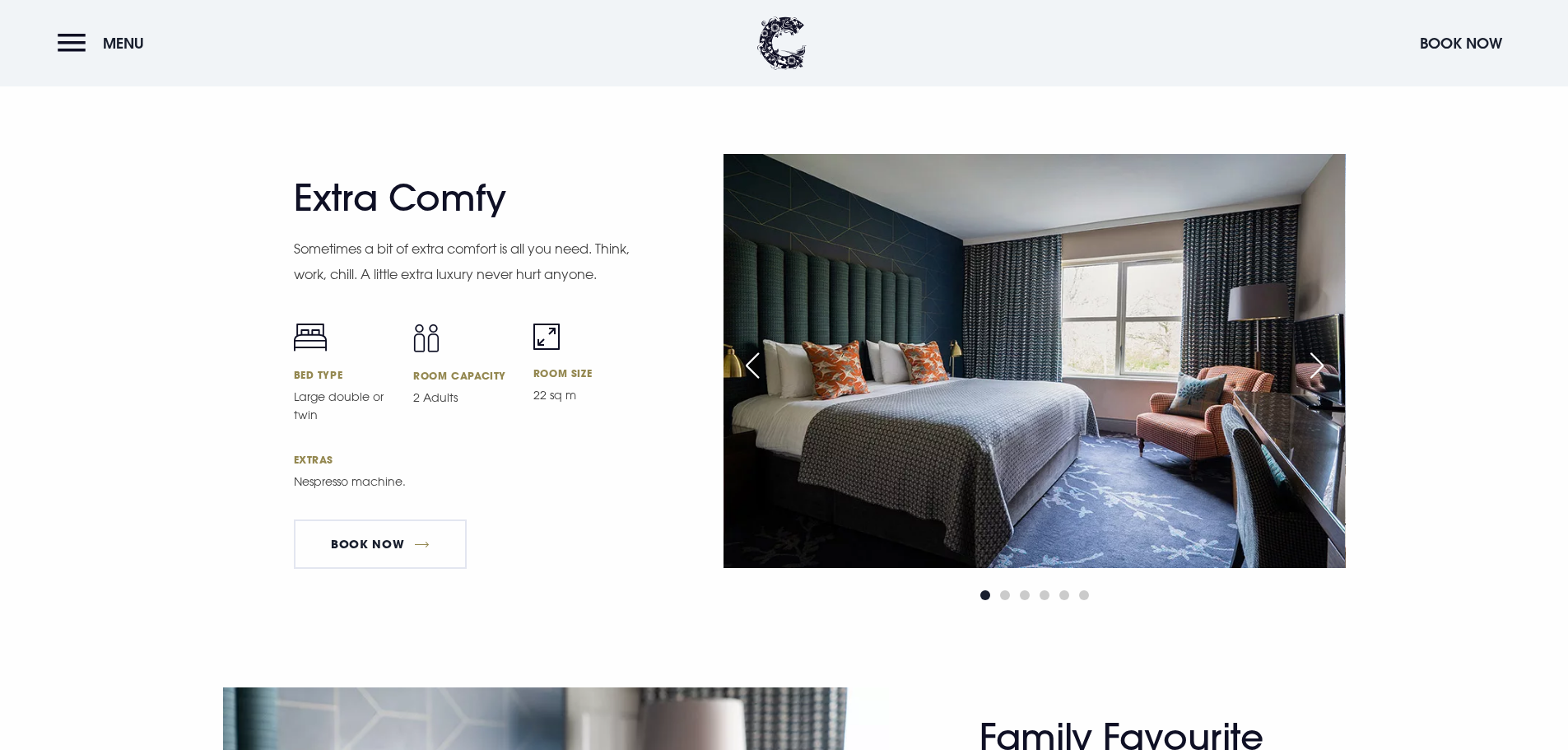
click at [1283, 361] on img at bounding box center [1034, 361] width 621 height 414
click at [1321, 361] on div "Next slide" at bounding box center [1316, 365] width 41 height 36
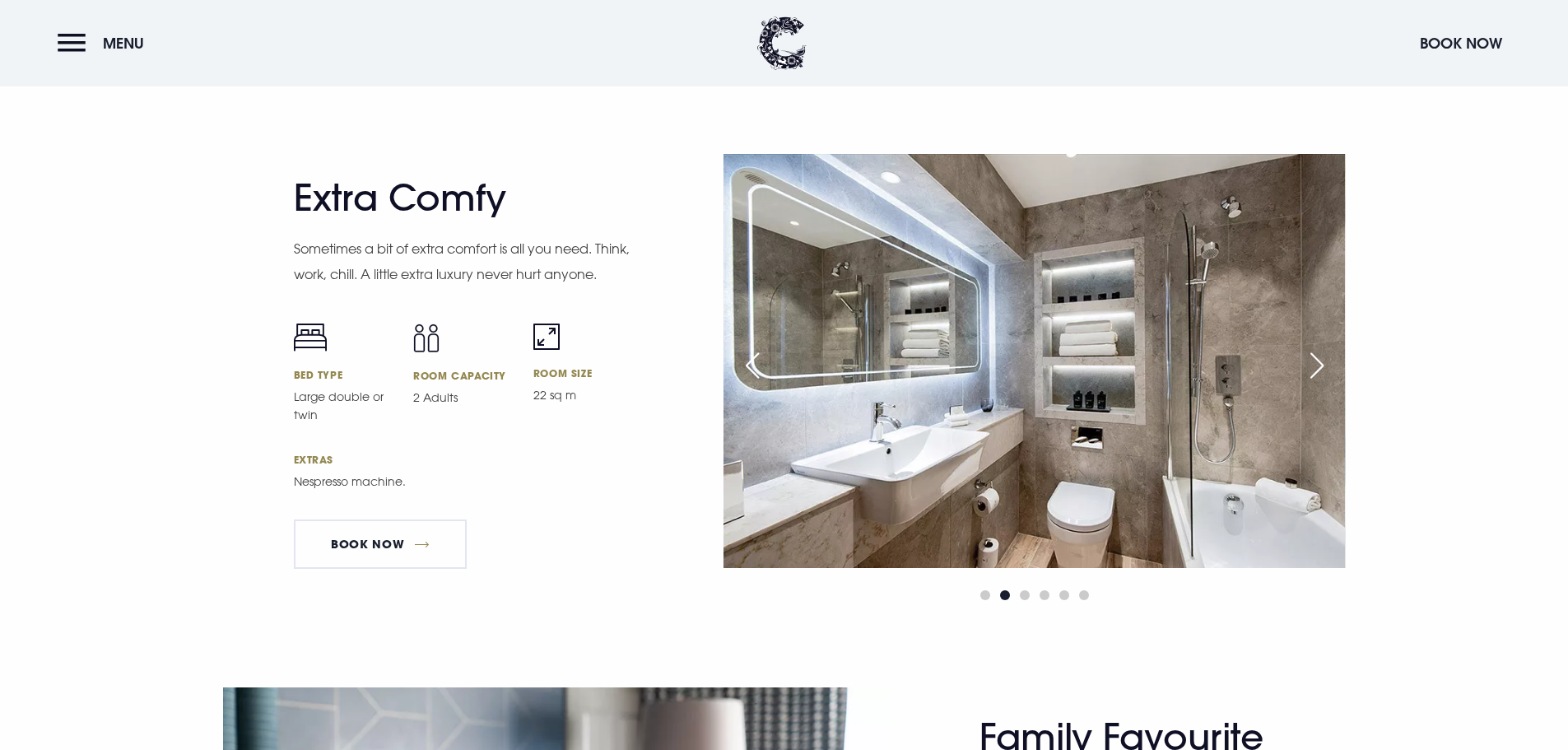
click at [1321, 361] on div "Next slide" at bounding box center [1316, 365] width 41 height 36
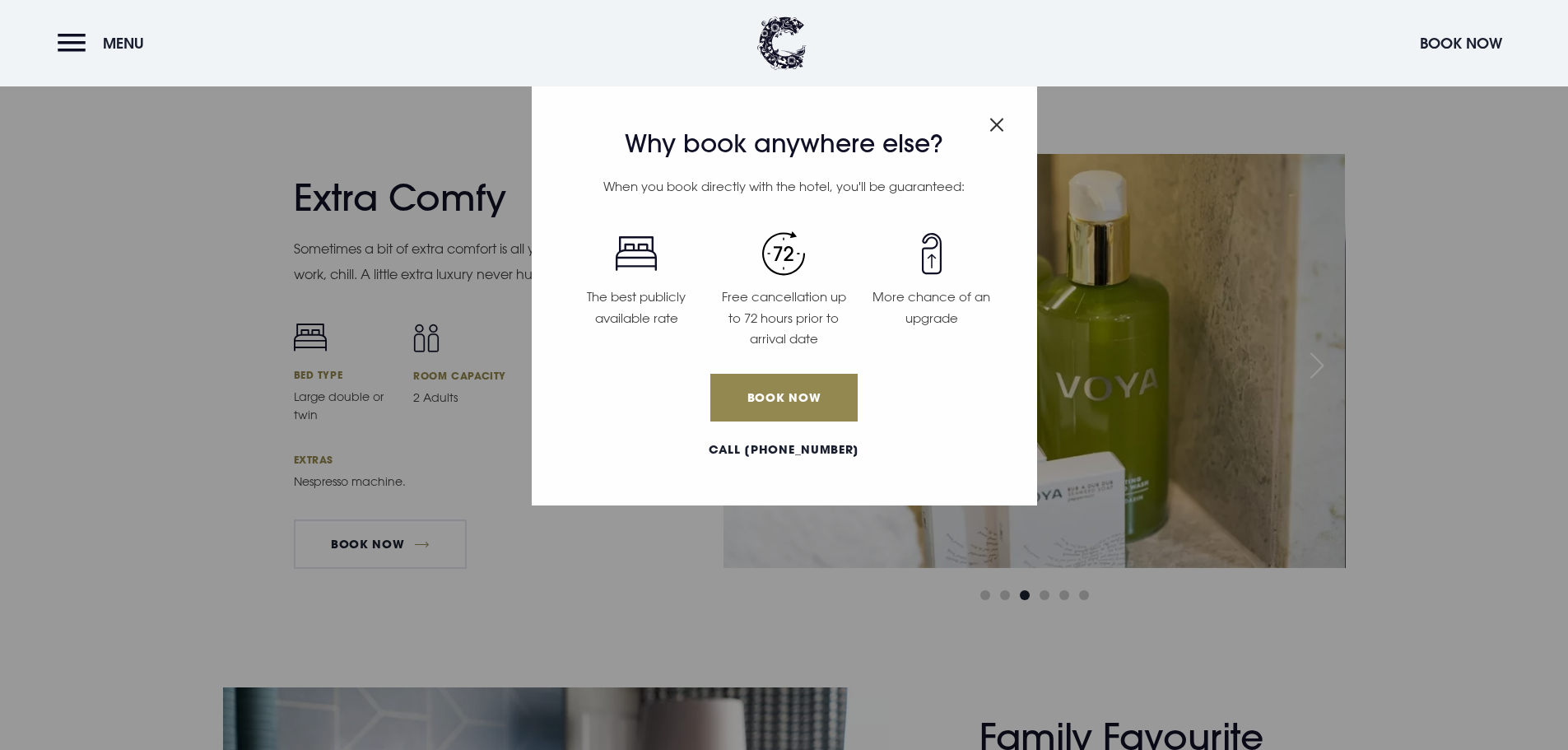
click at [997, 128] on img "Close modal" at bounding box center [996, 124] width 15 height 14
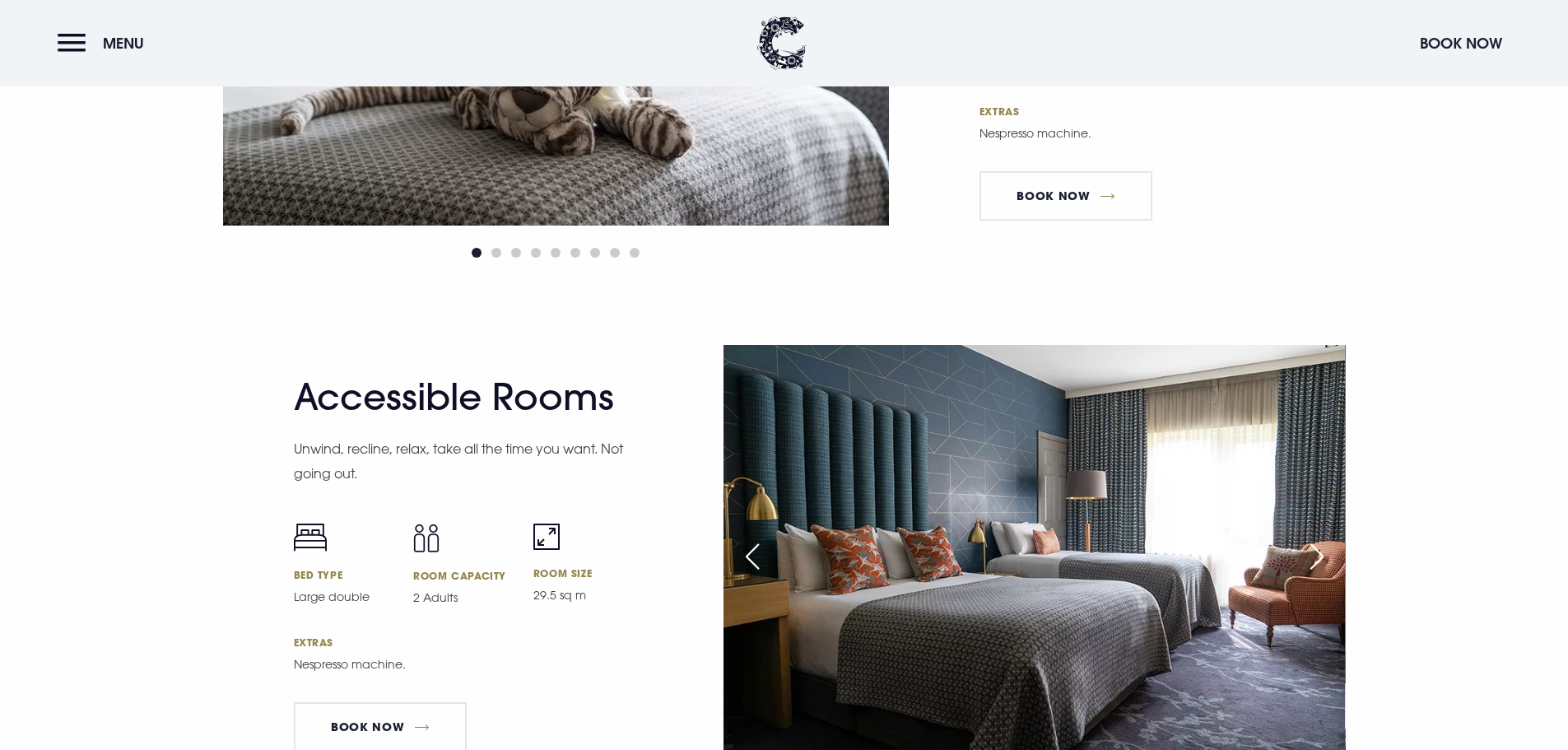
scroll to position [5434, 0]
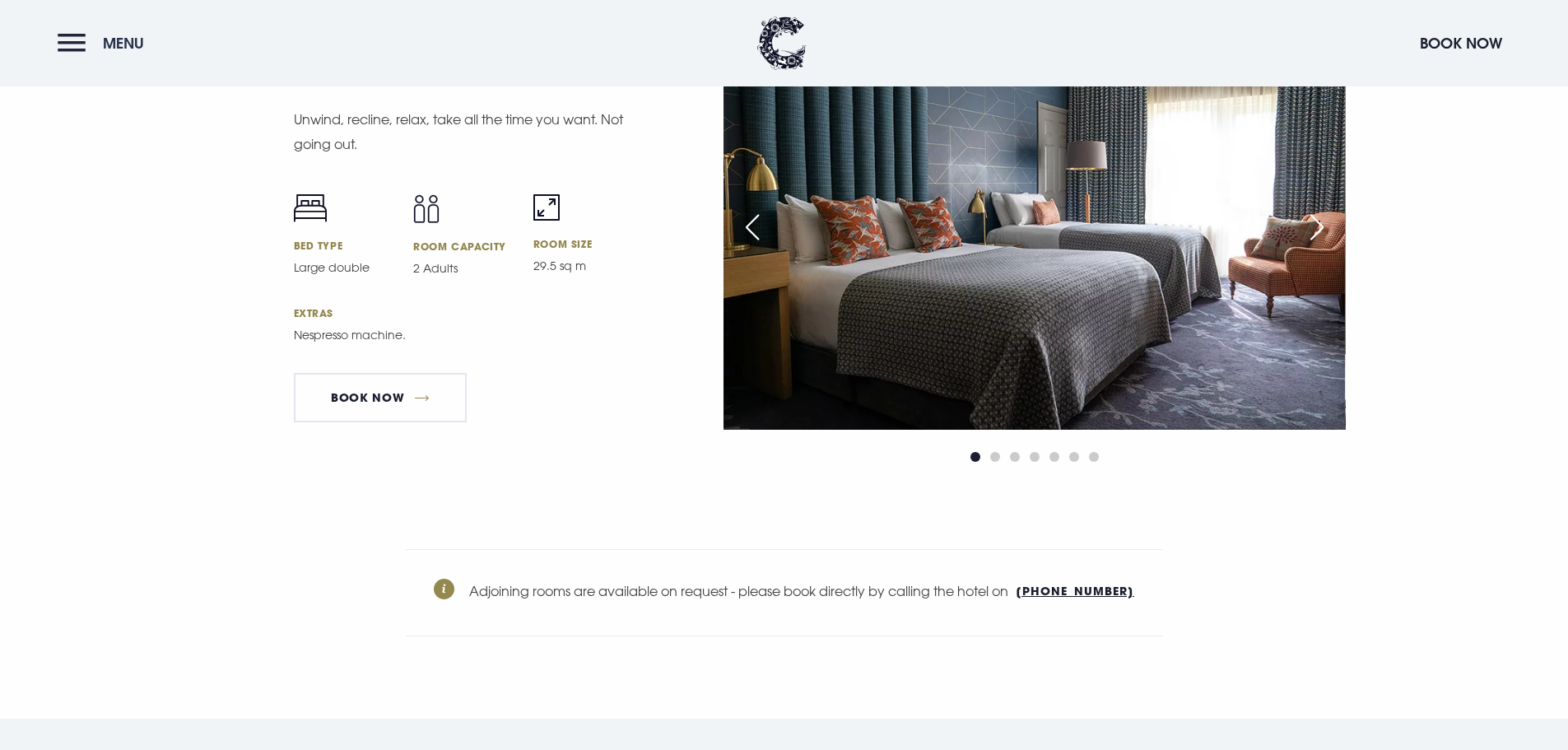
click at [70, 46] on button "Menu" at bounding box center [104, 44] width 94 height 36
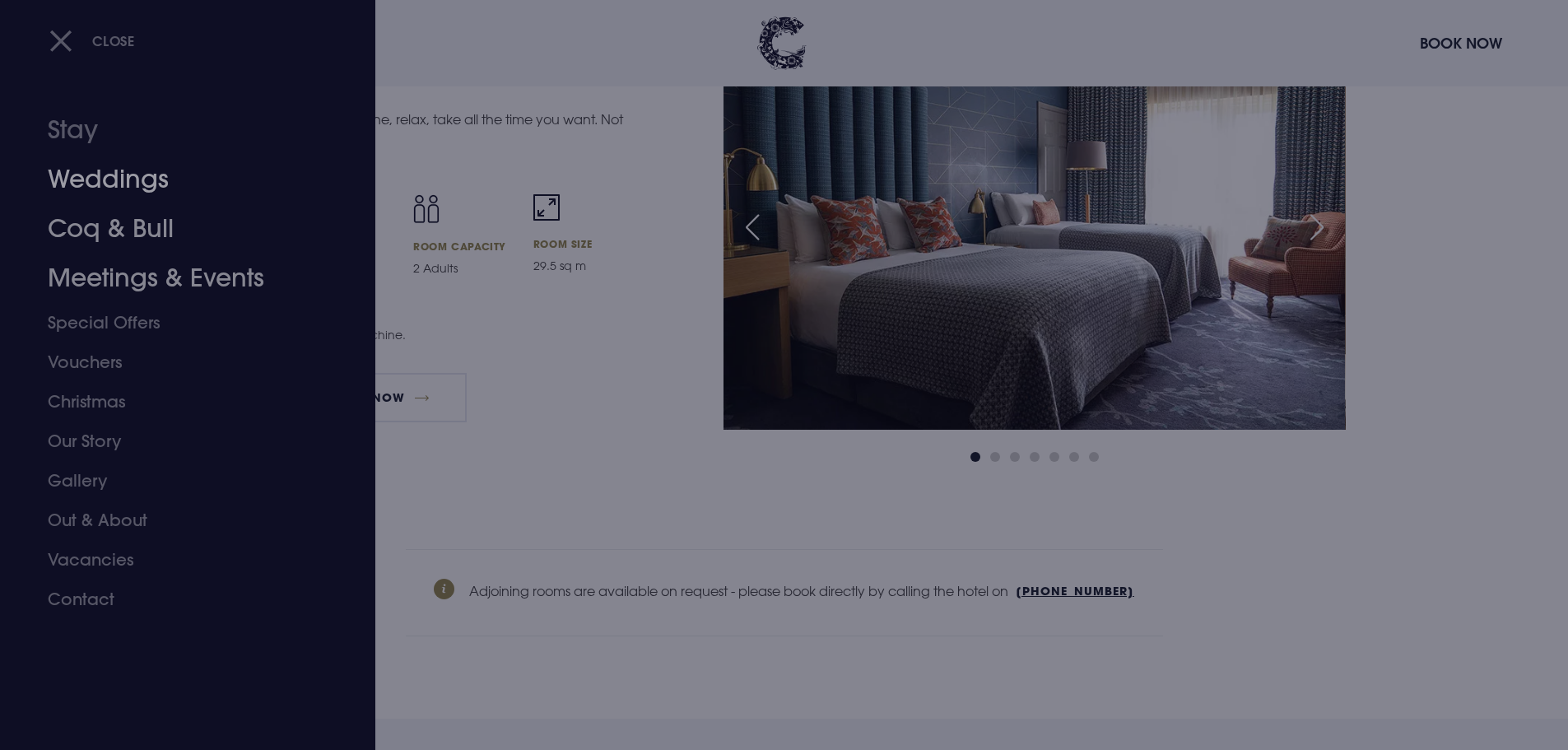
click at [107, 184] on link "Weddings" at bounding box center [178, 180] width 261 height 50
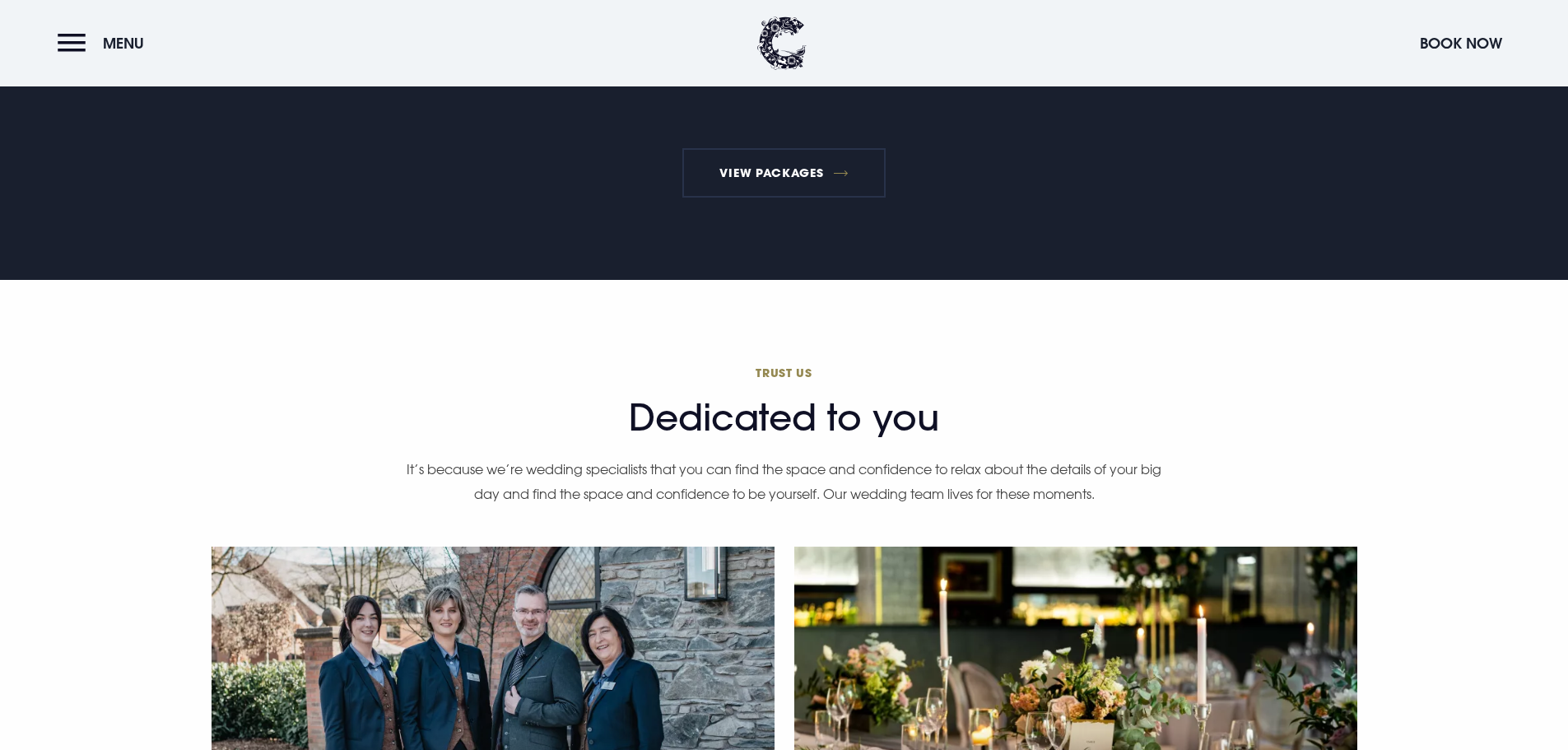
scroll to position [4446, 0]
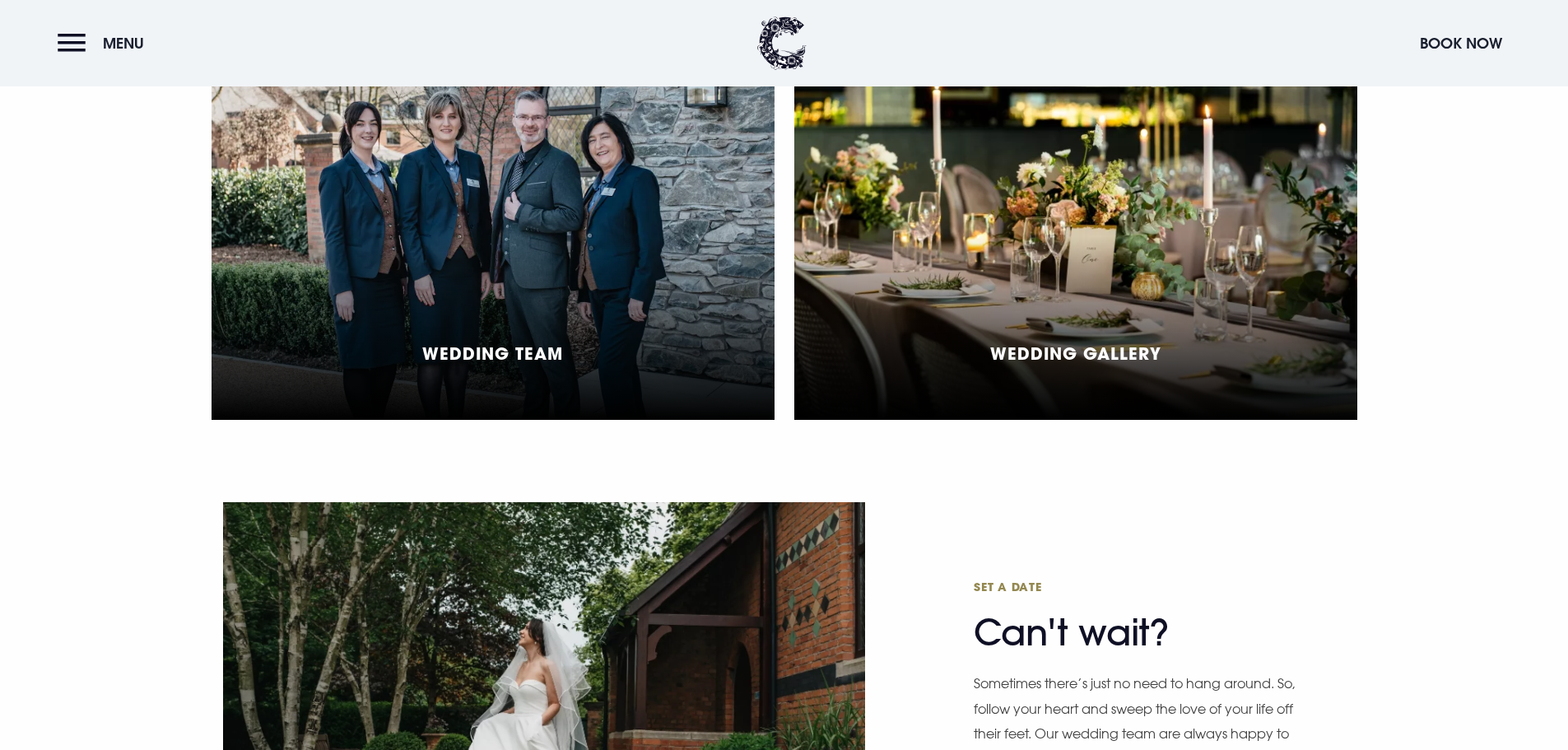
click at [1059, 288] on div "Wedding Gallery" at bounding box center [1076, 236] width 563 height 367
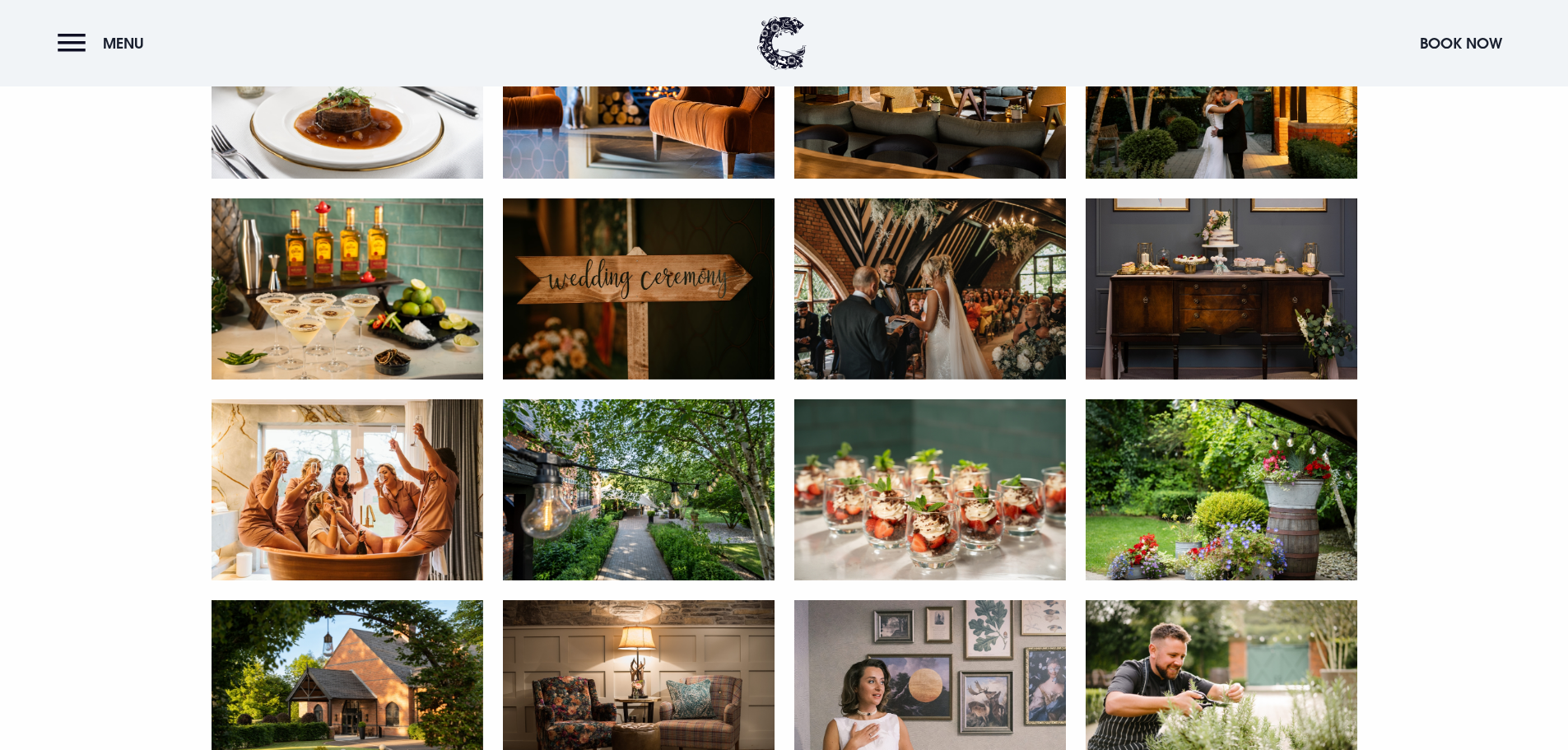
scroll to position [3046, 0]
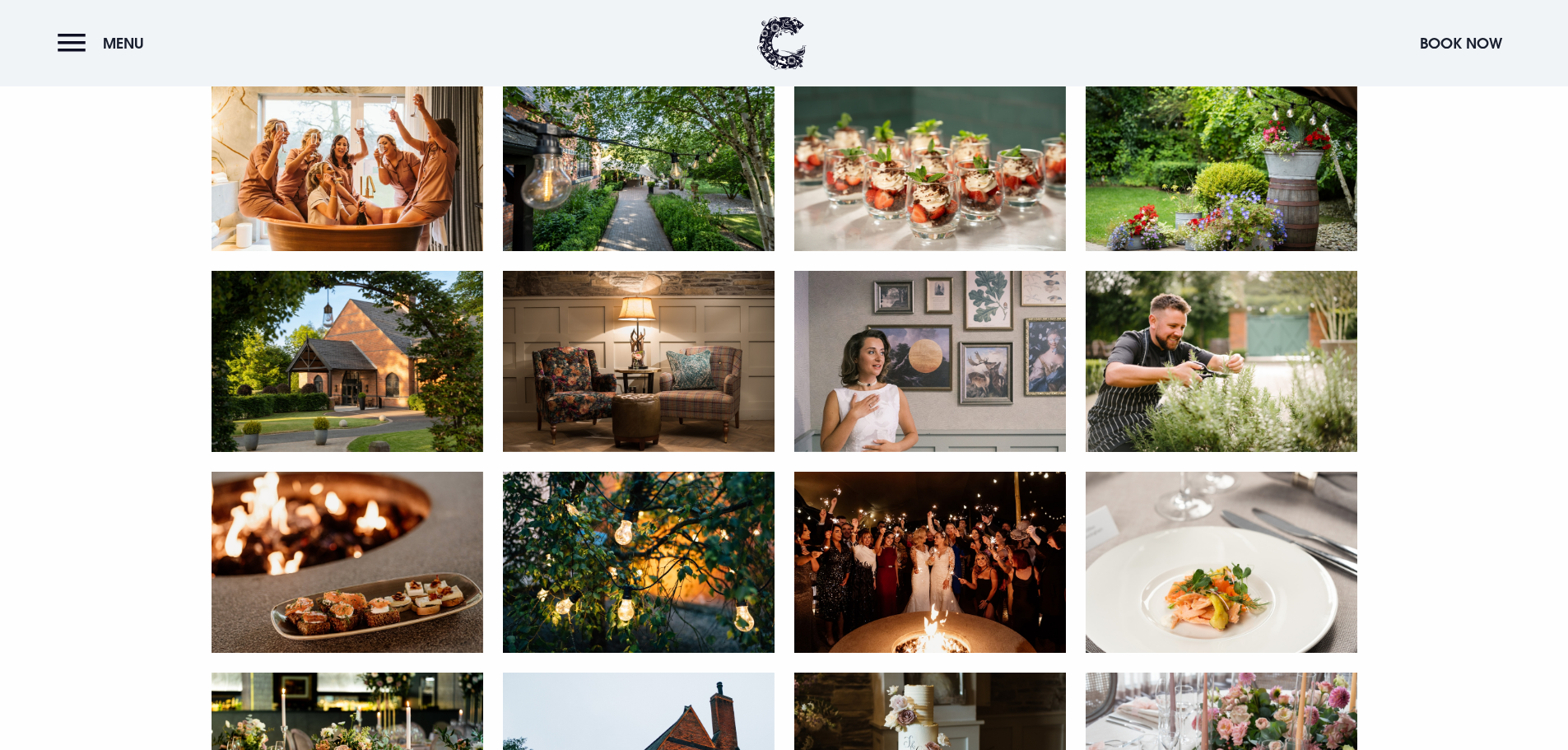
click at [417, 385] on img at bounding box center [347, 361] width 271 height 181
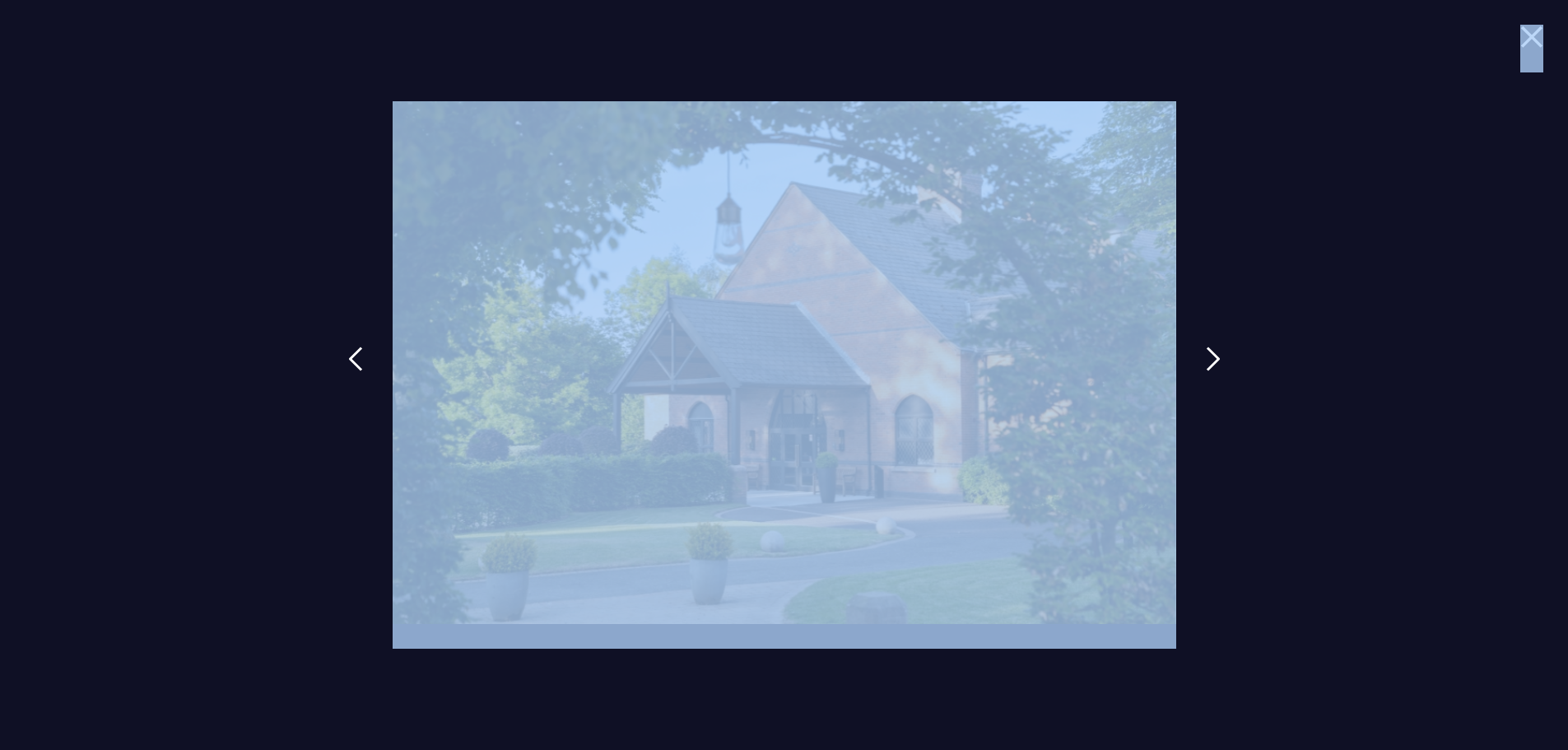
click at [1521, 31] on div at bounding box center [784, 375] width 1568 height 750
click at [1528, 36] on img at bounding box center [1531, 37] width 23 height 22
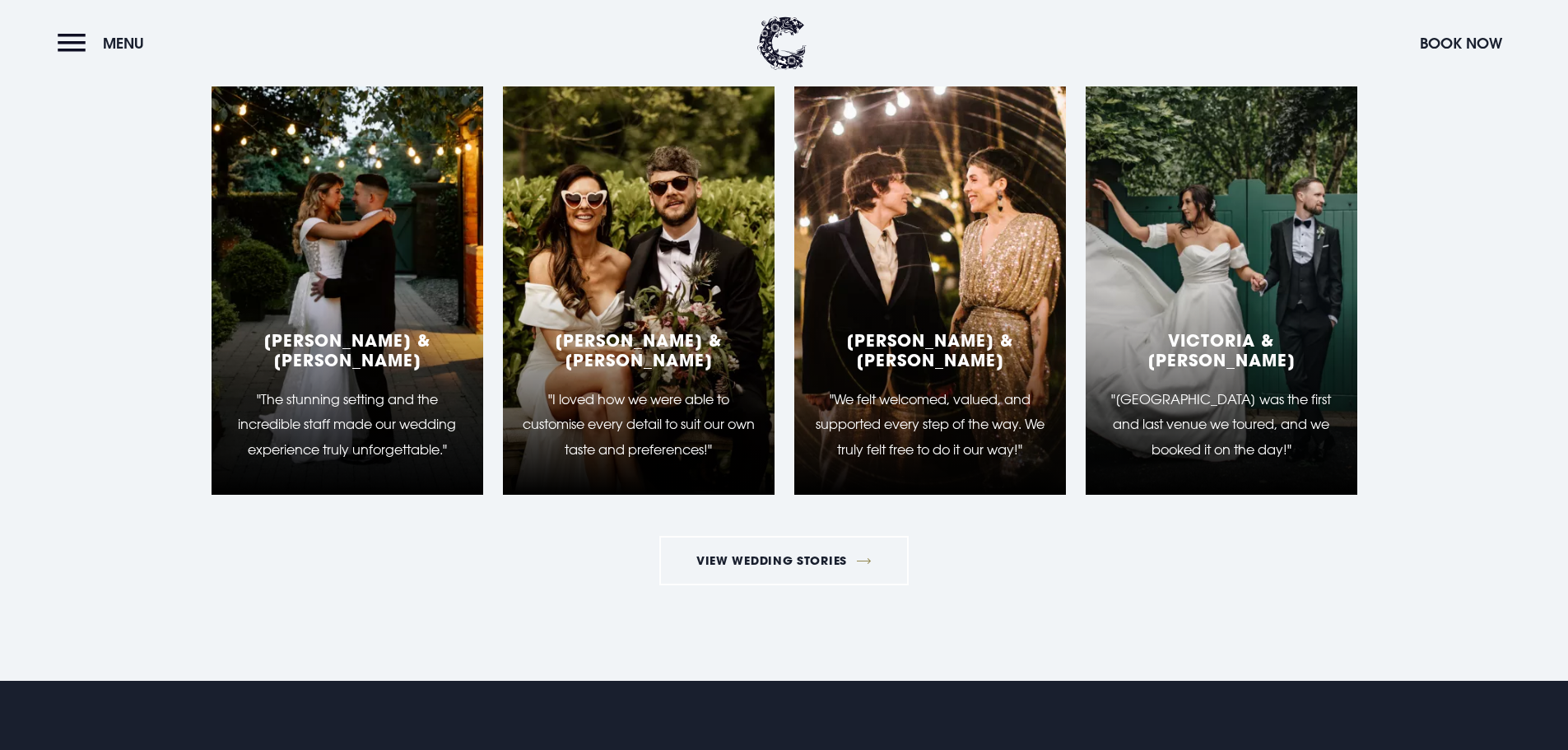
scroll to position [4857, 0]
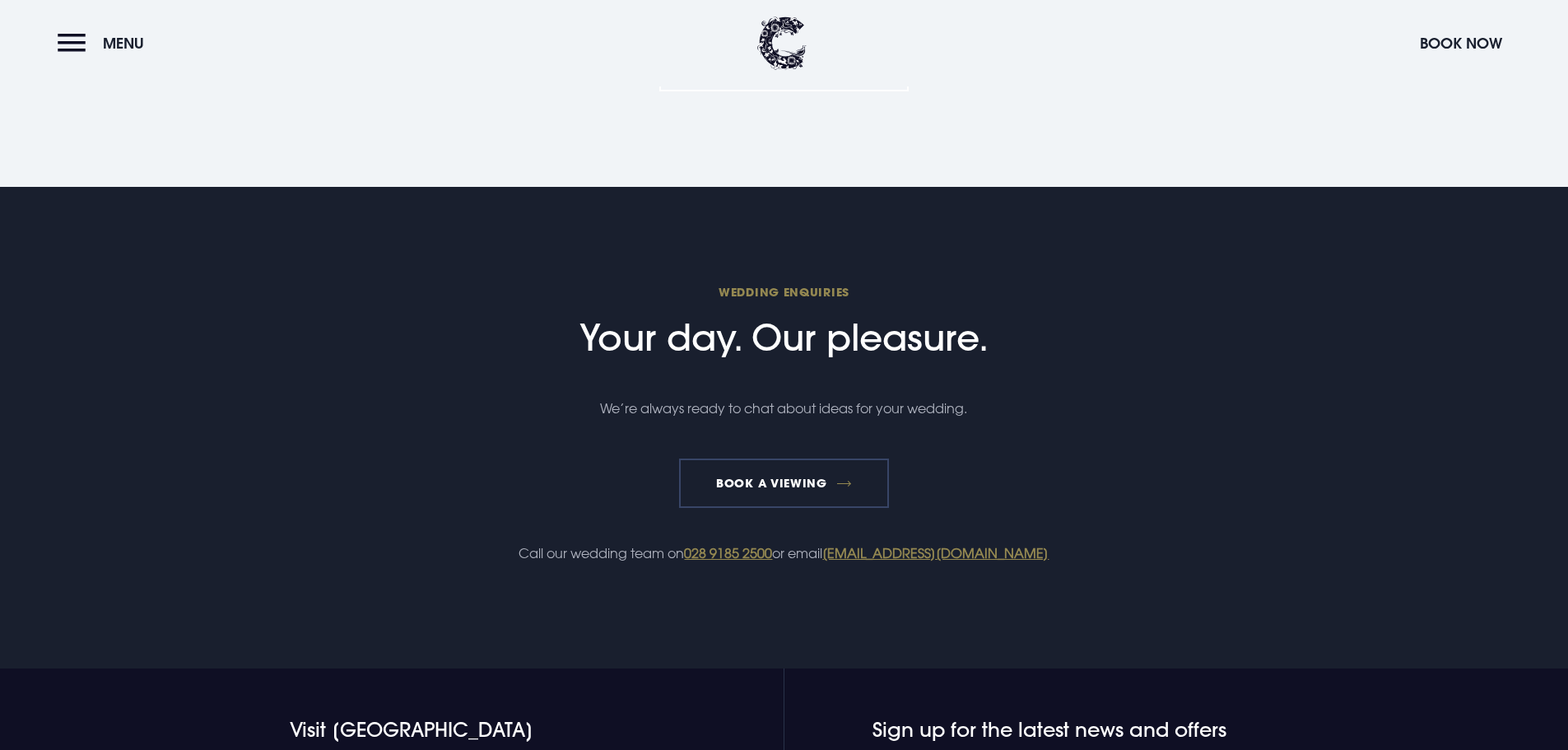
click at [801, 500] on link "Book a Viewing" at bounding box center [784, 483] width 211 height 50
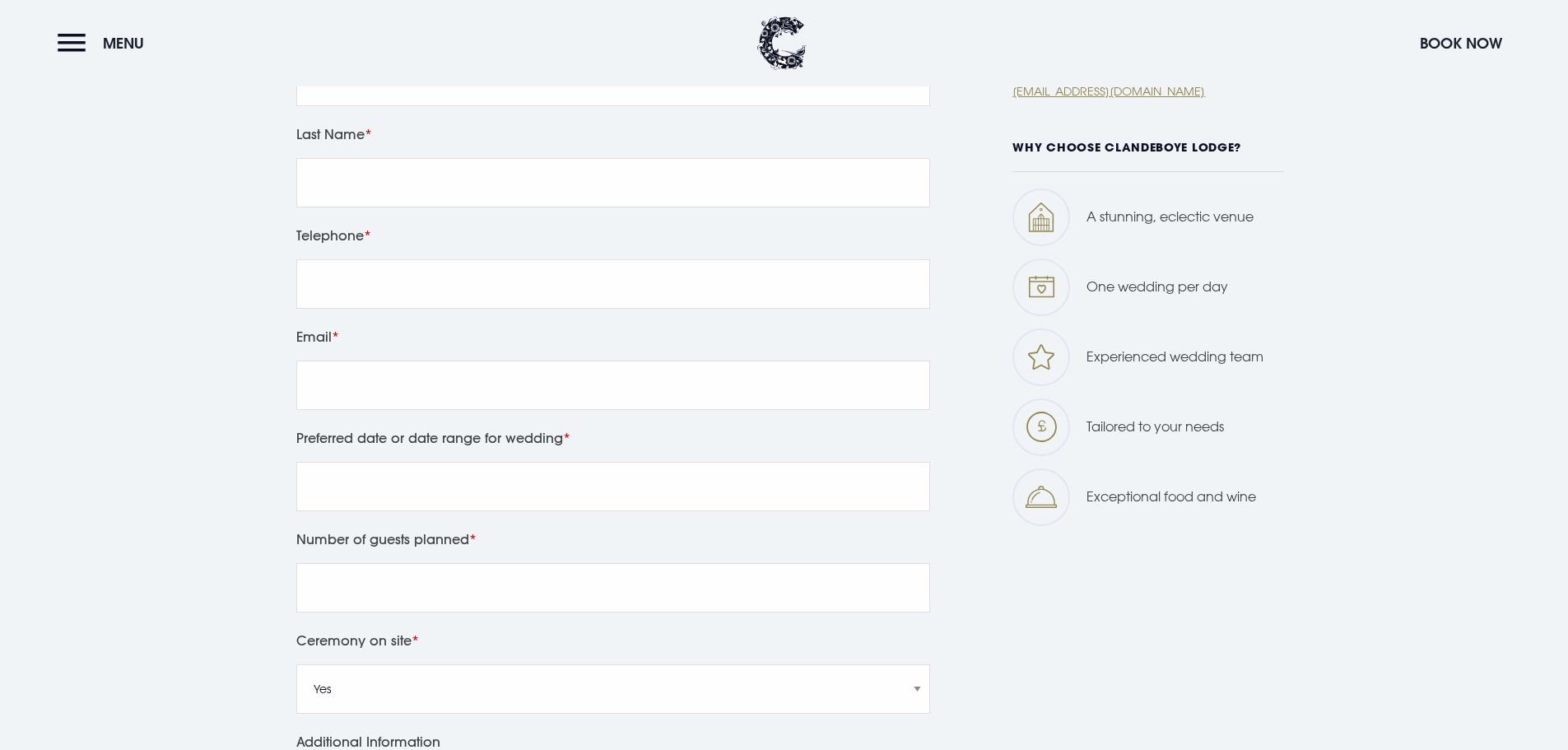
scroll to position [741, 0]
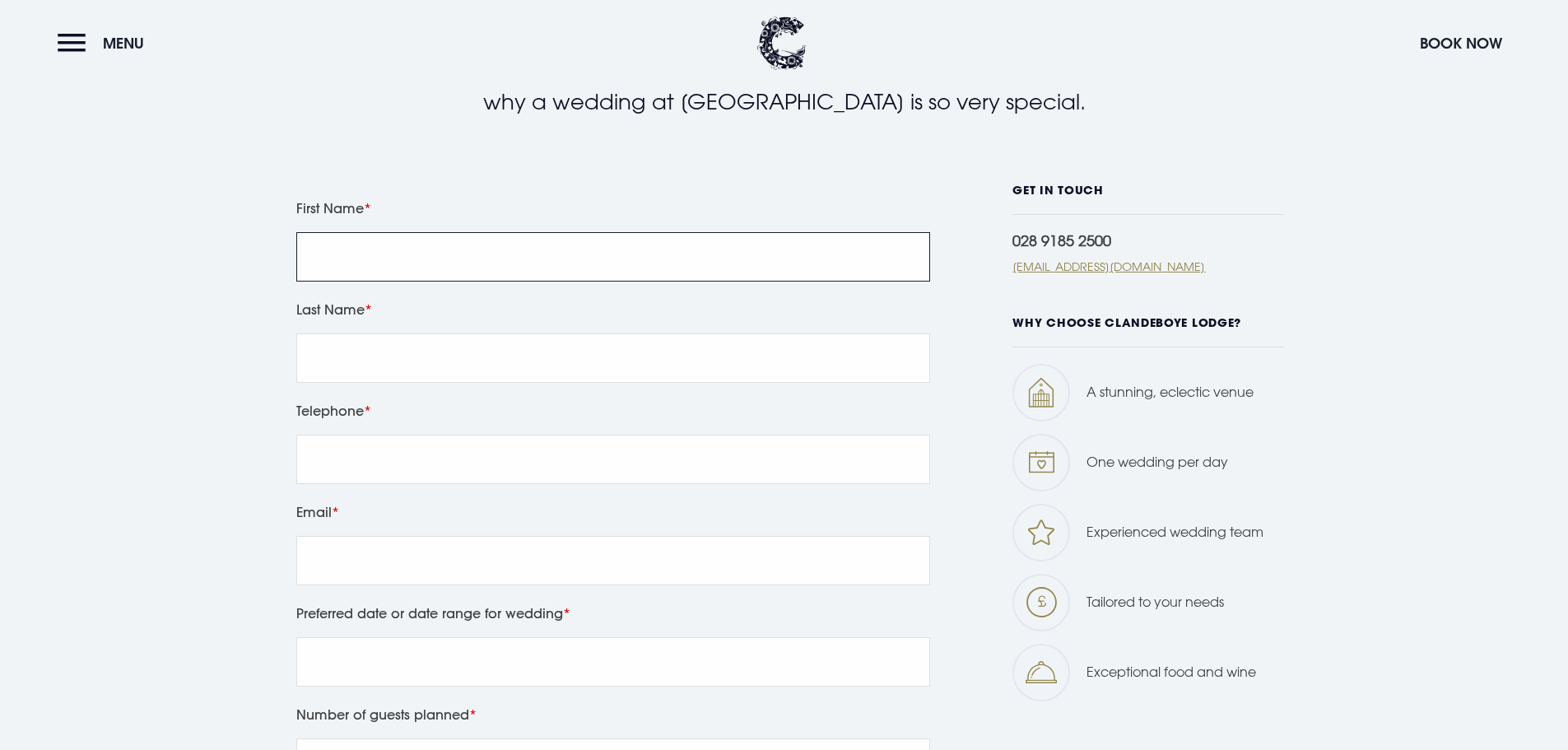
click at [349, 257] on input "First Name" at bounding box center [612, 257] width 633 height 50
type input "a"
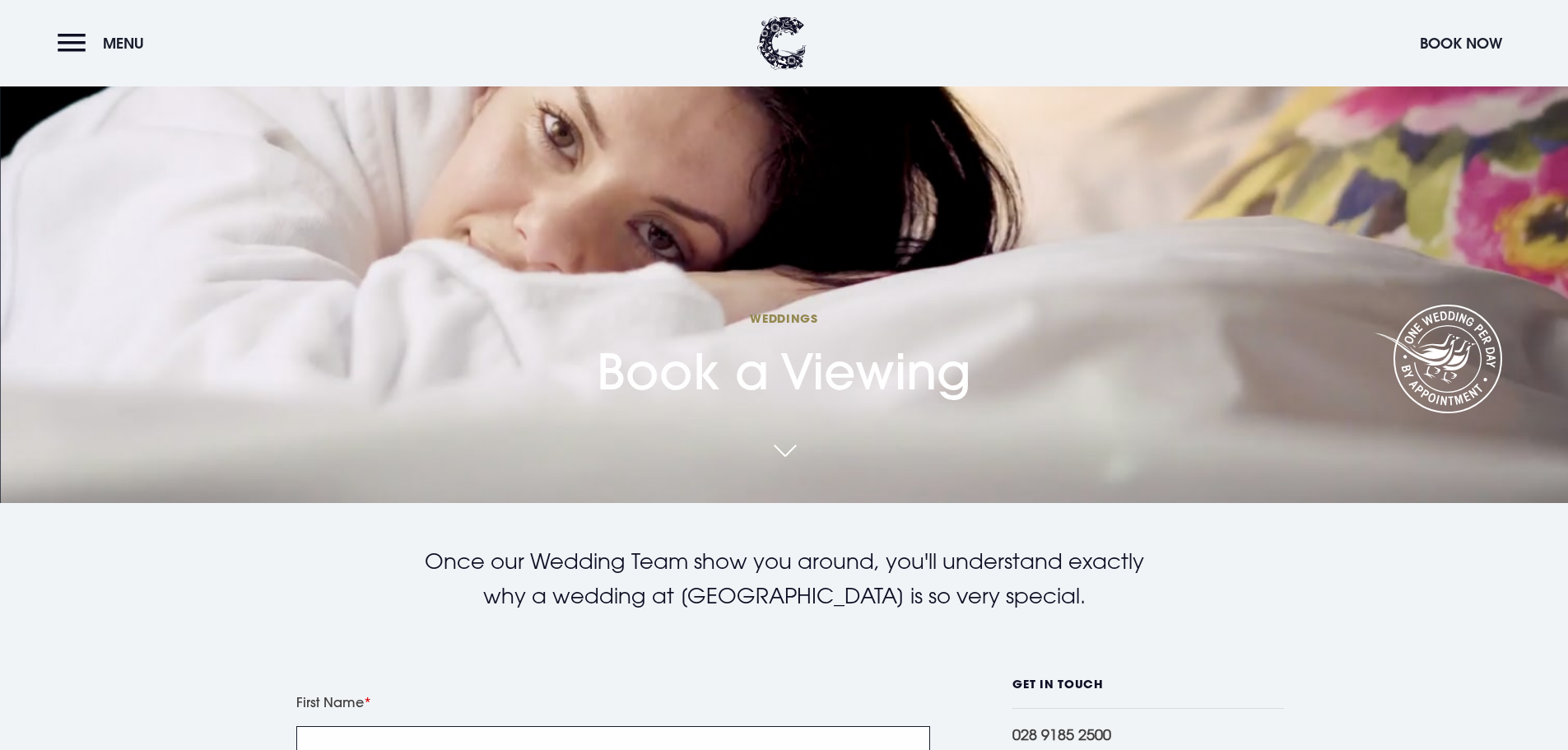
scroll to position [0, 0]
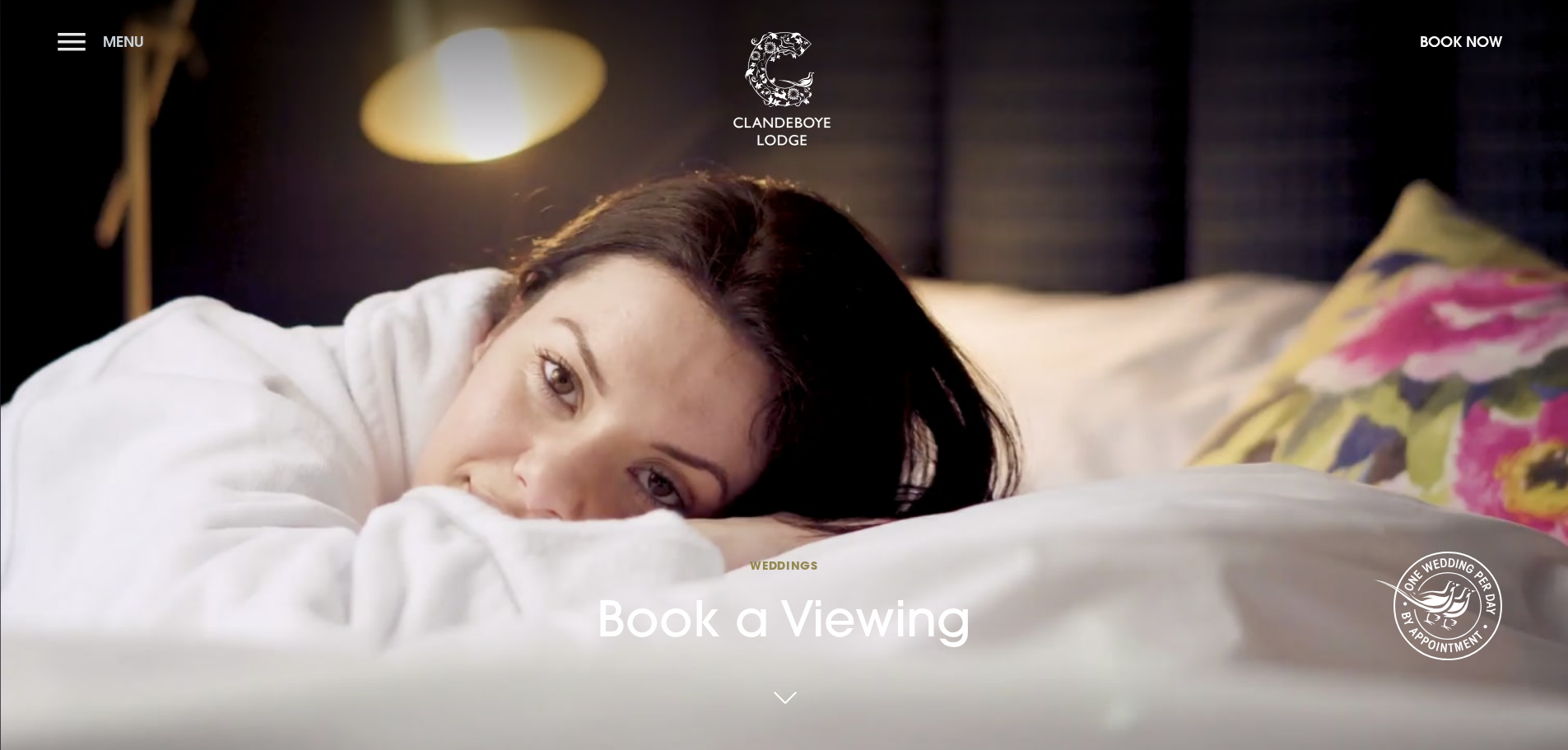
click at [76, 38] on button "Menu" at bounding box center [104, 42] width 94 height 36
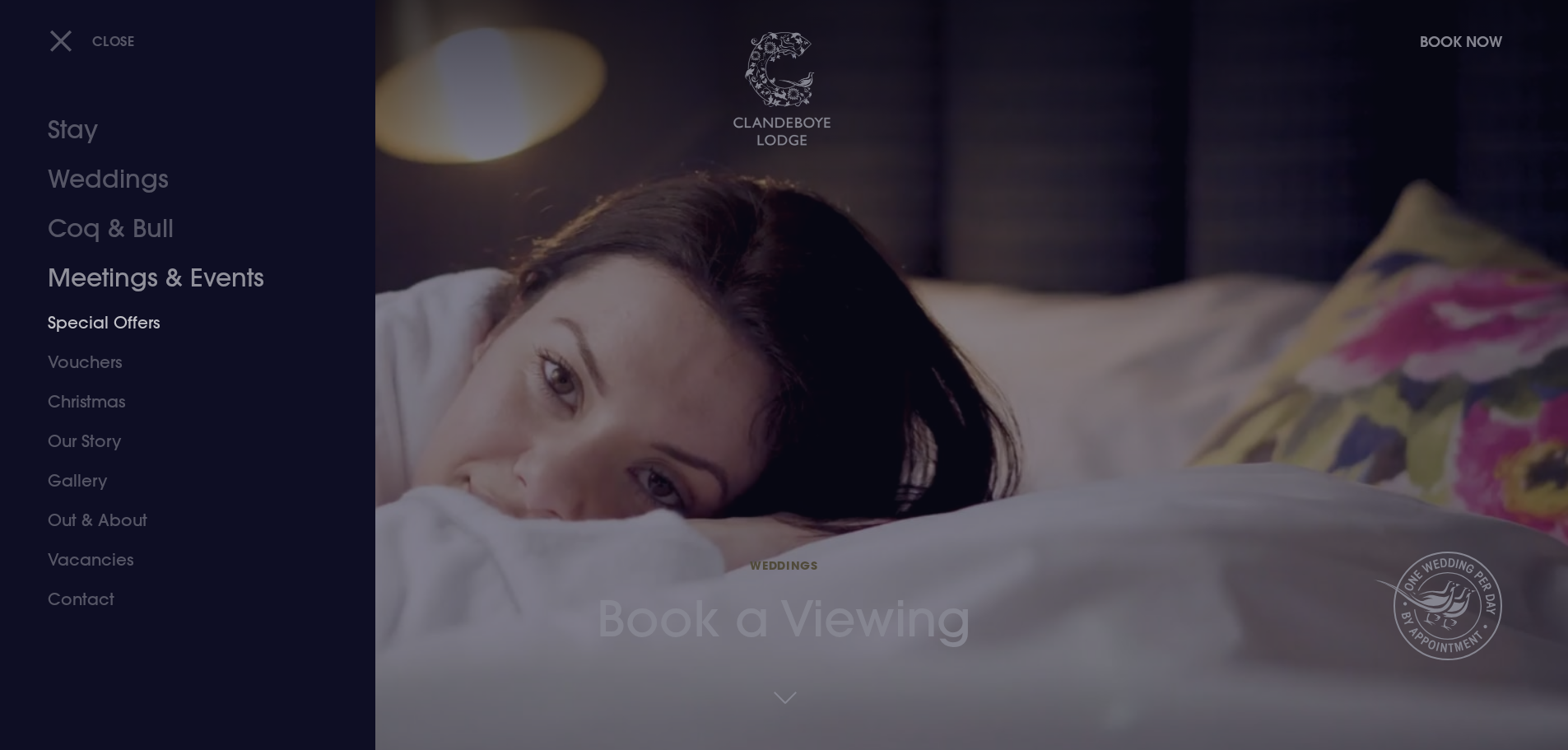
click at [112, 279] on link "Meetings & Events" at bounding box center [178, 279] width 261 height 50
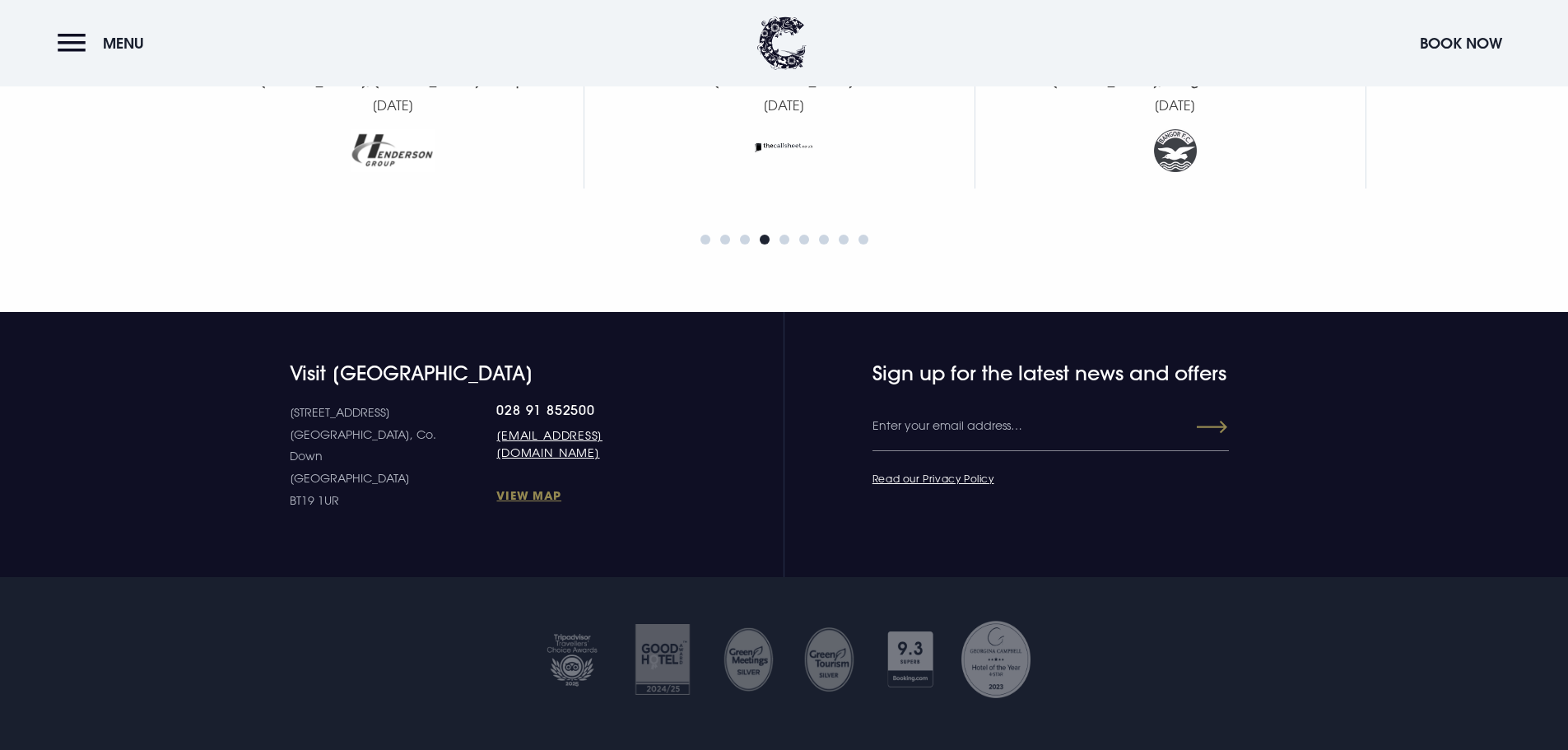
scroll to position [2912, 0]
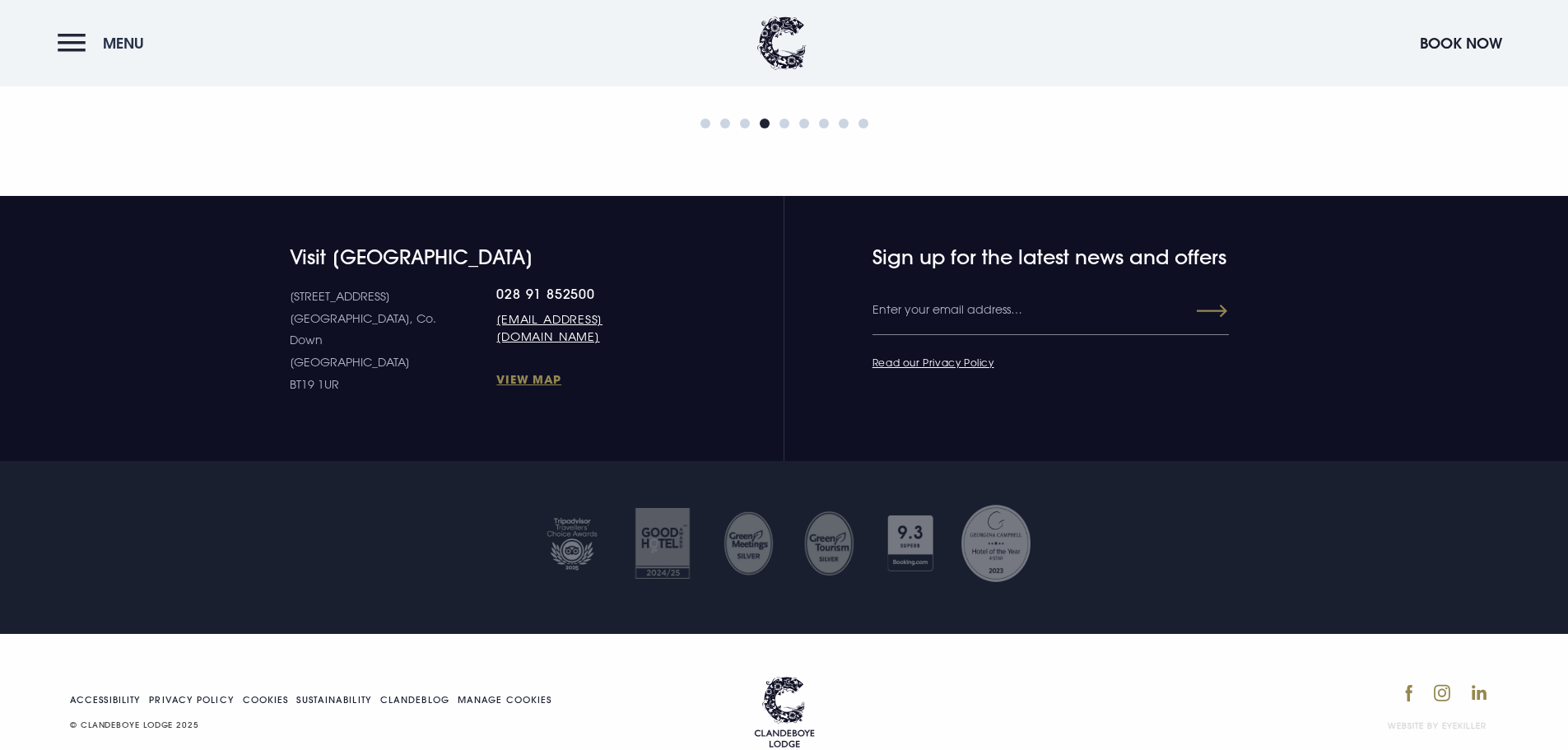
click at [80, 44] on button "Menu" at bounding box center [104, 44] width 94 height 36
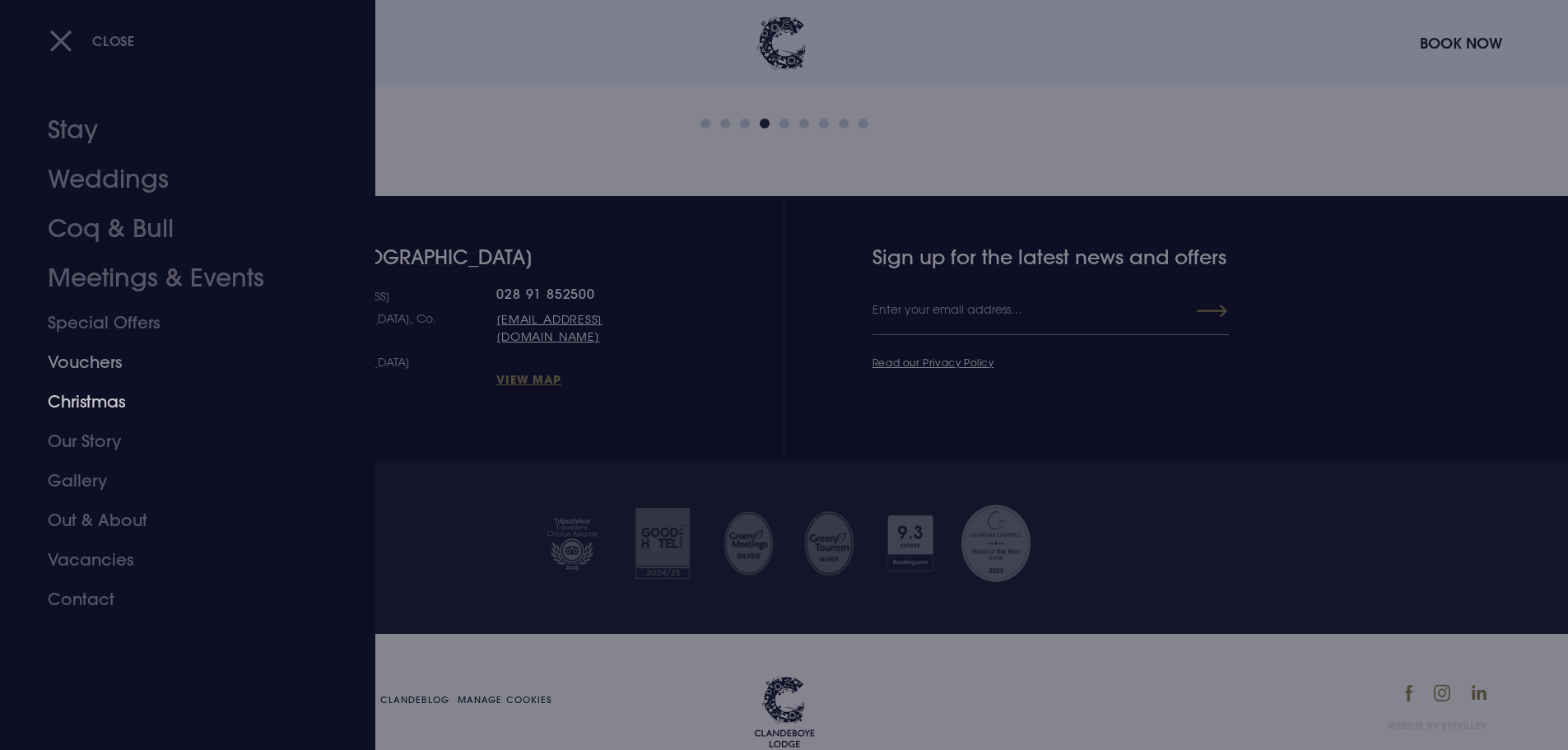
click at [82, 407] on link "Christmas" at bounding box center [178, 402] width 261 height 40
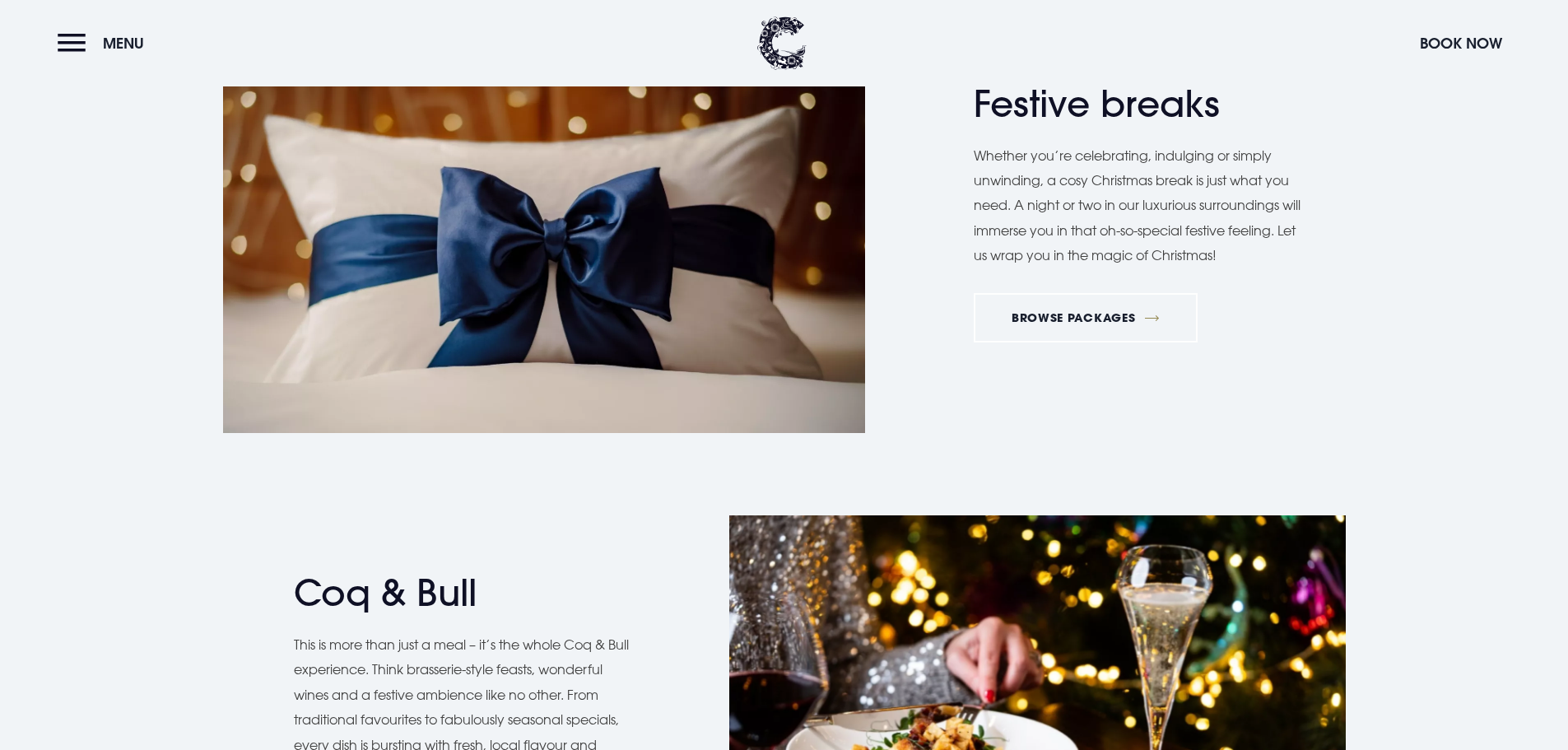
scroll to position [2387, 0]
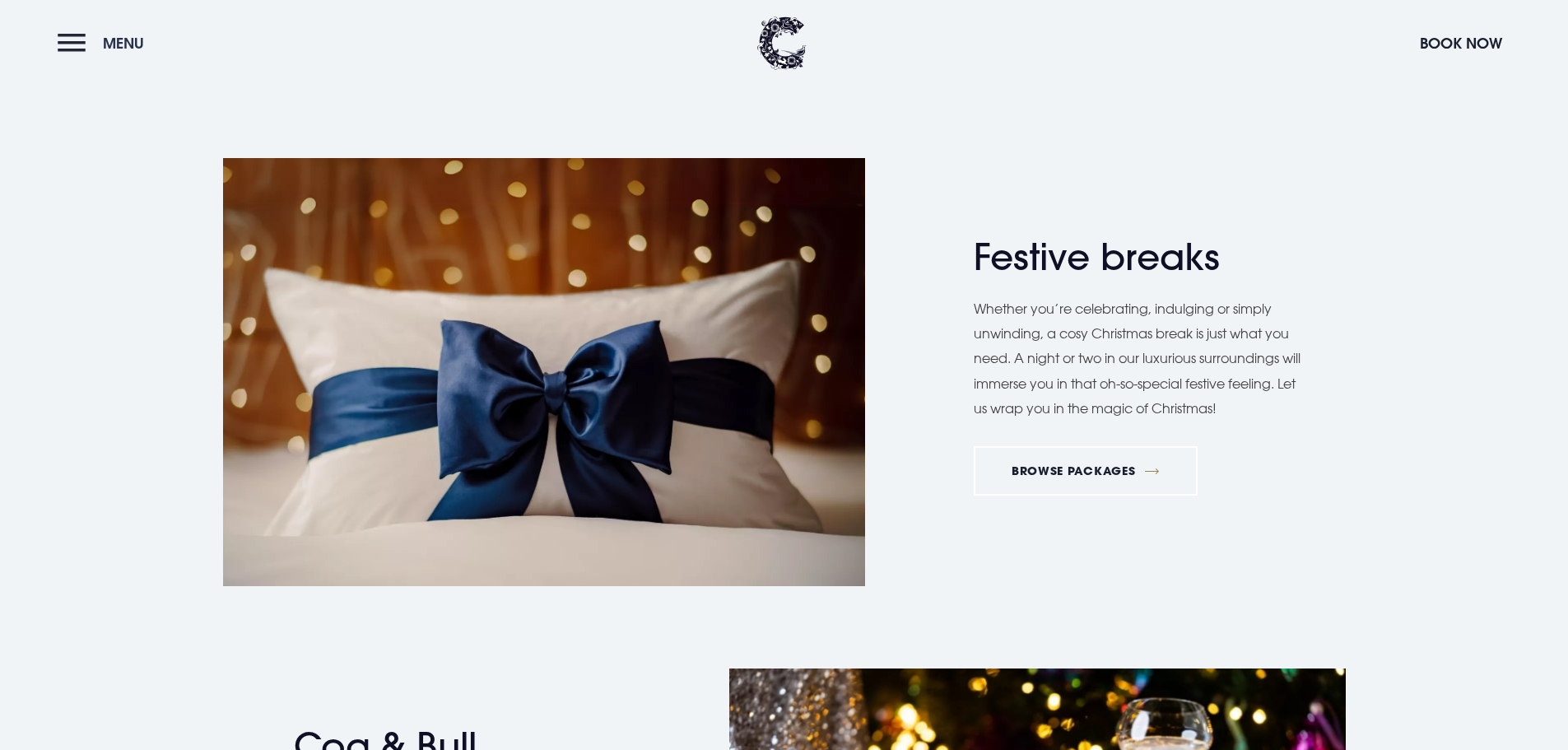
click at [73, 27] on button "Menu" at bounding box center [104, 44] width 94 height 36
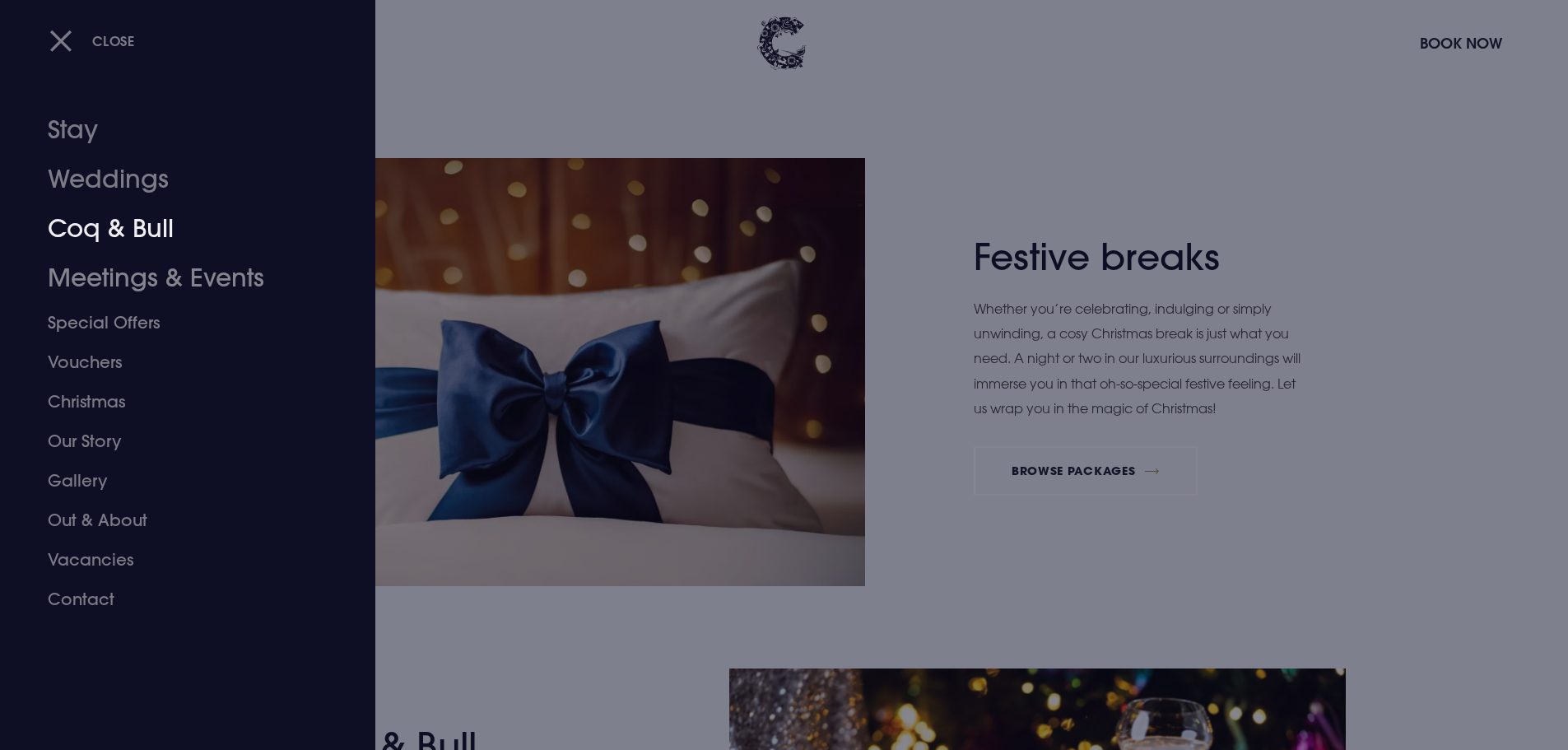
click at [108, 170] on link "Weddings" at bounding box center [178, 180] width 261 height 50
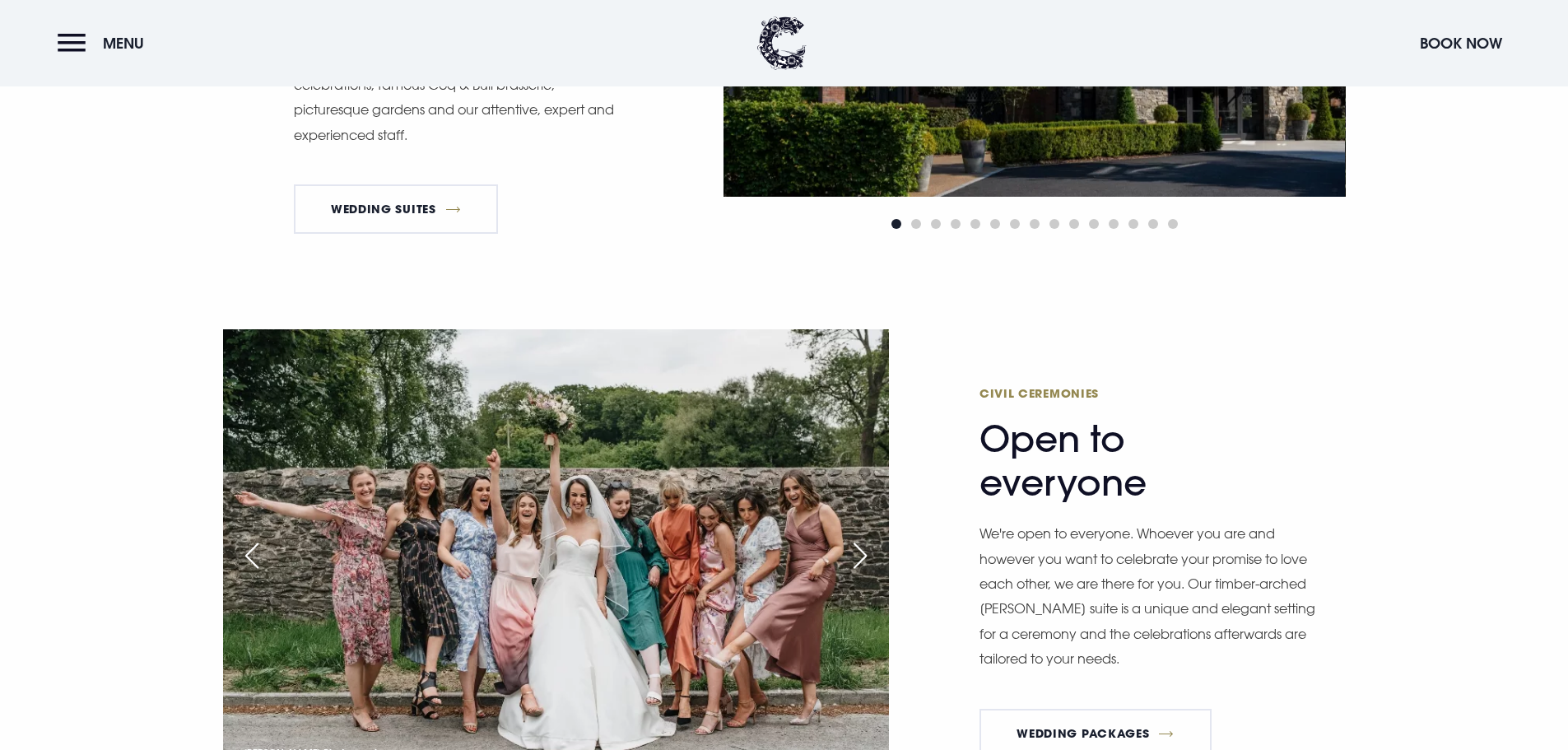
scroll to position [2223, 0]
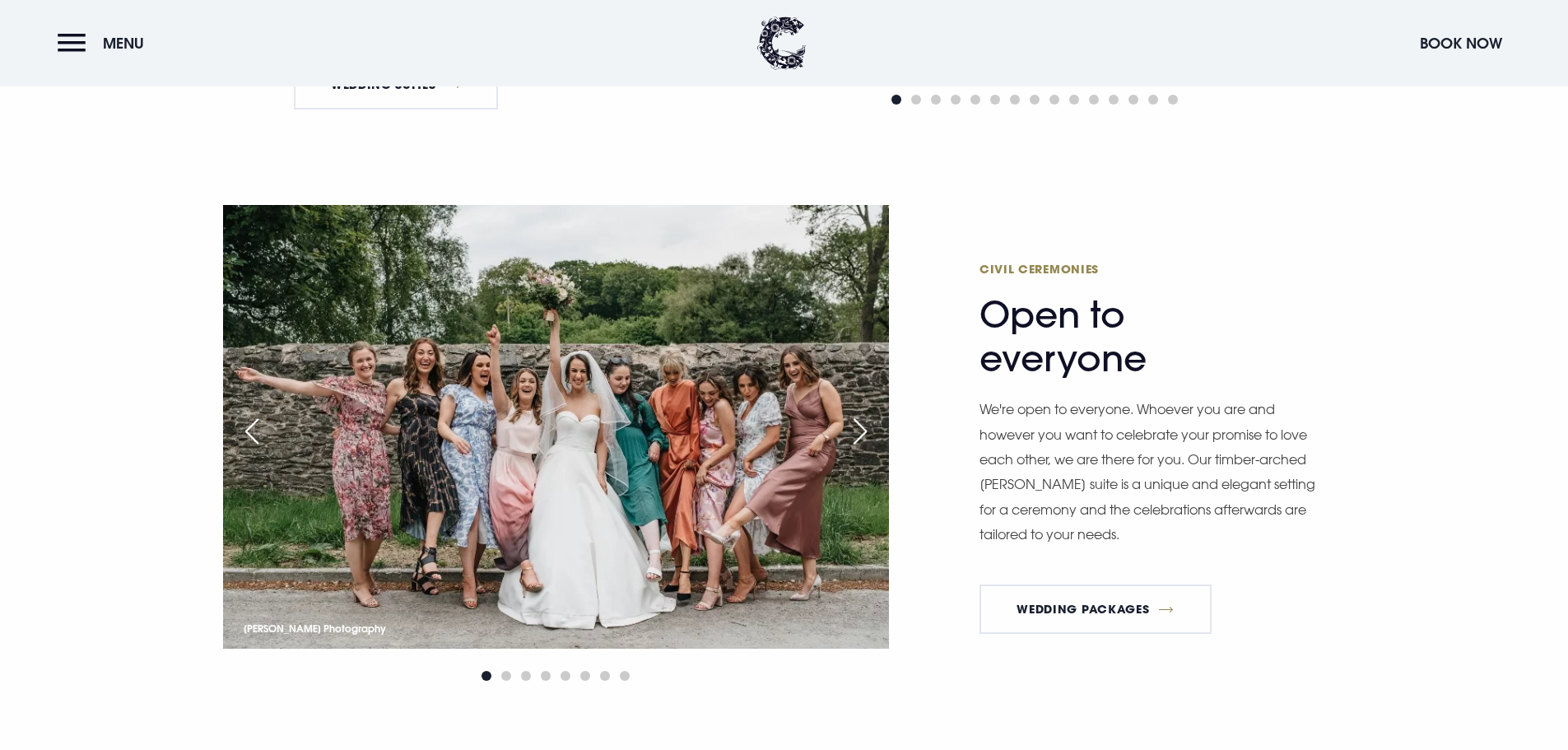
click at [869, 431] on div "Next slide" at bounding box center [859, 432] width 41 height 36
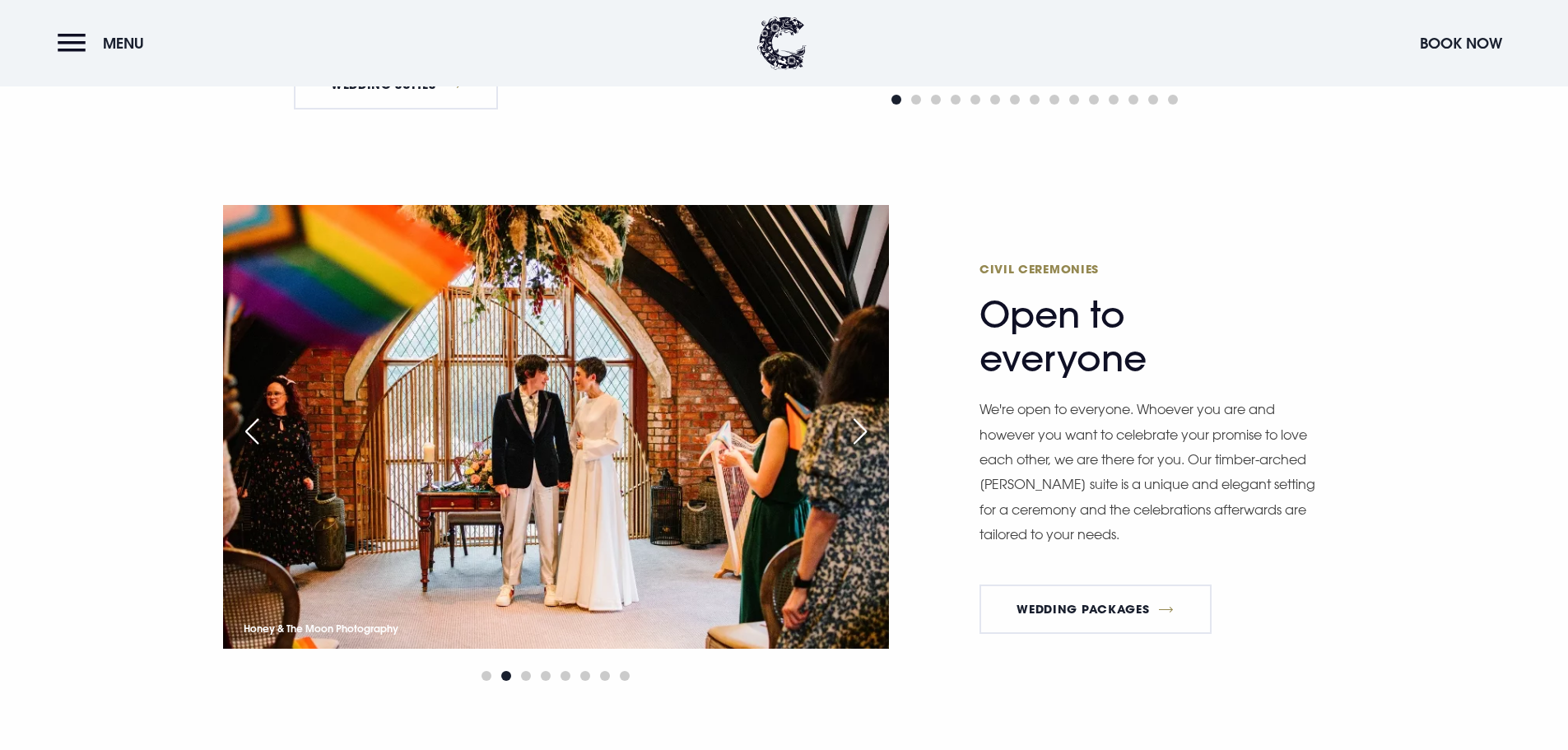
click at [869, 431] on div "Next slide" at bounding box center [859, 432] width 41 height 36
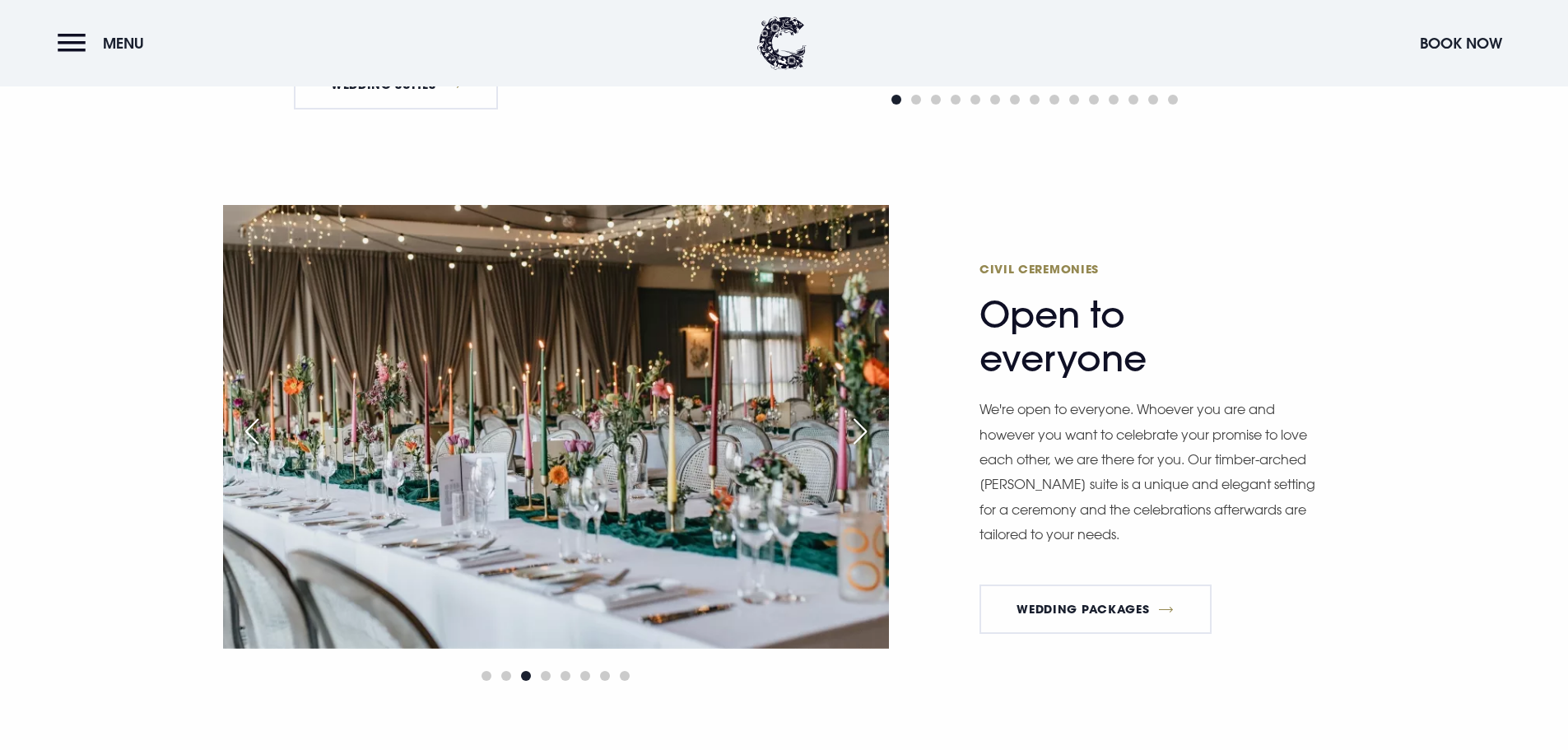
click at [869, 431] on div "Next slide" at bounding box center [859, 432] width 41 height 36
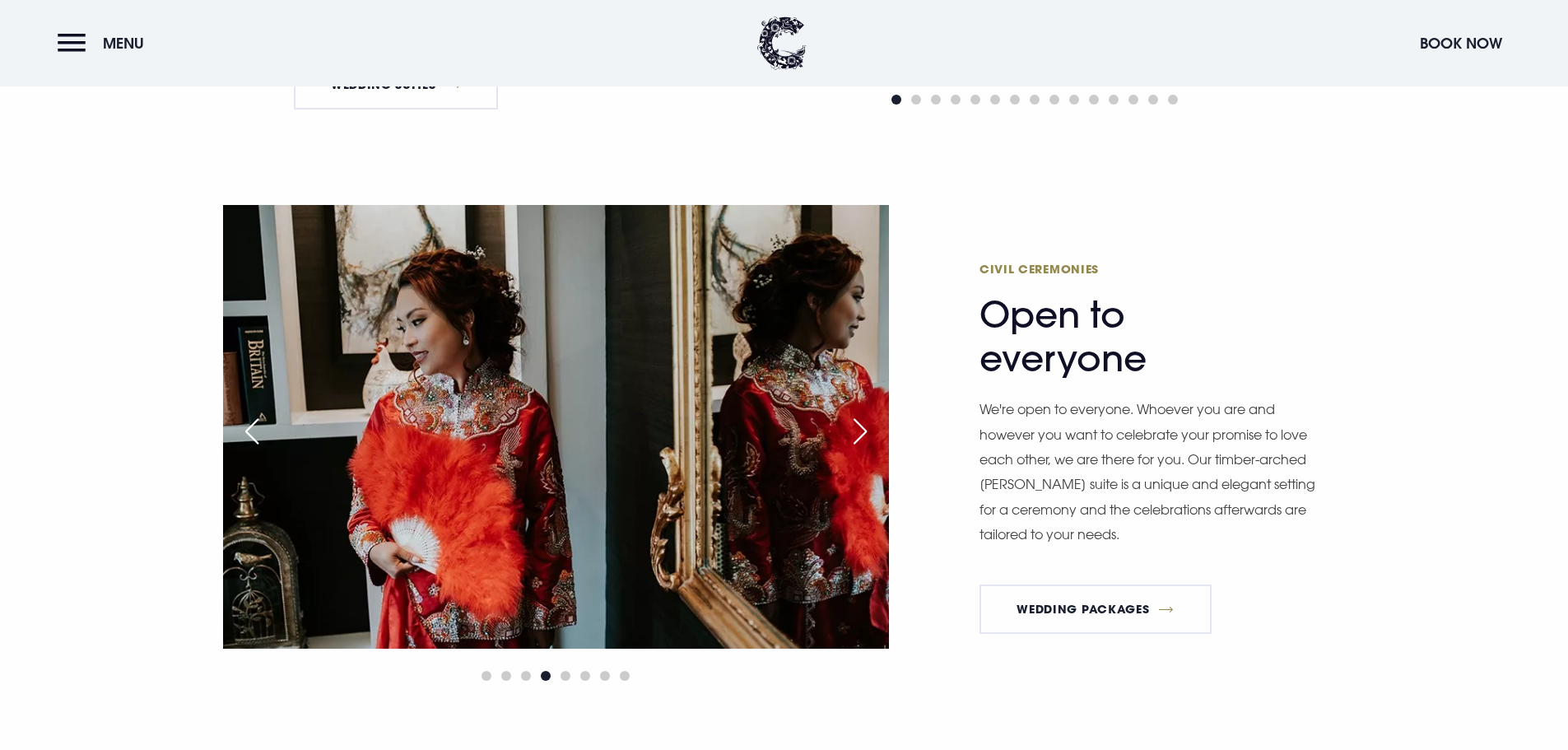
click at [869, 431] on div "Next slide" at bounding box center [859, 432] width 41 height 36
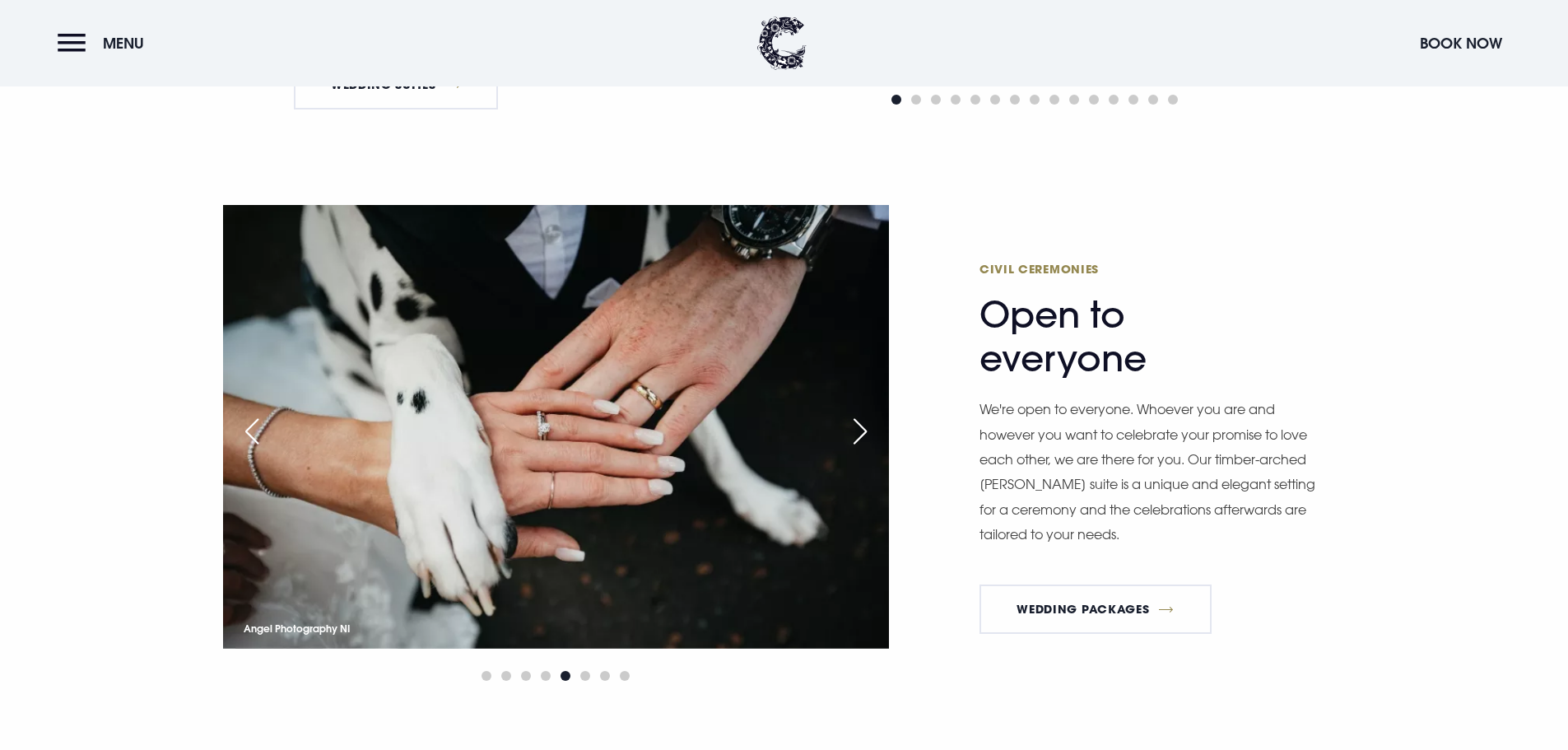
click at [869, 431] on div "Next slide" at bounding box center [859, 432] width 41 height 36
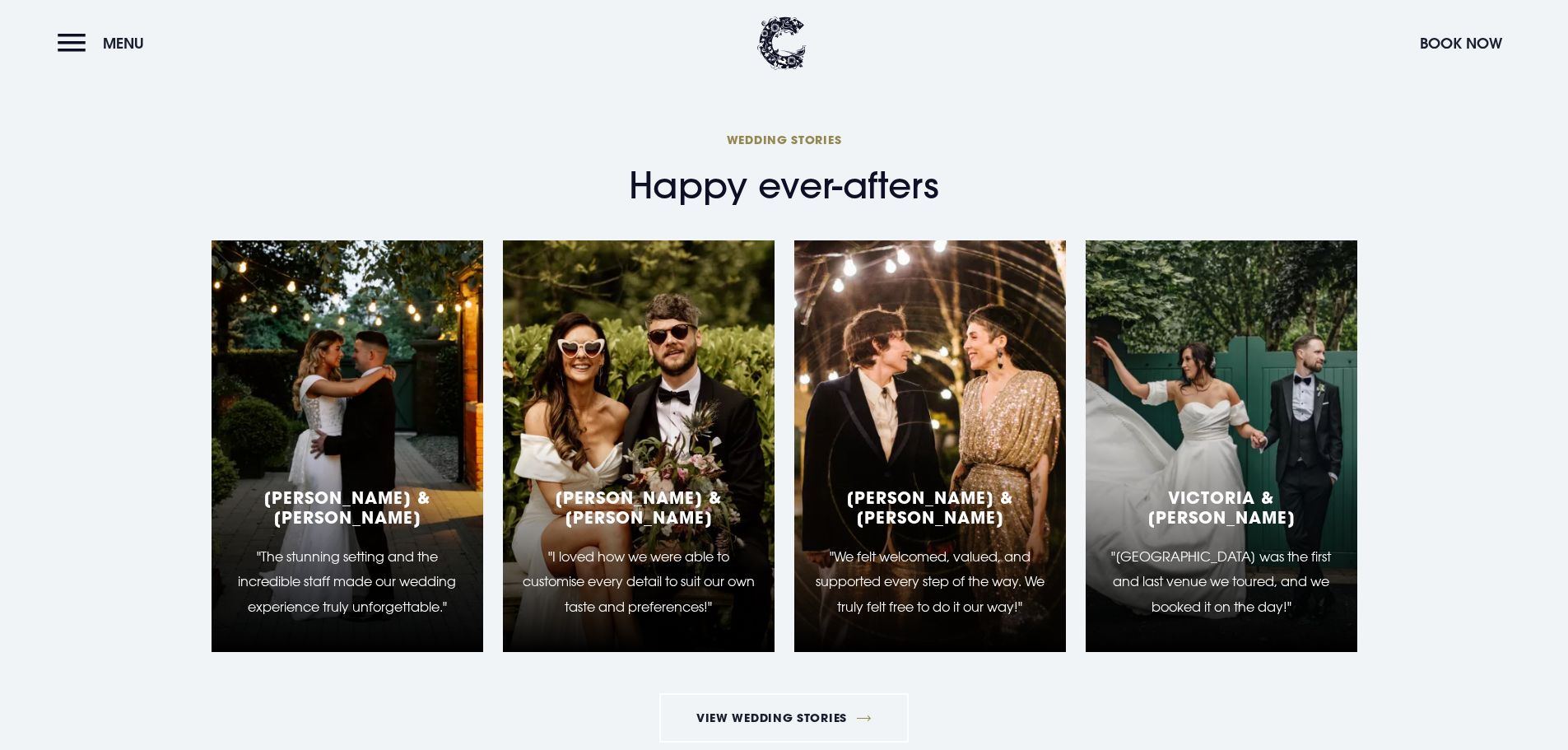
scroll to position [5517, 0]
